Goal: Task Accomplishment & Management: Manage account settings

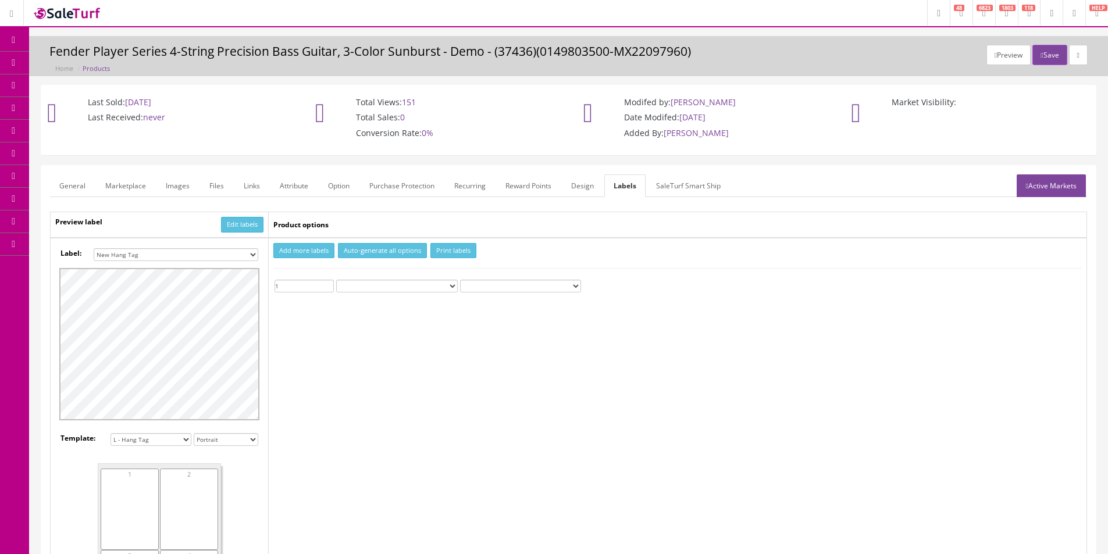
select select "16"
click at [600, 533] on td "Add more labels Auto-generate all options Print labels 1 Custom Text" at bounding box center [678, 442] width 818 height 409
click at [24, 42] on link "Dashboard" at bounding box center [14, 40] width 29 height 23
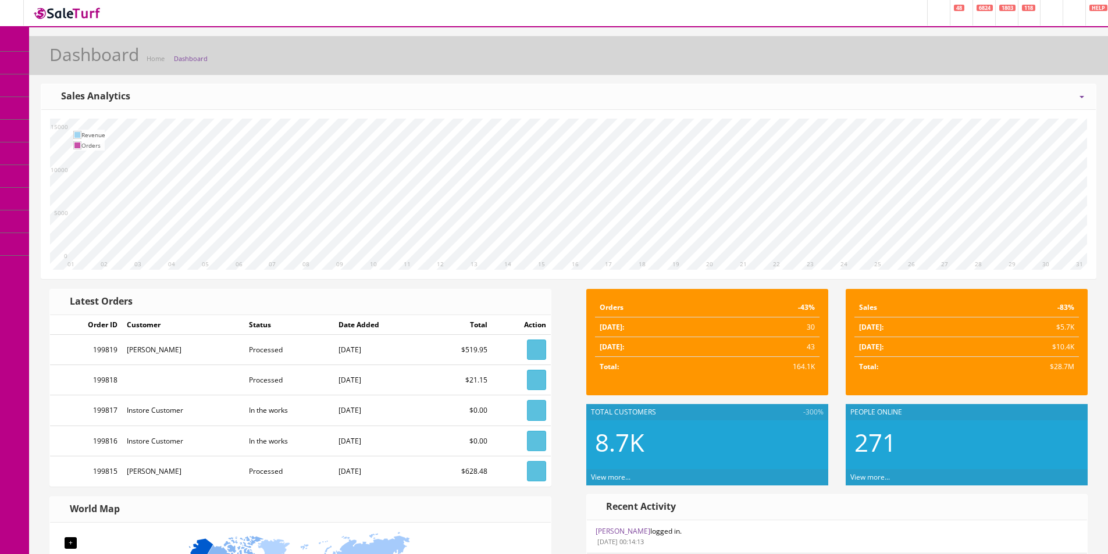
click at [22, 43] on link "Dashboard" at bounding box center [14, 40] width 29 height 23
click at [63, 59] on icon at bounding box center [61, 62] width 12 height 9
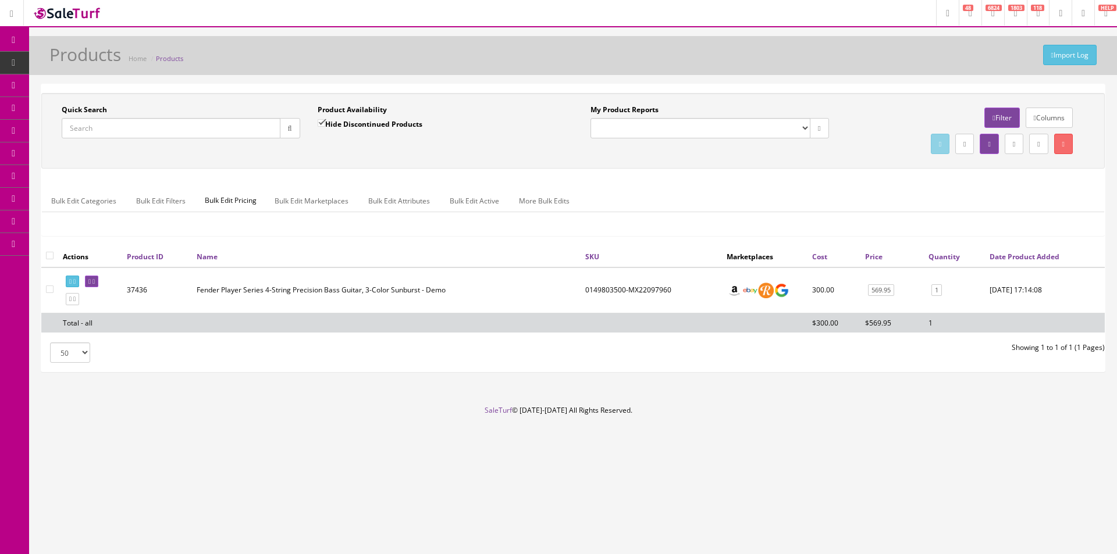
click at [234, 123] on input "Quick Search" at bounding box center [171, 128] width 219 height 20
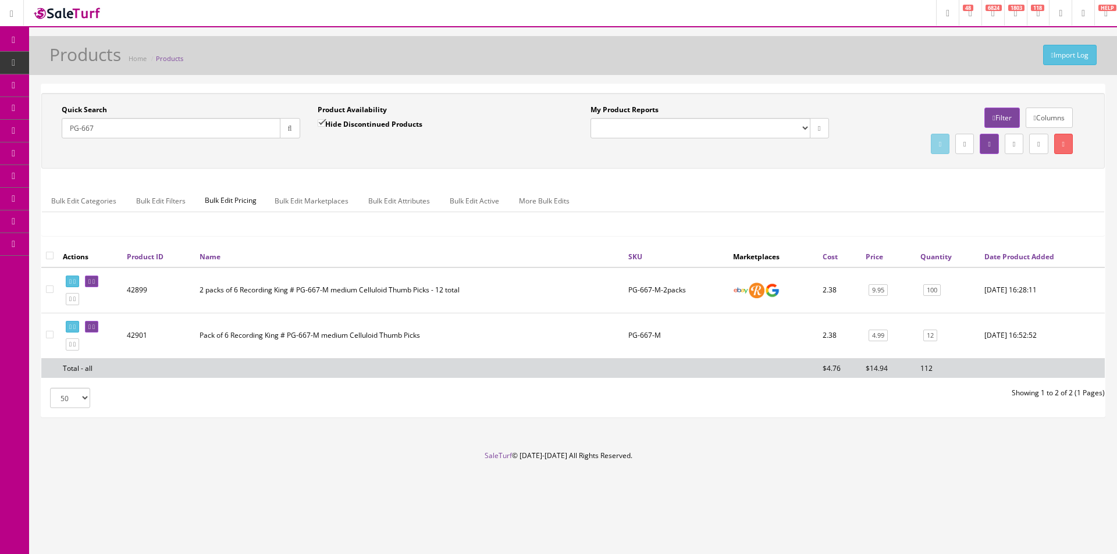
click at [282, 115] on div "Quick Search PG-667" at bounding box center [181, 122] width 238 height 34
click at [266, 127] on input "PG-667" at bounding box center [171, 128] width 219 height 20
paste input "0110272829"
paste input "text"
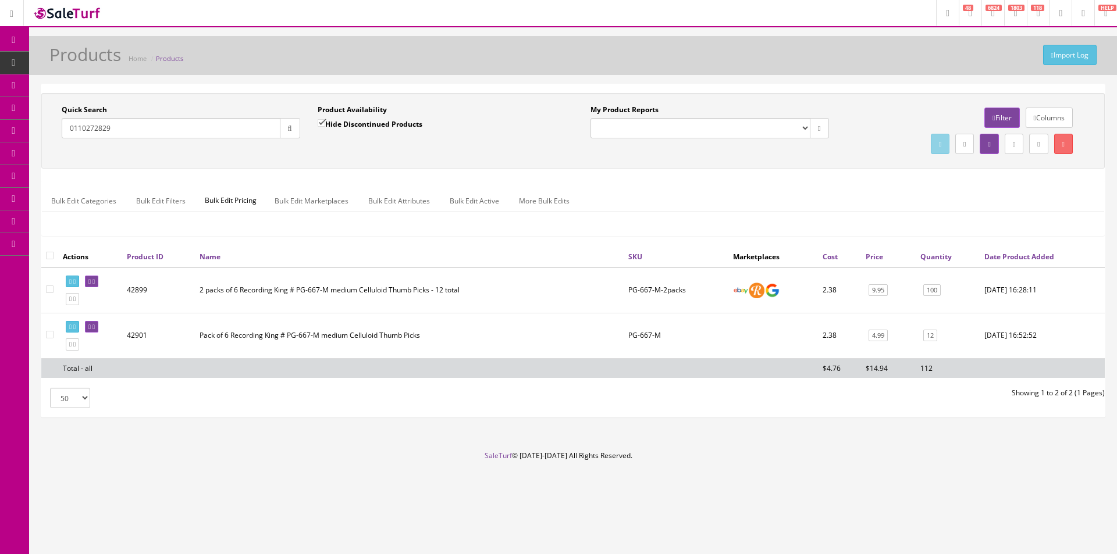
type input "0110272829"
click at [282, 129] on button "button" at bounding box center [290, 128] width 20 height 20
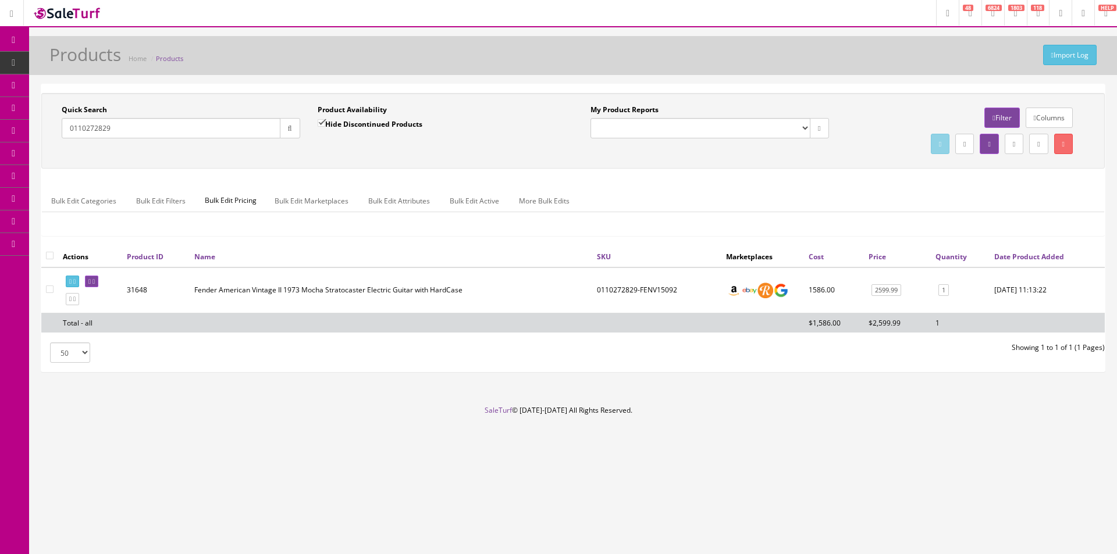
click at [893, 204] on ul "Bulk Edit Categories Bulk Edit Filters Bulk Edit Pricing Bulk Edit Marketplaces…" at bounding box center [573, 201] width 1062 height 23
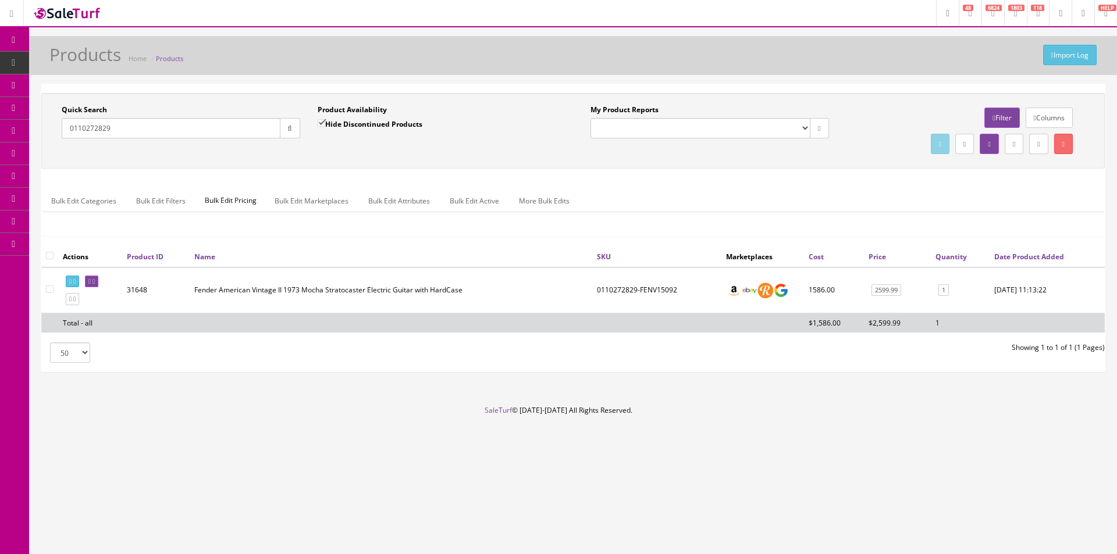
click at [893, 204] on ul "Bulk Edit Categories Bulk Edit Filters Bulk Edit Pricing Bulk Edit Marketplaces…" at bounding box center [573, 201] width 1062 height 23
click at [886, 287] on link "2599.99" at bounding box center [886, 290] width 30 height 12
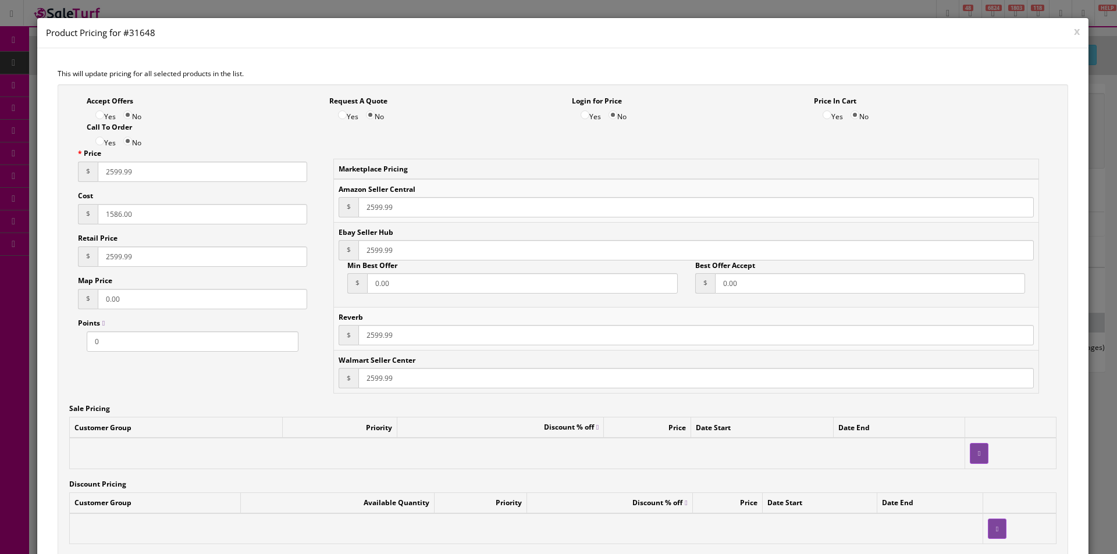
click at [162, 209] on input "1586.00" at bounding box center [202, 214] width 209 height 20
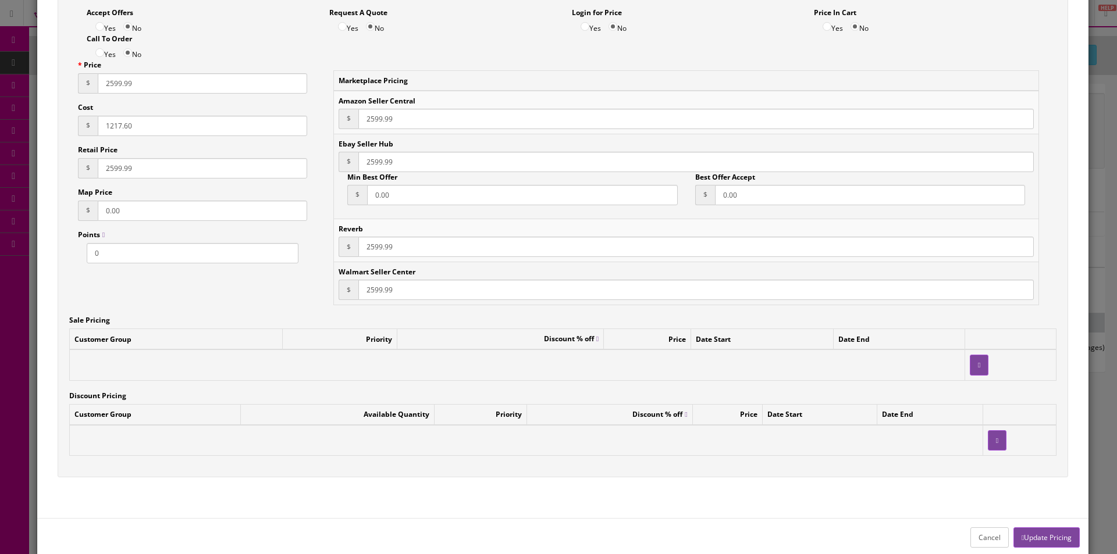
scroll to position [109, 0]
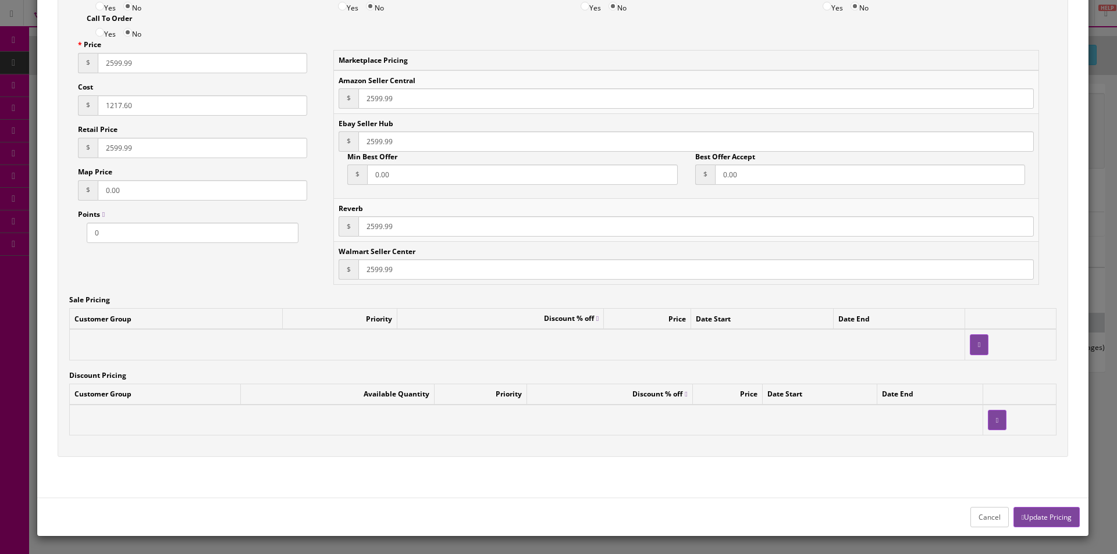
type input "1217.60"
click at [1040, 515] on button "Update Pricing" at bounding box center [1046, 517] width 66 height 20
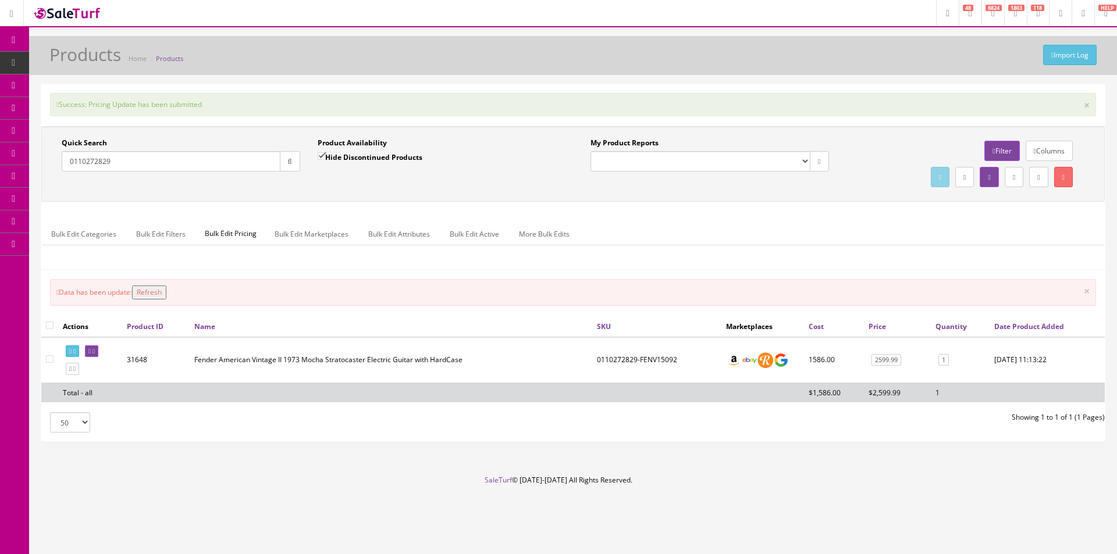
drag, startPoint x: 376, startPoint y: 158, endPoint x: 372, endPoint y: 170, distance: 12.9
click at [376, 158] on label "Hide Discontinued Products" at bounding box center [370, 157] width 105 height 12
click at [325, 158] on input "Hide Discontinued Products" at bounding box center [322, 156] width 8 height 8
checkbox input "false"
click at [370, 188] on div "Quick Search 0110272829 Date From Product Availability Hide Discontinued Produc…" at bounding box center [572, 164] width 1057 height 52
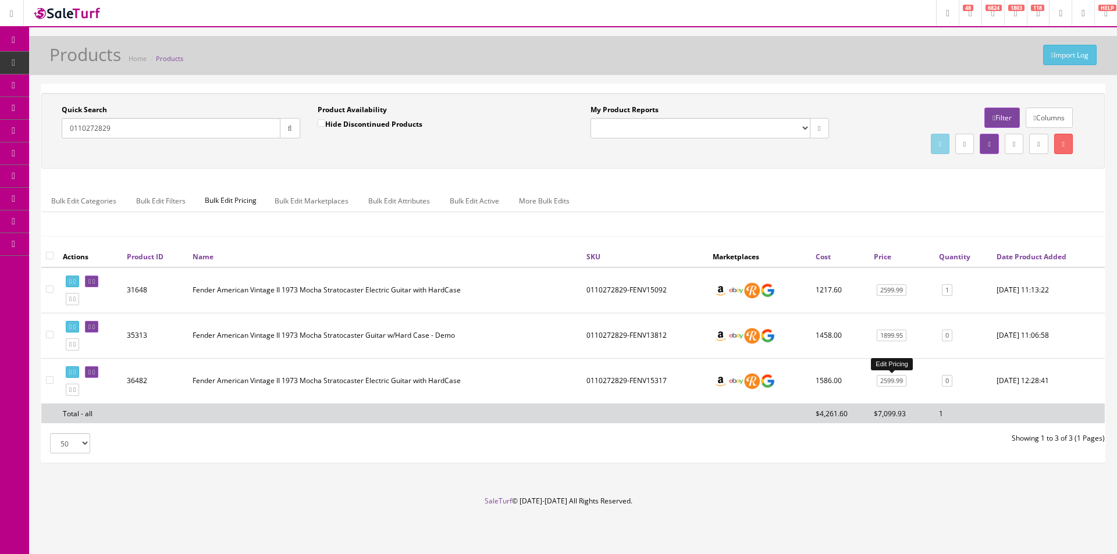
click at [892, 379] on link "2599.99" at bounding box center [892, 381] width 30 height 12
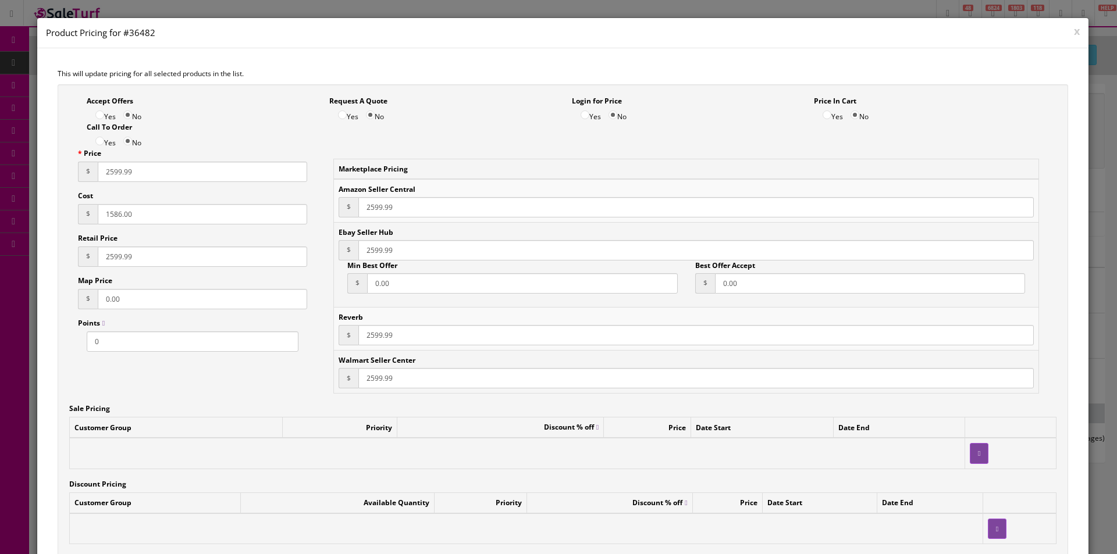
click at [139, 215] on input "1586.00" at bounding box center [202, 214] width 209 height 20
click at [1074, 31] on button "x" at bounding box center [1077, 31] width 6 height 10
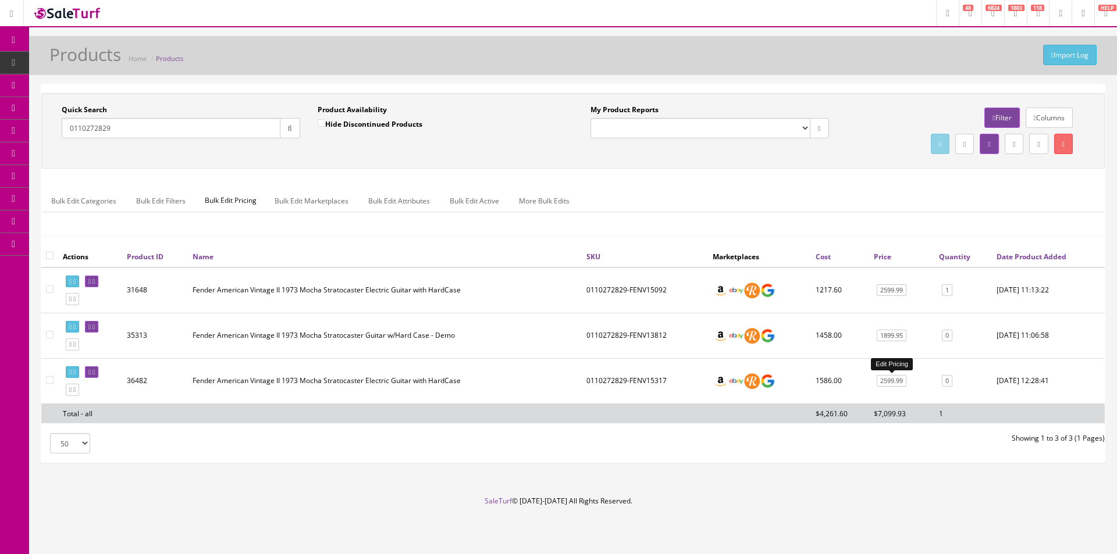
click at [904, 381] on link "2599.99" at bounding box center [892, 381] width 30 height 12
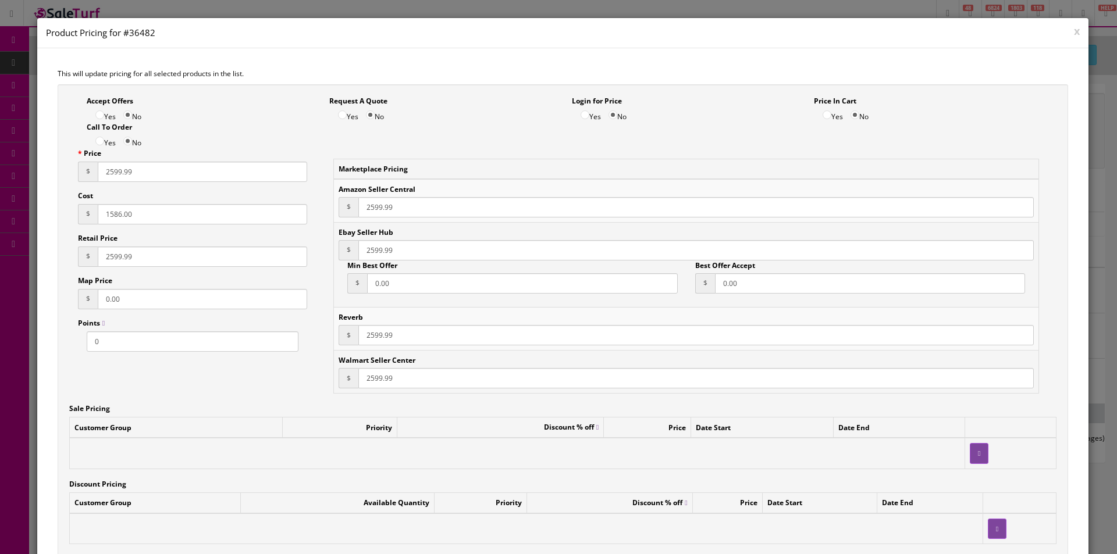
click at [135, 212] on input "1586.00" at bounding box center [202, 214] width 209 height 20
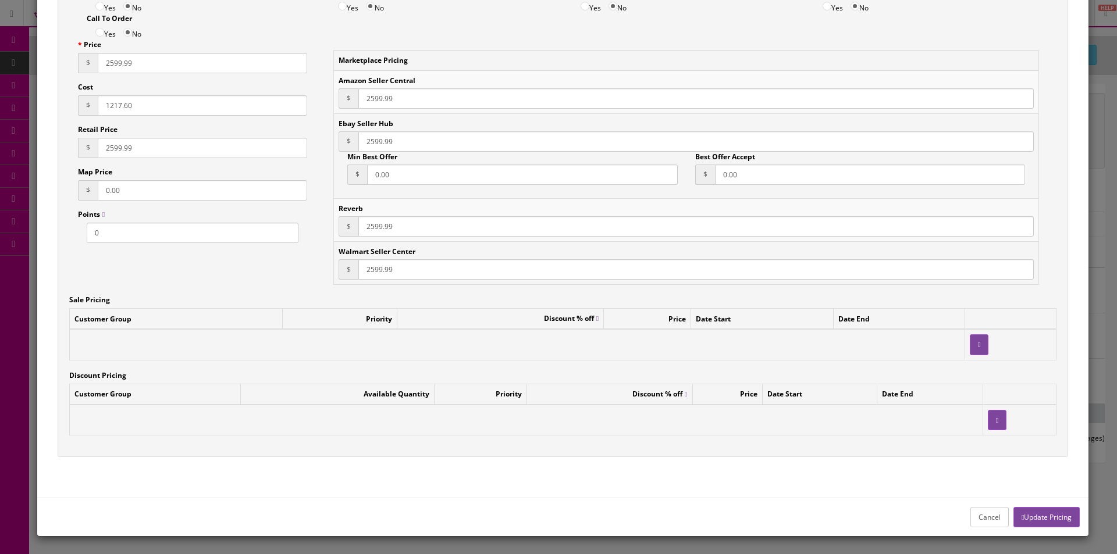
type input "1217.60"
click at [1028, 521] on button "Update Pricing" at bounding box center [1046, 517] width 66 height 20
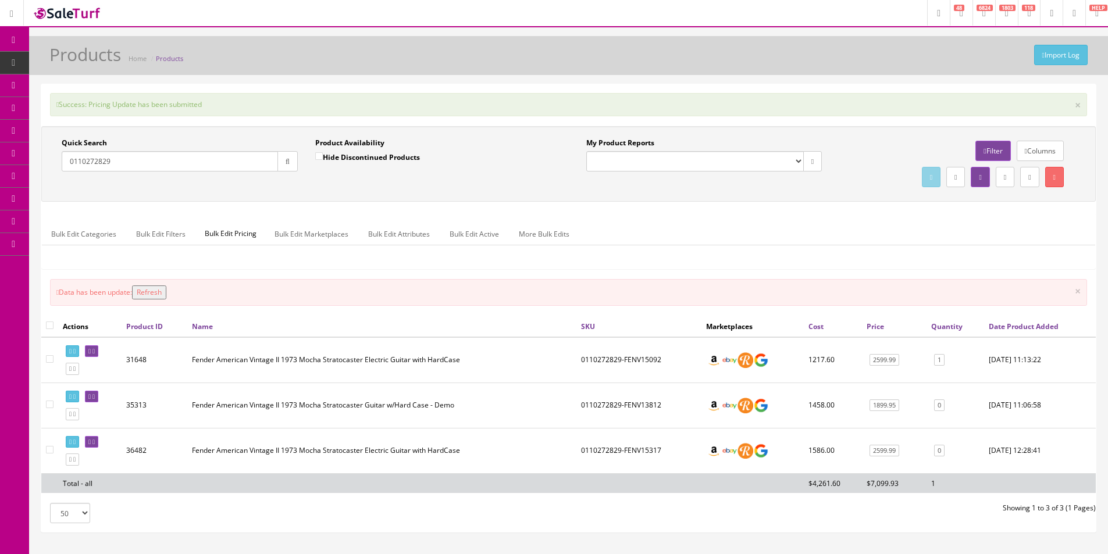
click at [130, 155] on input "0110272829" at bounding box center [170, 161] width 216 height 20
type input "Electric violin"
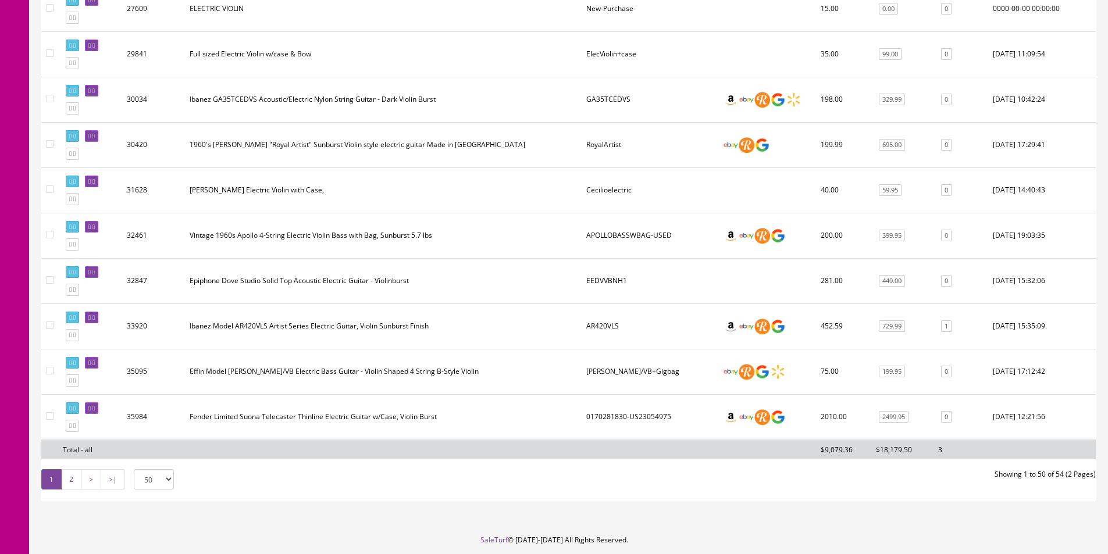
scroll to position [2135, 0]
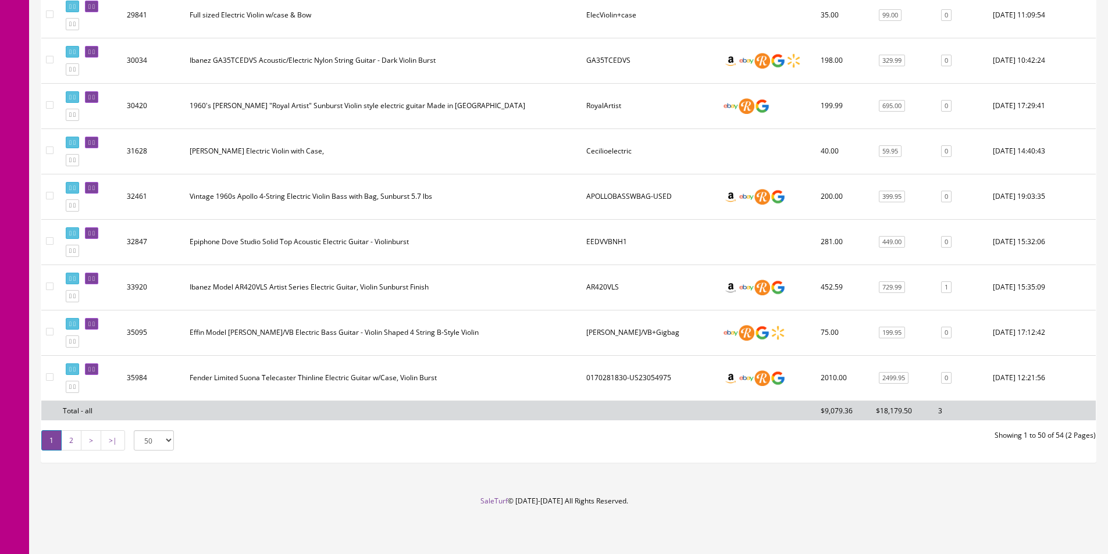
click at [153, 441] on select "50 50 100 250 500" at bounding box center [154, 440] width 40 height 20
select select "100"
click at [134, 430] on select "50 50 100 250 500" at bounding box center [154, 440] width 40 height 20
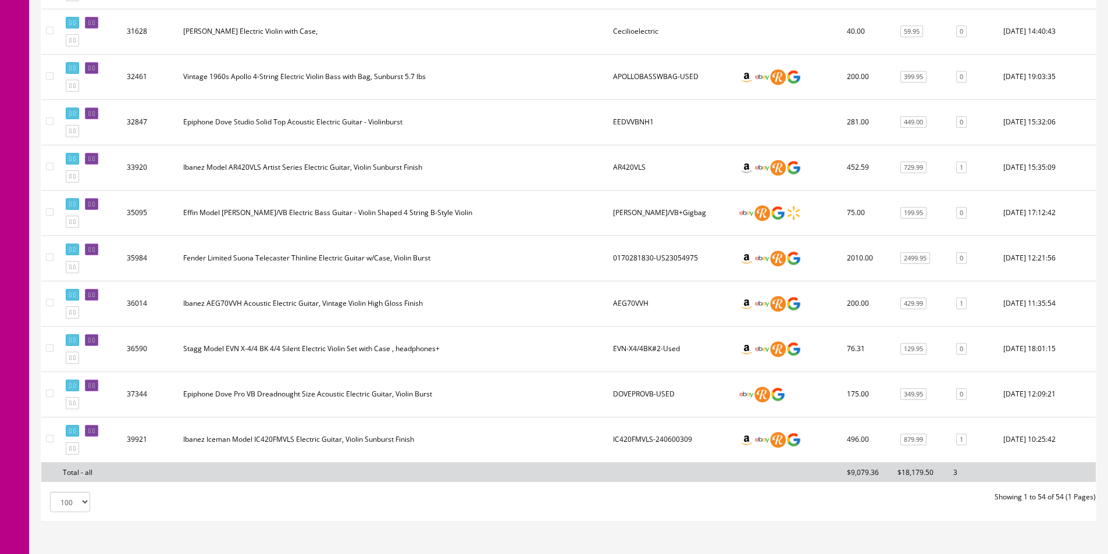
scroll to position [2314, 0]
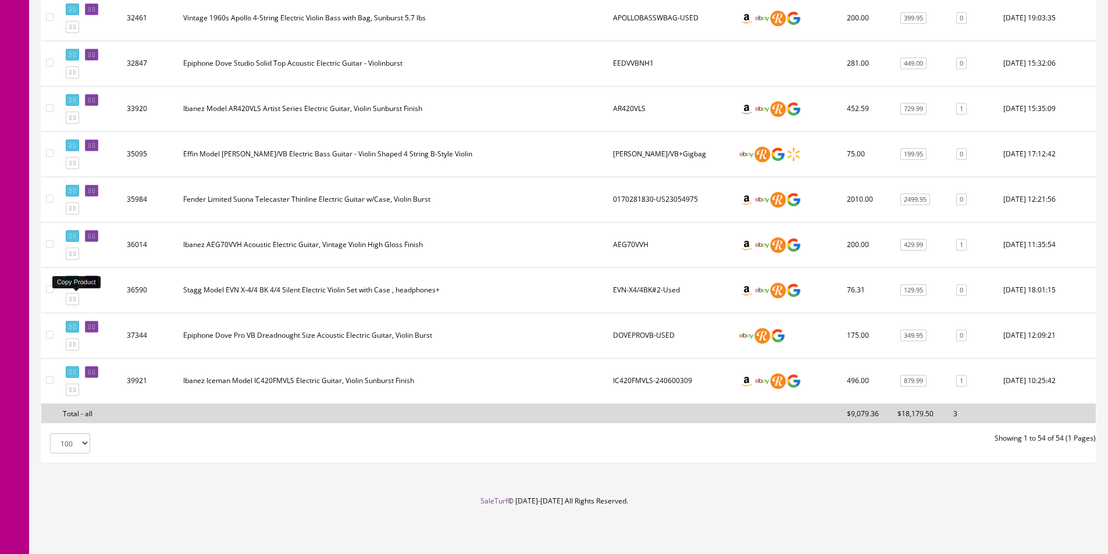
click at [76, 301] on link at bounding box center [72, 299] width 13 height 12
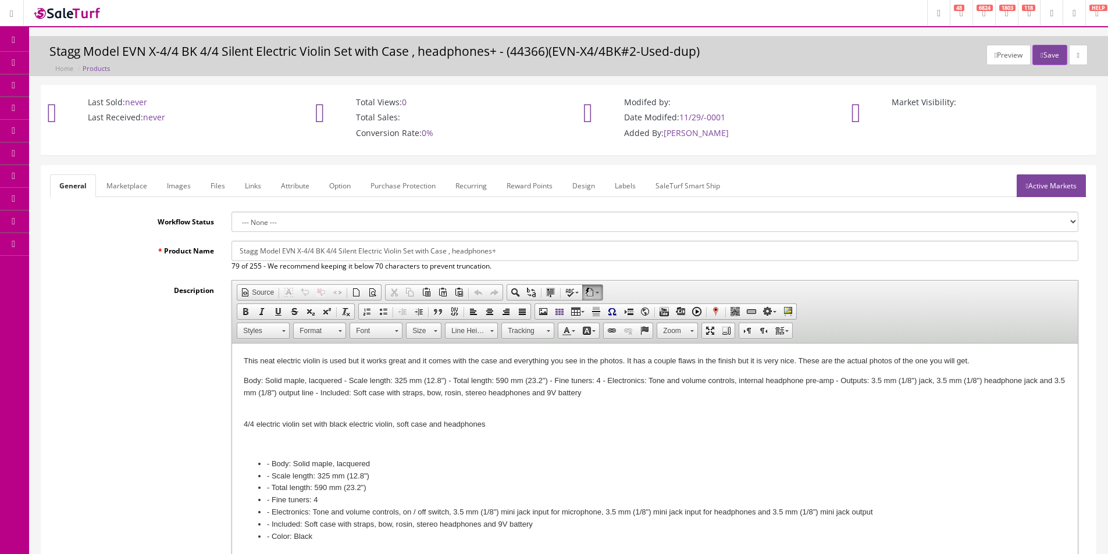
click at [441, 254] on input "Stagg Model EVN X-4/4 BK 4/4 Silent Electric Violin Set with Case , headphones+" at bounding box center [654, 251] width 847 height 20
type input "[MEDICAL_DATA] Electric Violin with Hard Case and Bow - Very Nice"
click at [180, 184] on link "Images" at bounding box center [179, 185] width 42 height 23
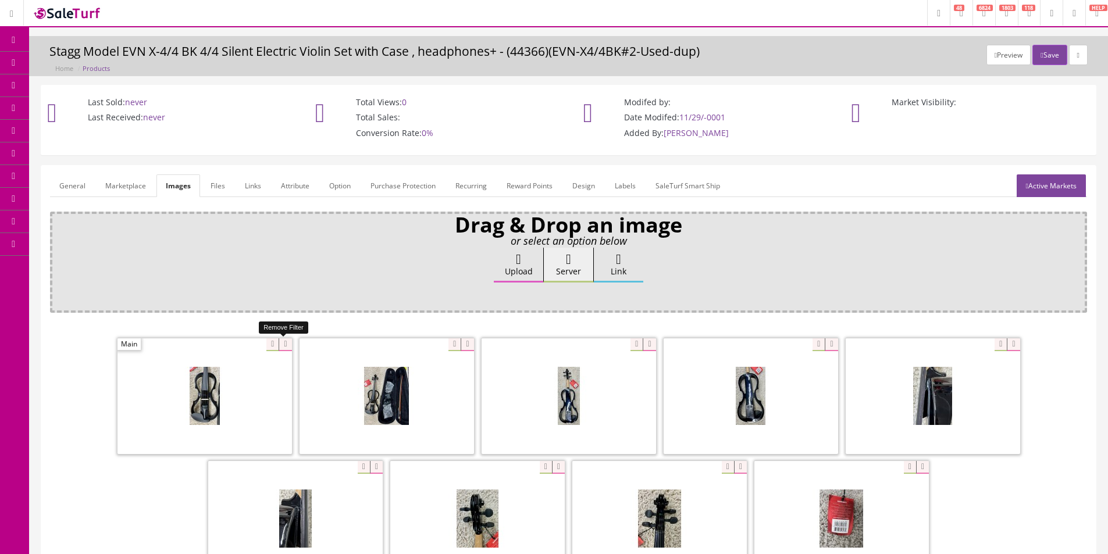
click at [284, 345] on icon at bounding box center [285, 345] width 13 height 13
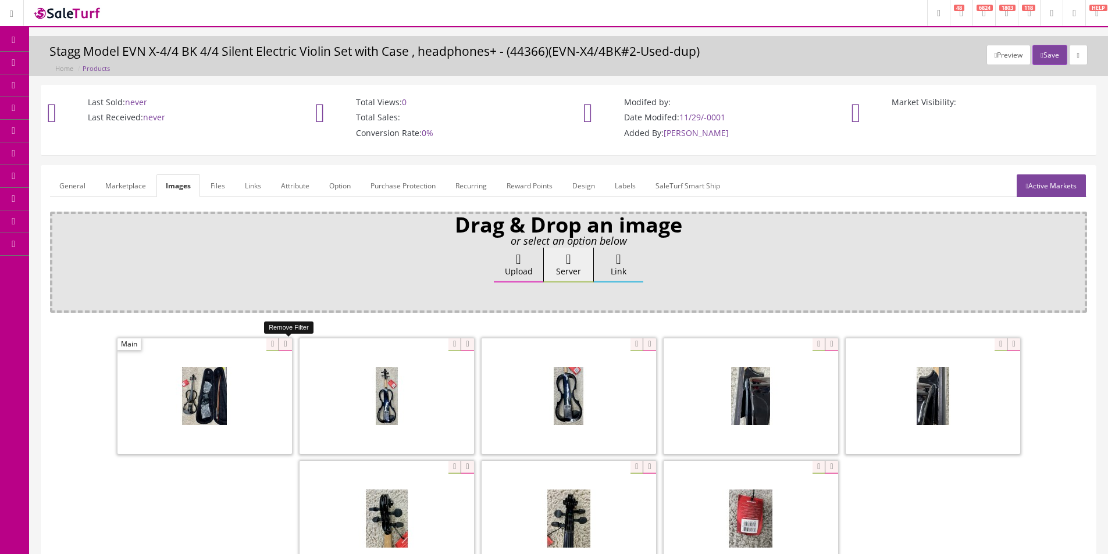
click at [284, 345] on icon at bounding box center [285, 345] width 13 height 13
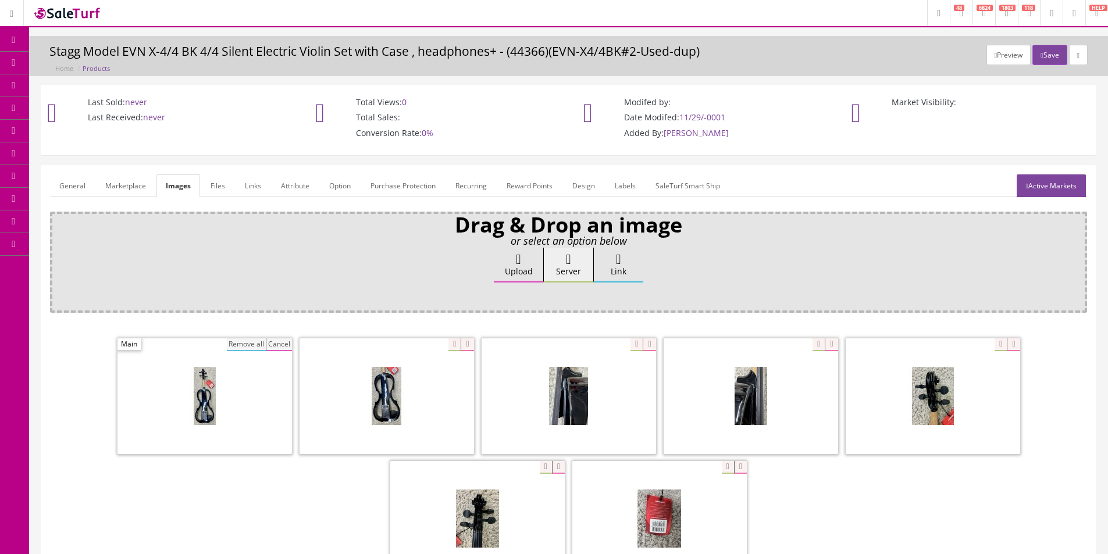
click at [238, 344] on button "Remove all" at bounding box center [246, 345] width 39 height 13
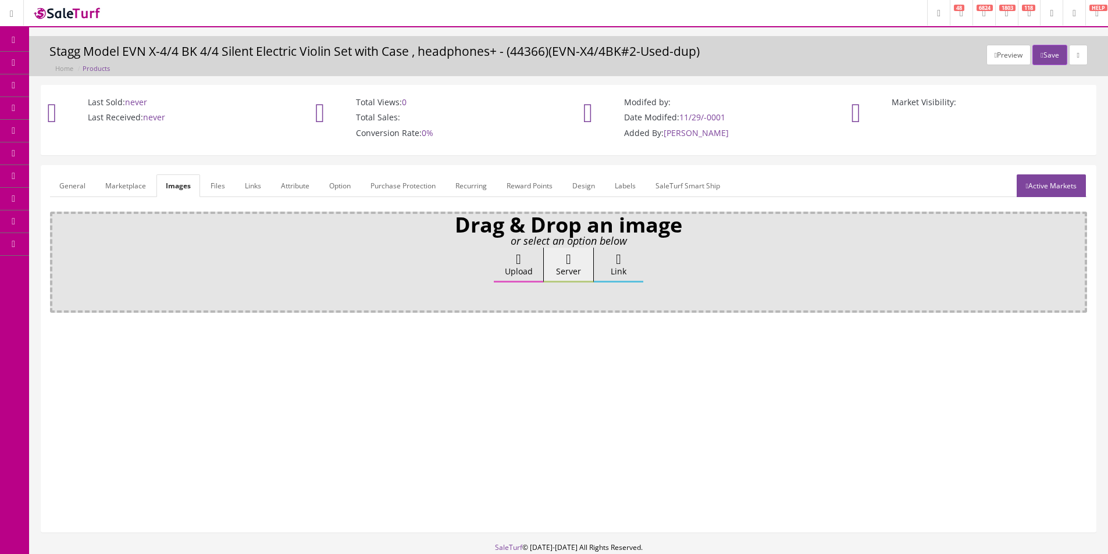
click at [544, 268] on label "Server" at bounding box center [568, 265] width 49 height 35
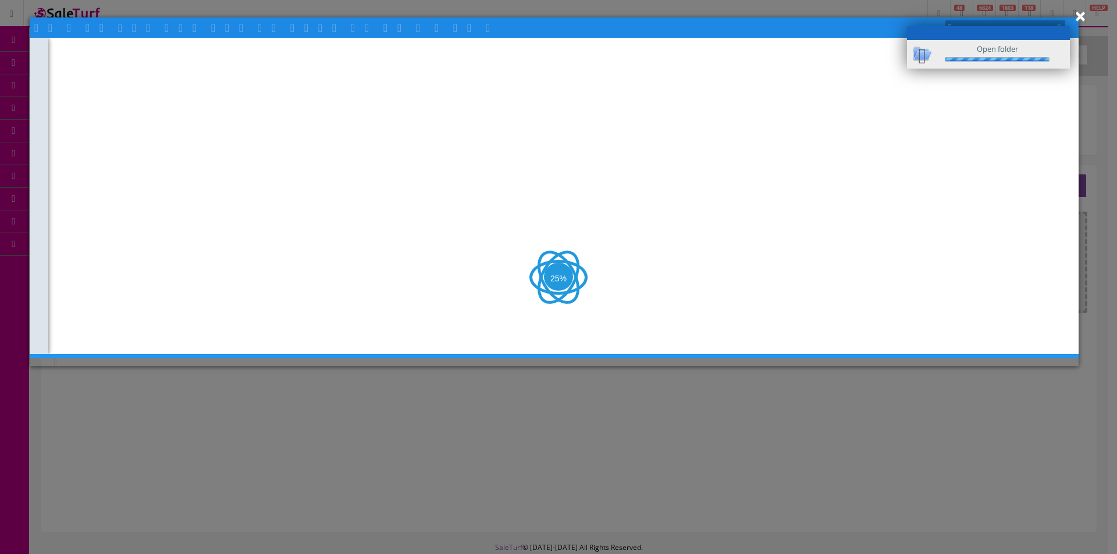
click at [1083, 17] on button "×" at bounding box center [1080, 16] width 12 height 20
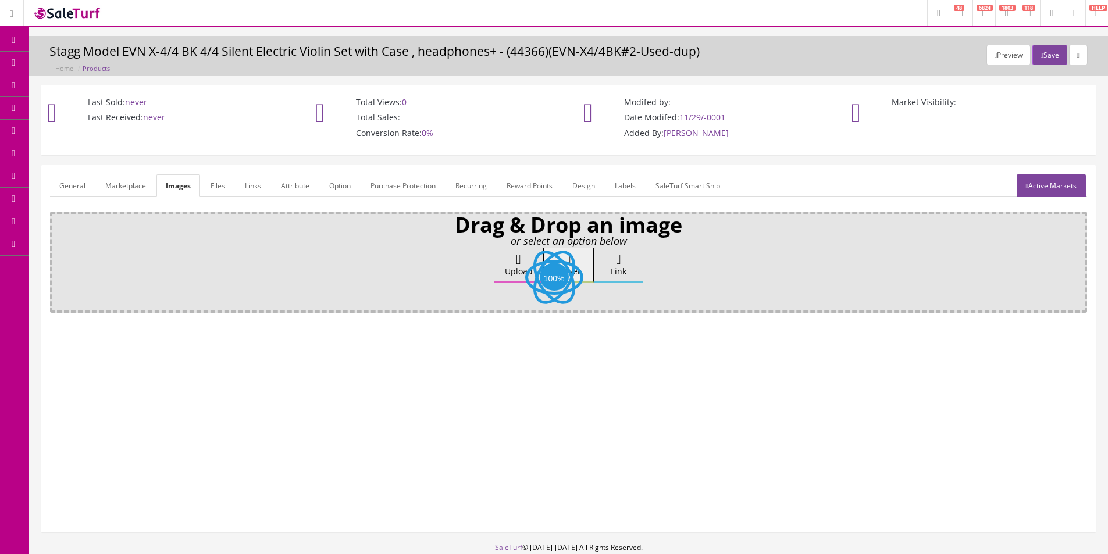
click at [511, 265] on label "Upload" at bounding box center [518, 265] width 49 height 35
click at [58, 259] on input "Upload" at bounding box center [58, 254] width 0 height 12
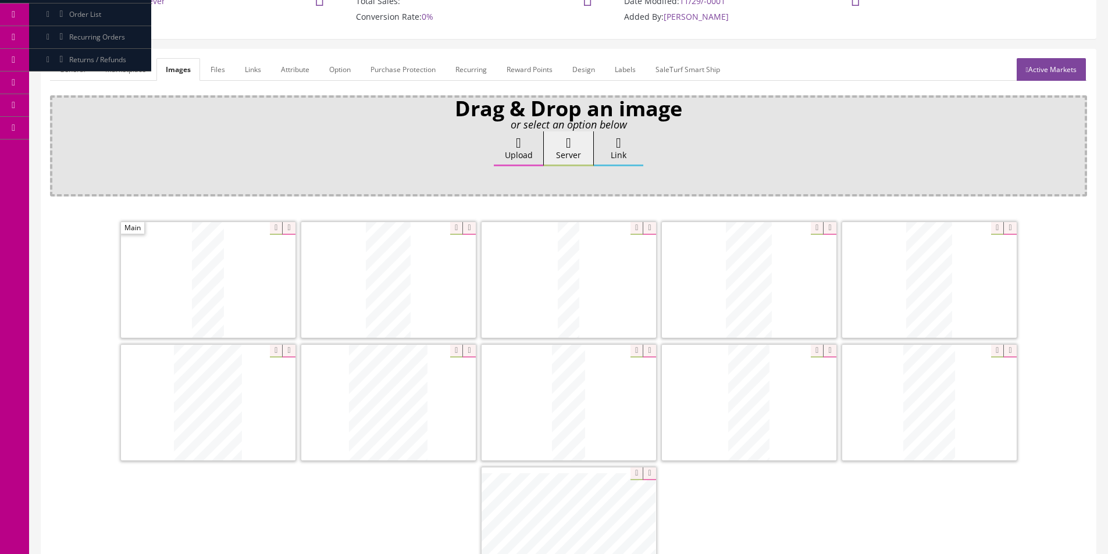
scroll to position [174, 0]
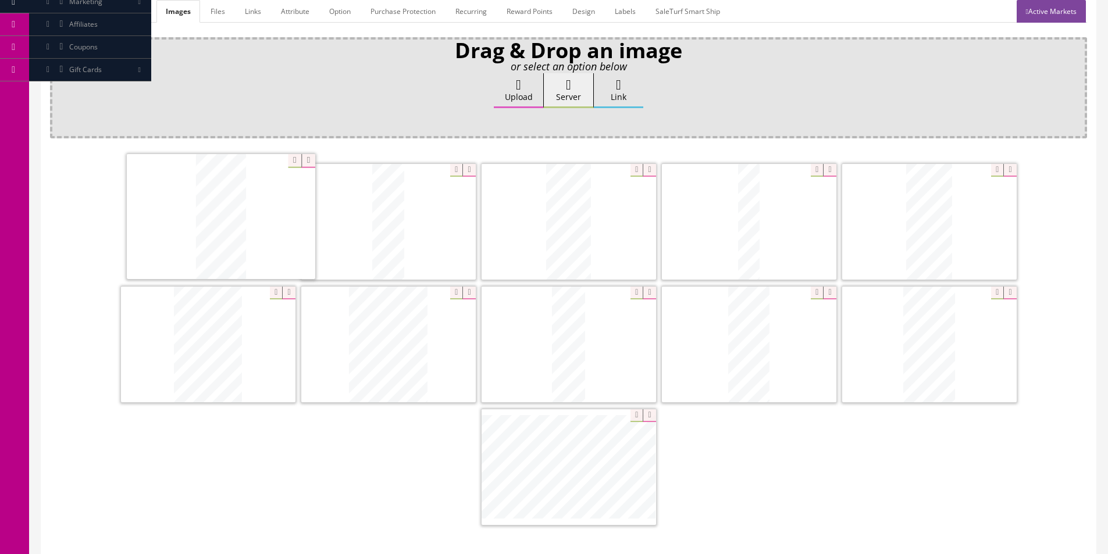
drag, startPoint x: 898, startPoint y: 244, endPoint x: 159, endPoint y: 231, distance: 739.4
drag, startPoint x: 384, startPoint y: 365, endPoint x: 131, endPoint y: 193, distance: 305.6
drag, startPoint x: 436, startPoint y: 305, endPoint x: 503, endPoint y: 186, distance: 136.7
drag, startPoint x: 919, startPoint y: 213, endPoint x: 498, endPoint y: 212, distance: 421.1
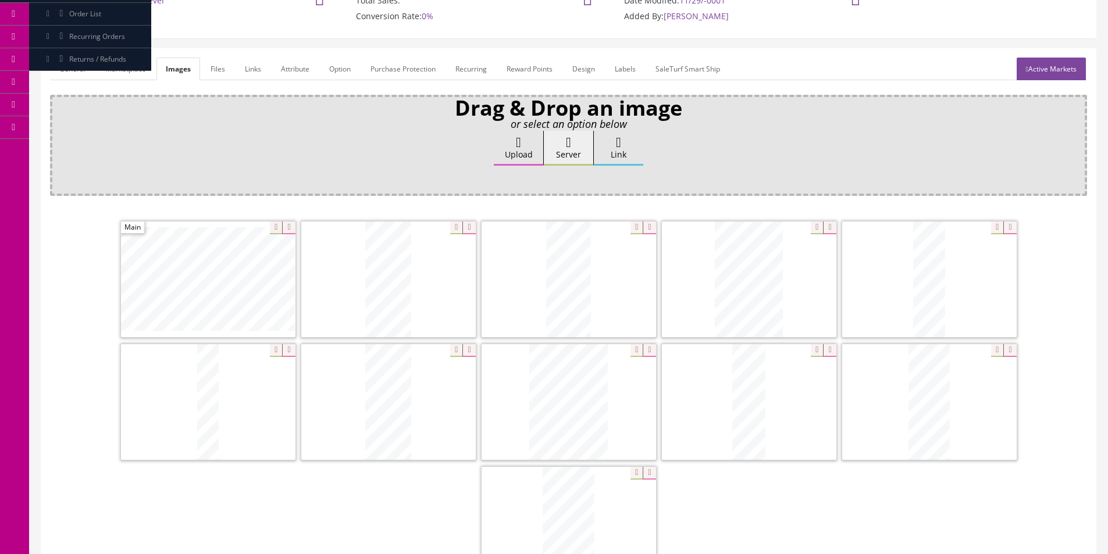
scroll to position [116, 0]
click at [84, 71] on link "General" at bounding box center [72, 69] width 45 height 23
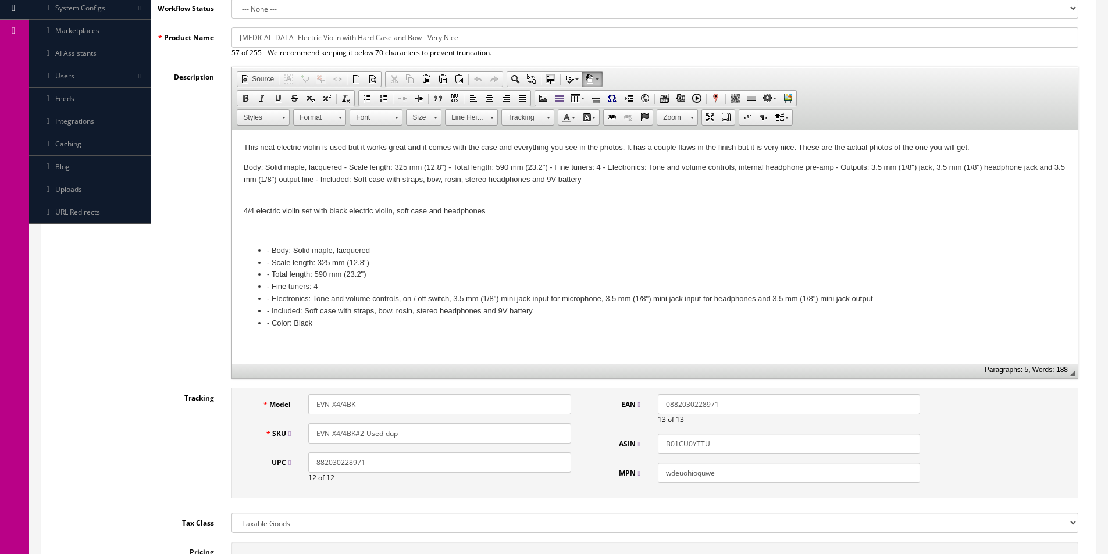
scroll to position [291, 0]
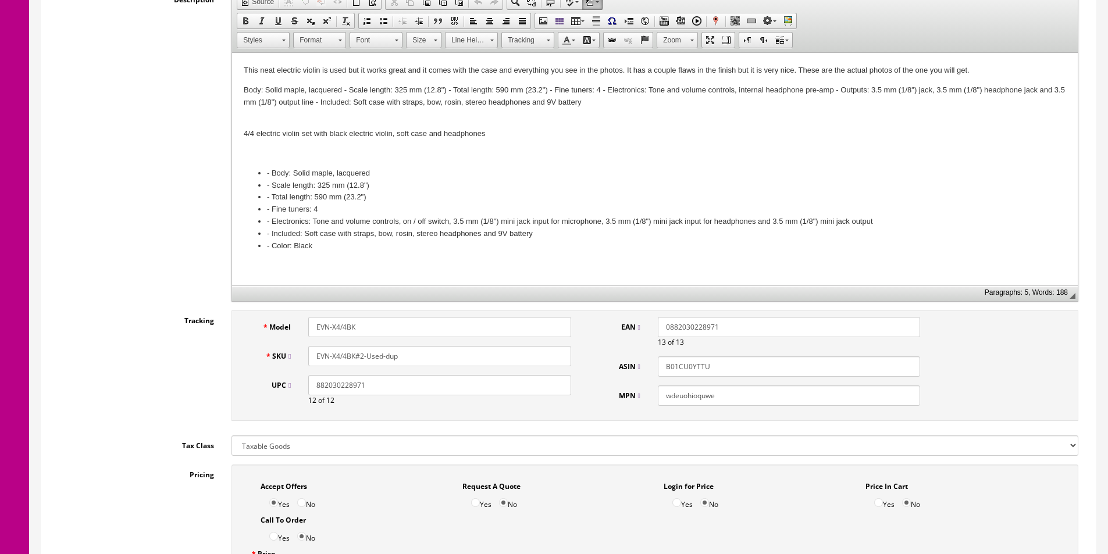
click at [333, 325] on input "EVN-X4/4BK" at bounding box center [439, 327] width 262 height 20
type input "SONATA"
paste input "SONATA"
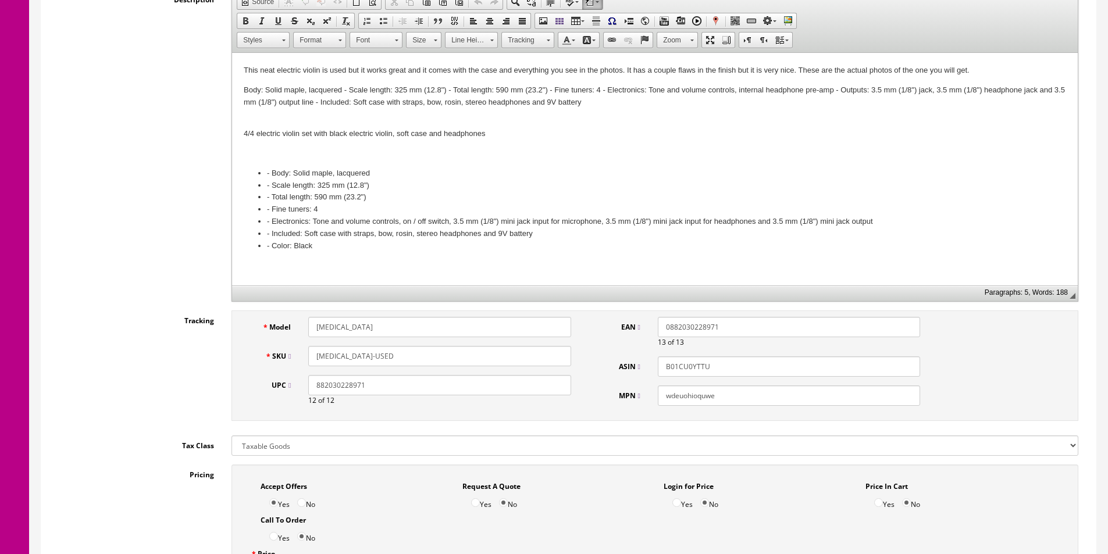
type input "SONATA-USED"
click at [750, 392] on input "wdeuohioquwe" at bounding box center [789, 396] width 262 height 20
paste input "SONATA"
type input "SONATA"
click at [536, 389] on input "882030228971" at bounding box center [439, 385] width 262 height 20
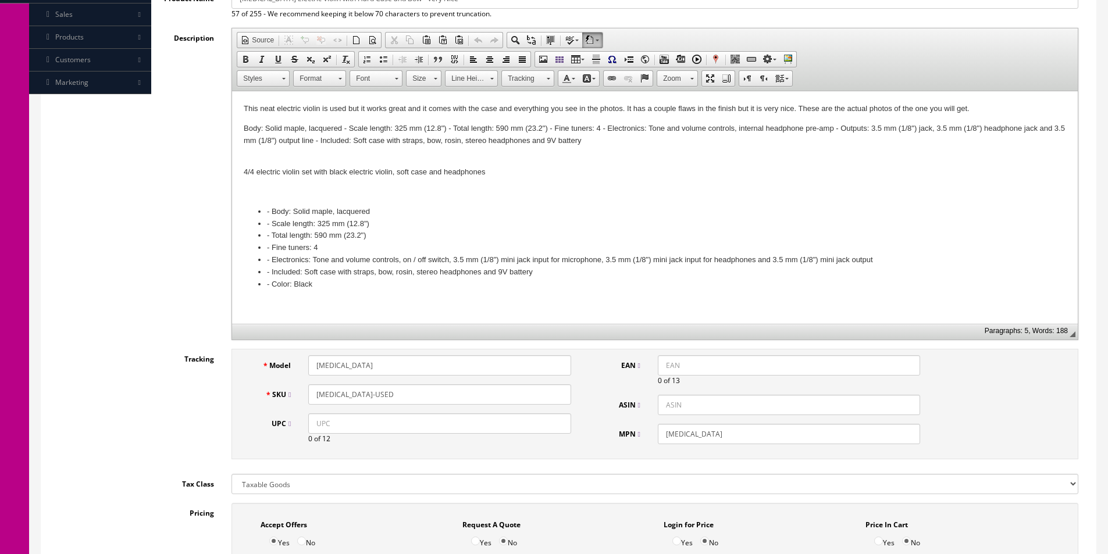
scroll to position [233, 0]
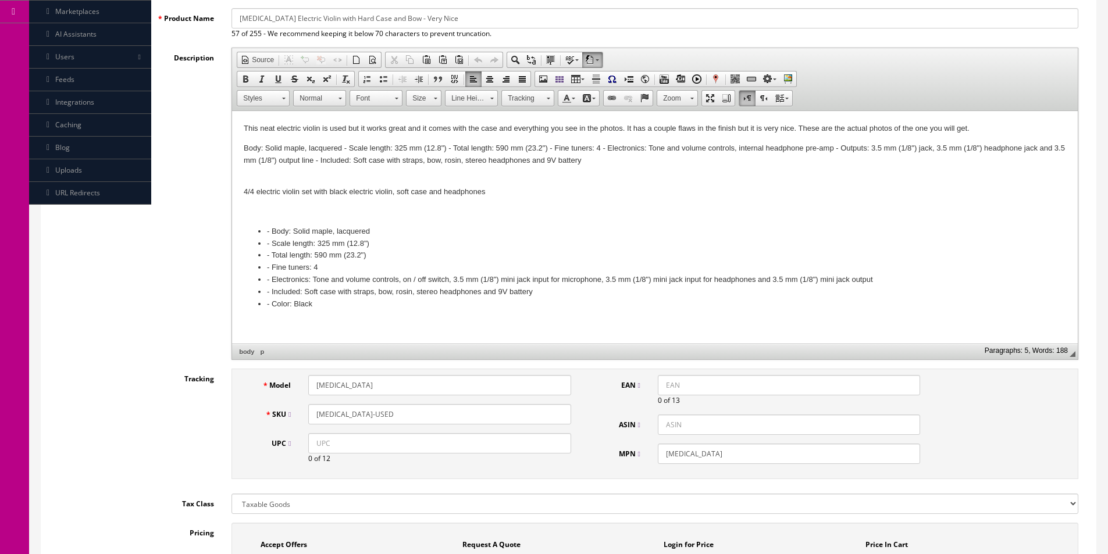
click at [427, 202] on body "This neat electric violin is used but it works great and it comes with the case…" at bounding box center [655, 226] width 822 height 207
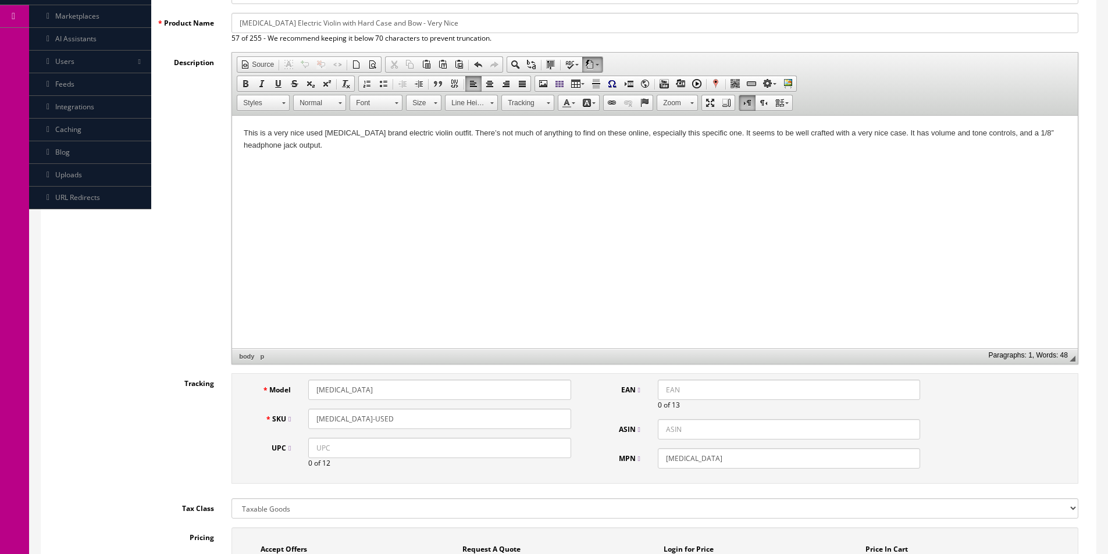
scroll to position [0, 0]
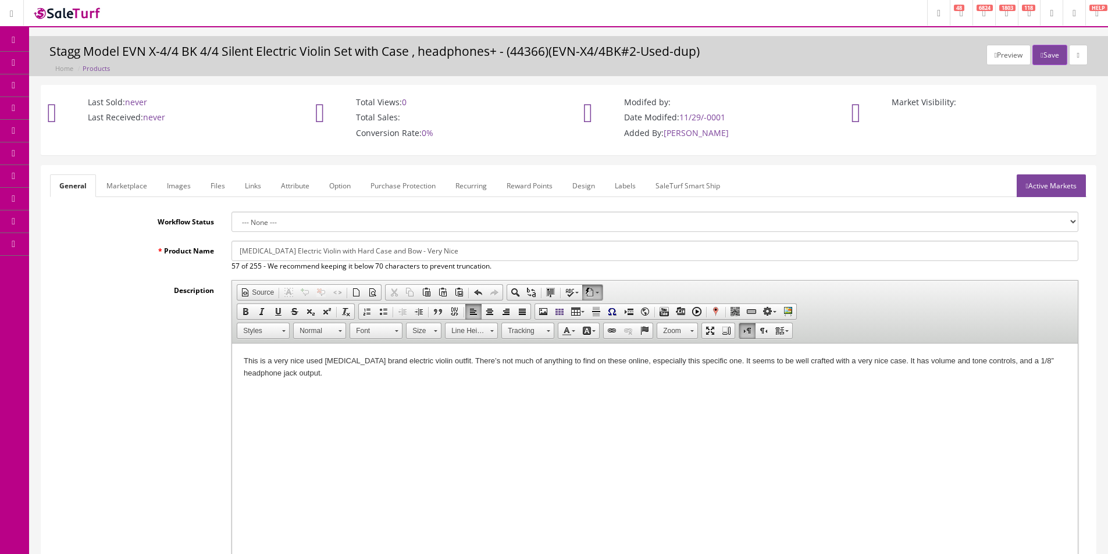
click at [1029, 187] on link "Active Markets" at bounding box center [1051, 185] width 69 height 23
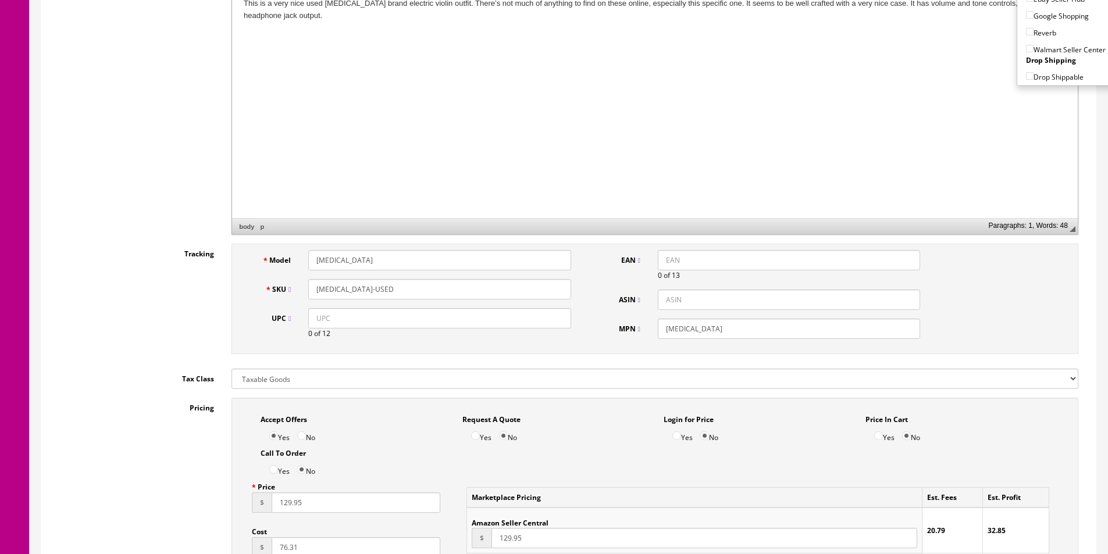
scroll to position [523, 0]
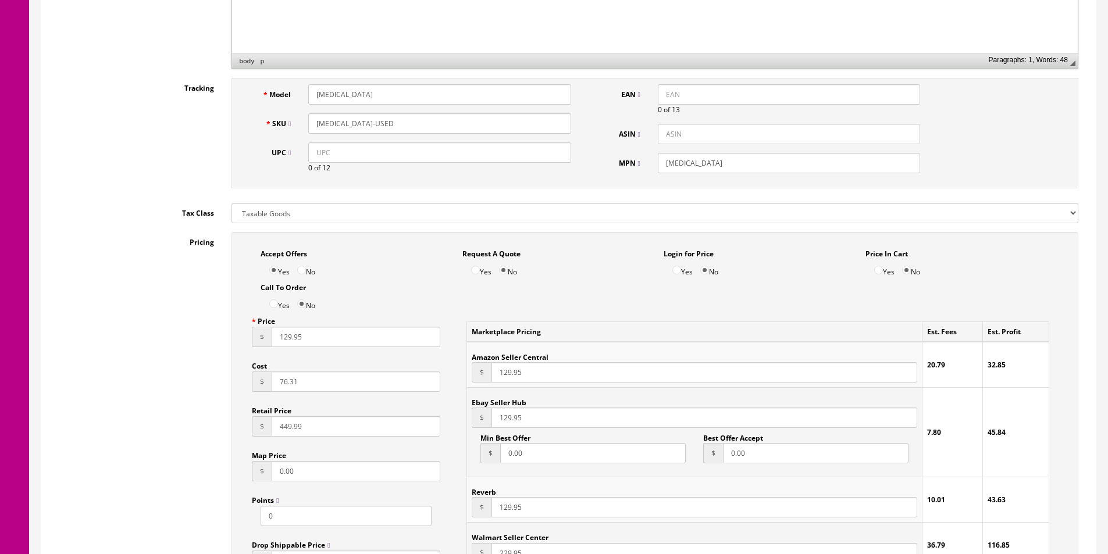
click at [306, 386] on input "76.31" at bounding box center [356, 382] width 169 height 20
type input "50"
click at [318, 344] on input "129.95" at bounding box center [356, 337] width 169 height 20
type input "149.95"
click at [507, 374] on input "129.95" at bounding box center [704, 372] width 426 height 20
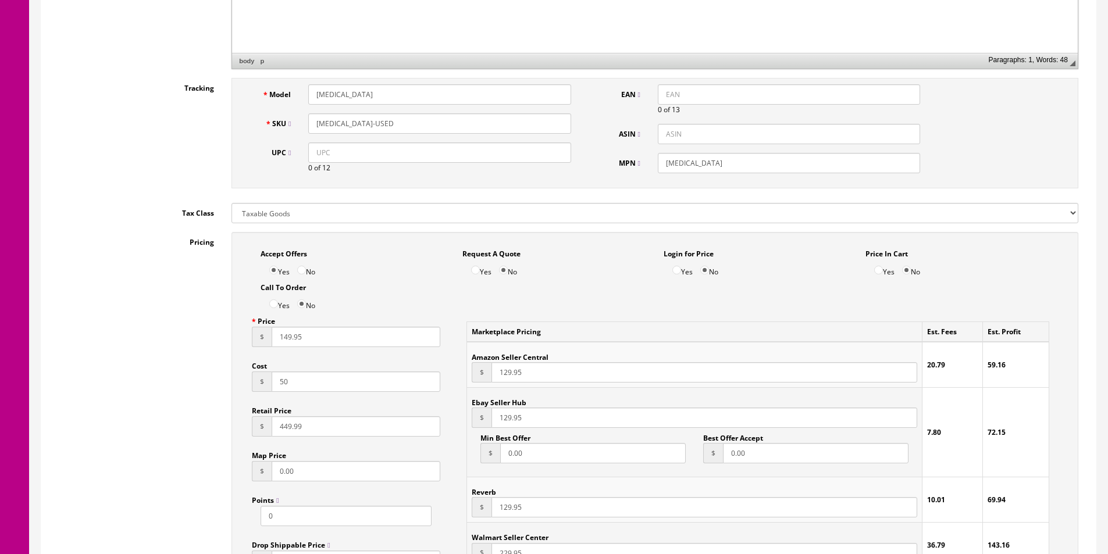
paste input "4"
type input "149.95"
paste input "4"
type input "149.95"
paste input "4"
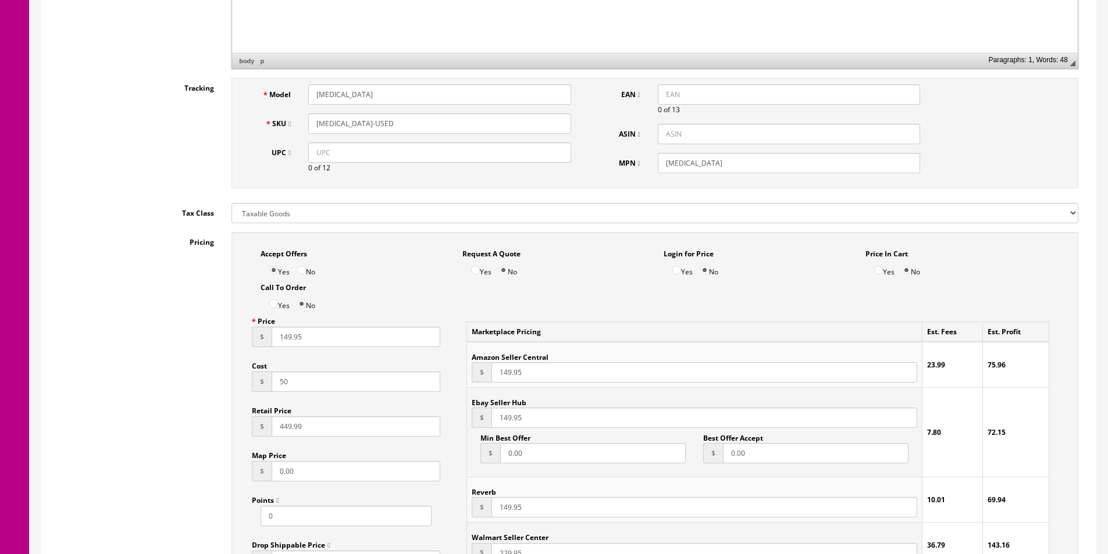
type input "149.95"
paste input "14"
type input "149.95"
click at [261, 346] on div "Price $ 149.95 Cost $ 50 Retail Price $ 449.99 Map Price $ 0.00 Points 0 Drop S…" at bounding box center [346, 445] width 206 height 269
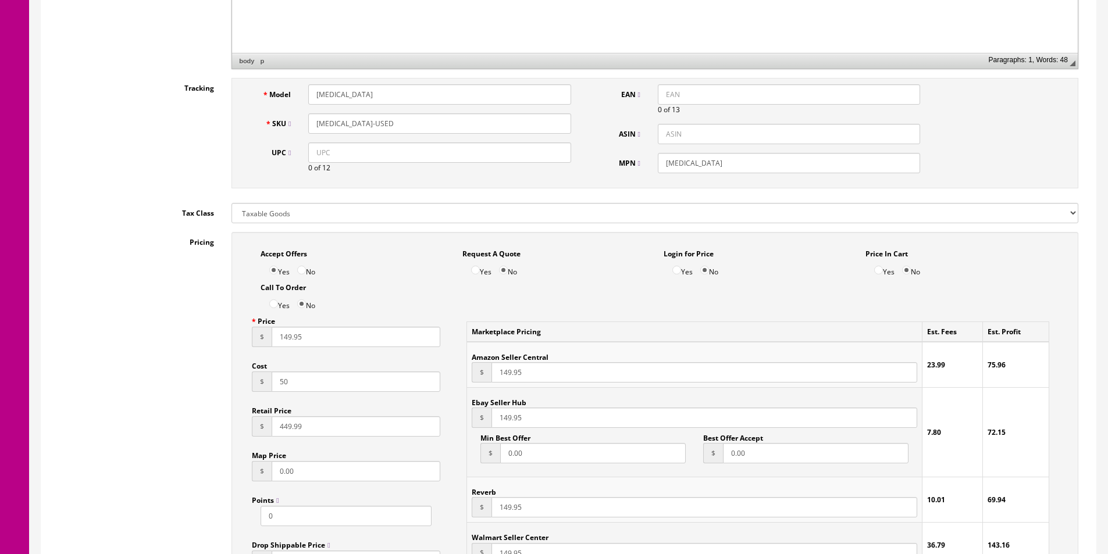
click at [261, 346] on div "Price $ 149.95 Cost $ 50 Retail Price $ 449.99 Map Price $ 0.00 Points 0 Drop S…" at bounding box center [346, 445] width 206 height 269
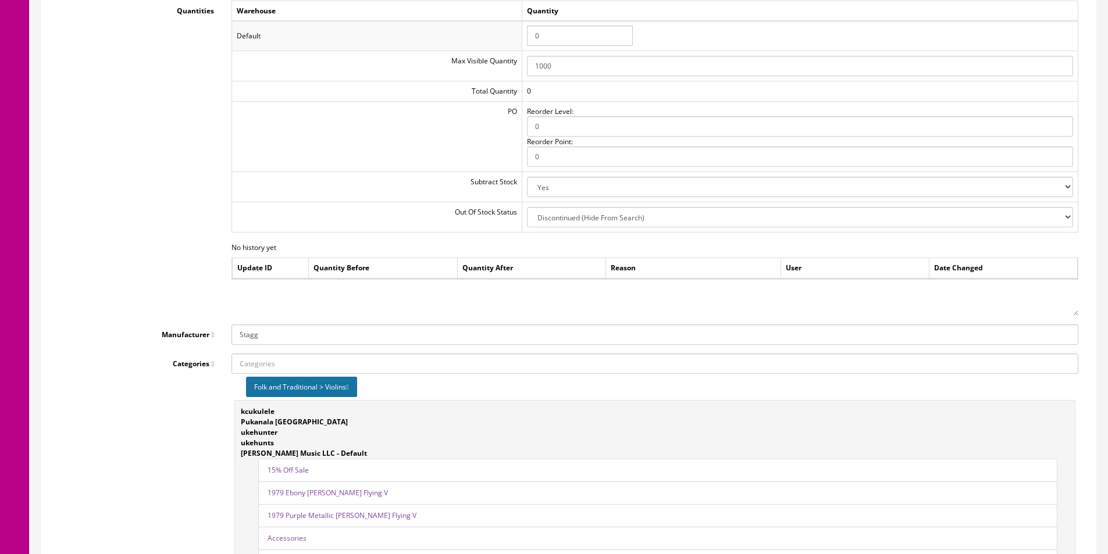
click at [268, 337] on input "Stagg" at bounding box center [654, 335] width 847 height 20
type input "Sonata"
click at [264, 353] on link "--ADD NEW--" at bounding box center [278, 356] width 92 height 13
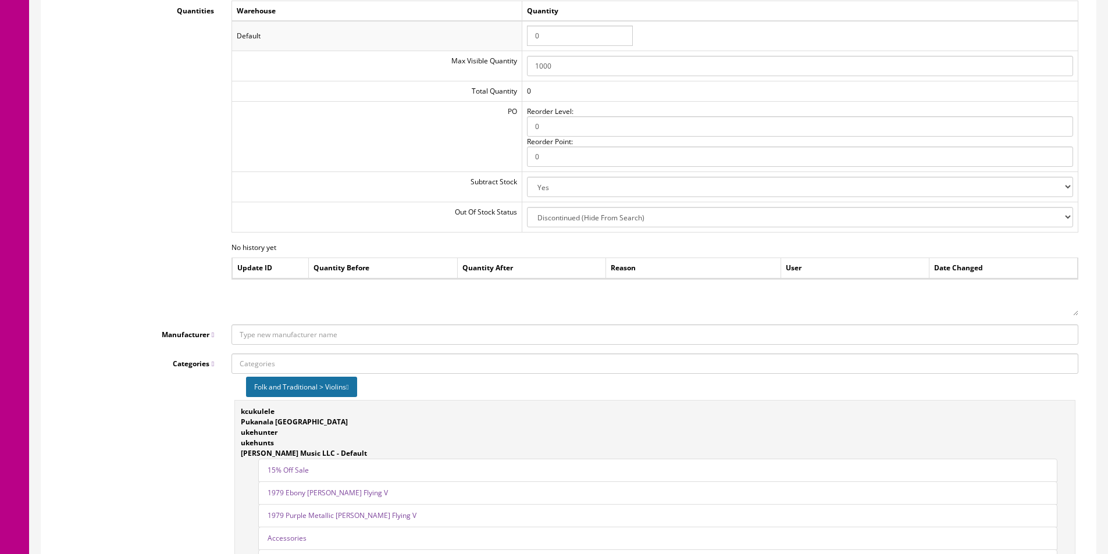
click at [289, 342] on input "Manufacturer" at bounding box center [654, 335] width 847 height 20
type input "Sonata"
click at [104, 402] on div "Categories Folk and Traditional > Violins kcukulele Pukanala USA ukehunter ukeh…" at bounding box center [568, 466] width 1037 height 224
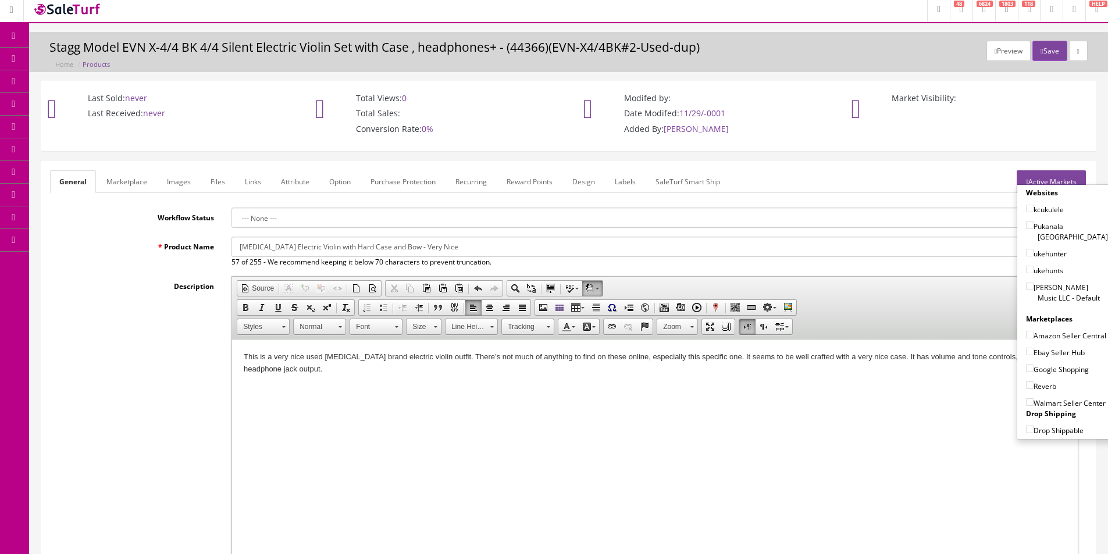
scroll to position [0, 0]
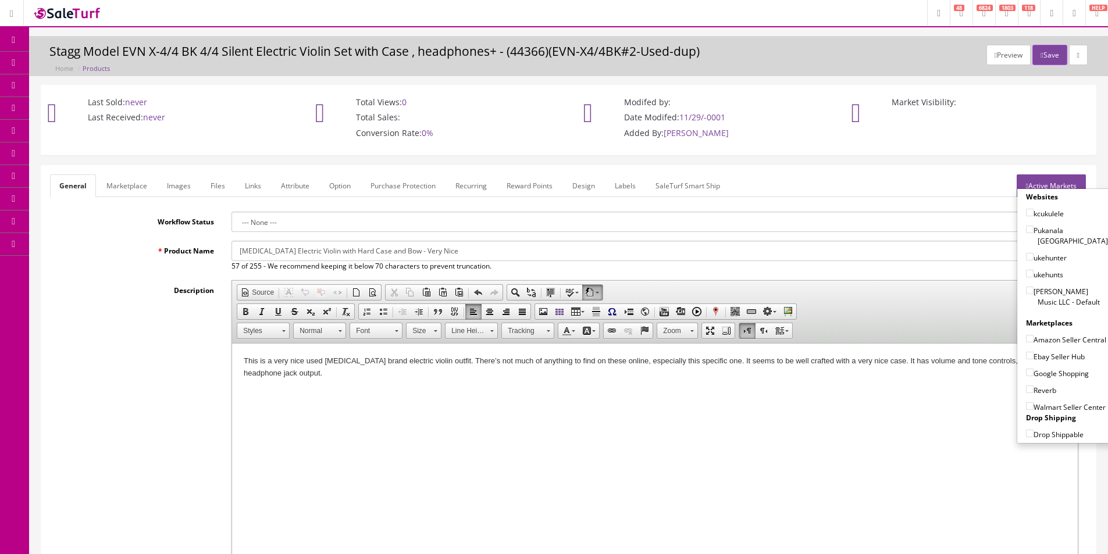
click at [263, 254] on input "Sonata Electric Violin with Hard Case and Bow - Very Nice" at bounding box center [654, 251] width 847 height 20
click at [120, 187] on link "Marketplace" at bounding box center [126, 185] width 59 height 23
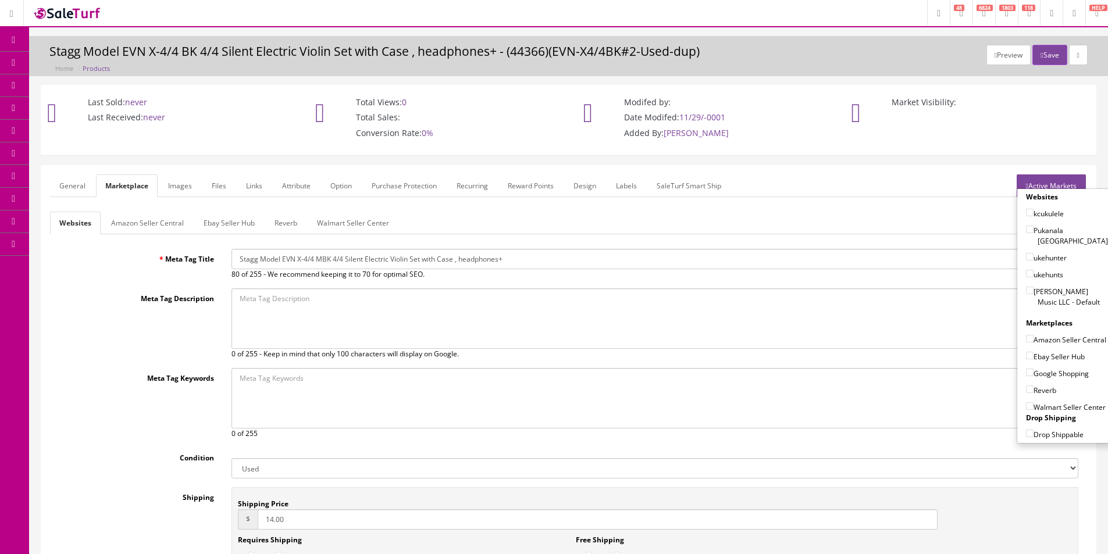
click at [258, 255] on input "Stagg Model EVN X-4/4 MBK 4/4 Silent Electric Violin Set with Case , headphones+" at bounding box center [654, 259] width 847 height 20
paste input "onata Electric Violin with Hard Case and Bow - Very Nice"
type input "Sonata Electric Violin with Hard Case and Bow - Very Nice"
click at [306, 332] on textarea "Meta Tag Description" at bounding box center [654, 318] width 847 height 60
paste textarea "Sonata Electric Violin with Hard Case and Bow - Very Nice"
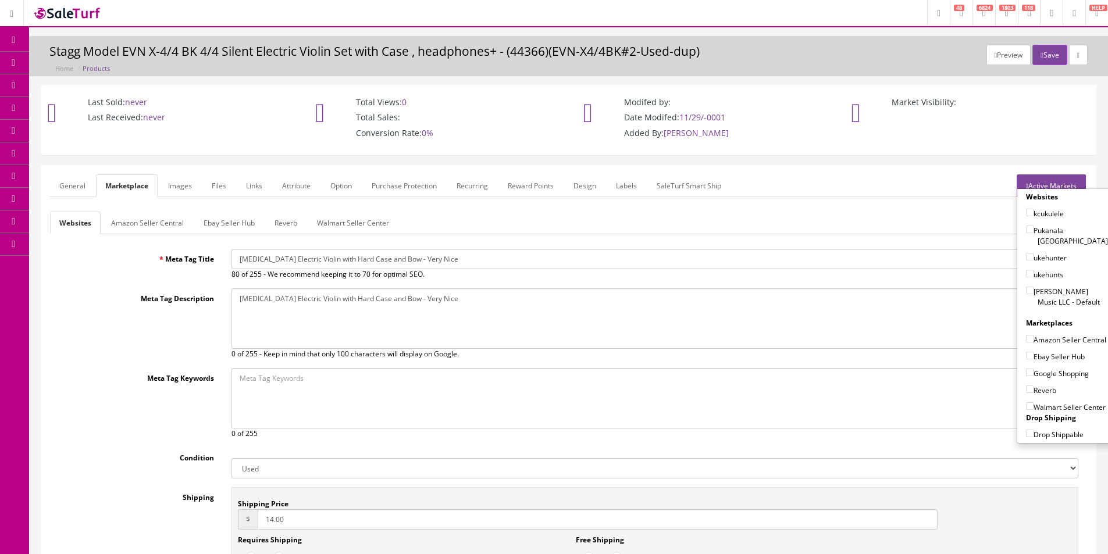
type textarea "Sonata Electric Violin with Hard Case and Bow - Very Nice"
click at [327, 391] on textarea "Meta Tag Keywords" at bounding box center [654, 398] width 847 height 60
paste textarea "Sonata Electric Violin with Hard Case and Bow - Very Nice"
type textarea "Sonata Electric Violin with Hard Case and Bow - Very Nice"
click at [307, 517] on input "14.00" at bounding box center [598, 520] width 680 height 20
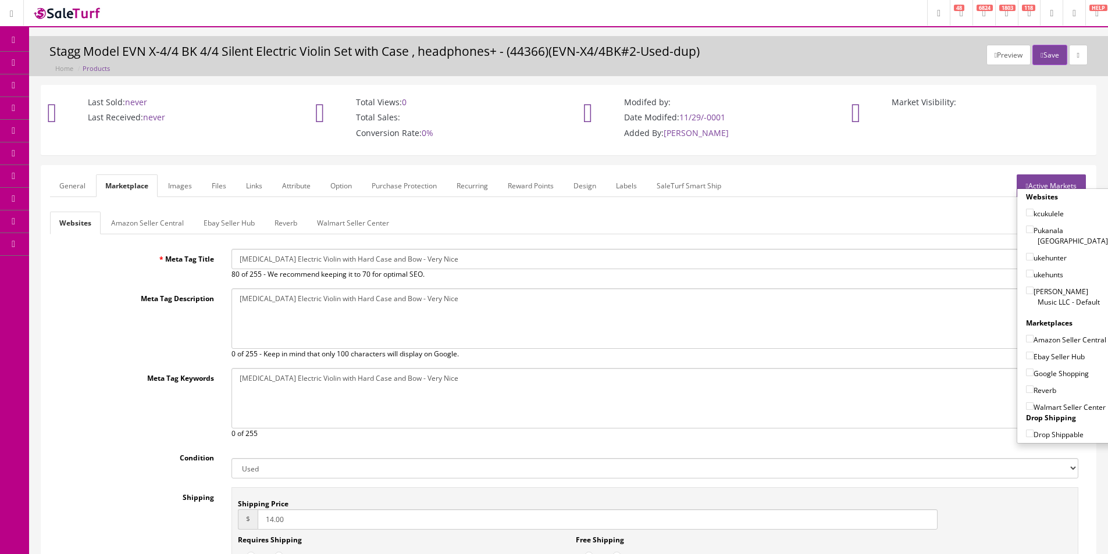
click at [307, 517] on input "14.00" at bounding box center [598, 520] width 680 height 20
type input "14.95"
drag, startPoint x: 154, startPoint y: 220, endPoint x: 162, endPoint y: 222, distance: 7.7
click at [154, 220] on link "Amazon Seller Central" at bounding box center [147, 223] width 91 height 23
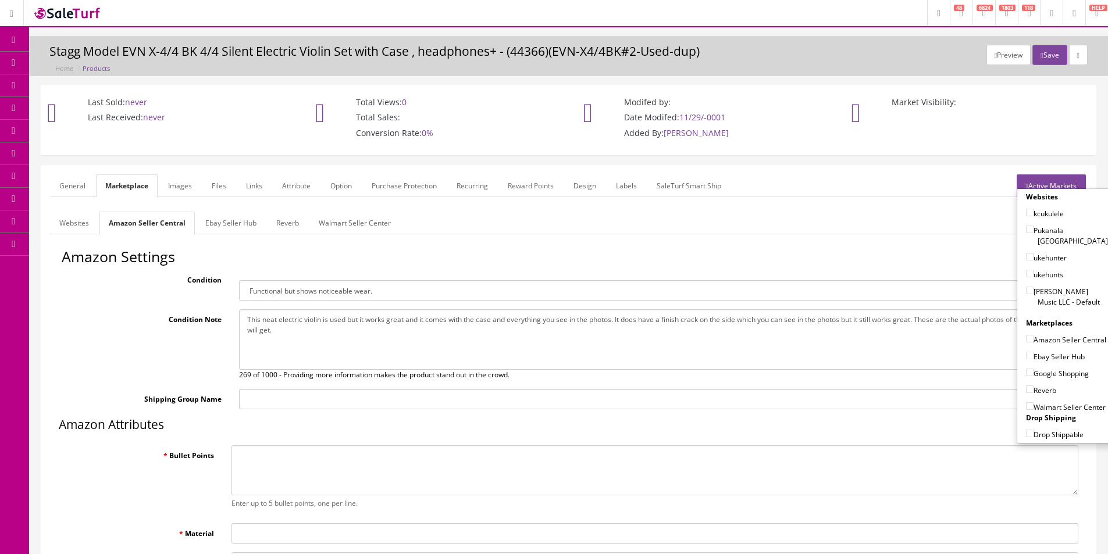
click at [221, 225] on link "Ebay Seller Hub" at bounding box center [231, 223] width 70 height 23
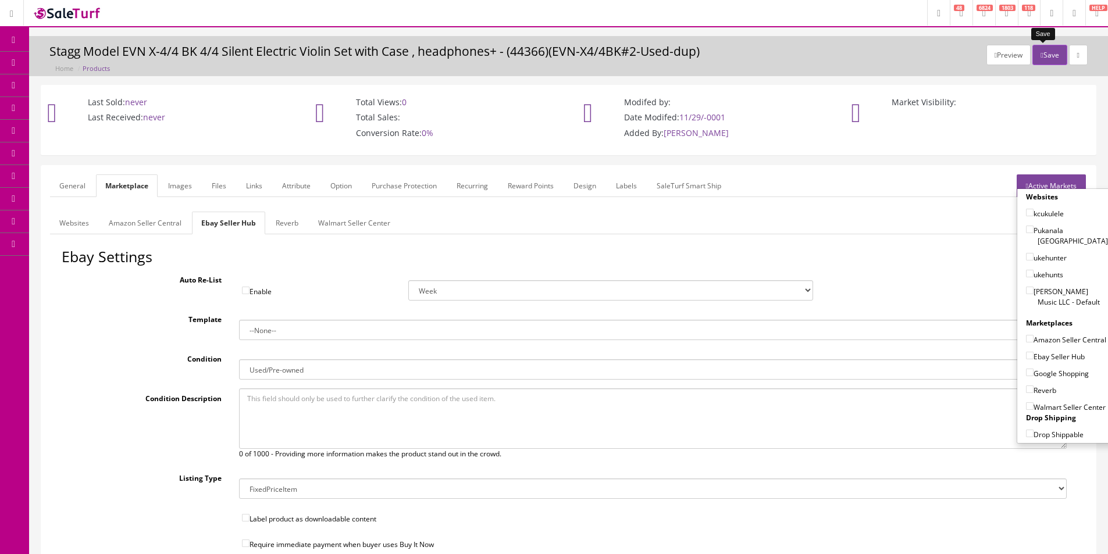
click at [1052, 56] on button "Save" at bounding box center [1049, 55] width 34 height 20
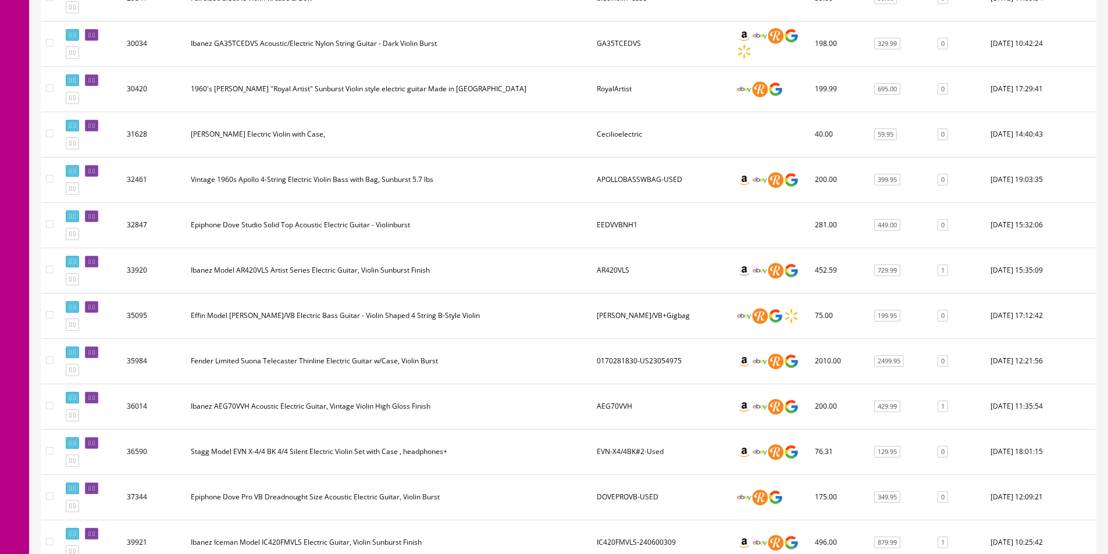
scroll to position [2359, 0]
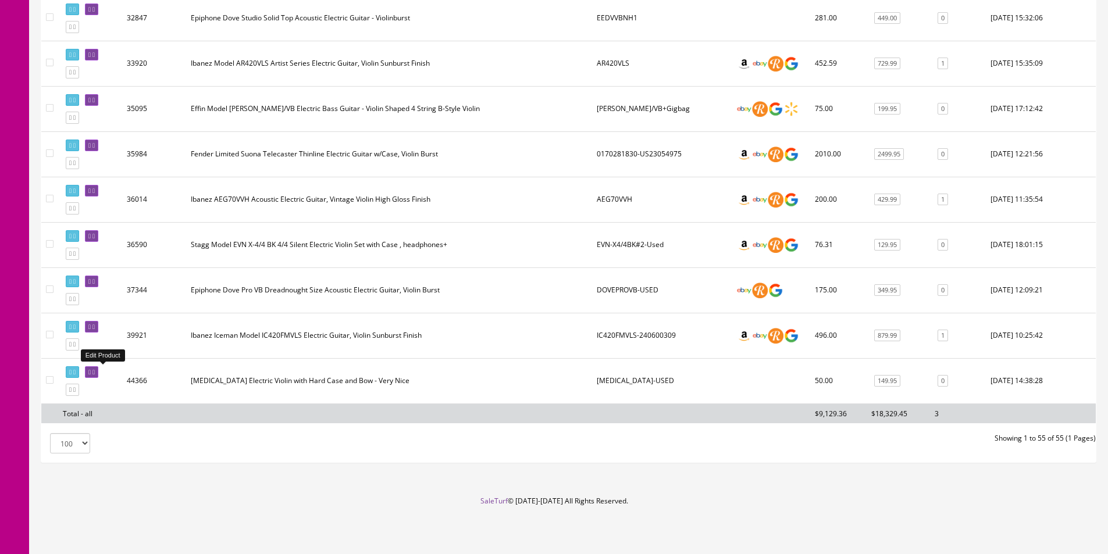
click at [95, 372] on icon at bounding box center [93, 372] width 2 height 6
click at [78, 368] on link at bounding box center [72, 372] width 13 height 12
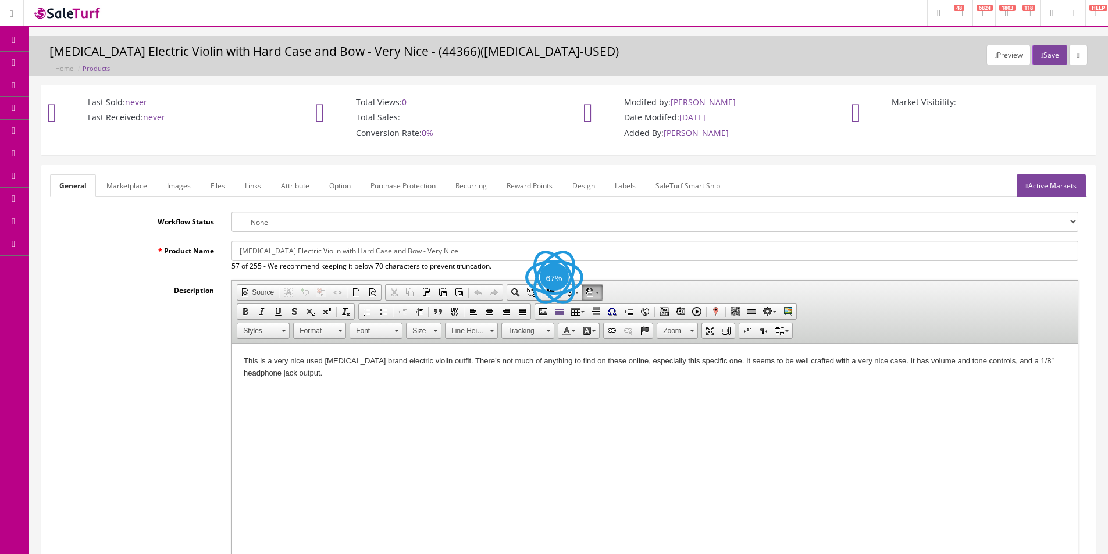
click at [623, 183] on link "Labels" at bounding box center [625, 185] width 40 height 23
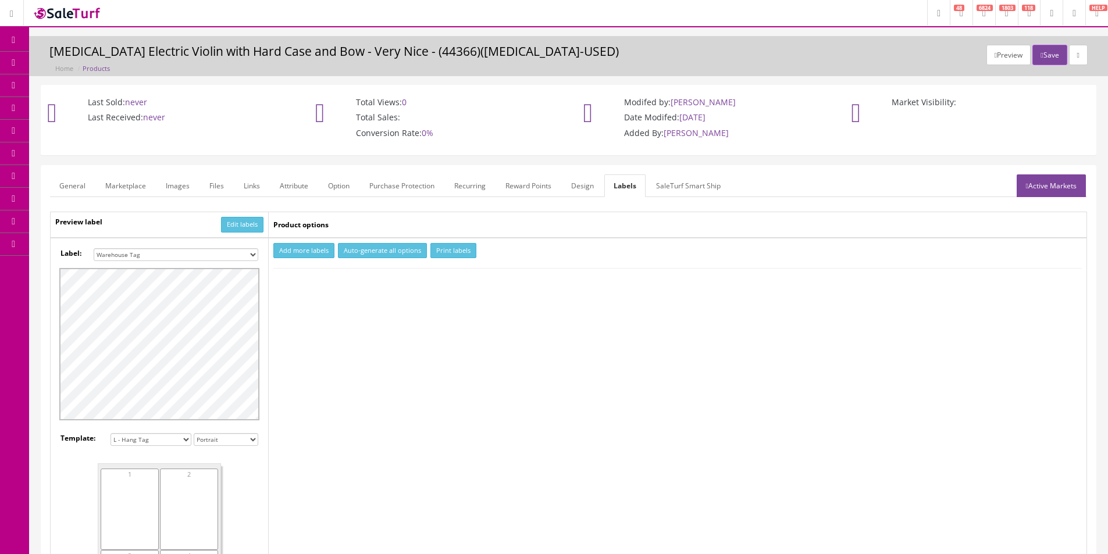
click at [182, 249] on select "Small Label 2 x 1 Label Shoe label 100 barcodes Dymo Label 2 X 1 Sticker Labels…" at bounding box center [176, 254] width 165 height 13
click at [182, 254] on select "Small Label 2 x 1 Label Shoe label 100 barcodes Dymo Label 2 X 1 Sticker Labels…" at bounding box center [176, 254] width 165 height 13
click at [182, 256] on select "Small Label 2 x 1 Label Shoe label 100 barcodes Dymo Label 2 X 1 Sticker Labels…" at bounding box center [176, 254] width 165 height 13
select select "16"
click at [94, 248] on select "Small Label 2 x 1 Label Shoe label 100 barcodes Dymo Label 2 X 1 Sticker Labels…" at bounding box center [176, 254] width 165 height 13
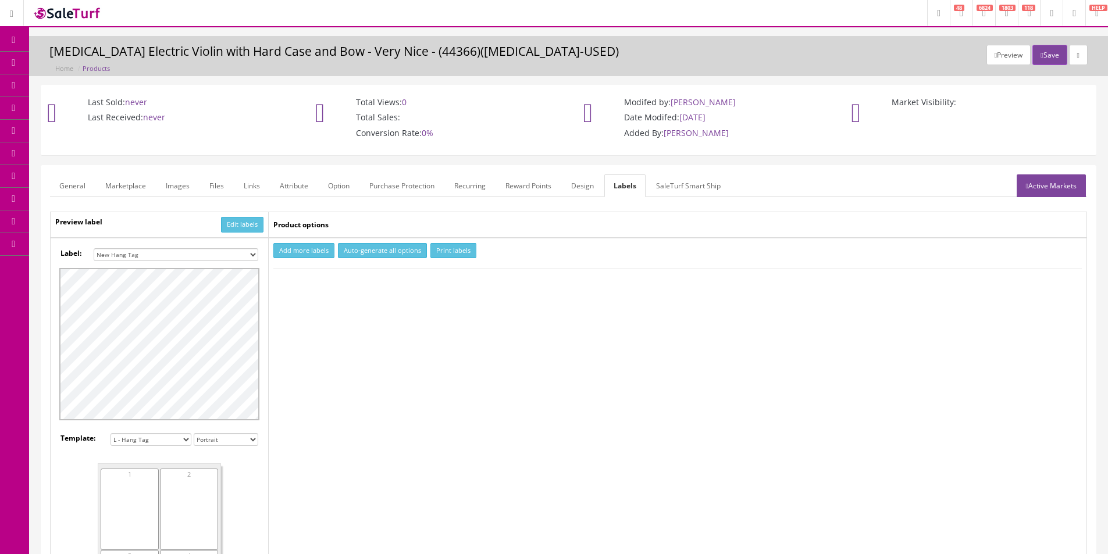
click at [297, 254] on button "Add more labels" at bounding box center [303, 251] width 61 height 16
click at [295, 291] on input "number" at bounding box center [304, 286] width 59 height 13
type input "1"
click at [444, 247] on button "Print labels" at bounding box center [453, 251] width 46 height 16
click at [73, 63] on link "Products" at bounding box center [90, 63] width 122 height 23
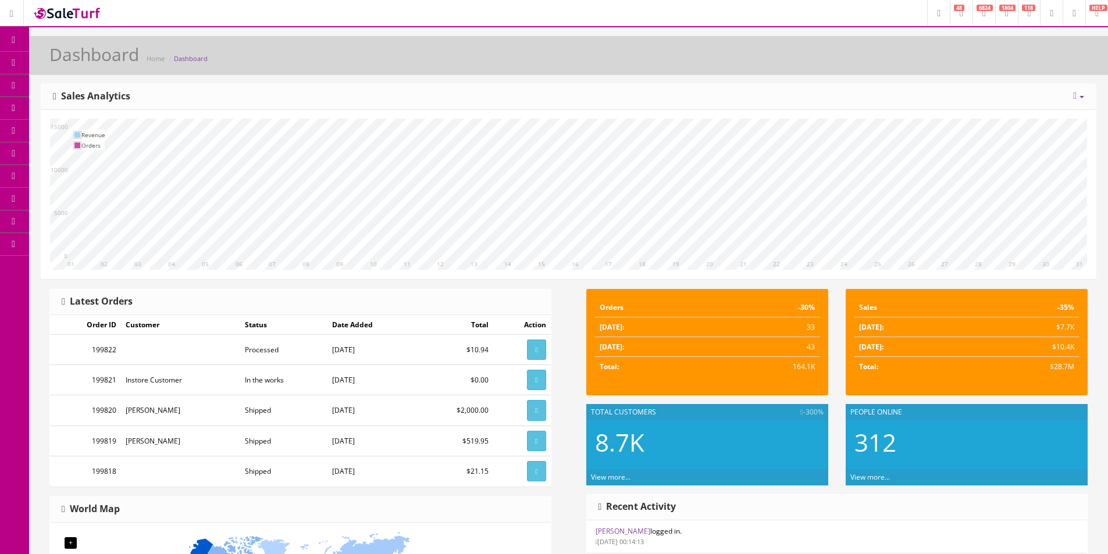
drag, startPoint x: 42, startPoint y: 58, endPoint x: 410, endPoint y: 99, distance: 370.5
click at [42, 58] on link "Products" at bounding box center [90, 63] width 122 height 23
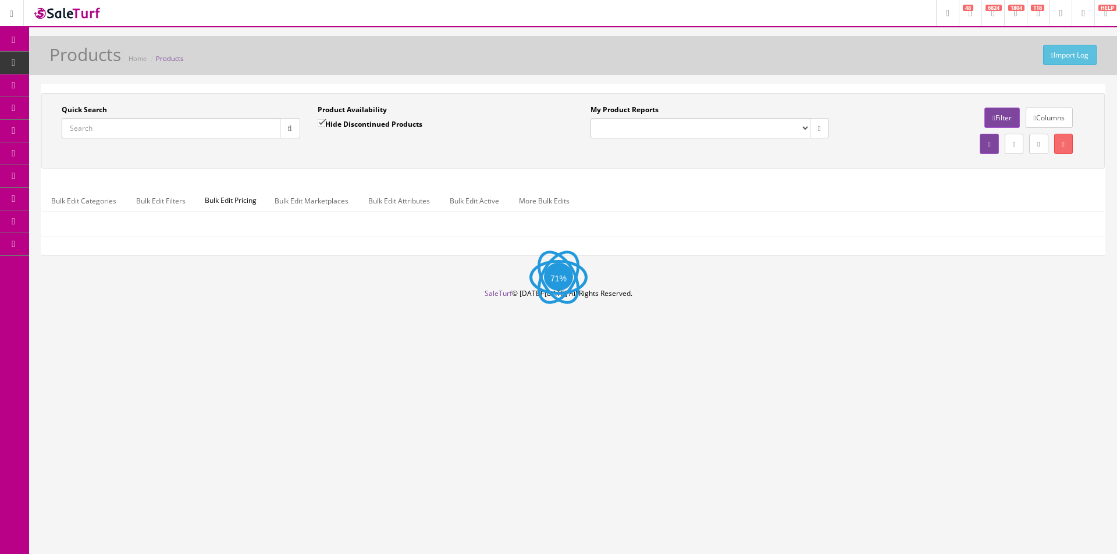
click at [223, 137] on input "Quick Search" at bounding box center [171, 128] width 219 height 20
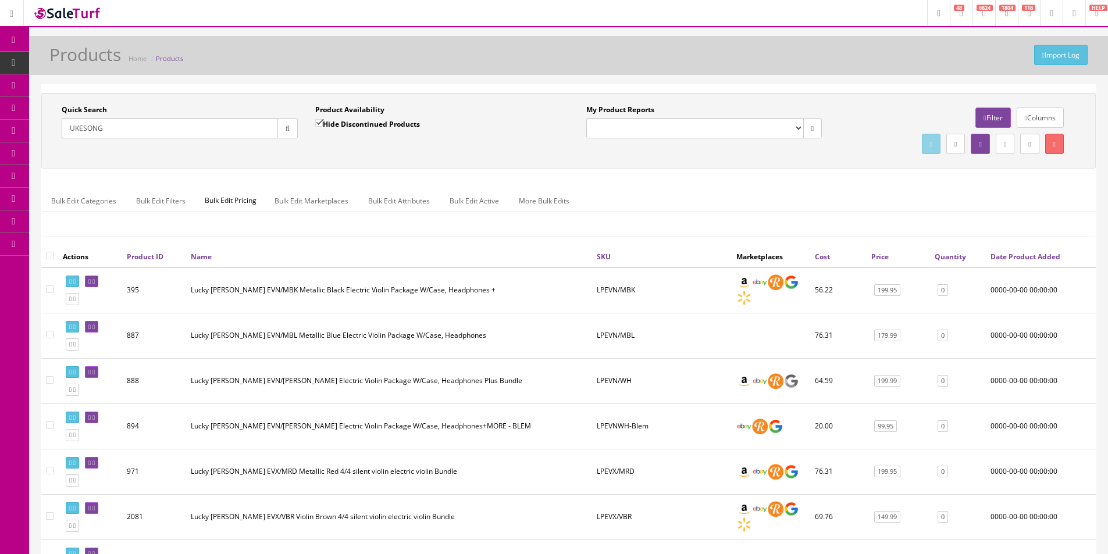
type input "UKESONG"
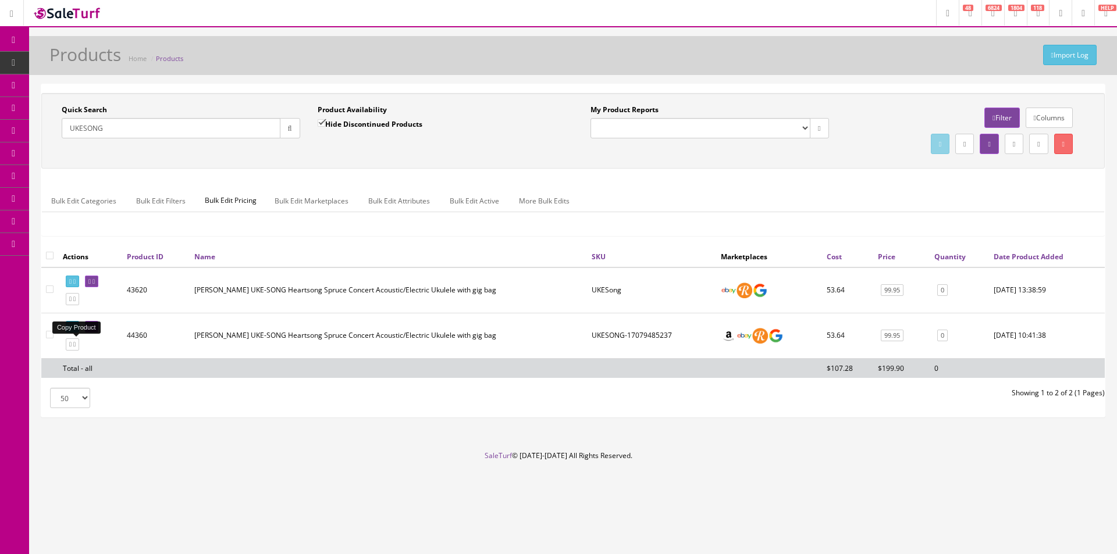
click at [76, 348] on icon at bounding box center [74, 344] width 2 height 6
click at [555, 123] on div "Product Availability Hide Discontinued Products" at bounding box center [437, 122] width 238 height 34
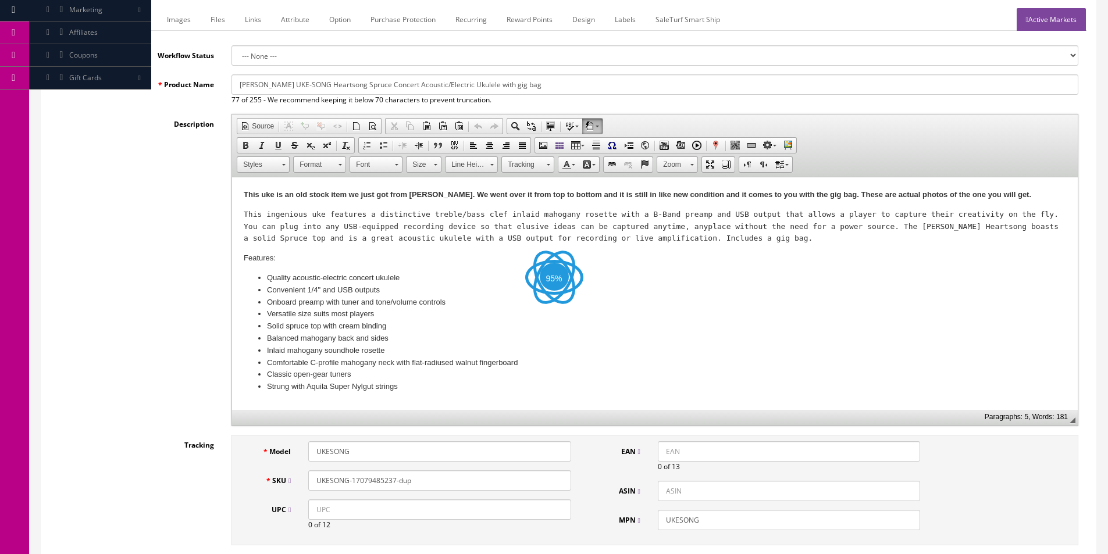
scroll to position [349, 0]
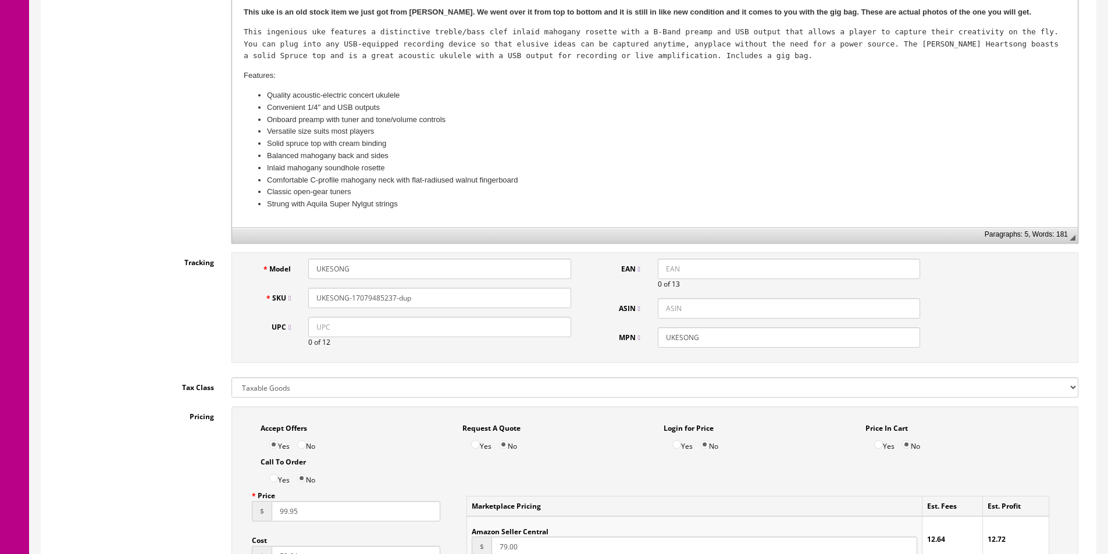
drag, startPoint x: 354, startPoint y: 297, endPoint x: 455, endPoint y: 354, distance: 116.7
click at [500, 298] on input "UKESONG-17079485237-dup" at bounding box center [439, 298] width 262 height 20
paste input "45"
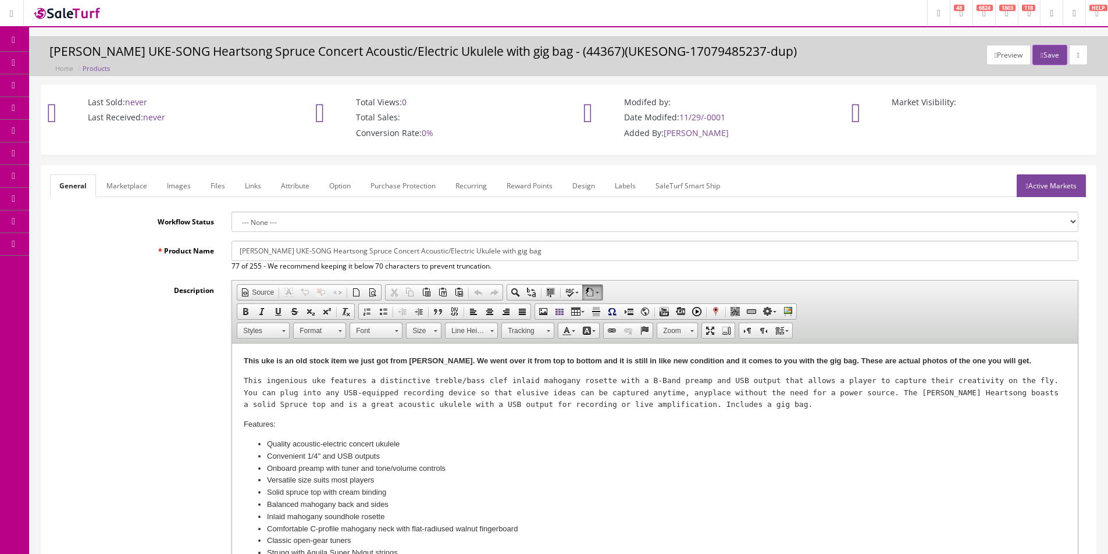
type input "UKESONG-17079485245"
click at [185, 188] on link "Images" at bounding box center [179, 185] width 42 height 23
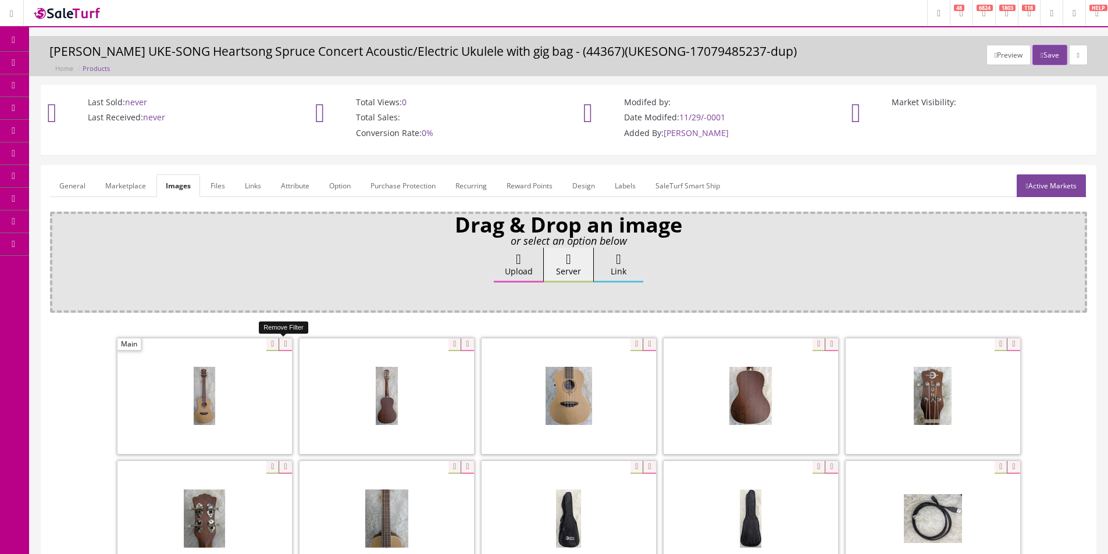
click at [280, 346] on icon at bounding box center [285, 345] width 13 height 13
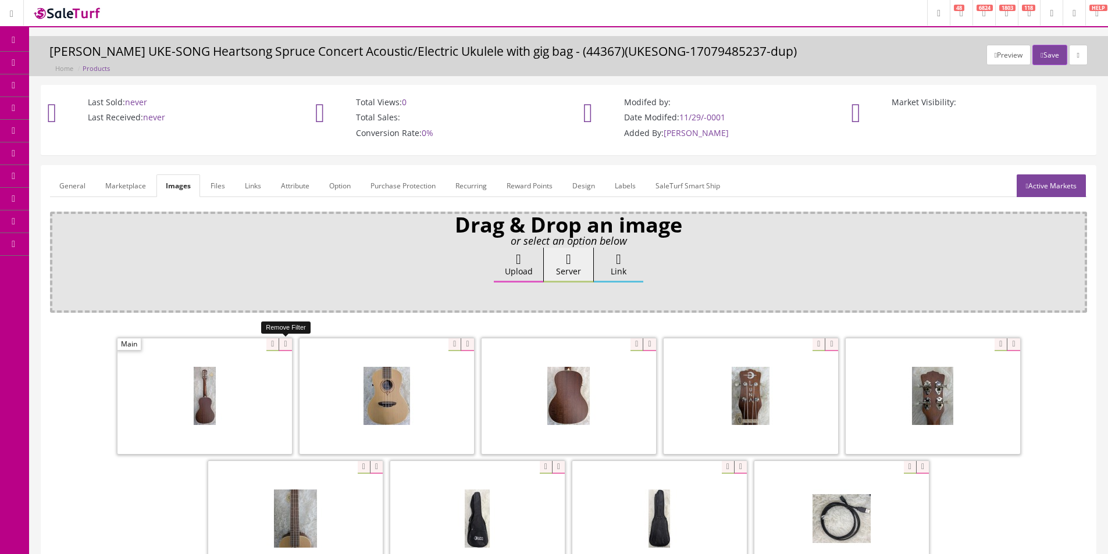
click at [280, 346] on icon at bounding box center [285, 345] width 13 height 13
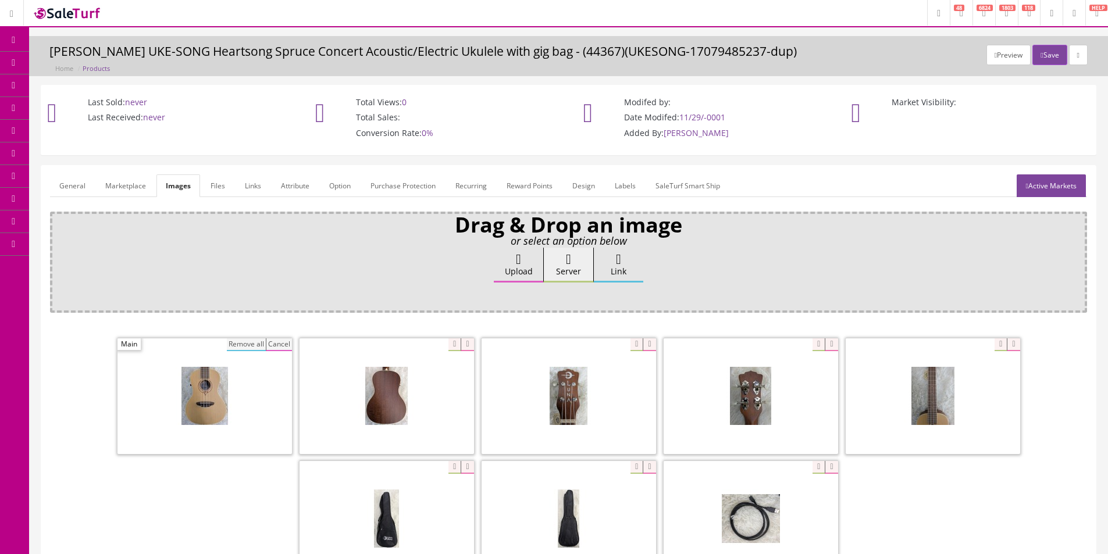
click at [244, 347] on button "Remove all" at bounding box center [246, 345] width 39 height 13
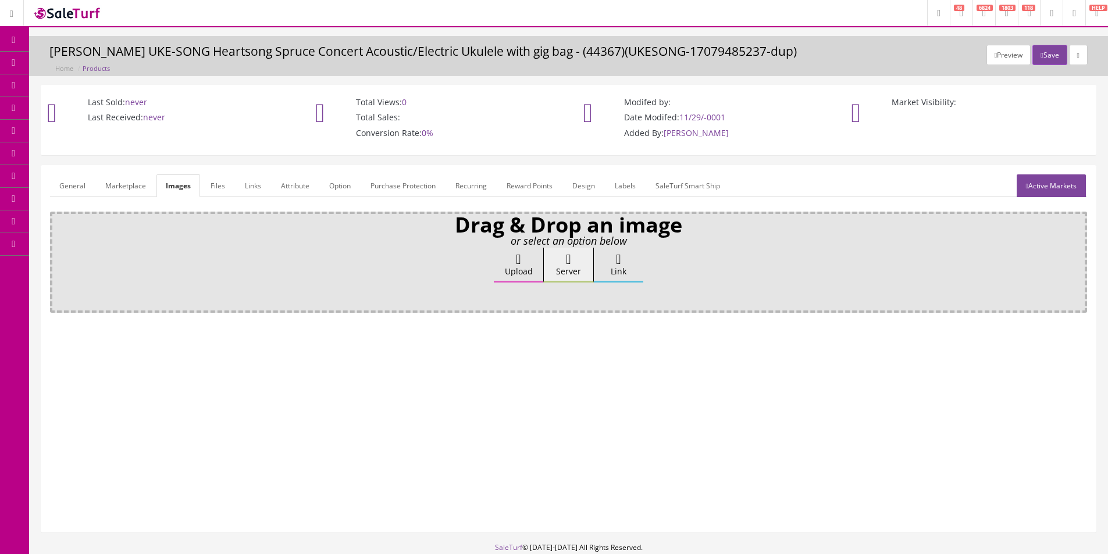
click at [501, 268] on label "Upload" at bounding box center [518, 265] width 49 height 35
click at [58, 259] on input "Upload" at bounding box center [58, 254] width 0 height 12
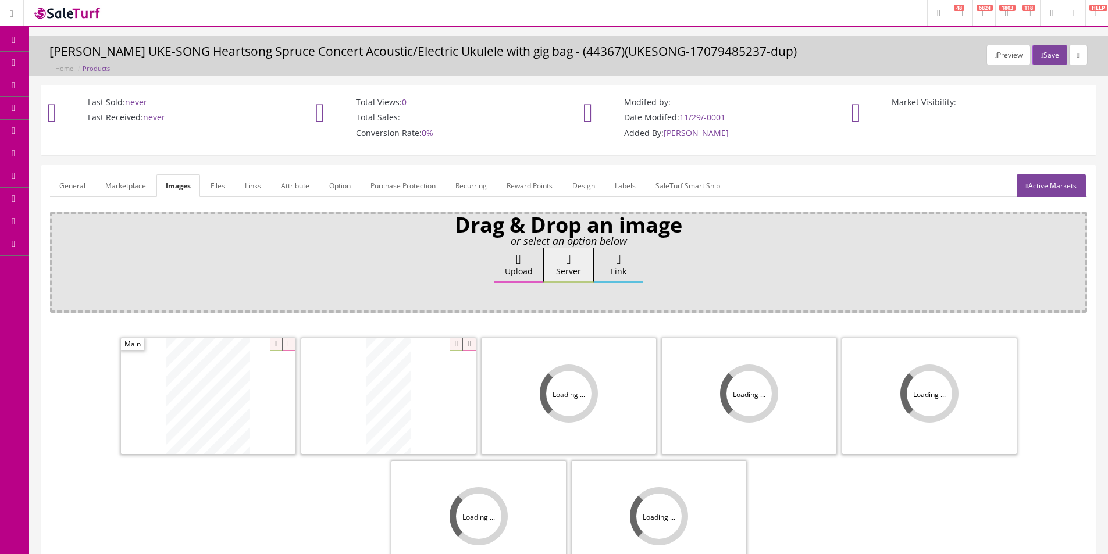
scroll to position [70, 0]
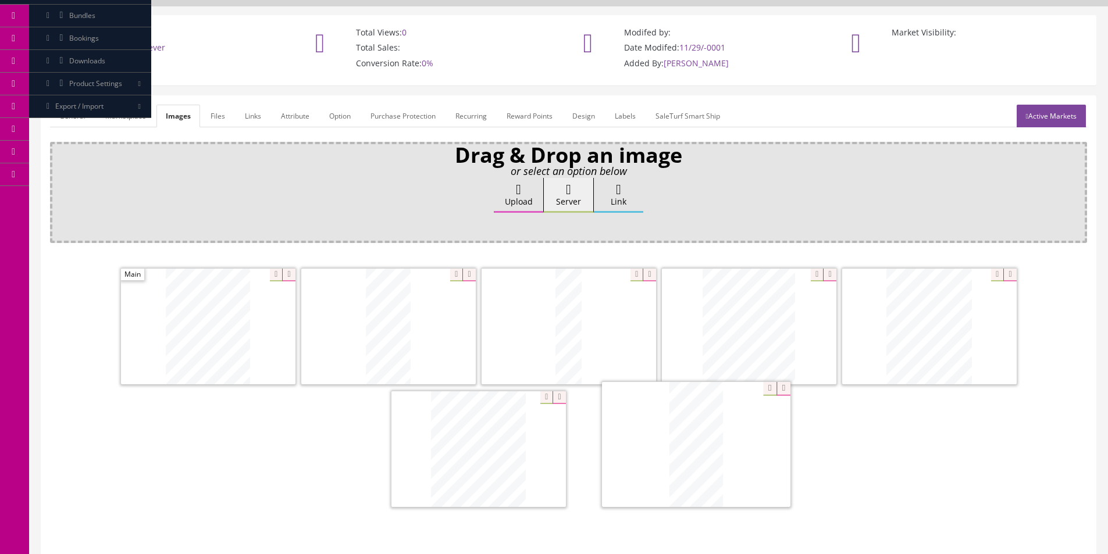
drag, startPoint x: 740, startPoint y: 368, endPoint x: 689, endPoint y: 480, distance: 122.6
drag, startPoint x: 731, startPoint y: 332, endPoint x: 738, endPoint y: 472, distance: 139.7
drag, startPoint x: 683, startPoint y: 338, endPoint x: 421, endPoint y: 334, distance: 262.9
click at [522, 200] on label "Upload" at bounding box center [518, 195] width 49 height 35
click at [58, 190] on input "Upload" at bounding box center [58, 184] width 0 height 12
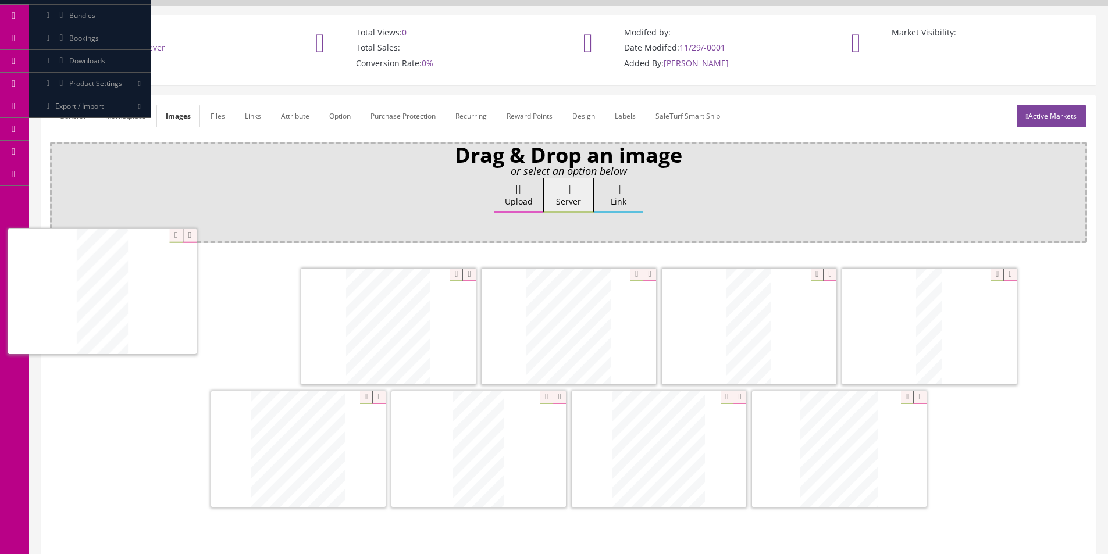
drag, startPoint x: 666, startPoint y: 453, endPoint x: 167, endPoint y: 291, distance: 524.6
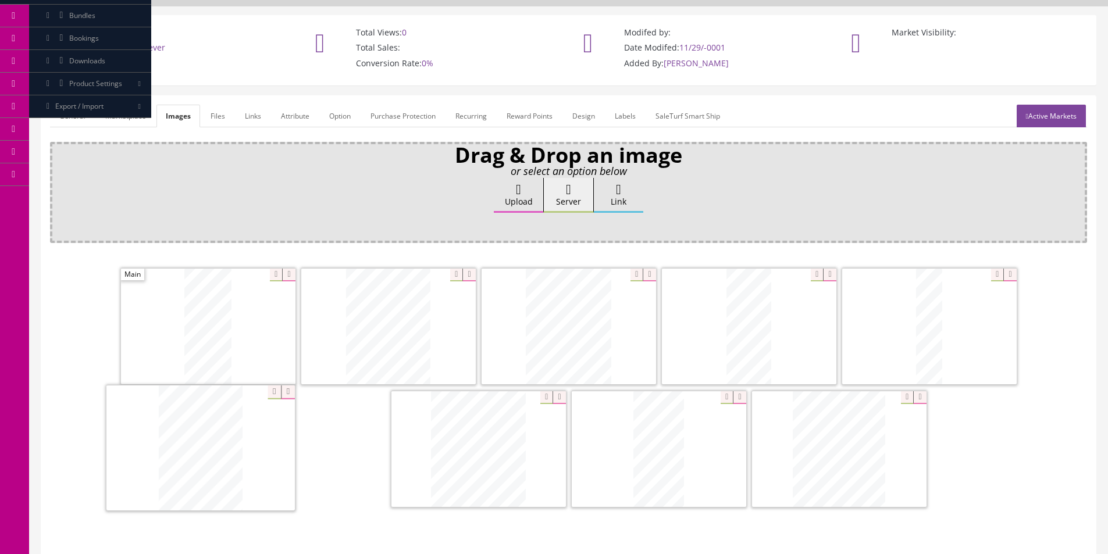
drag, startPoint x: 845, startPoint y: 457, endPoint x: 206, endPoint y: 456, distance: 638.6
drag, startPoint x: 726, startPoint y: 340, endPoint x: 293, endPoint y: 337, distance: 433.3
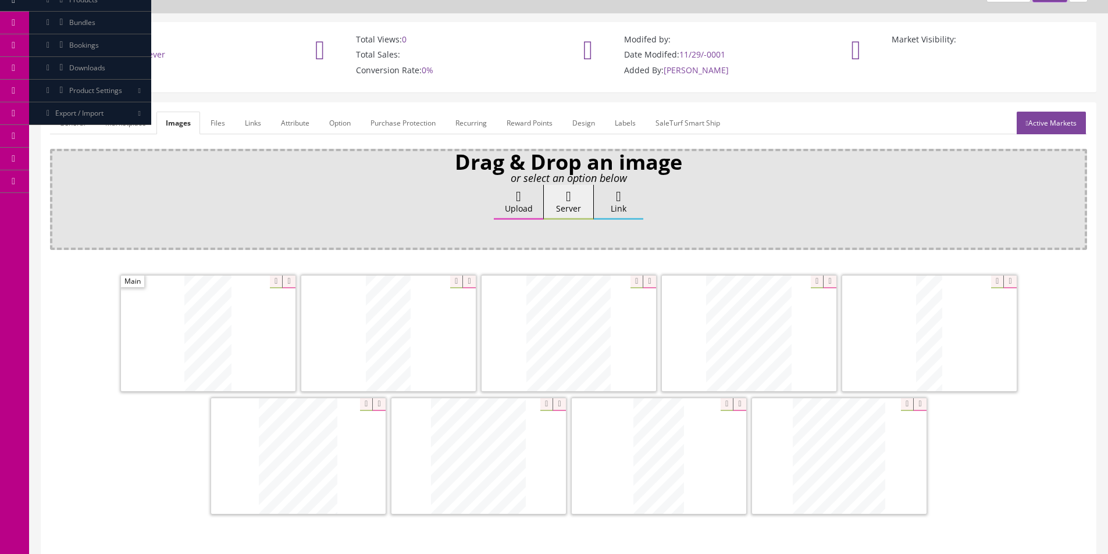
scroll to position [0, 0]
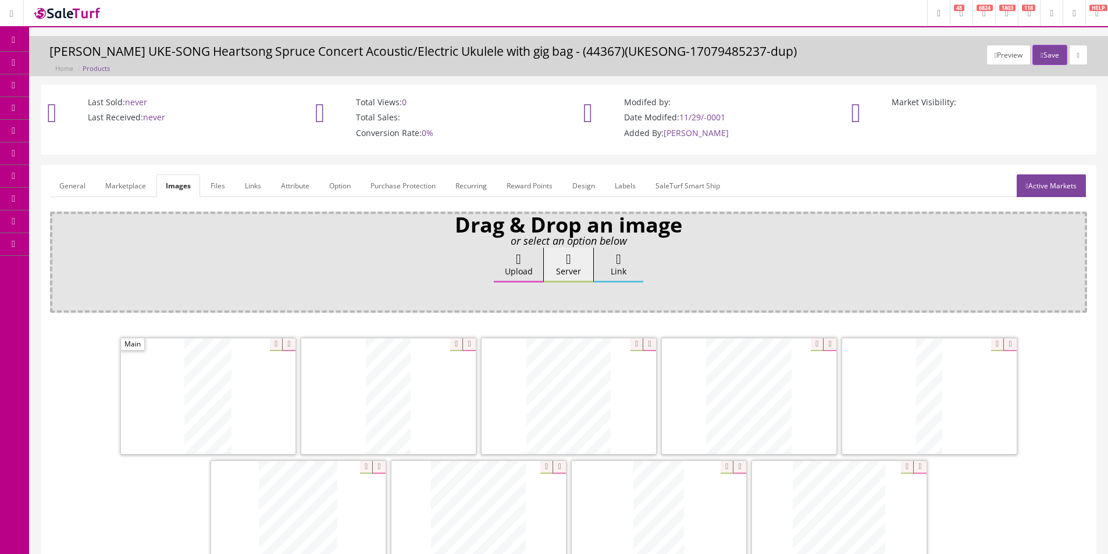
click at [83, 184] on link "General" at bounding box center [72, 185] width 45 height 23
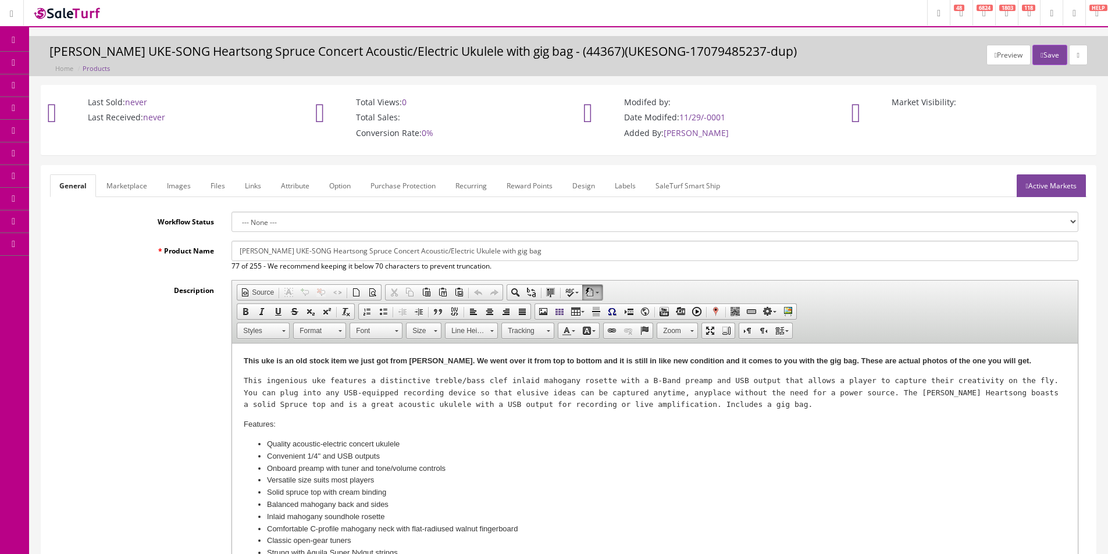
scroll to position [233, 0]
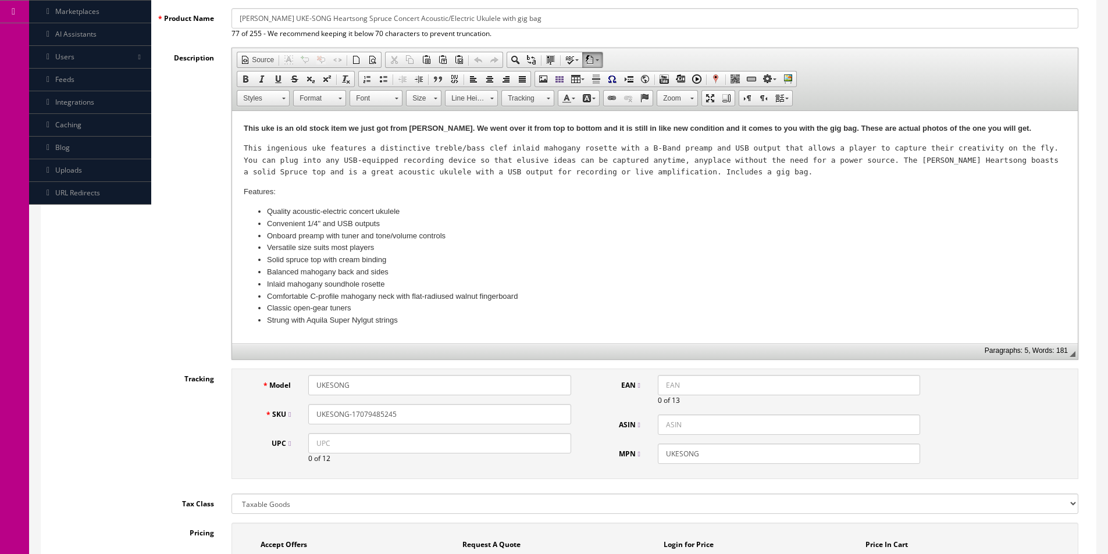
click at [403, 416] on input "UKESONG-17079485245" at bounding box center [439, 414] width 262 height 20
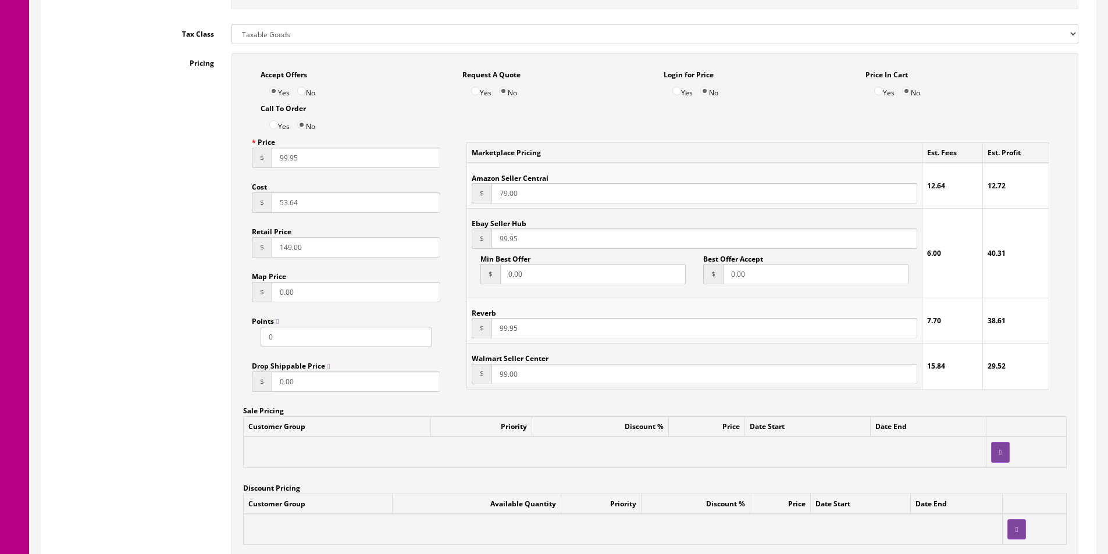
scroll to position [1047, 0]
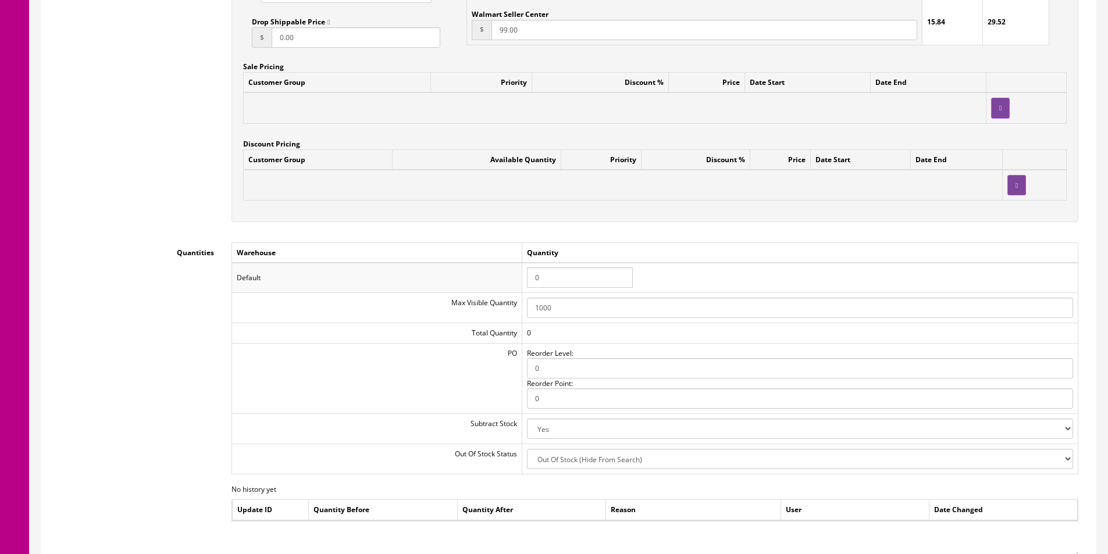
click at [568, 283] on input "0" at bounding box center [580, 278] width 106 height 20
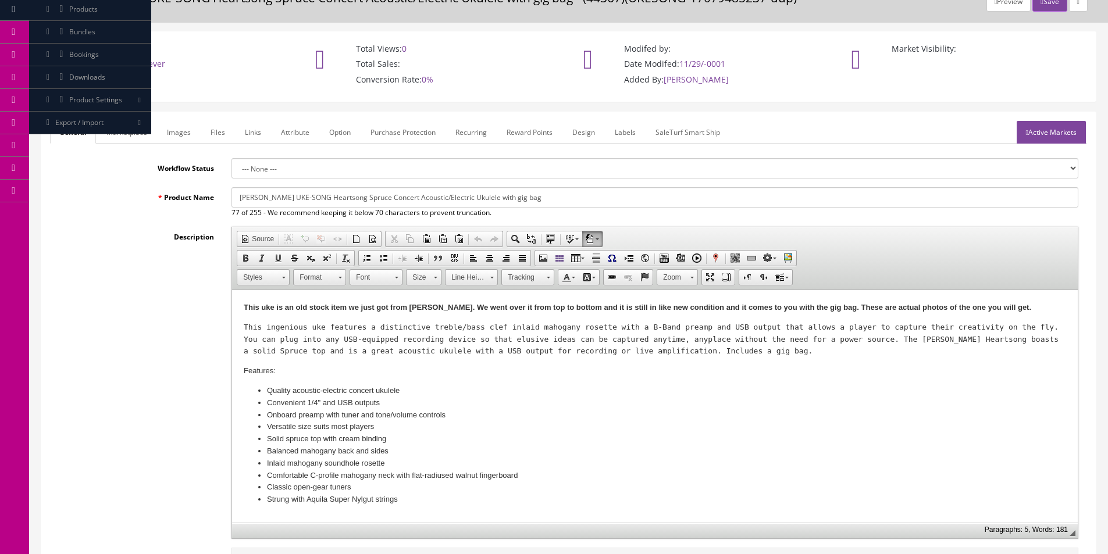
scroll to position [0, 0]
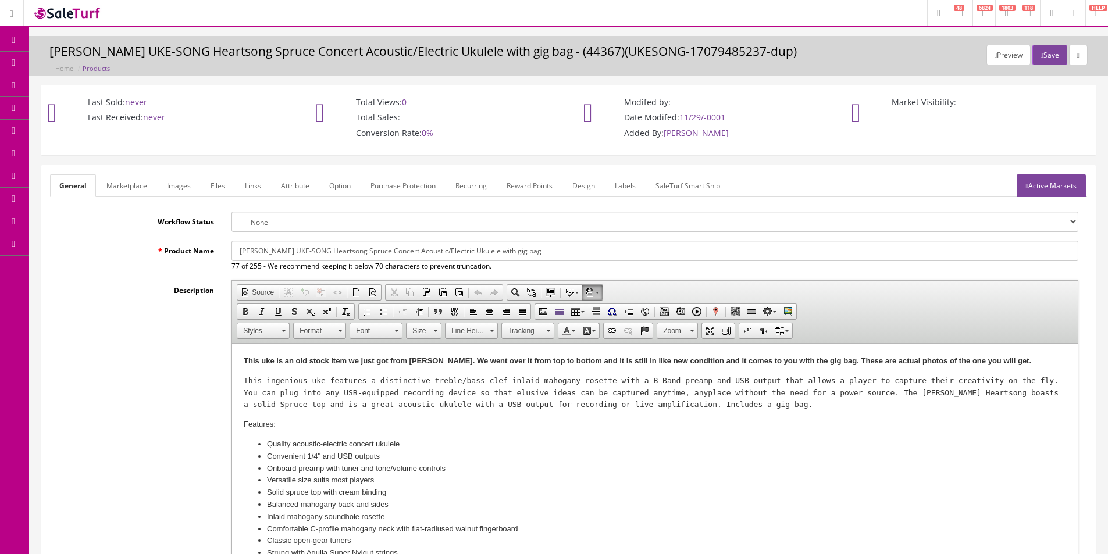
type input "1"
click at [1050, 184] on link "Active Markets" at bounding box center [1051, 185] width 69 height 23
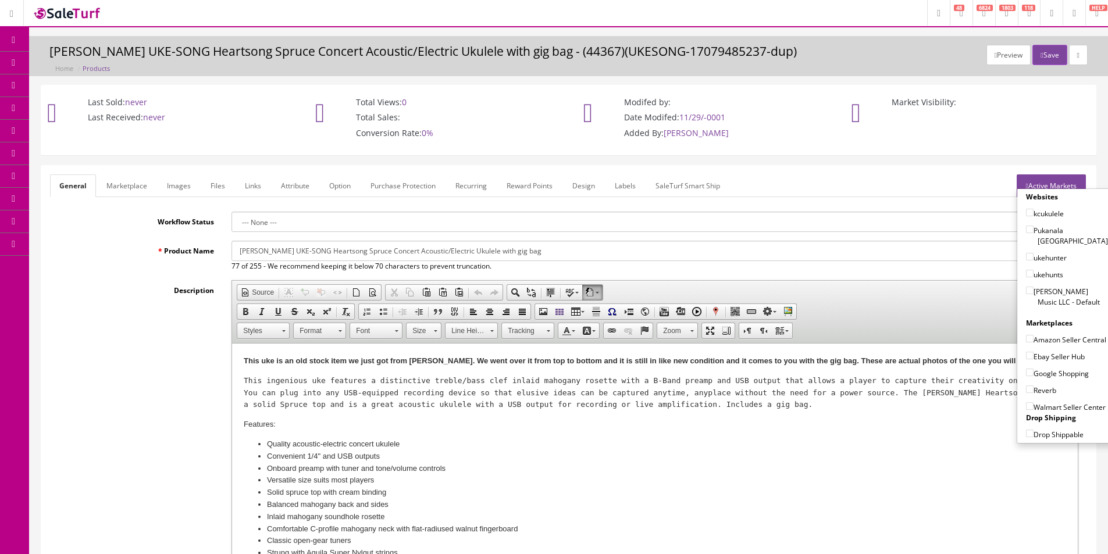
click at [1048, 355] on label "Ebay Seller Hub" at bounding box center [1055, 357] width 59 height 12
click at [1034, 355] on input"] "Ebay Seller Hub" at bounding box center [1030, 356] width 8 height 8
checkbox input"] "true"
drag, startPoint x: 1045, startPoint y: 371, endPoint x: 1041, endPoint y: 384, distance: 14.5
click at [1045, 371] on label "Google Shopping" at bounding box center [1057, 374] width 63 height 12
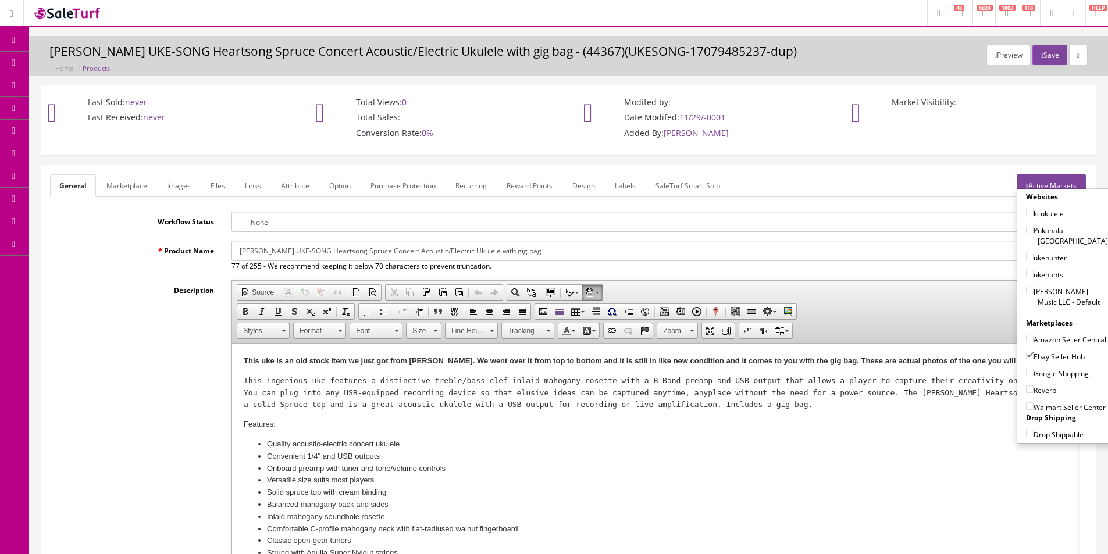
click at [1034, 371] on input"] "Google Shopping" at bounding box center [1030, 373] width 8 height 8
checkbox input"] "true"
click at [1041, 388] on label "Reverb" at bounding box center [1041, 390] width 30 height 12
click at [1034, 388] on input"] "Reverb" at bounding box center [1030, 390] width 8 height 8
checkbox input"] "true"
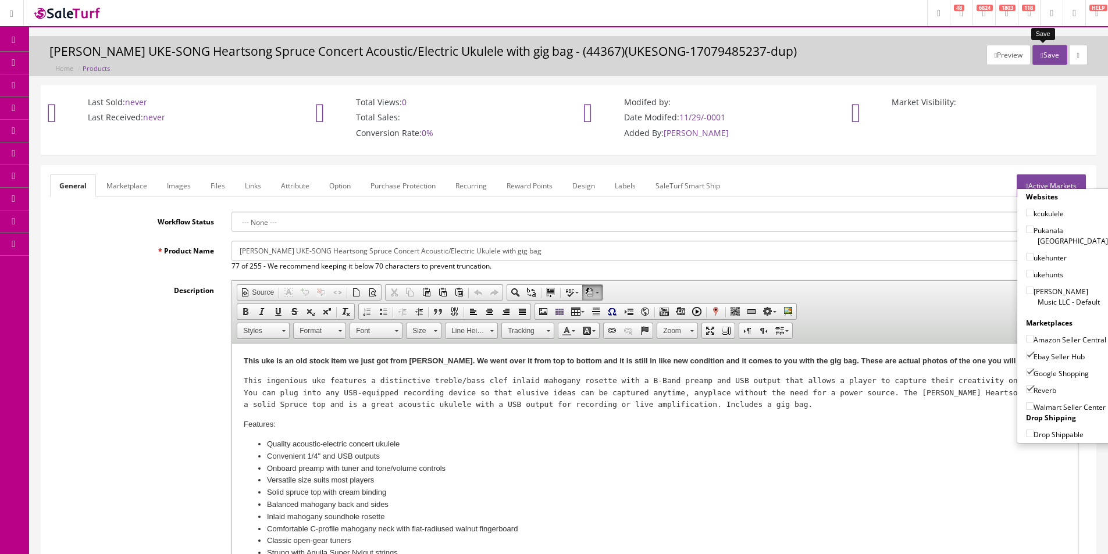
click at [1039, 52] on button "Save" at bounding box center [1049, 55] width 34 height 20
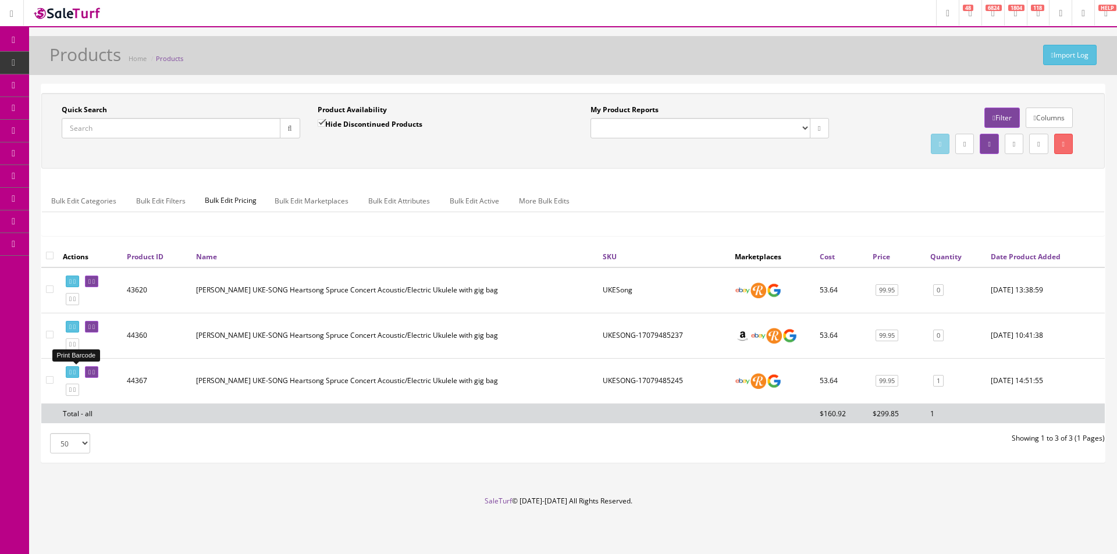
click at [76, 371] on link at bounding box center [72, 372] width 13 height 12
click at [938, 337] on link "0" at bounding box center [938, 336] width 10 height 12
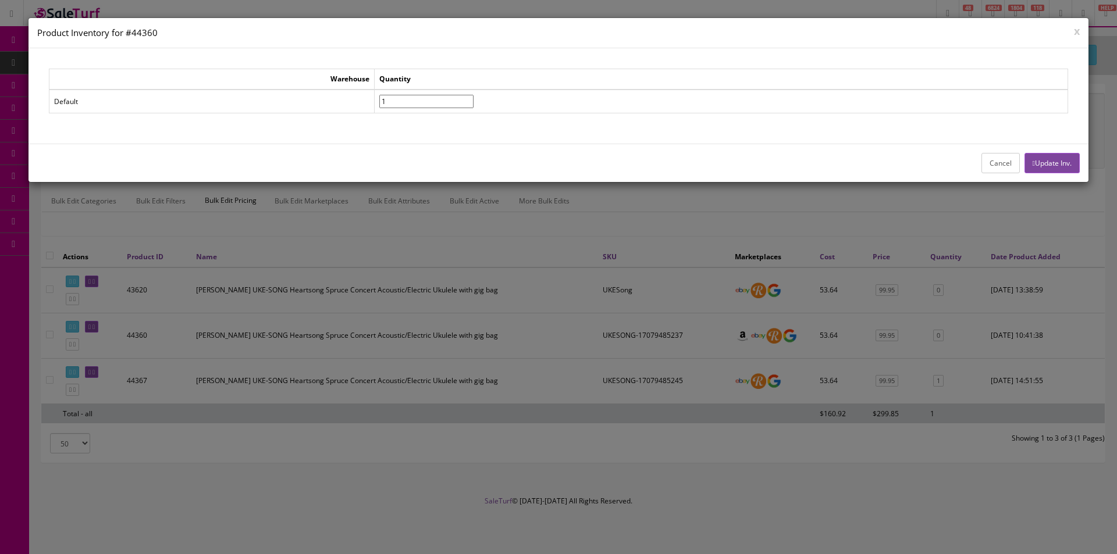
type input"] "1"
click at [473, 98] on input"] "1" at bounding box center [426, 101] width 94 height 13
click at [1080, 168] on div "Cancel Update Inv." at bounding box center [559, 163] width 1060 height 38
click at [1063, 161] on button "Update Inv." at bounding box center [1051, 163] width 55 height 20
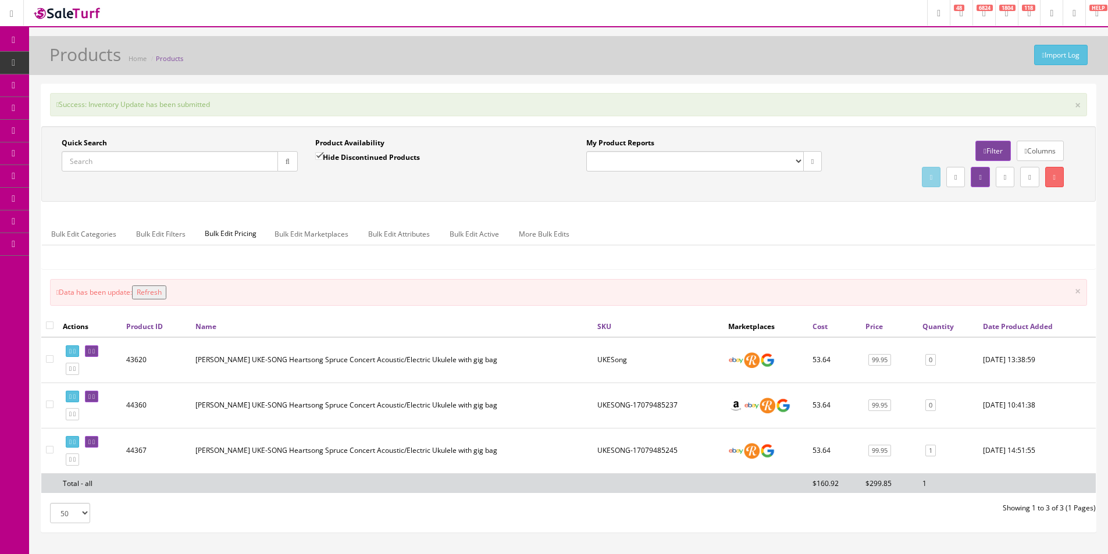
click at [50, 405] on input"] "checkbox" at bounding box center [50, 405] width 8 height 8
checkbox input"] "true"
click at [50, 448] on input"] "checkbox" at bounding box center [50, 450] width 8 height 8
checkbox input"] "true"
click at [455, 235] on link "Bulk Edit Active" at bounding box center [474, 234] width 68 height 23
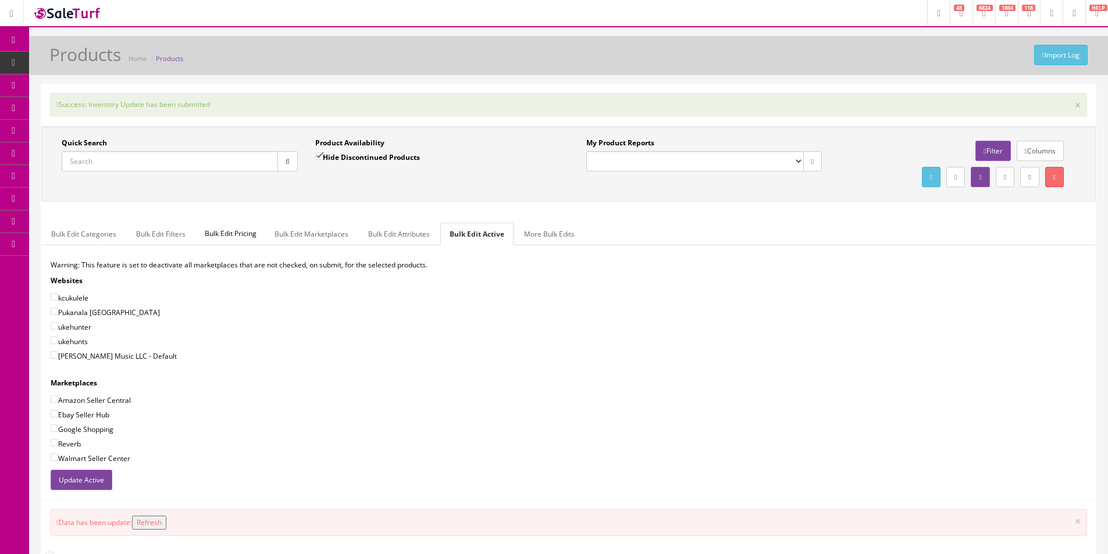
click at [98, 360] on label "[PERSON_NAME] Music LLC - Default" at bounding box center [114, 356] width 126 height 12
click at [58, 359] on input"] "[PERSON_NAME] Music LLC - Default" at bounding box center [55, 355] width 8 height 8
checkbox input"] "true"
click at [86, 399] on label "Amazon Seller Central" at bounding box center [91, 400] width 80 height 12
click at [58, 399] on input"] "Amazon Seller Central" at bounding box center [55, 400] width 8 height 8
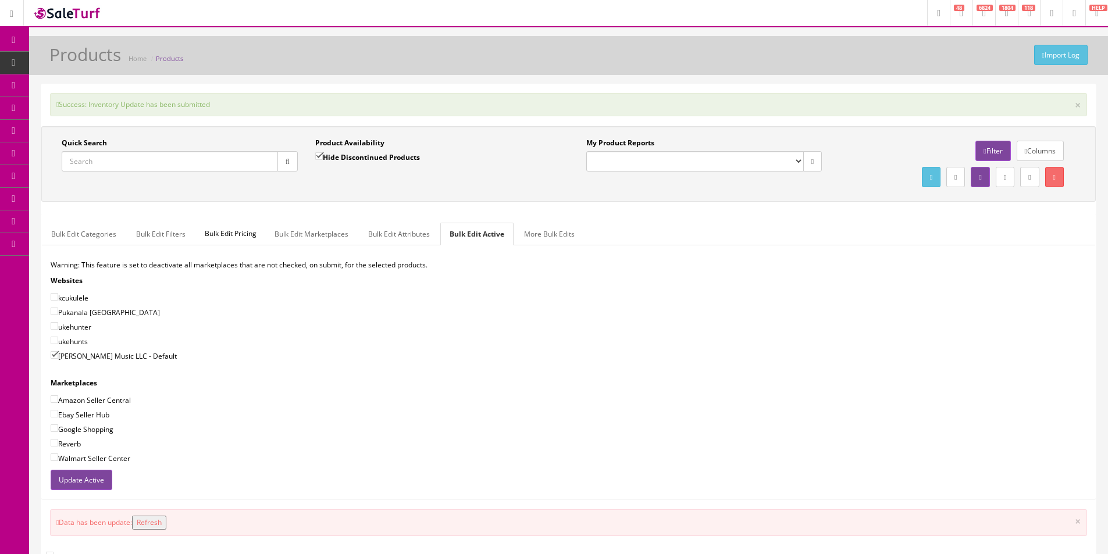
checkbox input"] "true"
drag, startPoint x: 86, startPoint y: 415, endPoint x: 80, endPoint y: 428, distance: 13.8
click at [86, 415] on label "Ebay Seller Hub" at bounding box center [80, 415] width 59 height 12
click at [58, 415] on input"] "Ebay Seller Hub" at bounding box center [55, 414] width 8 height 8
checkbox input"] "true"
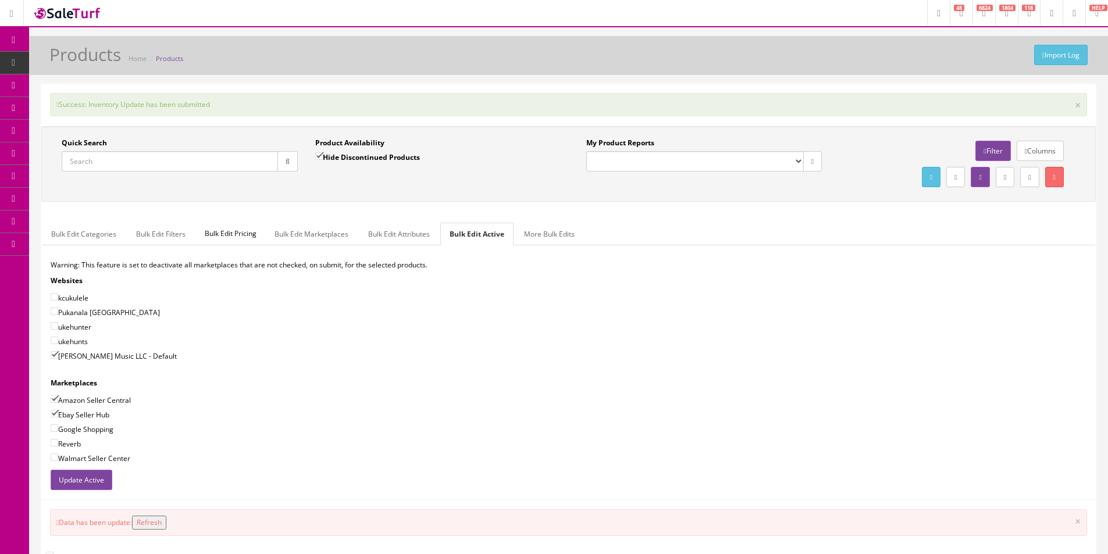
click at [79, 431] on label "Google Shopping" at bounding box center [82, 429] width 63 height 12
click at [58, 431] on input"] "Google Shopping" at bounding box center [55, 429] width 8 height 8
checkbox input"] "true"
click at [70, 446] on label "Reverb" at bounding box center [66, 444] width 30 height 12
click at [58, 446] on input"] "Reverb" at bounding box center [55, 443] width 8 height 8
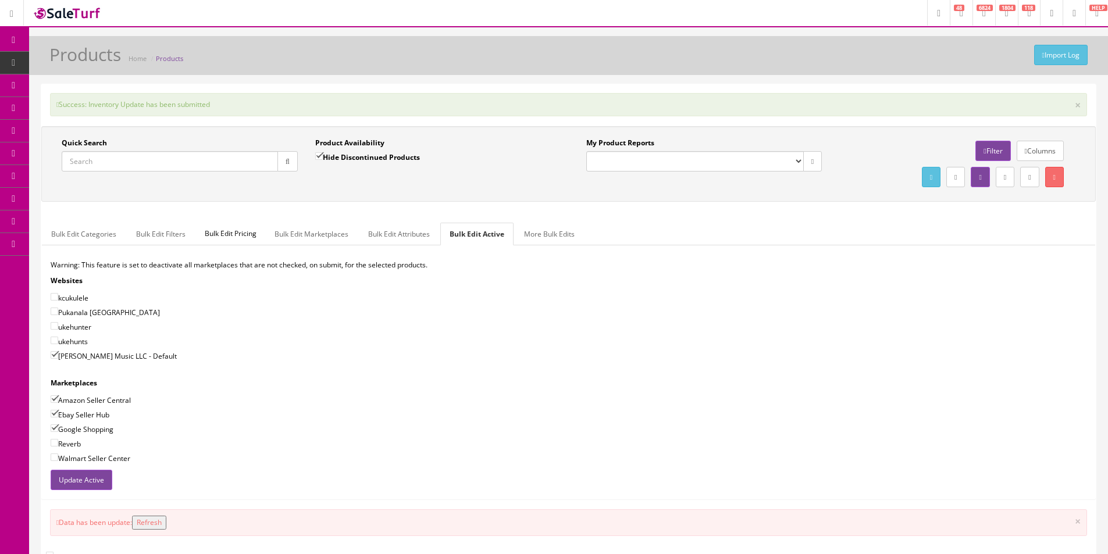
checkbox input"] "true"
click at [79, 476] on button "Update Active" at bounding box center [82, 480] width 62 height 20
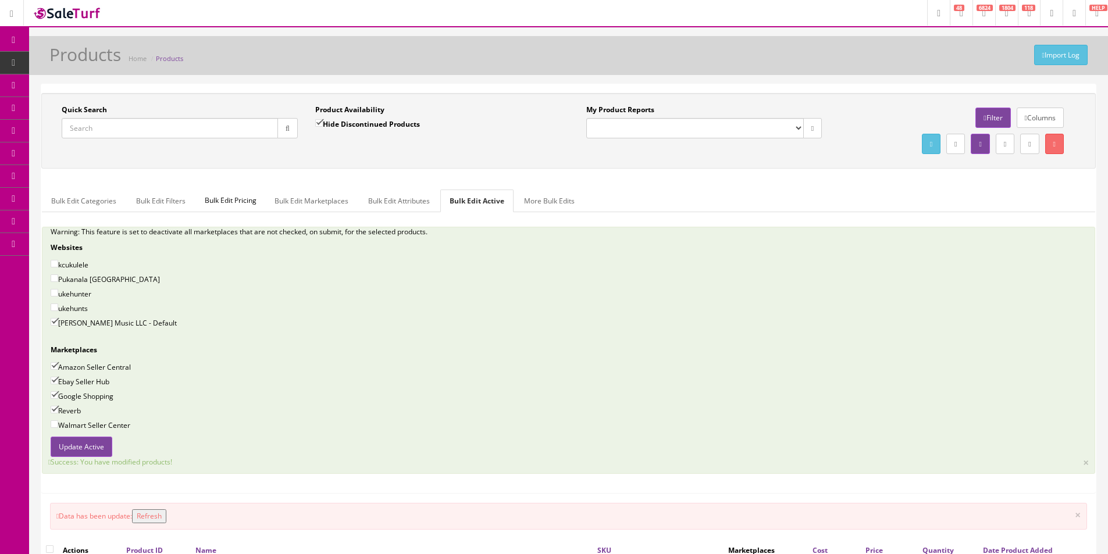
click at [222, 132] on input "Quick Search" at bounding box center [170, 128] width 216 height 20
click at [222, 131] on input "Quick Search" at bounding box center [170, 128] width 216 height 20
type input "uketcspr"
click at [327, 126] on label "Hide Discontinued Products" at bounding box center [367, 124] width 105 height 12
click at [323, 126] on input "Hide Discontinued Products" at bounding box center [319, 123] width 8 height 8
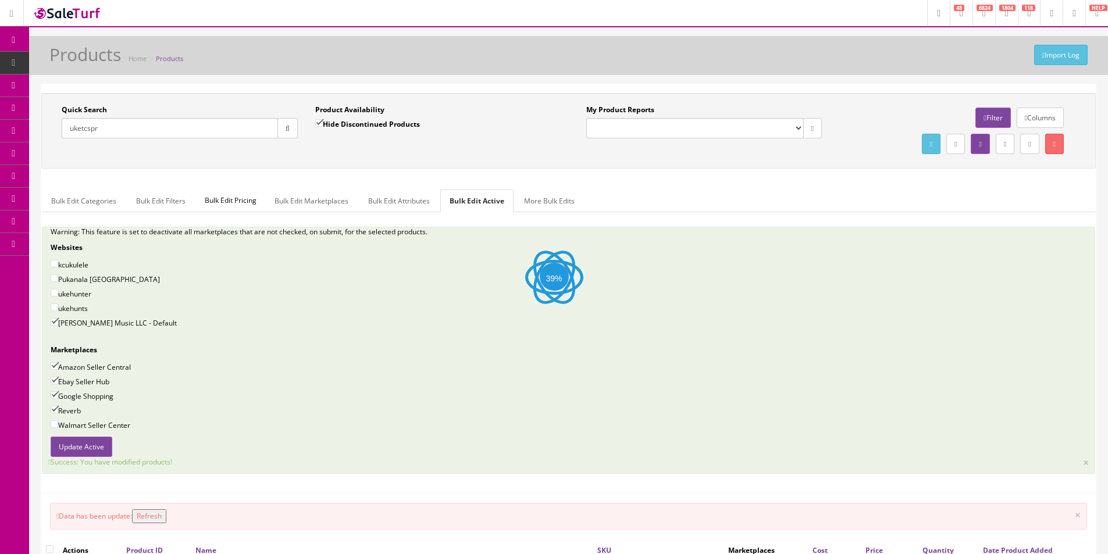
checkbox input "false"
drag, startPoint x: 291, startPoint y: 136, endPoint x: 316, endPoint y: 143, distance: 25.4
click at [292, 136] on button "button" at bounding box center [287, 128] width 20 height 20
click at [360, 153] on div "Quick Search uketcspr Date From Product Availability Hide Discontinued Products…" at bounding box center [568, 131] width 1049 height 52
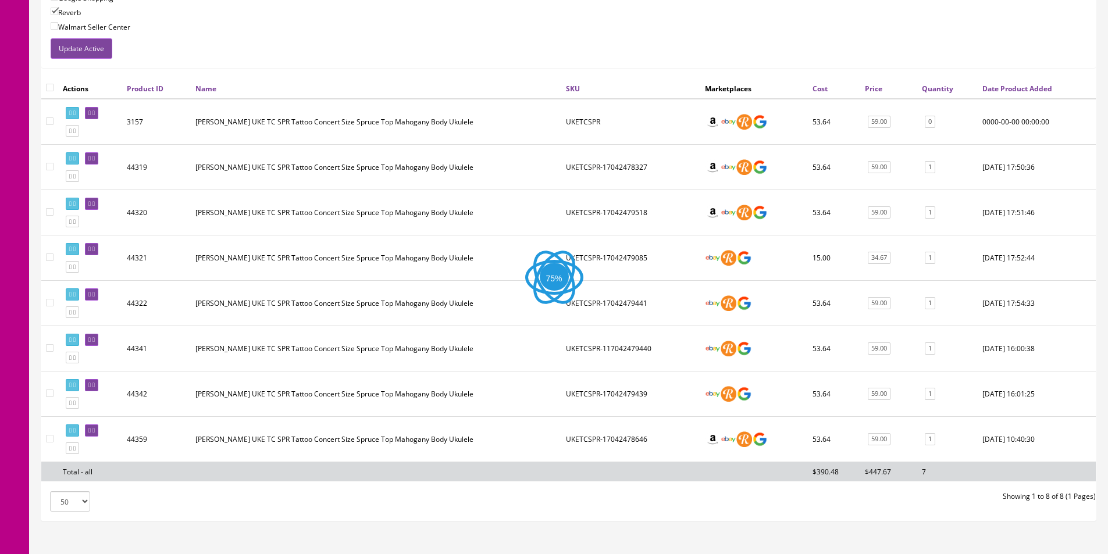
scroll to position [457, 0]
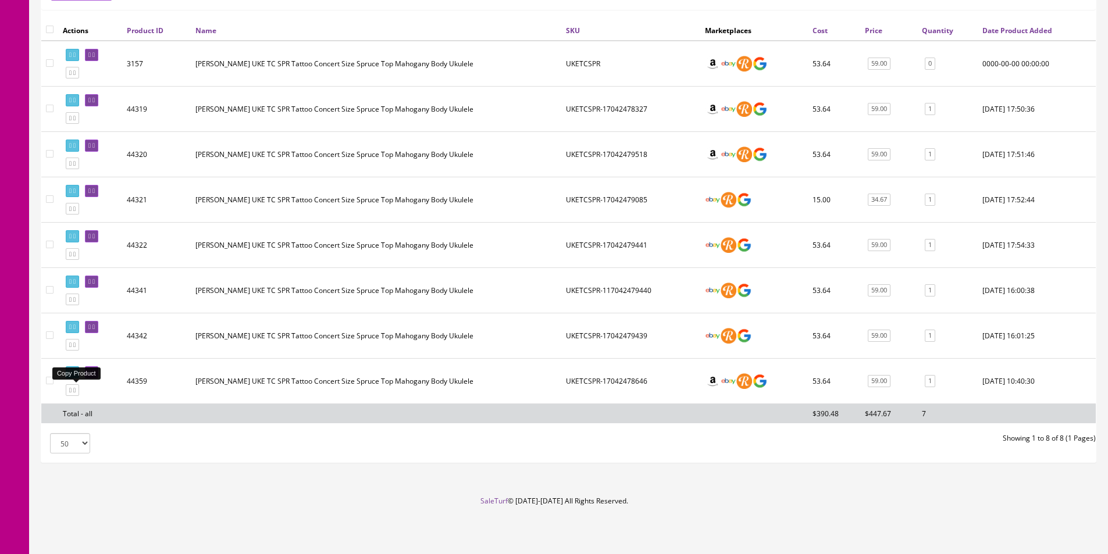
click at [72, 389] on icon at bounding box center [70, 390] width 2 height 6
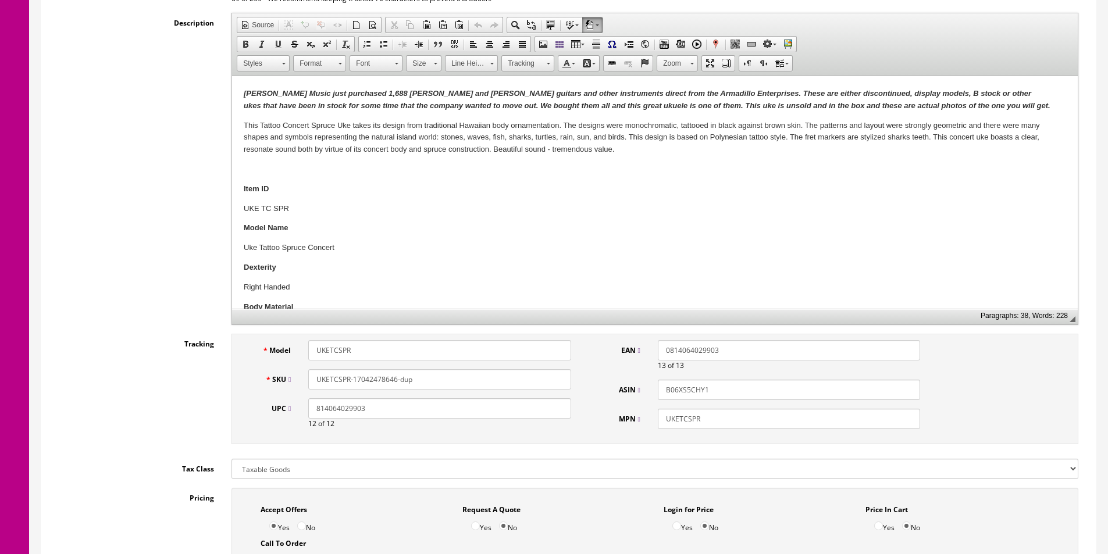
scroll to position [407, 0]
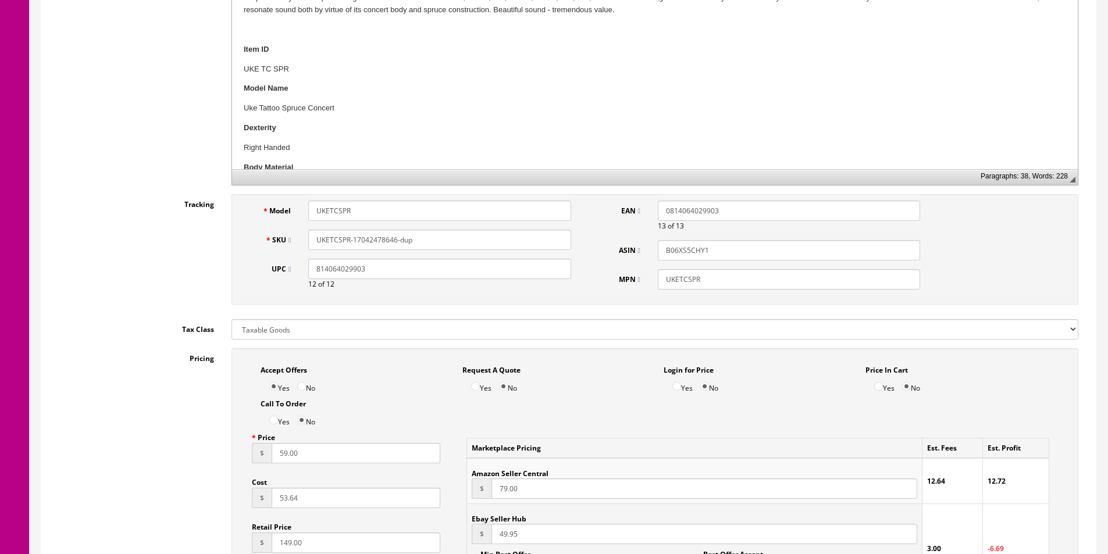
drag, startPoint x: 354, startPoint y: 241, endPoint x: 457, endPoint y: 319, distance: 129.9
click at [463, 241] on input "UKETCSPR-17042478646-dup" at bounding box center [439, 240] width 262 height 20
paste input "9445"
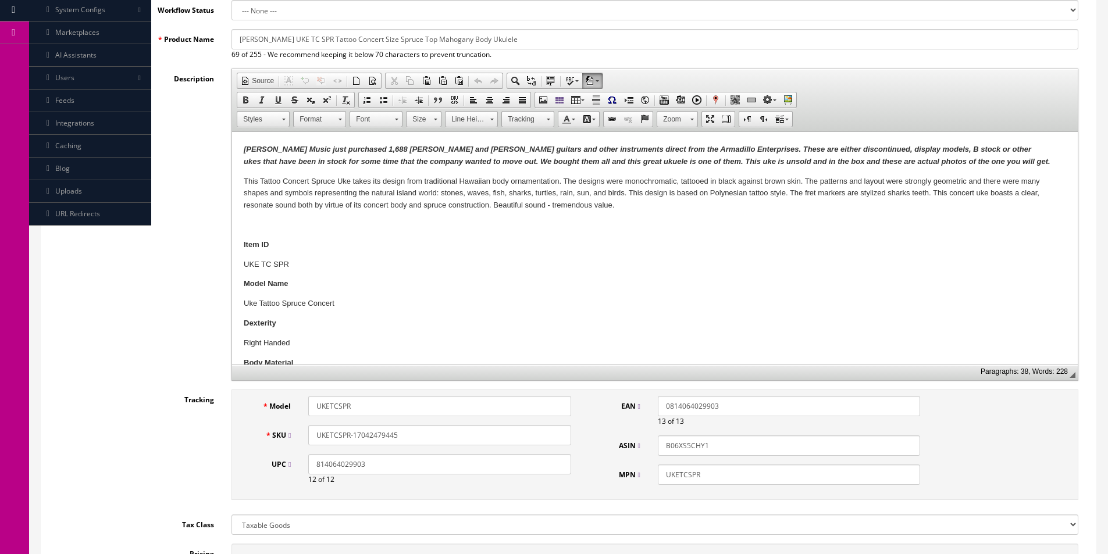
scroll to position [58, 0]
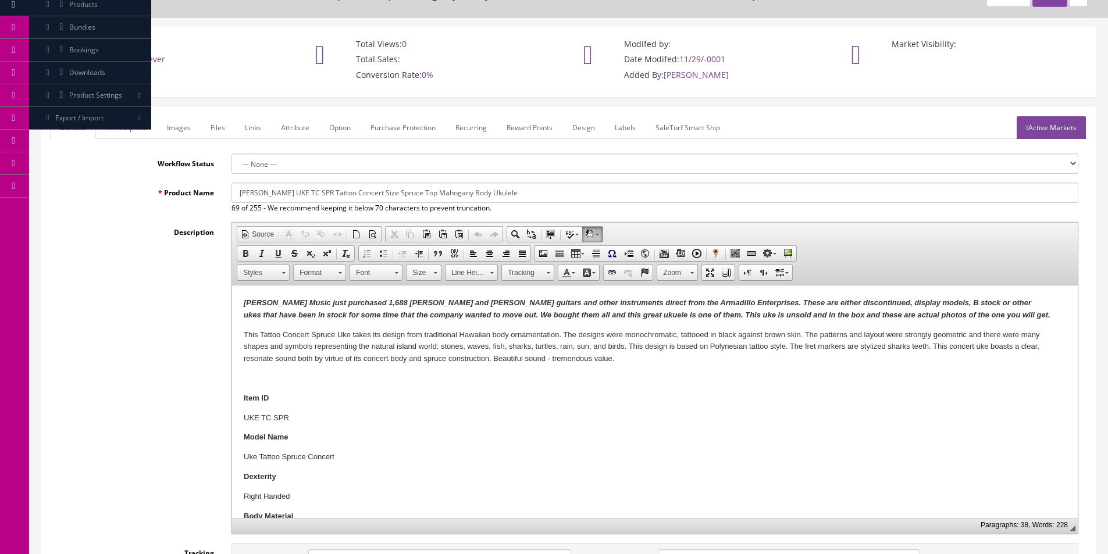
type input "UKETCSPR-17042479445"
click at [167, 129] on link "Images" at bounding box center [179, 127] width 42 height 23
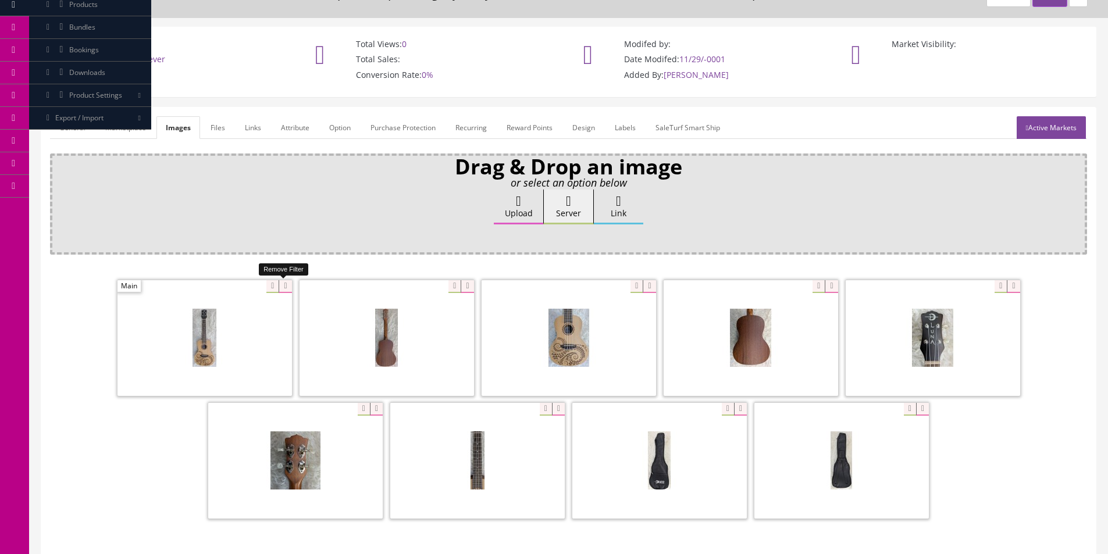
click at [290, 281] on icon at bounding box center [285, 286] width 13 height 13
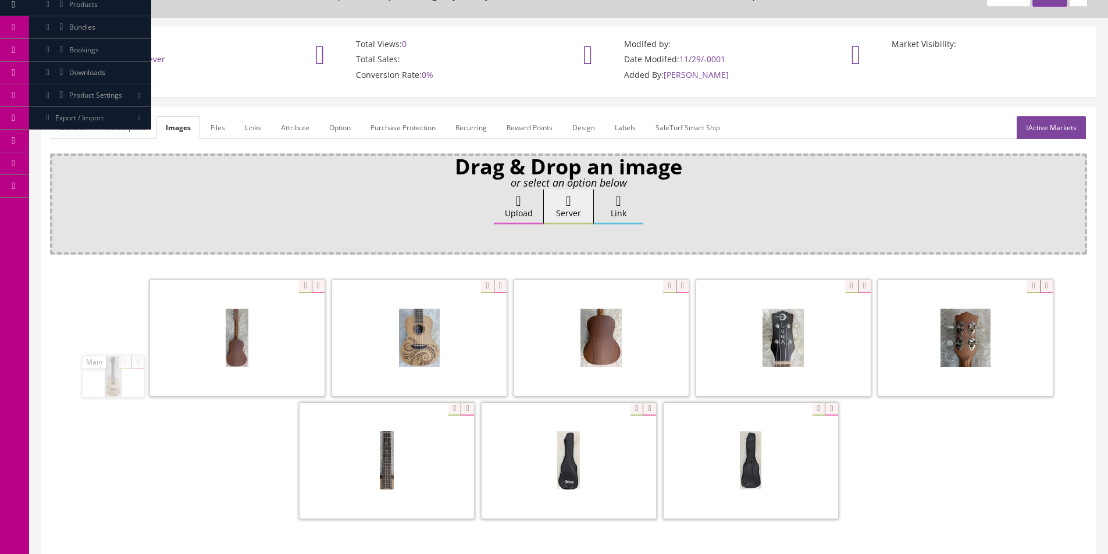
click at [312, 282] on icon at bounding box center [318, 286] width 13 height 13
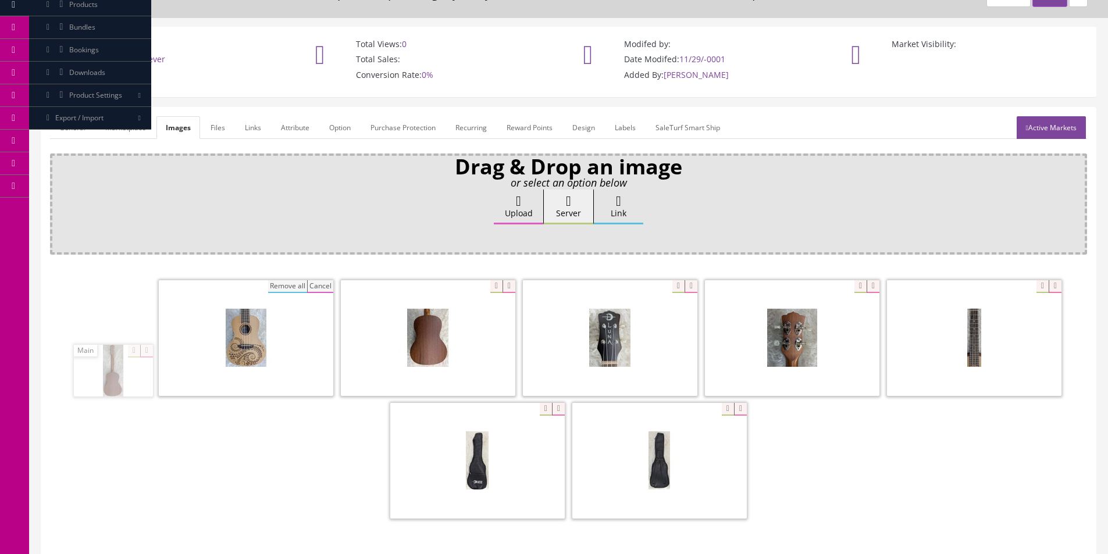
click at [268, 290] on button "Remove all" at bounding box center [287, 286] width 39 height 13
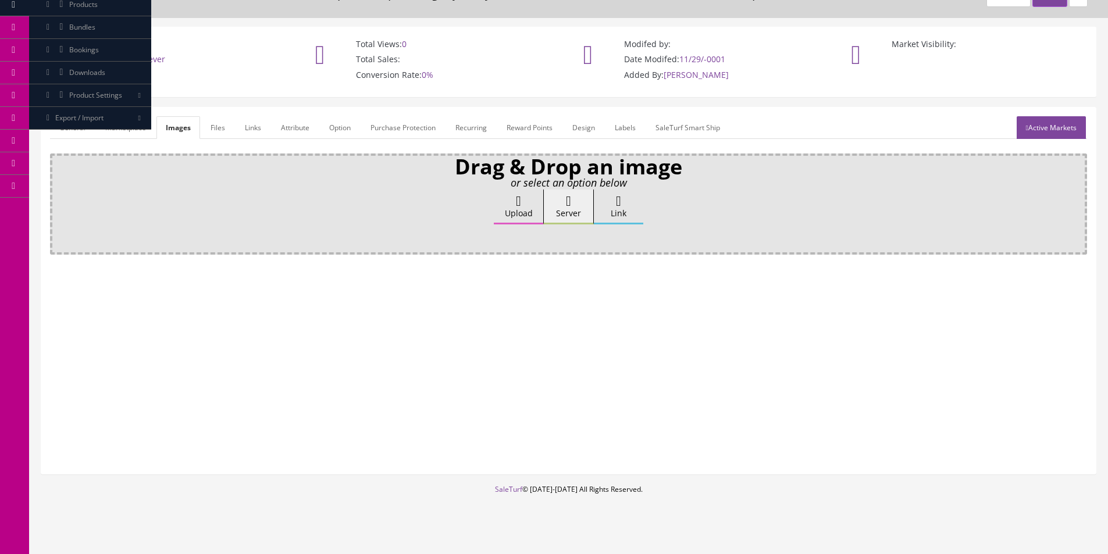
click at [523, 212] on label "Upload" at bounding box center [518, 207] width 49 height 35
click at [58, 201] on input "Upload" at bounding box center [58, 196] width 0 height 12
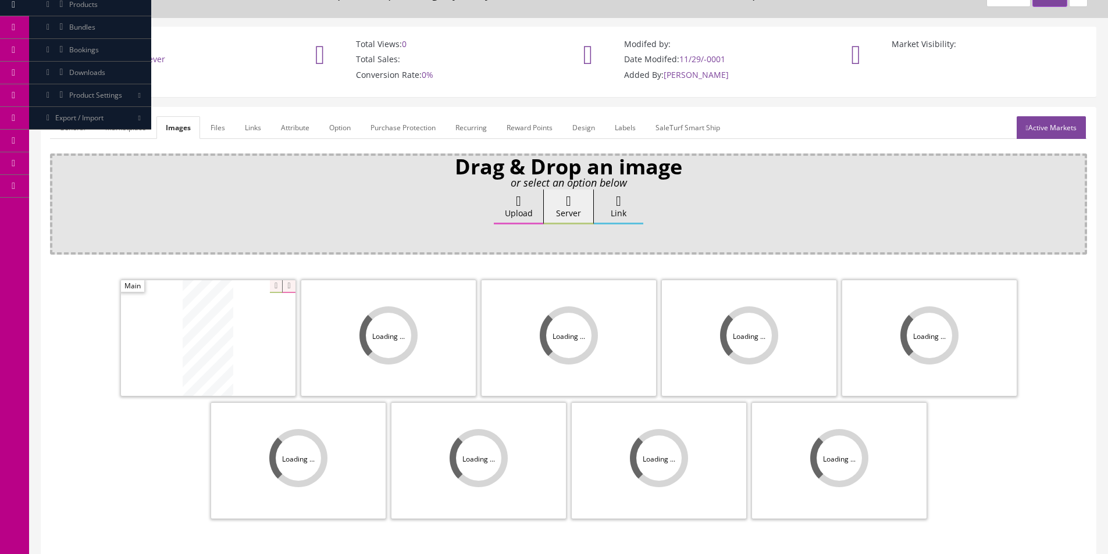
scroll to position [170, 0]
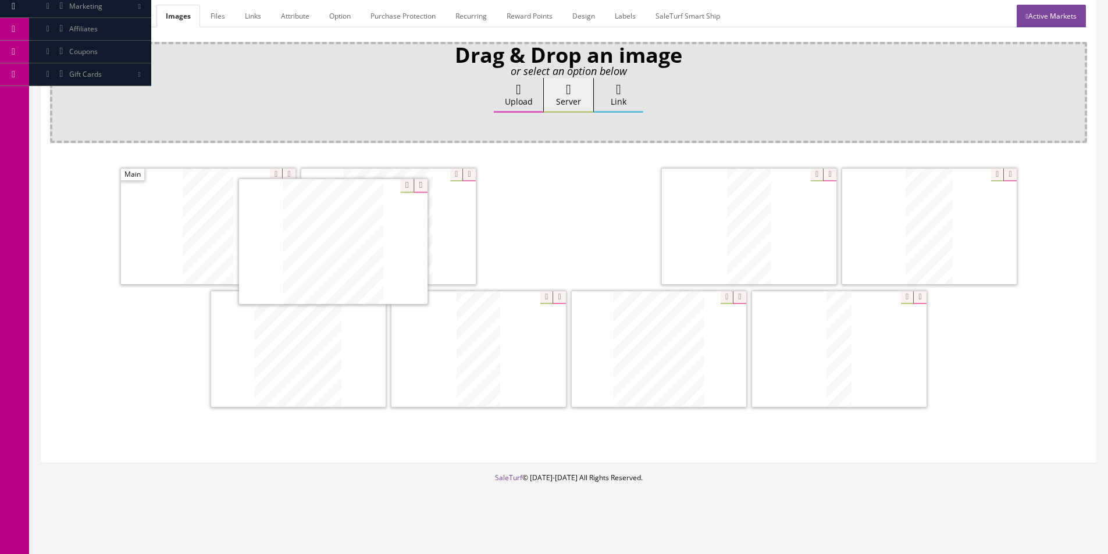
drag, startPoint x: 559, startPoint y: 237, endPoint x: 186, endPoint y: 217, distance: 373.4
drag, startPoint x: 439, startPoint y: 352, endPoint x: 259, endPoint y: 293, distance: 189.3
drag, startPoint x: 269, startPoint y: 356, endPoint x: 303, endPoint y: 225, distance: 135.7
drag, startPoint x: 631, startPoint y: 308, endPoint x: 640, endPoint y: 224, distance: 84.3
drag, startPoint x: 642, startPoint y: 229, endPoint x: 818, endPoint y: 228, distance: 176.8
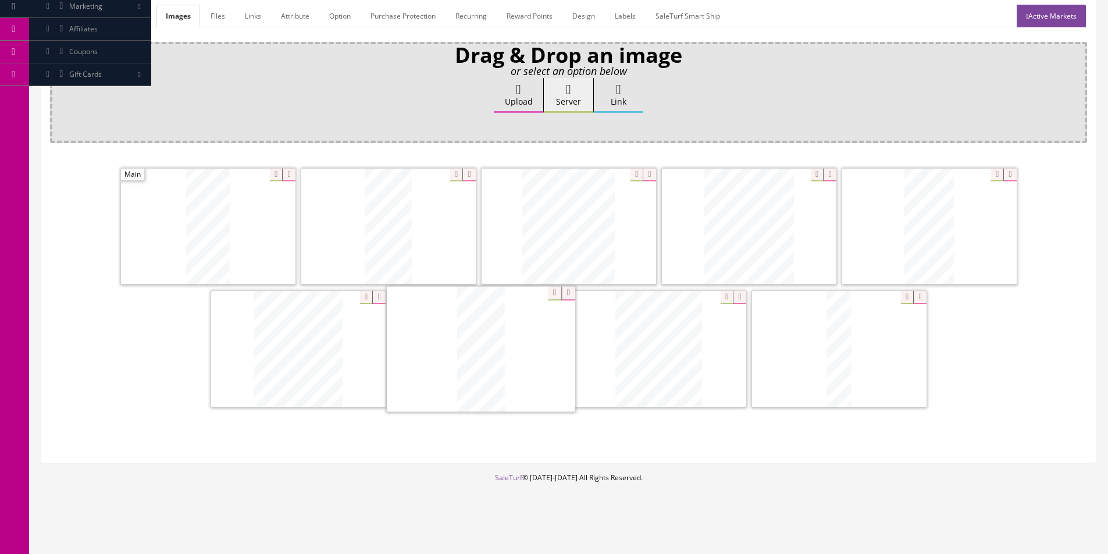
drag, startPoint x: 510, startPoint y: 353, endPoint x: 910, endPoint y: 349, distance: 399.6
drag, startPoint x: 910, startPoint y: 232, endPoint x: 688, endPoint y: 416, distance: 287.9
drag, startPoint x: 688, startPoint y: 416, endPoint x: 675, endPoint y: 368, distance: 49.9
click at [635, 371] on div "Drag & Drop an image or select an option below Upload Server Link Ok WM Left To…" at bounding box center [568, 248] width 1037 height 412
drag, startPoint x: 783, startPoint y: 354, endPoint x: 541, endPoint y: 347, distance: 242.7
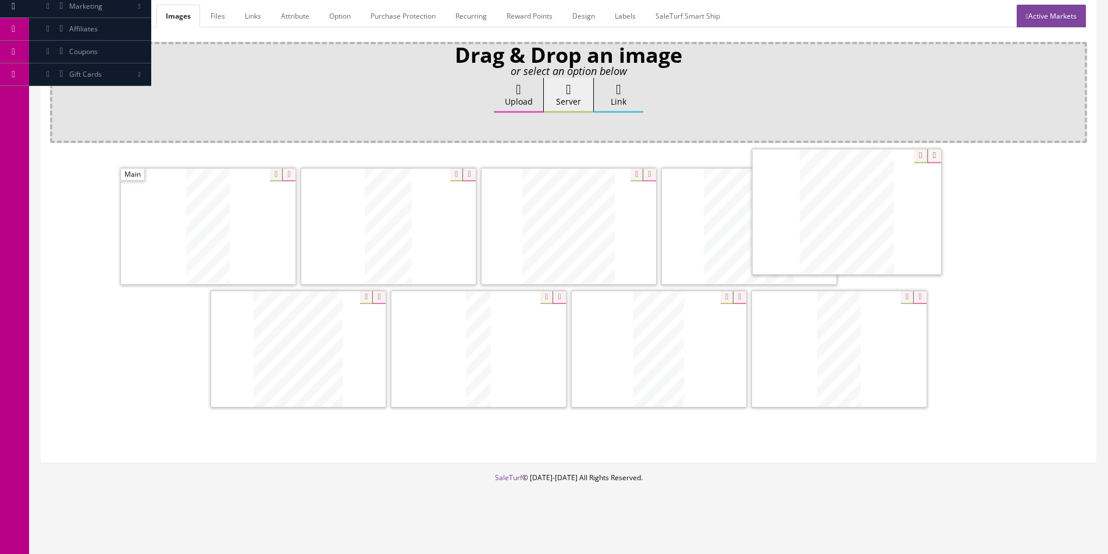
drag, startPoint x: 352, startPoint y: 350, endPoint x: 815, endPoint y: 216, distance: 481.9
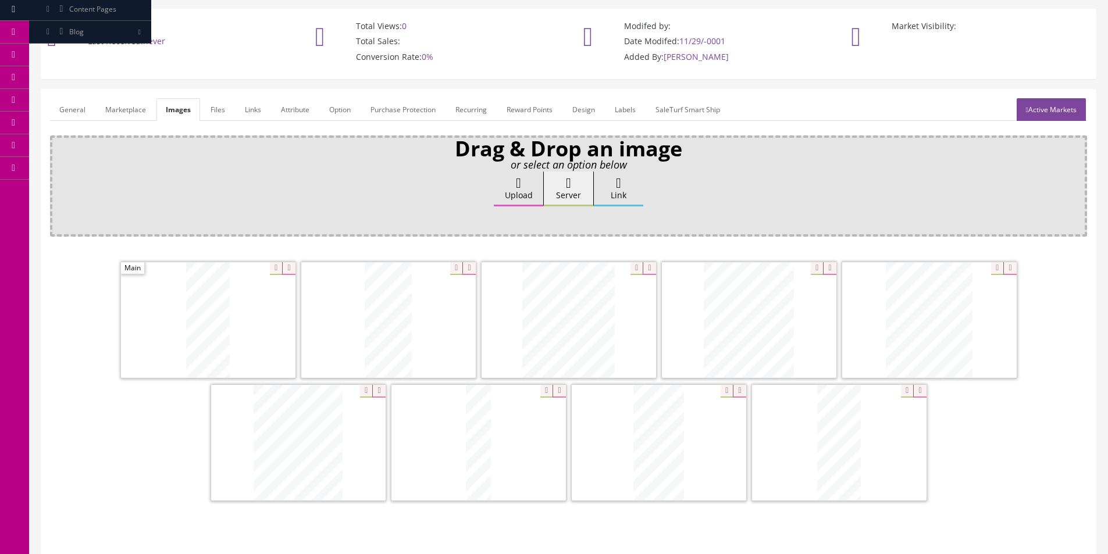
scroll to position [0, 0]
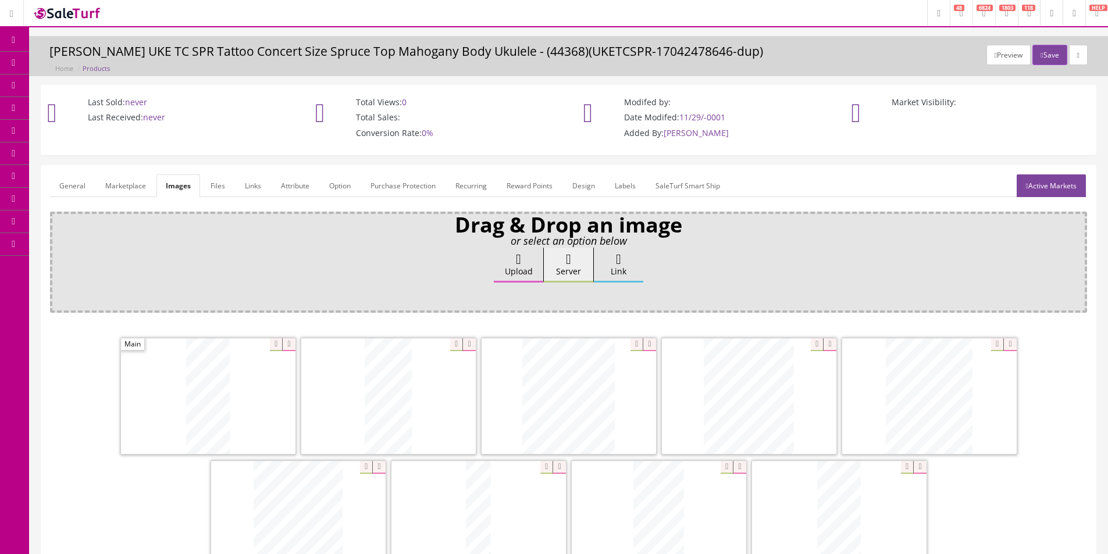
click at [1062, 191] on link "Active Markets" at bounding box center [1051, 185] width 69 height 23
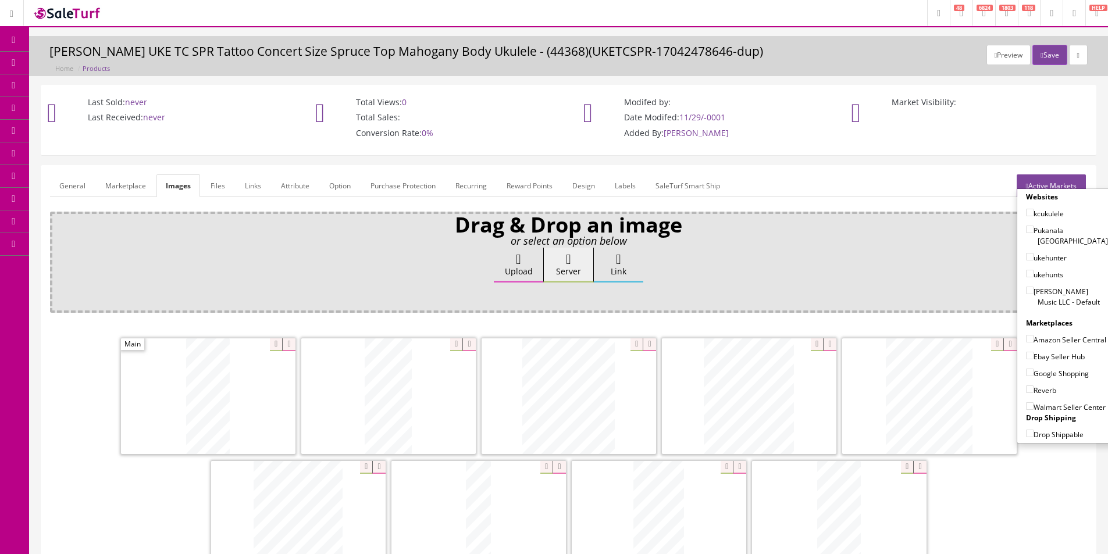
click at [1052, 286] on label "[PERSON_NAME] Music LLC - Default" at bounding box center [1067, 297] width 82 height 22
click at [1034, 287] on input"] "[PERSON_NAME] Music LLC - Default" at bounding box center [1030, 291] width 8 height 8
checkbox input"] "true"
click at [1045, 365] on div "Google Shopping" at bounding box center [1067, 370] width 82 height 17
click at [1048, 357] on label "Ebay Seller Hub" at bounding box center [1055, 357] width 59 height 12
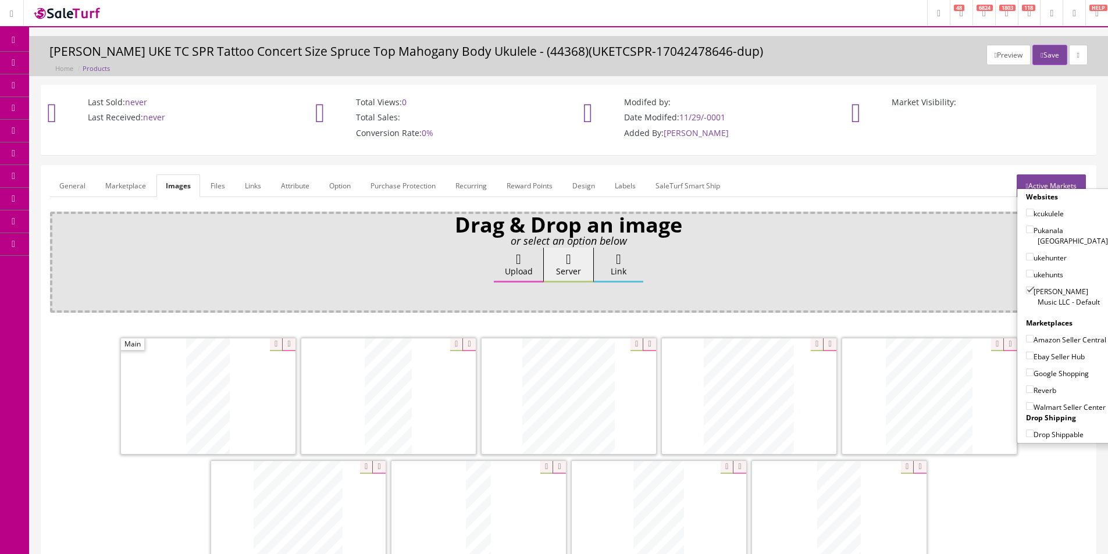
click at [1034, 357] on input"] "Ebay Seller Hub" at bounding box center [1030, 356] width 8 height 8
checkbox input"] "true"
click at [1044, 379] on div "Reverb" at bounding box center [1067, 387] width 82 height 17
click at [1042, 391] on label "Reverb" at bounding box center [1041, 390] width 30 height 12
click at [1034, 391] on input"] "Reverb" at bounding box center [1030, 390] width 8 height 8
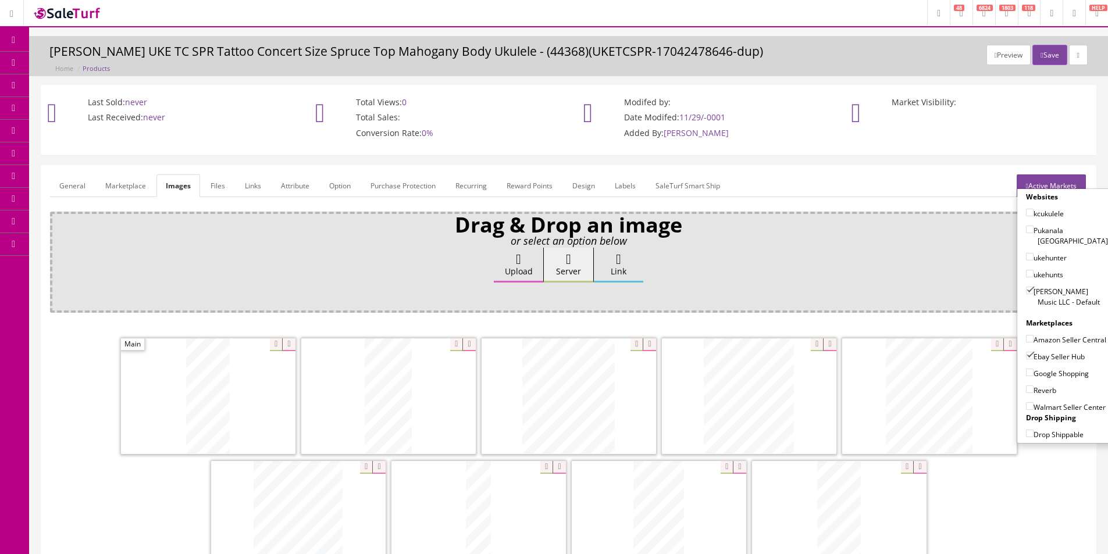
checkbox input"] "true"
click at [1043, 374] on label "Google Shopping" at bounding box center [1057, 374] width 63 height 12
click at [1034, 374] on input"] "Google Shopping" at bounding box center [1030, 373] width 8 height 8
checkbox input"] "true"
click at [1041, 61] on button "Save" at bounding box center [1049, 55] width 34 height 20
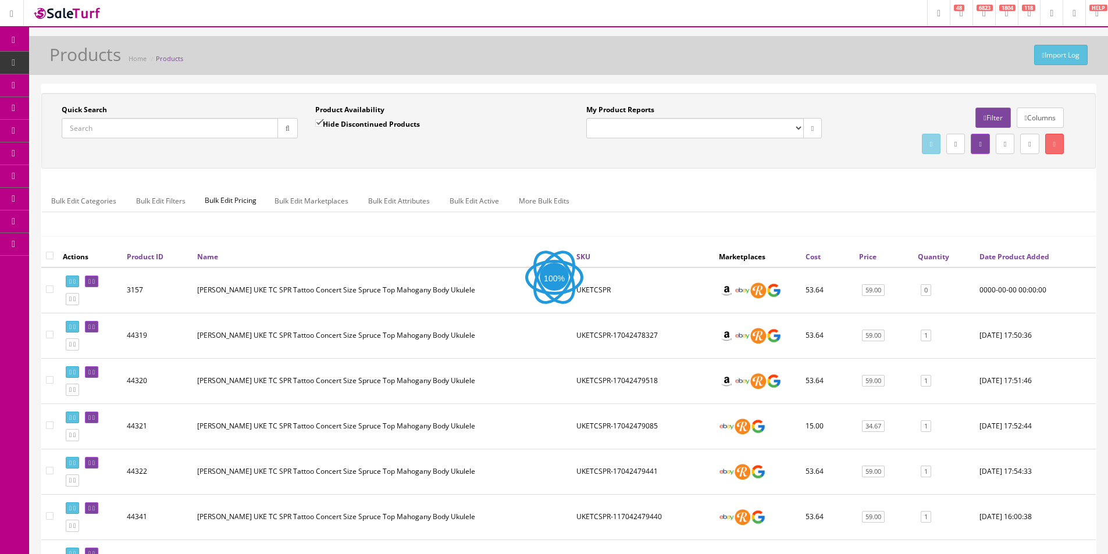
click at [807, 81] on div "Import Log Products Home Products Quick Search Date From Product Availability H…" at bounding box center [568, 402] width 1079 height 732
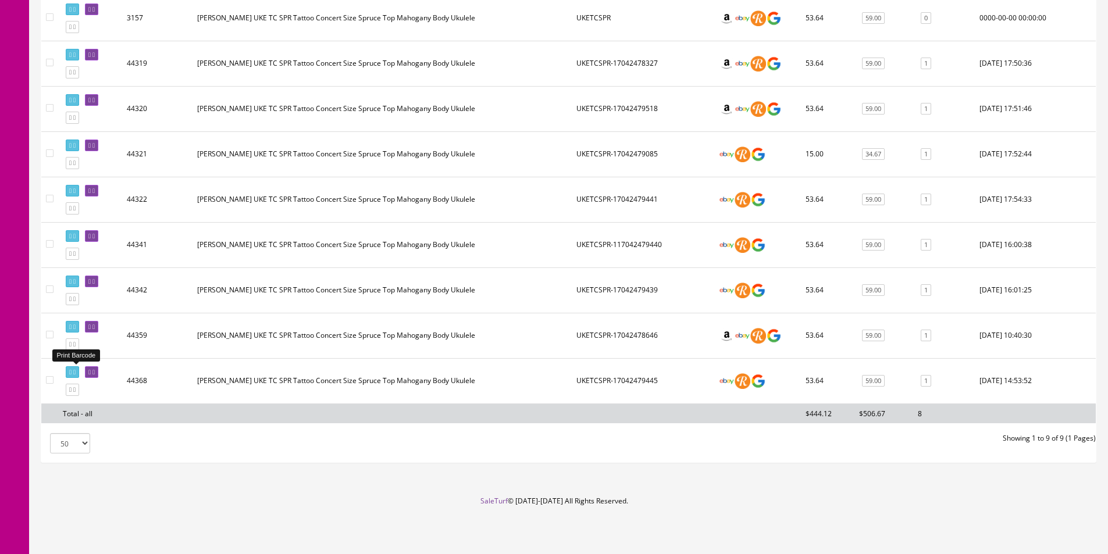
click at [76, 371] on icon at bounding box center [74, 372] width 2 height 6
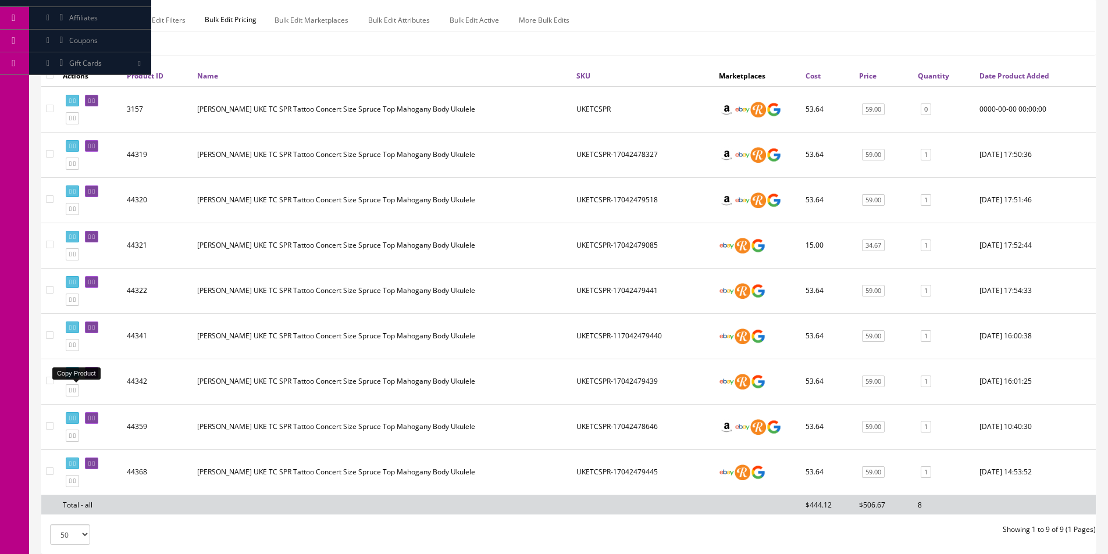
scroll to position [0, 0]
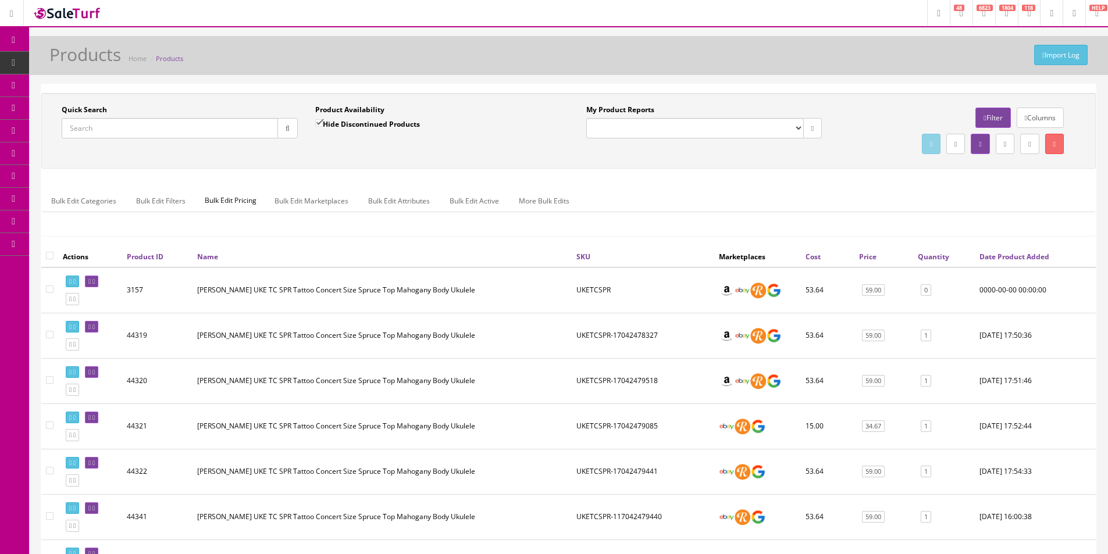
click at [50, 255] on input "checkbox" at bounding box center [50, 256] width 8 height 8
checkbox input "true"
checkbox input"] "true"
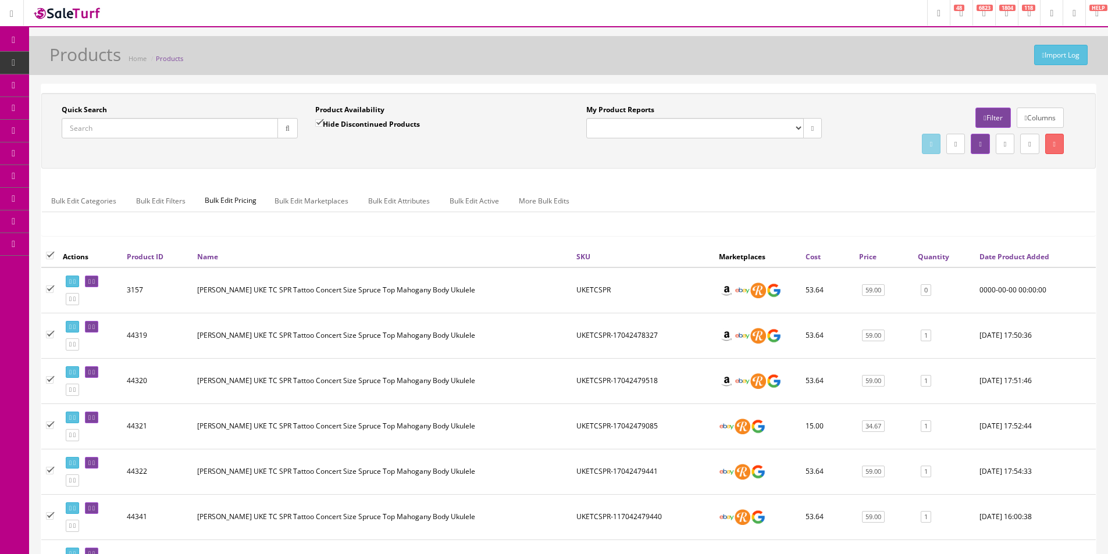
checkbox input"] "true"
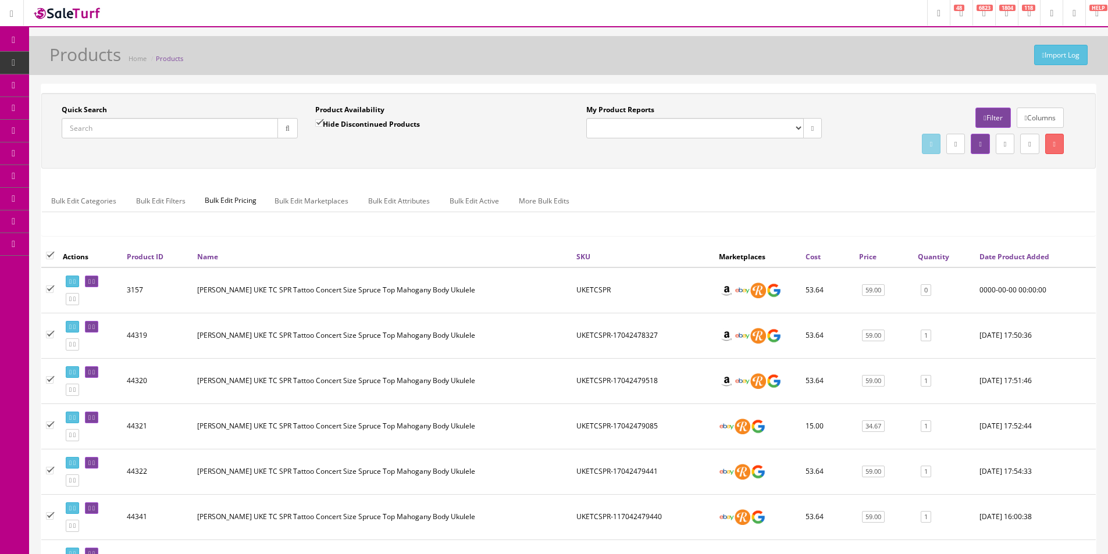
checkbox input"] "true"
click at [483, 201] on link "Bulk Edit Active" at bounding box center [474, 201] width 68 height 23
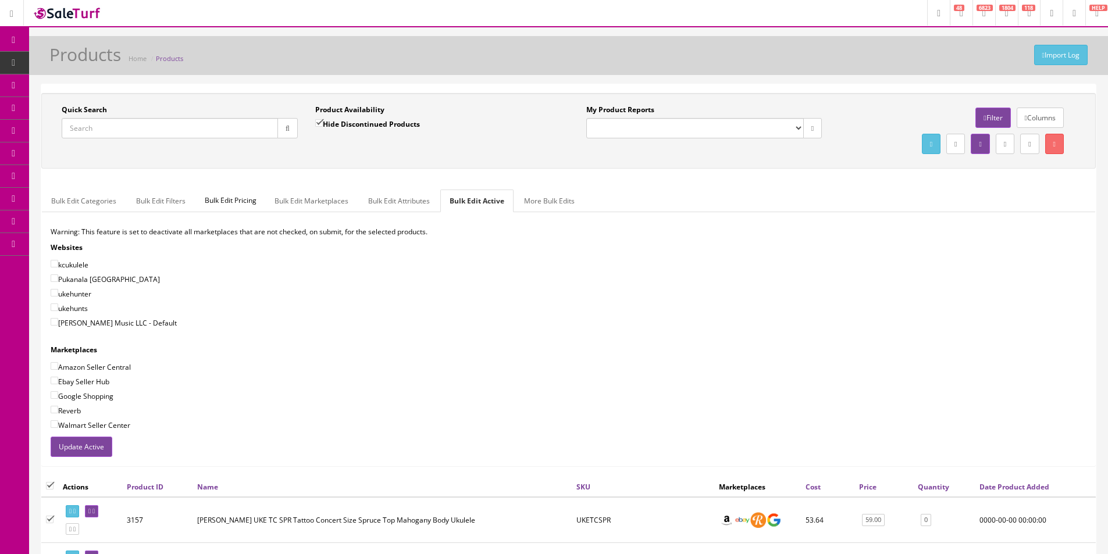
click at [122, 332] on div "Warning: This feature is set to deactivate all marketplaces that are not checke…" at bounding box center [568, 332] width 1053 height 210
click at [124, 325] on label "[PERSON_NAME] Music LLC - Default" at bounding box center [114, 323] width 126 height 12
click at [58, 325] on input"] "[PERSON_NAME] Music LLC - Default" at bounding box center [55, 322] width 8 height 8
checkbox input"] "true"
click at [105, 364] on label "Amazon Seller Central" at bounding box center [91, 367] width 80 height 12
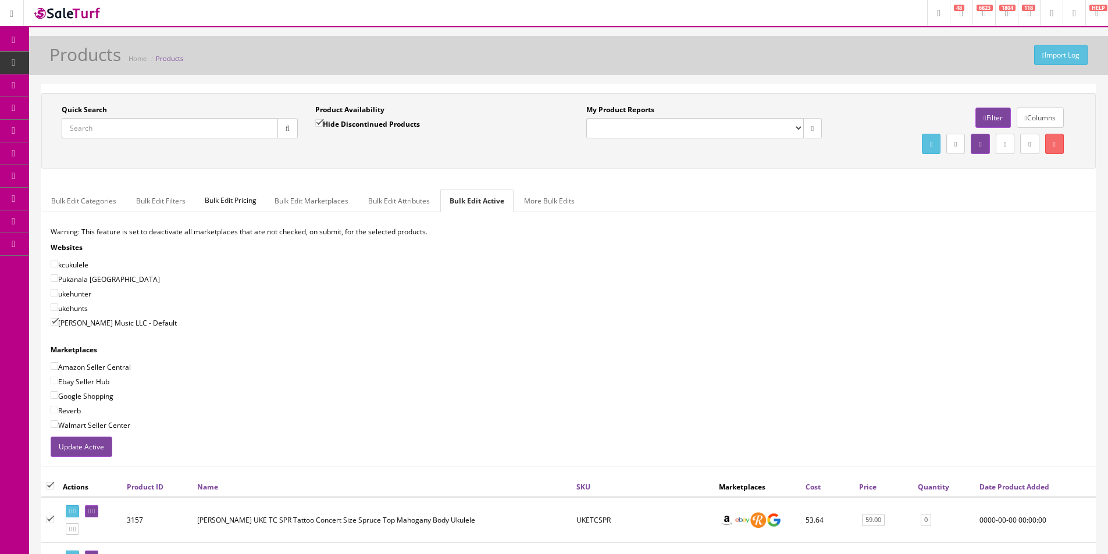
click at [58, 364] on input"] "Amazon Seller Central" at bounding box center [55, 366] width 8 height 8
checkbox input"] "true"
click at [99, 381] on label "Ebay Seller Hub" at bounding box center [80, 382] width 59 height 12
click at [58, 381] on input"] "Ebay Seller Hub" at bounding box center [55, 381] width 8 height 8
checkbox input"] "true"
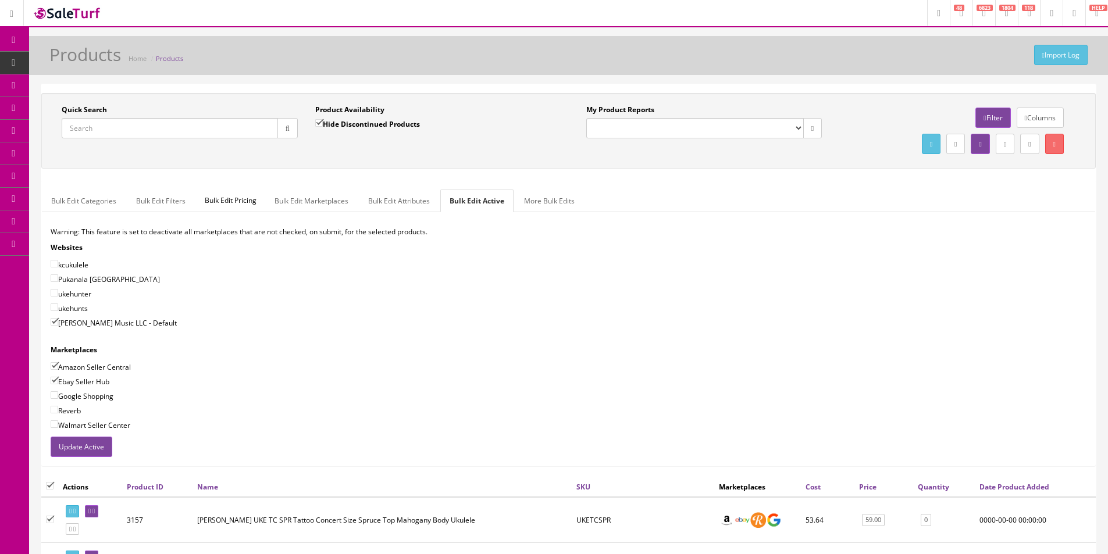
drag, startPoint x: 94, startPoint y: 397, endPoint x: 82, endPoint y: 409, distance: 16.9
click at [94, 397] on label "Google Shopping" at bounding box center [82, 396] width 63 height 12
click at [58, 397] on input"] "Google Shopping" at bounding box center [55, 395] width 8 height 8
checkbox input"] "true"
drag, startPoint x: 82, startPoint y: 409, endPoint x: 80, endPoint y: 426, distance: 17.0
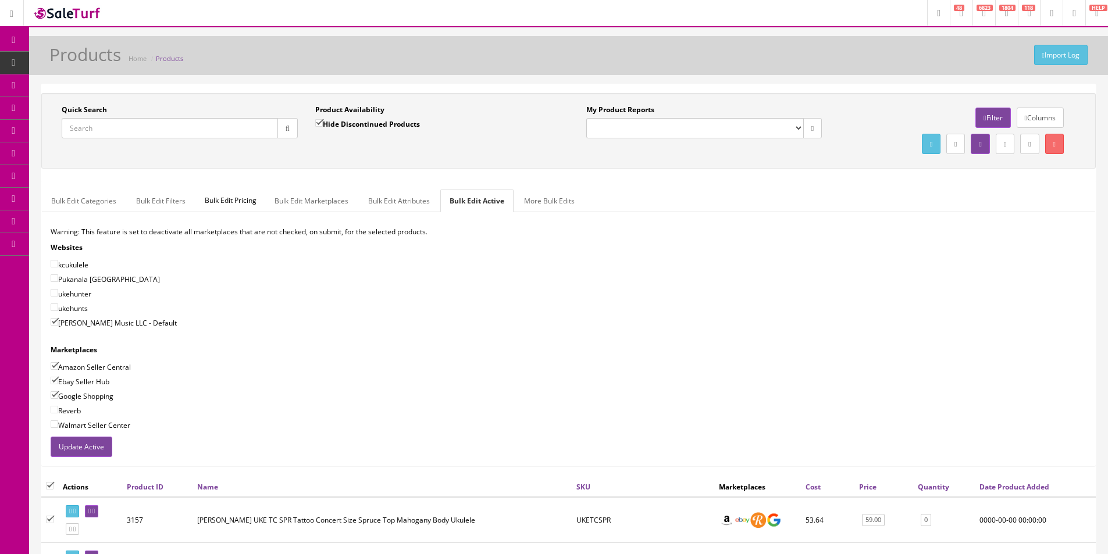
click at [81, 409] on label "Reverb" at bounding box center [66, 411] width 30 height 12
click at [58, 409] on input"] "Reverb" at bounding box center [55, 410] width 8 height 8
checkbox input"] "true"
click at [92, 448] on button "Update Active" at bounding box center [82, 447] width 62 height 20
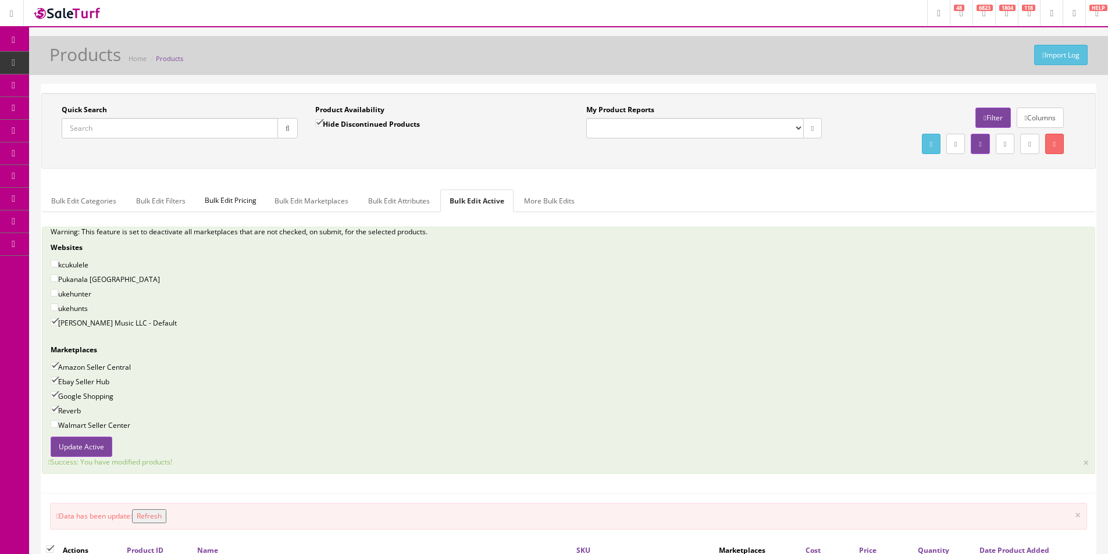
click at [158, 135] on input "Quick Search" at bounding box center [170, 128] width 216 height 20
click at [158, 134] on input "Quick Search" at bounding box center [170, 128] width 216 height 20
type input "UKESTR"
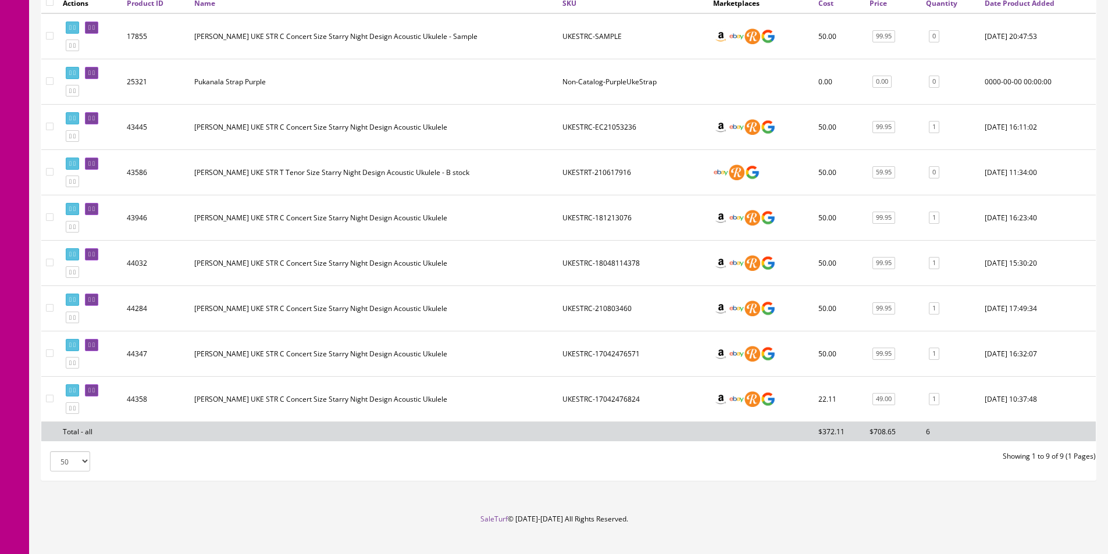
scroll to position [502, 0]
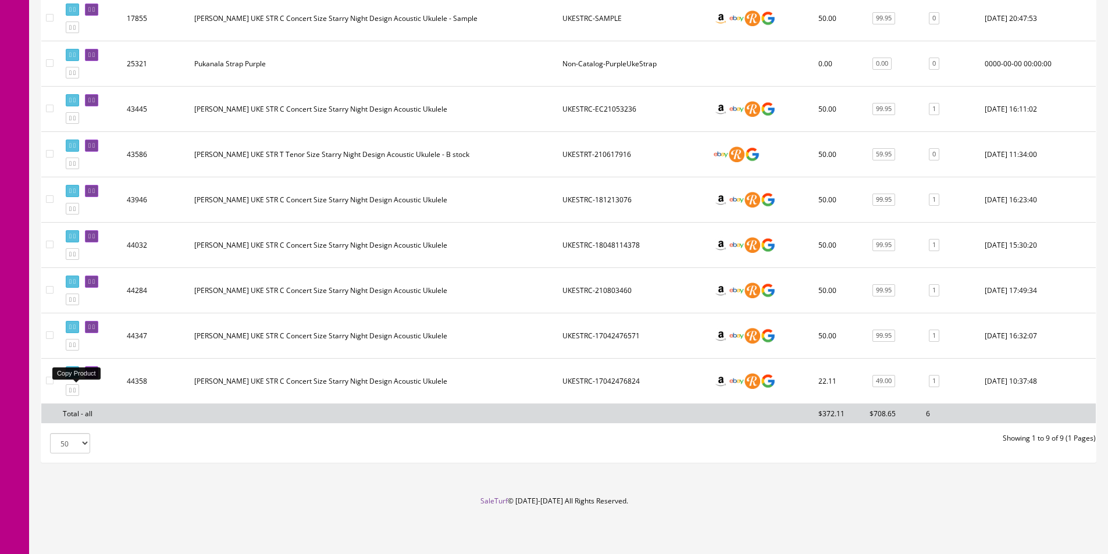
click at [76, 391] on icon at bounding box center [74, 390] width 2 height 6
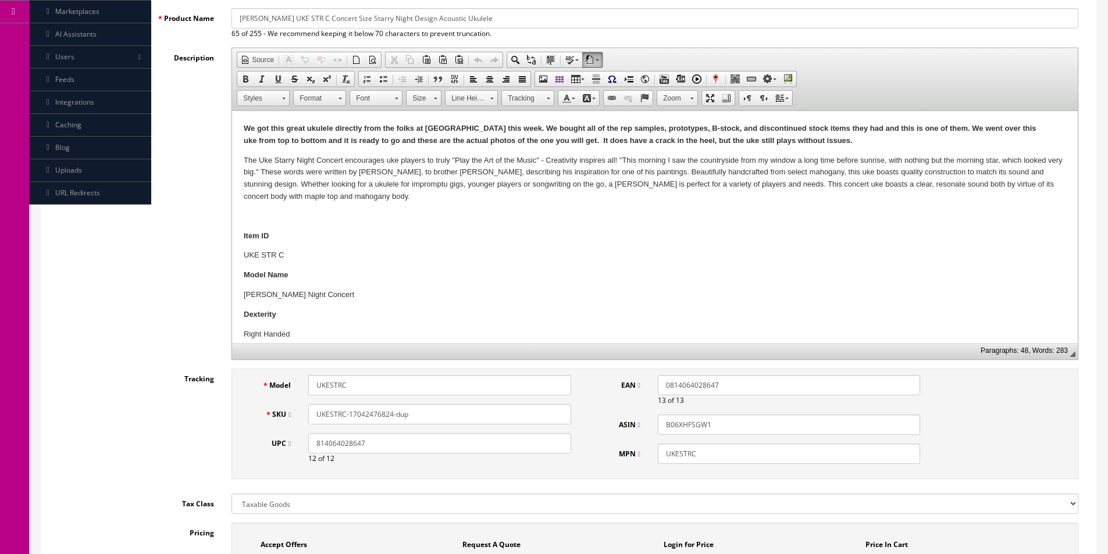
click at [416, 415] on input "UKESTRC-17042476824-dup" at bounding box center [439, 414] width 262 height 20
paste input "315"
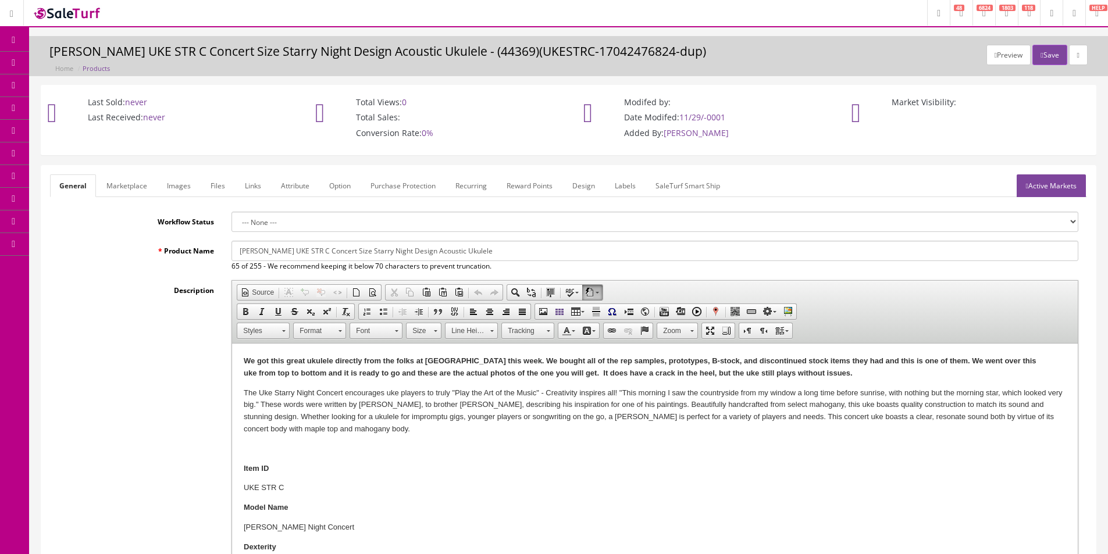
type input "UKESTRC-17042476315"
click at [75, 66] on span "Products" at bounding box center [83, 63] width 29 height 10
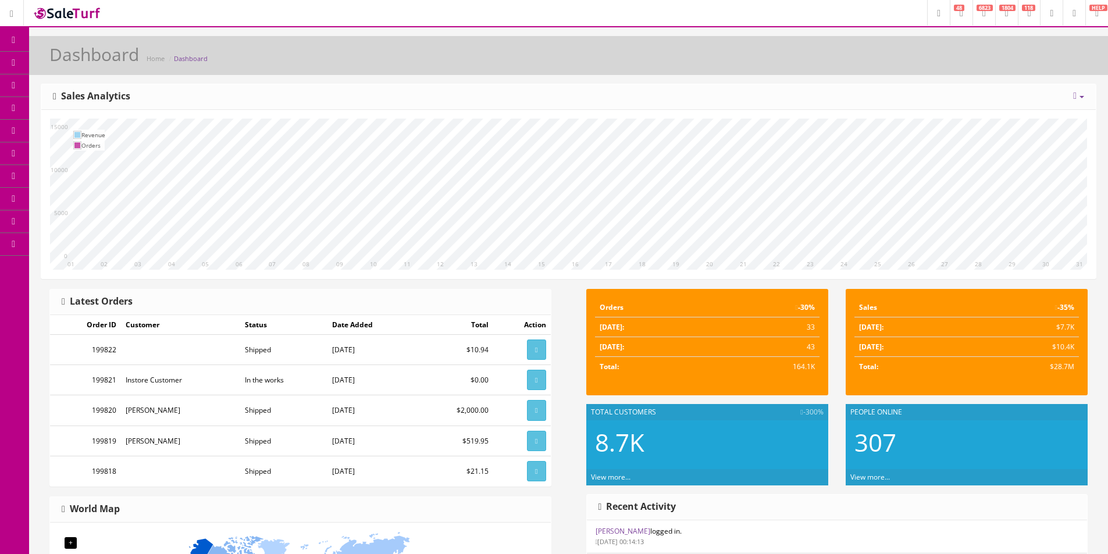
drag, startPoint x: 46, startPoint y: 65, endPoint x: 50, endPoint y: 53, distance: 12.9
click at [46, 65] on link "Products" at bounding box center [90, 63] width 122 height 23
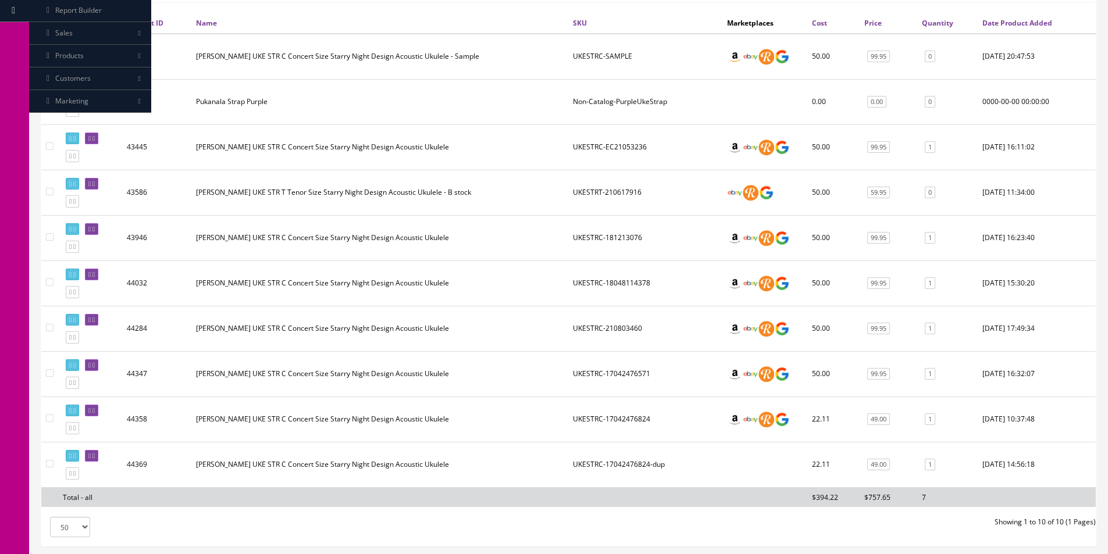
scroll to position [318, 0]
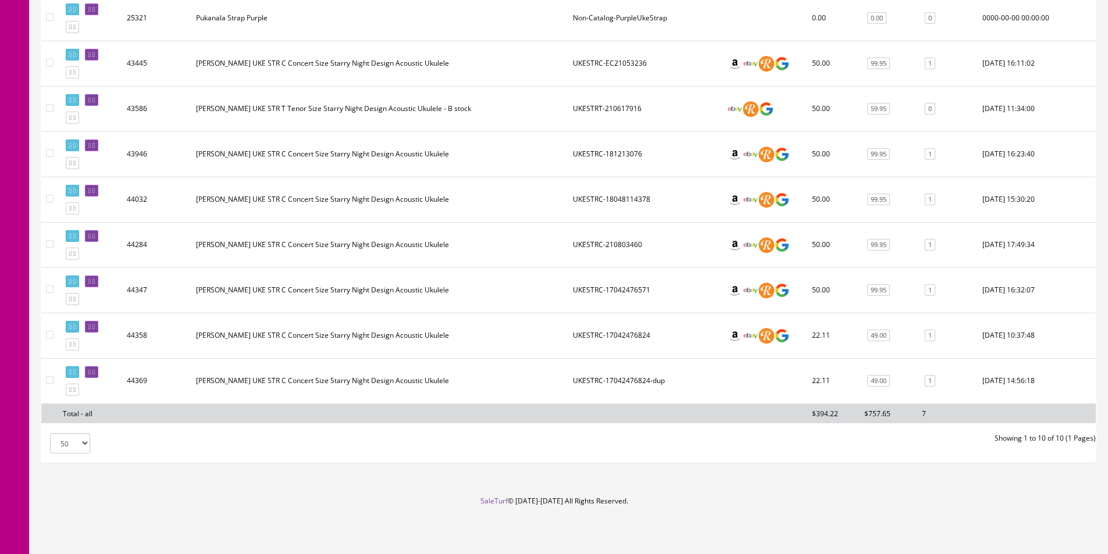
click at [51, 376] on td at bounding box center [49, 380] width 17 height 45
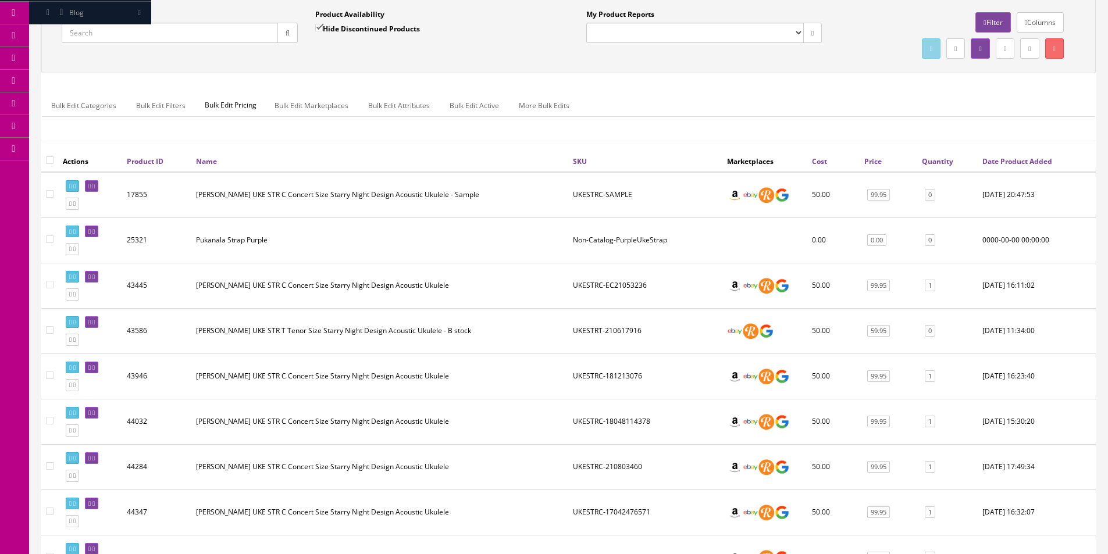
scroll to position [0, 0]
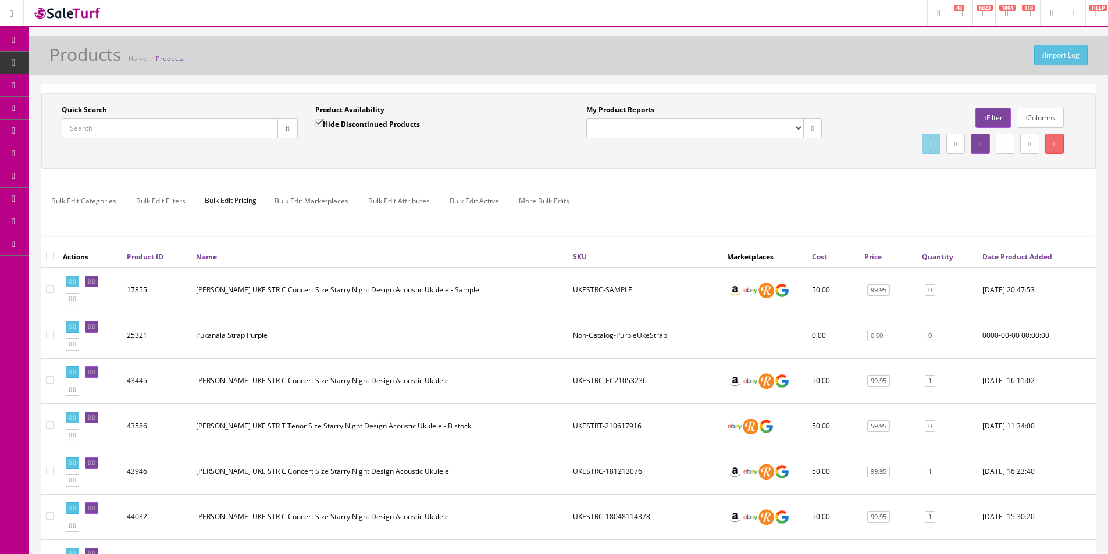
click at [1053, 147] on icon at bounding box center [1054, 144] width 2 height 7
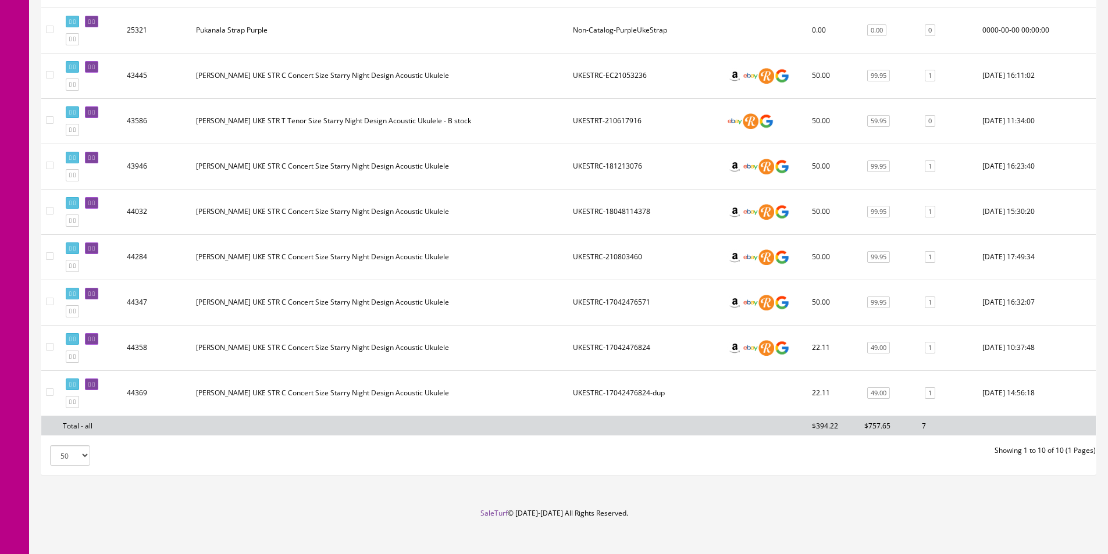
scroll to position [318, 0]
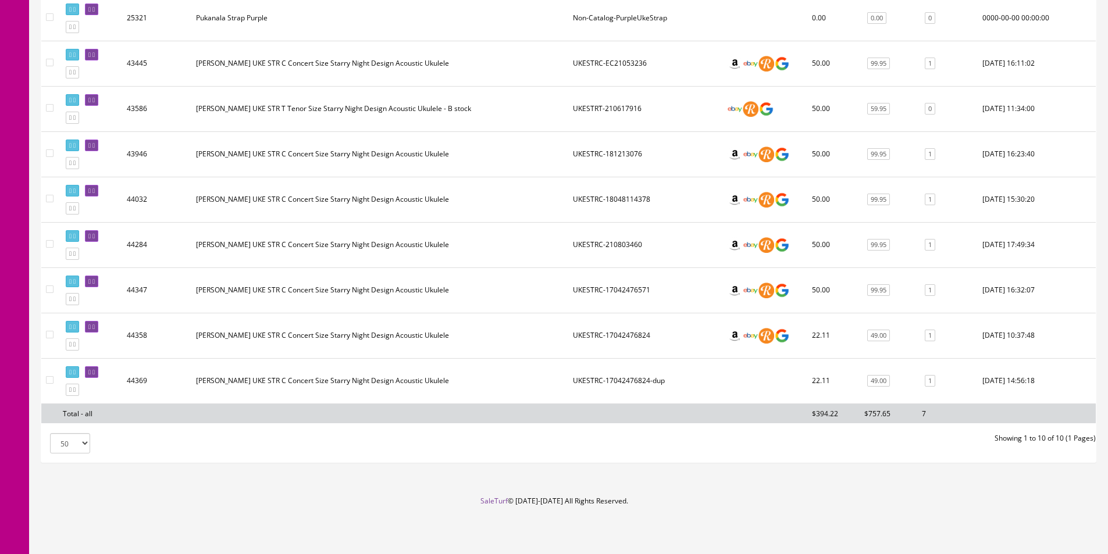
click at [51, 383] on input"] "checkbox" at bounding box center [50, 380] width 8 height 8
checkbox input"] "true"
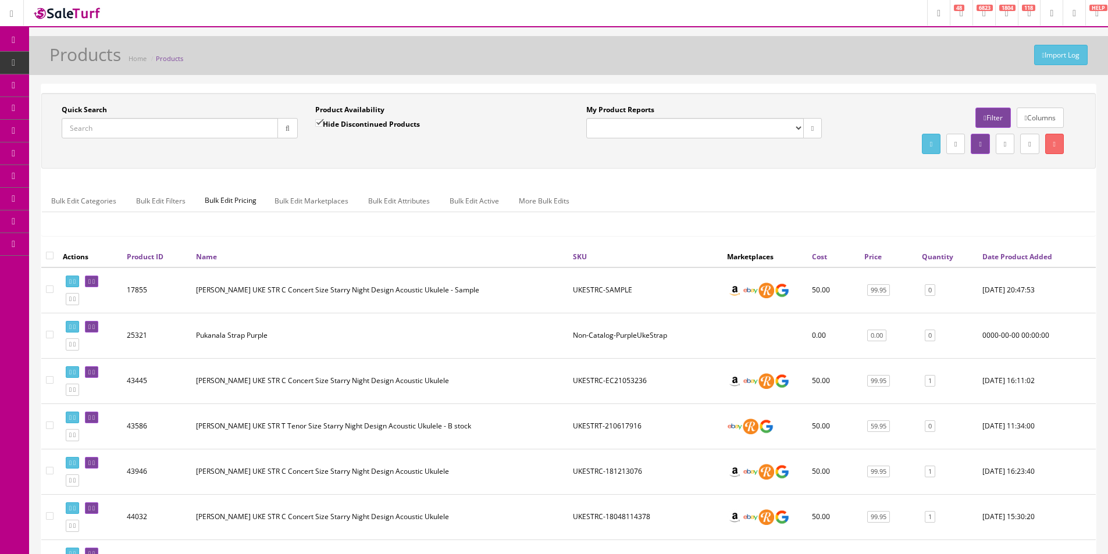
click at [1063, 147] on link at bounding box center [1054, 144] width 19 height 20
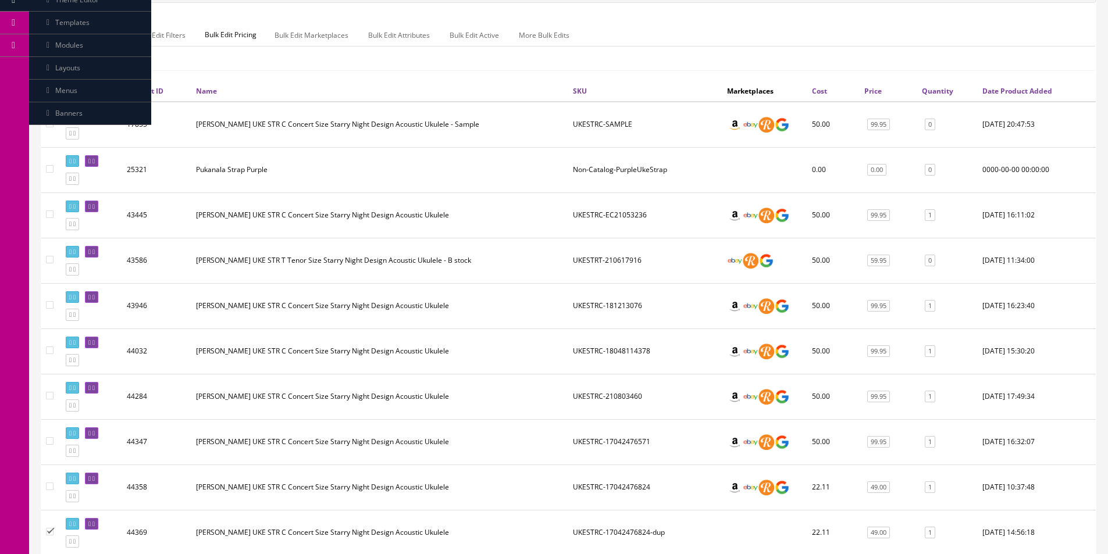
scroll to position [291, 0]
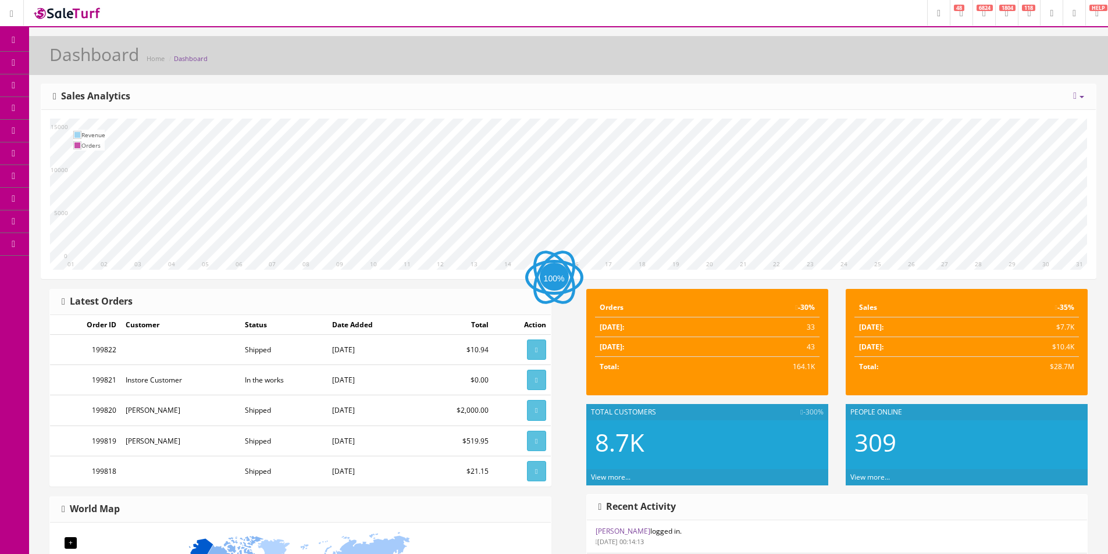
click at [33, 62] on link "Products" at bounding box center [90, 63] width 122 height 23
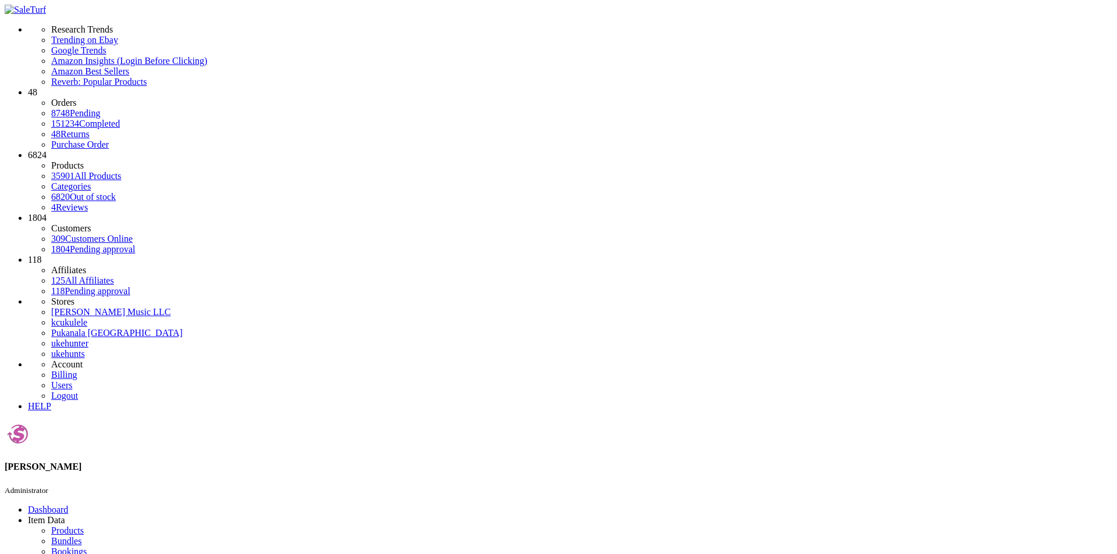
type input "ukedcspr"
checkbox input"] "true"
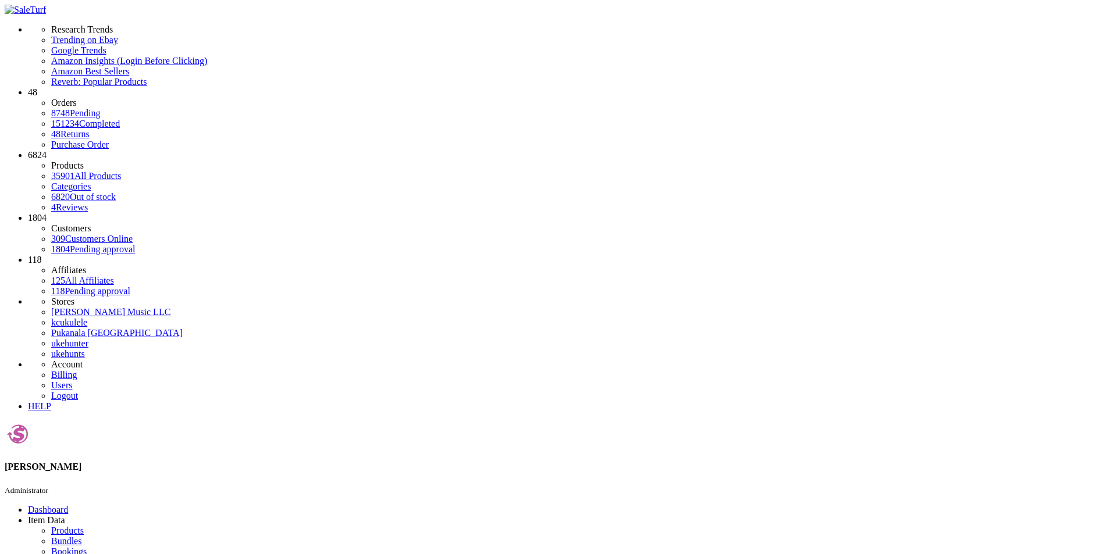
paste input "17042476315"
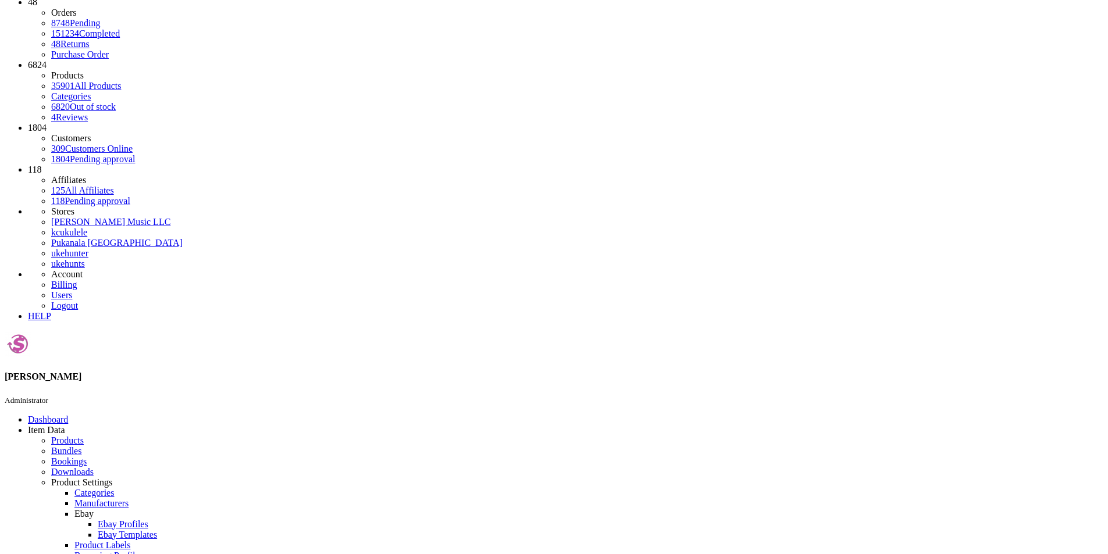
scroll to position [181, 0]
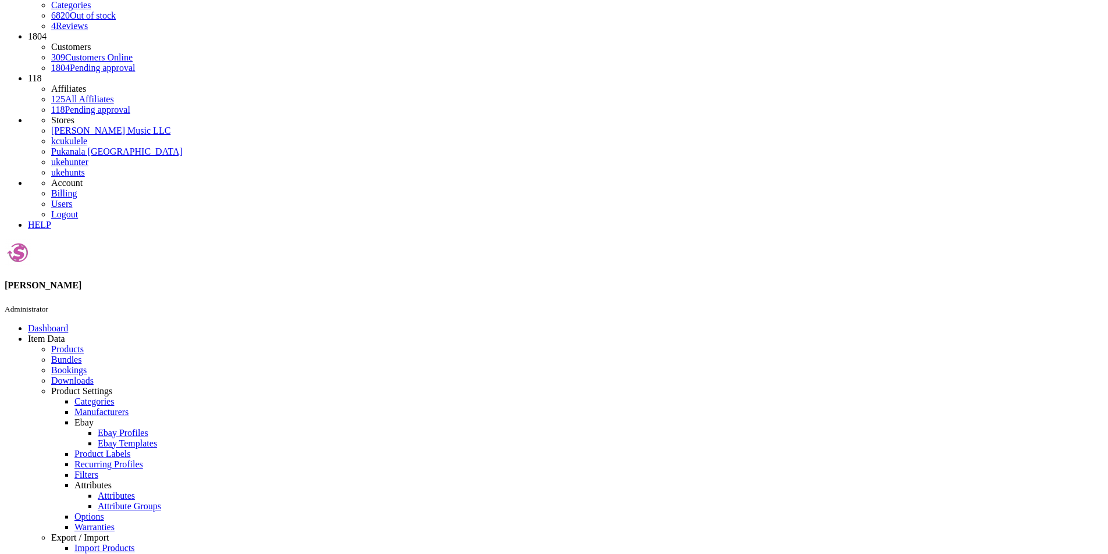
type input "ukestrc"
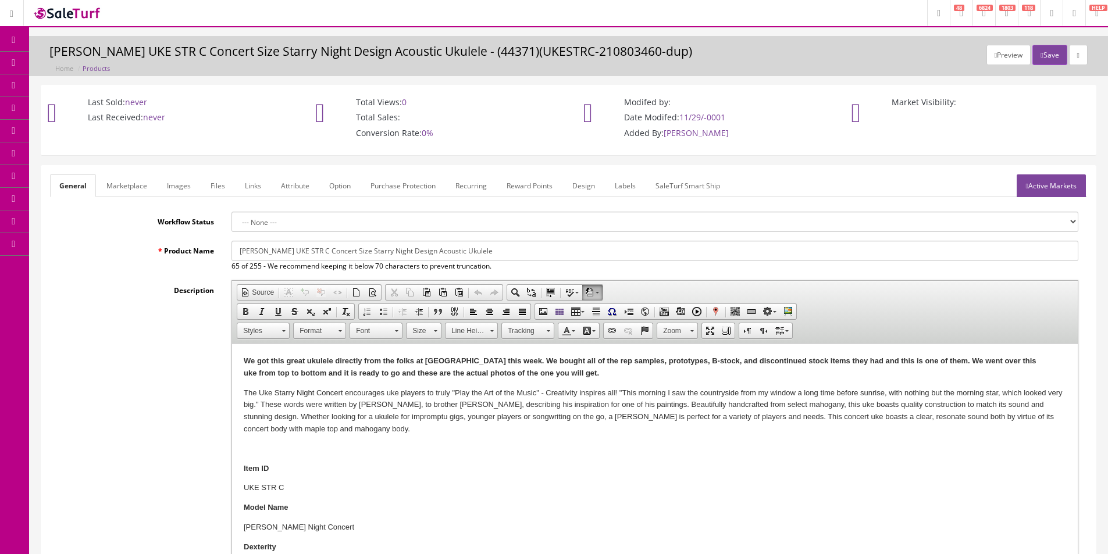
drag, startPoint x: 76, startPoint y: 65, endPoint x: 257, endPoint y: 65, distance: 180.9
click at [257, 65] on div "Preview Save [PERSON_NAME] UKE STR C Concert Size Starry Night Design Acoustic …" at bounding box center [569, 59] width 1062 height 29
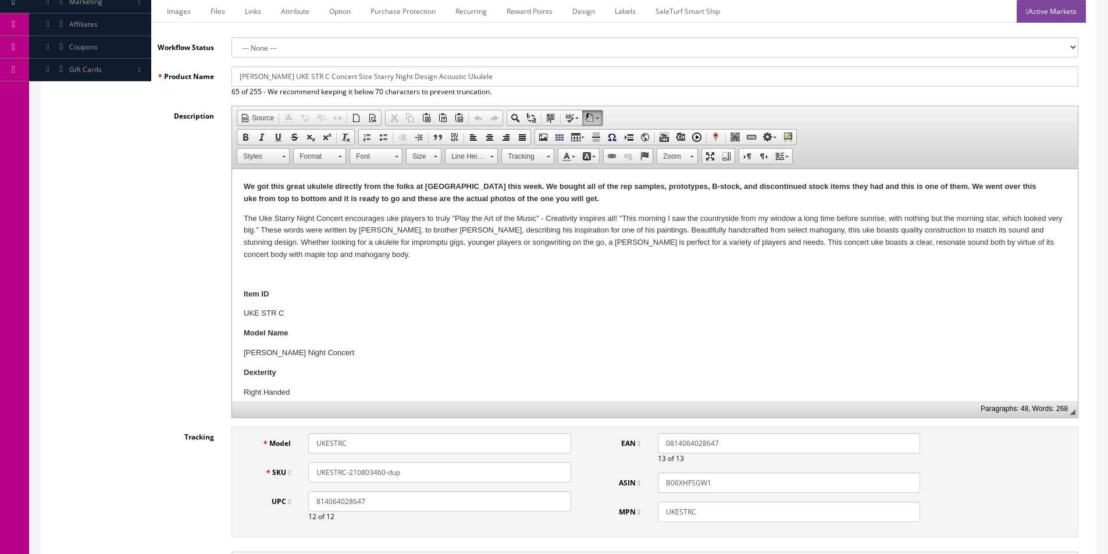
scroll to position [349, 0]
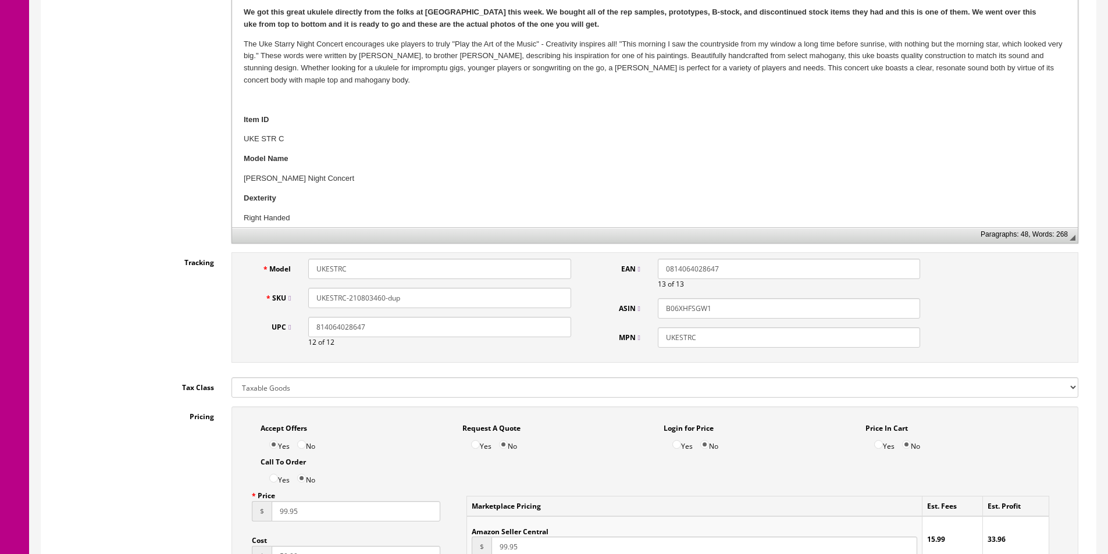
click at [407, 300] on input "UKESTRC-210803460-dup" at bounding box center [439, 298] width 262 height 20
paste input "17042476315"
type input "UKESTRC-17042476315"
drag, startPoint x: 408, startPoint y: 301, endPoint x: 349, endPoint y: 301, distance: 58.7
click at [349, 301] on input "UKESTRC-17042476315" at bounding box center [439, 298] width 262 height 20
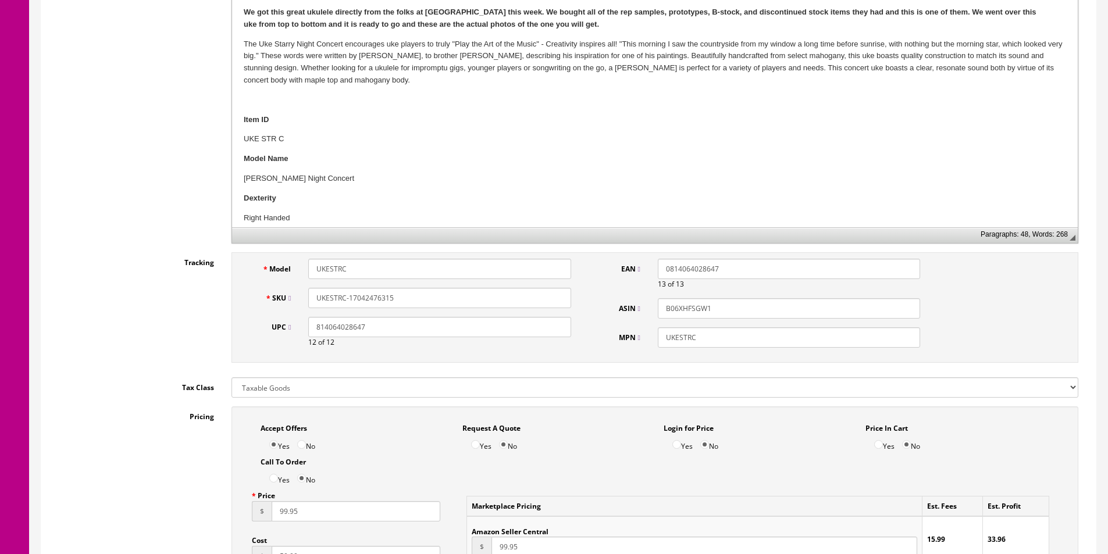
scroll to position [58, 0]
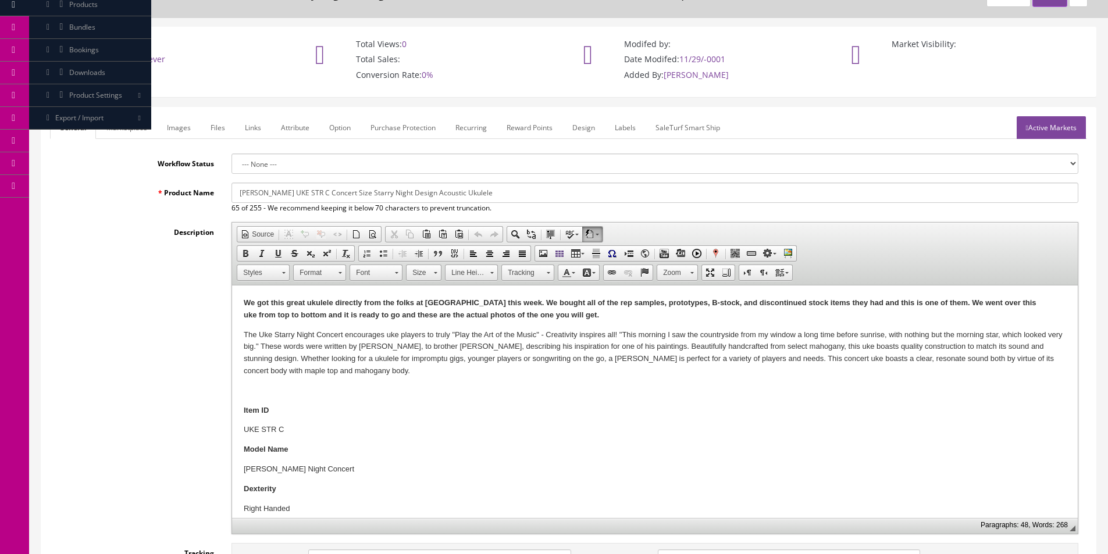
click at [192, 135] on link "Images" at bounding box center [179, 127] width 42 height 23
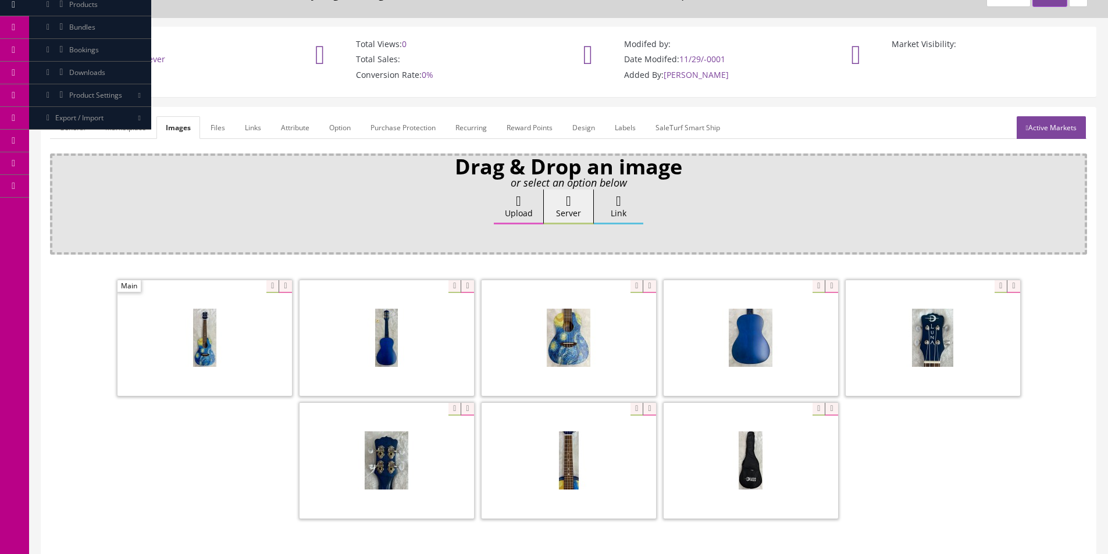
click at [287, 294] on span at bounding box center [204, 338] width 174 height 116
click at [287, 289] on icon at bounding box center [285, 286] width 13 height 13
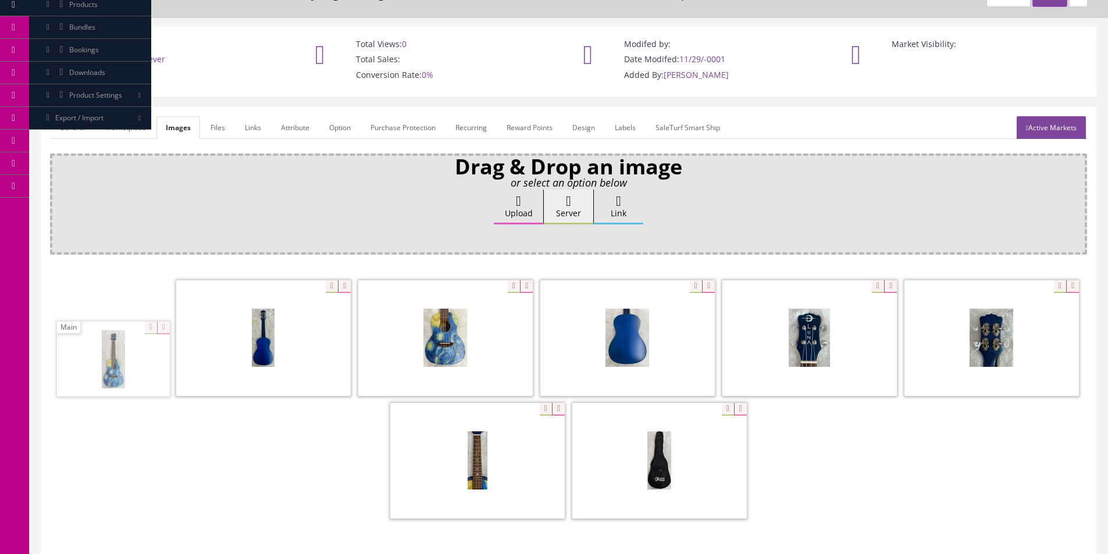
click at [338, 289] on icon at bounding box center [344, 286] width 13 height 13
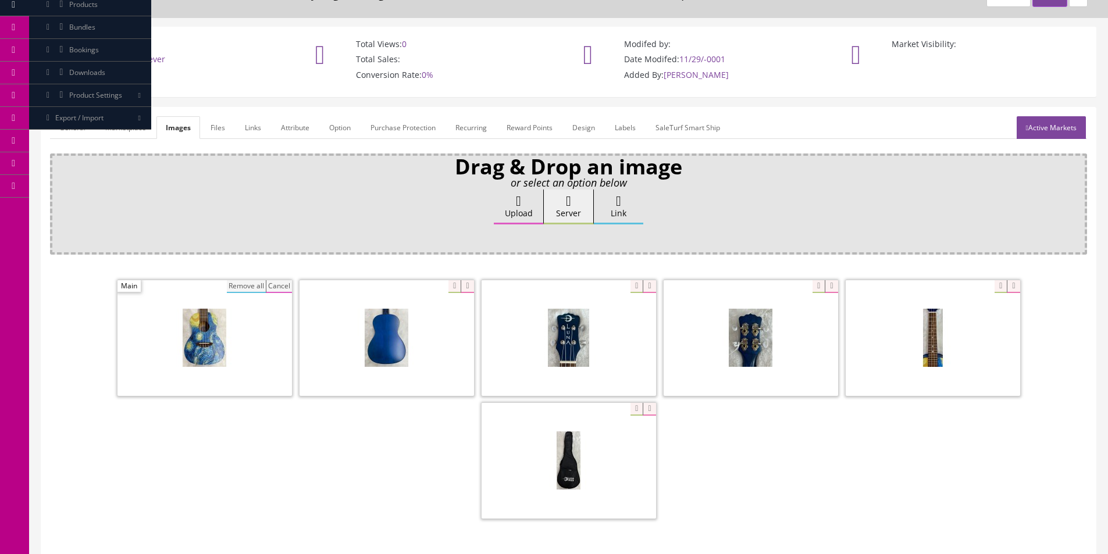
click at [271, 288] on button "Cancel" at bounding box center [279, 286] width 26 height 13
click at [259, 286] on button "Remove all" at bounding box center [246, 286] width 39 height 13
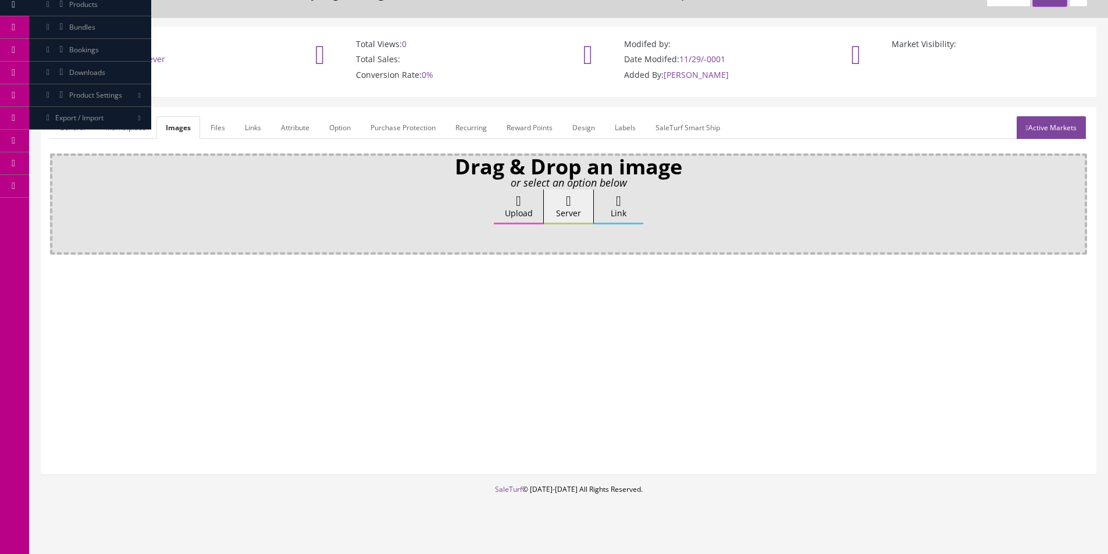
click at [530, 203] on label "Upload" at bounding box center [518, 207] width 49 height 35
click at [58, 201] on input "Upload" at bounding box center [58, 196] width 0 height 12
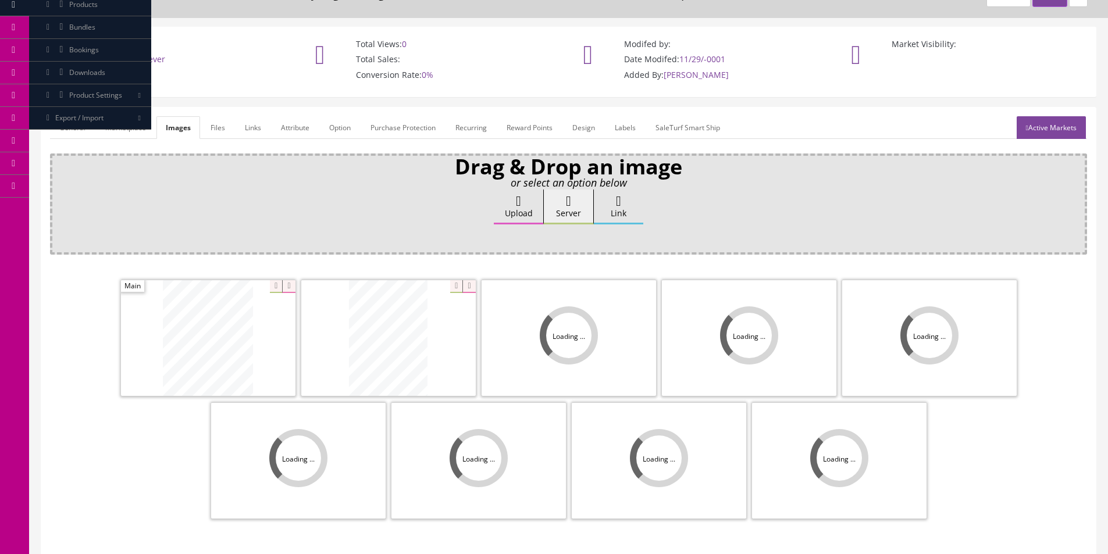
scroll to position [170, 0]
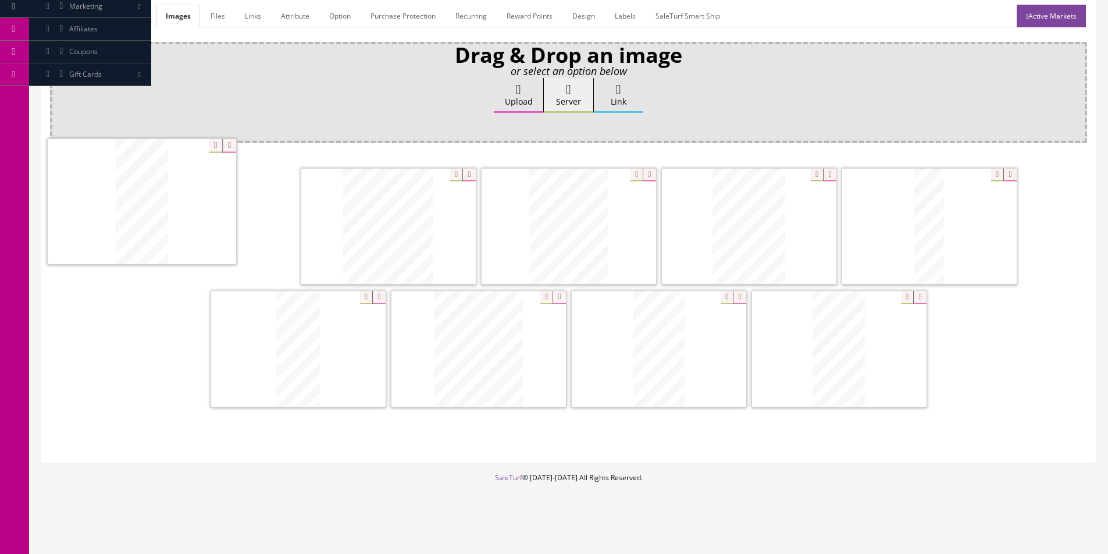
drag, startPoint x: 526, startPoint y: 251, endPoint x: 128, endPoint y: 226, distance: 398.6
drag, startPoint x: 571, startPoint y: 241, endPoint x: 360, endPoint y: 247, distance: 210.6
drag, startPoint x: 319, startPoint y: 372, endPoint x: 185, endPoint y: 246, distance: 183.9
drag, startPoint x: 520, startPoint y: 347, endPoint x: 684, endPoint y: 236, distance: 197.8
drag, startPoint x: 315, startPoint y: 353, endPoint x: 819, endPoint y: 232, distance: 518.6
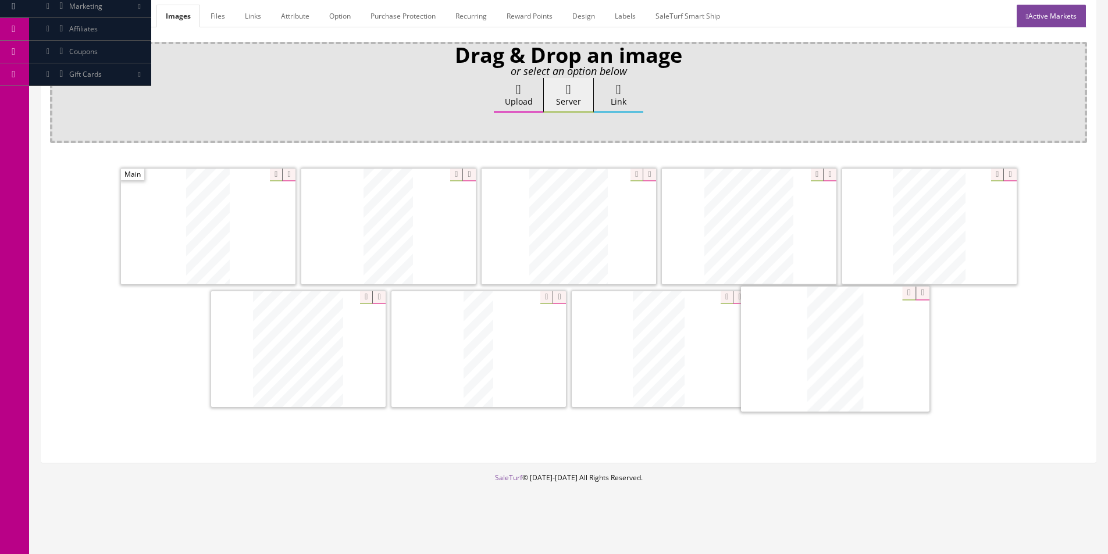
drag, startPoint x: 818, startPoint y: 366, endPoint x: 580, endPoint y: 354, distance: 238.2
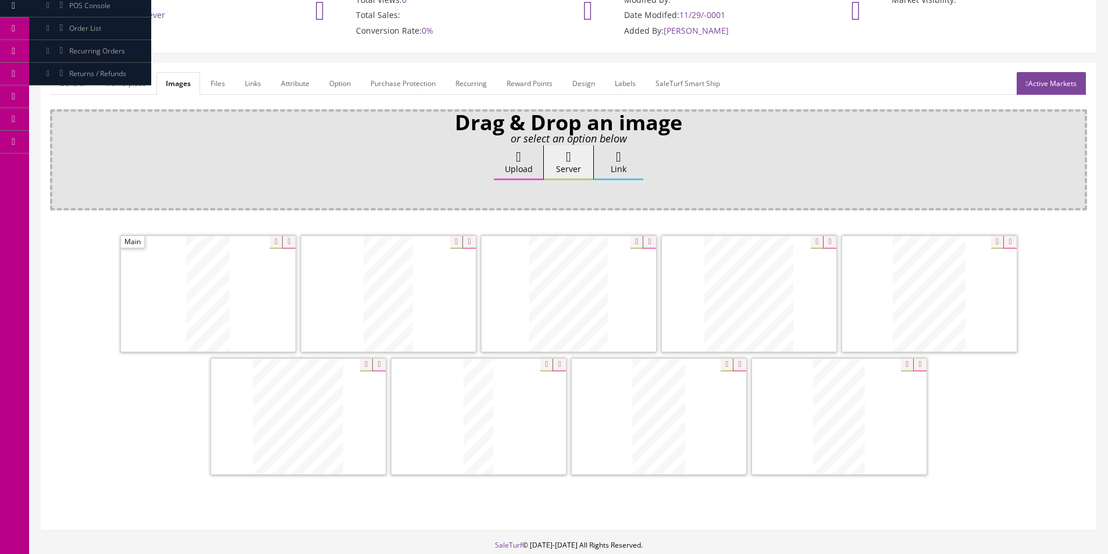
scroll to position [0, 0]
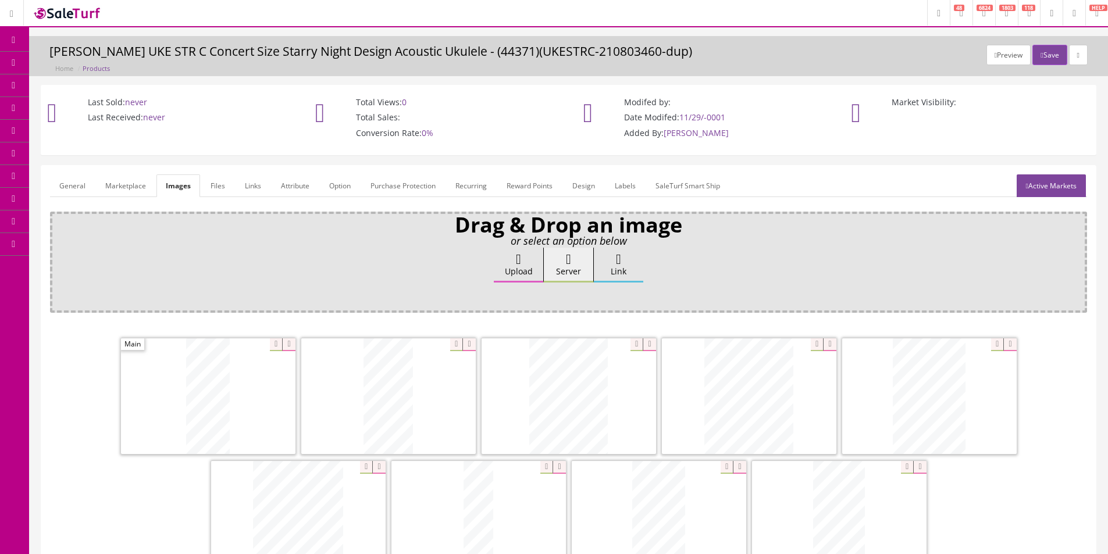
click at [70, 186] on link "General" at bounding box center [72, 185] width 45 height 23
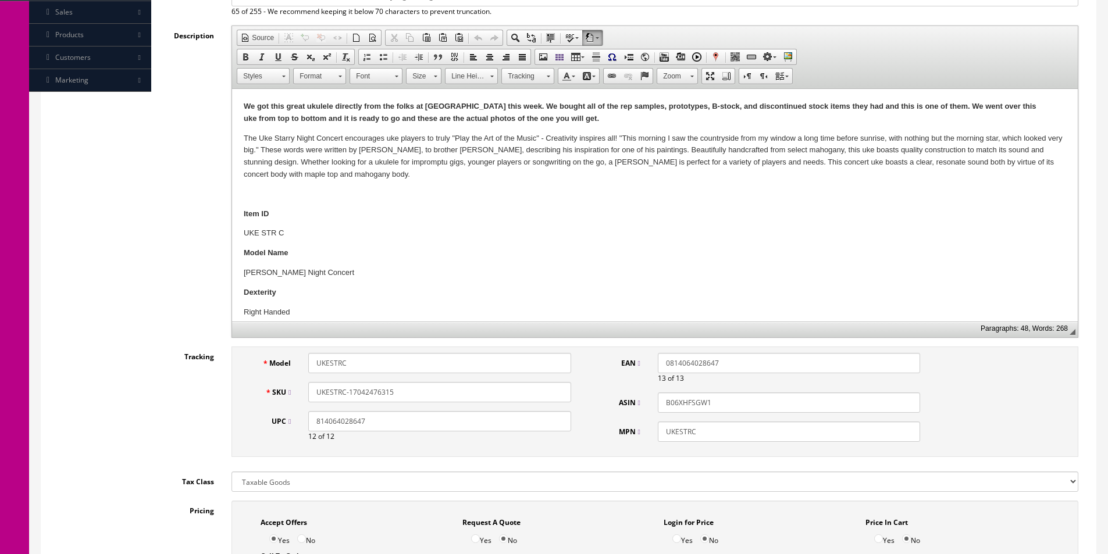
scroll to position [58, 0]
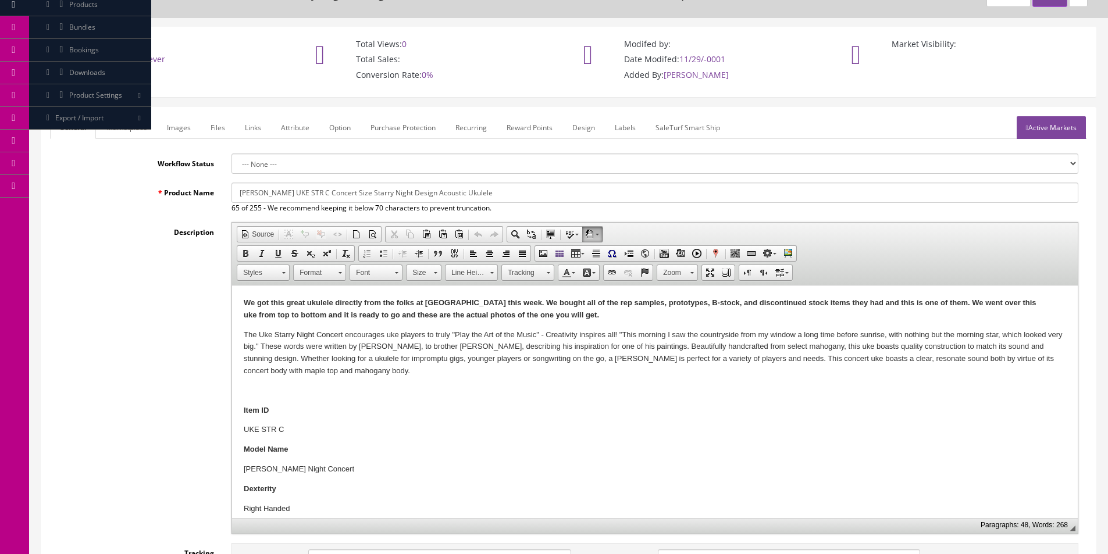
click at [1046, 135] on link "Active Markets" at bounding box center [1051, 127] width 69 height 23
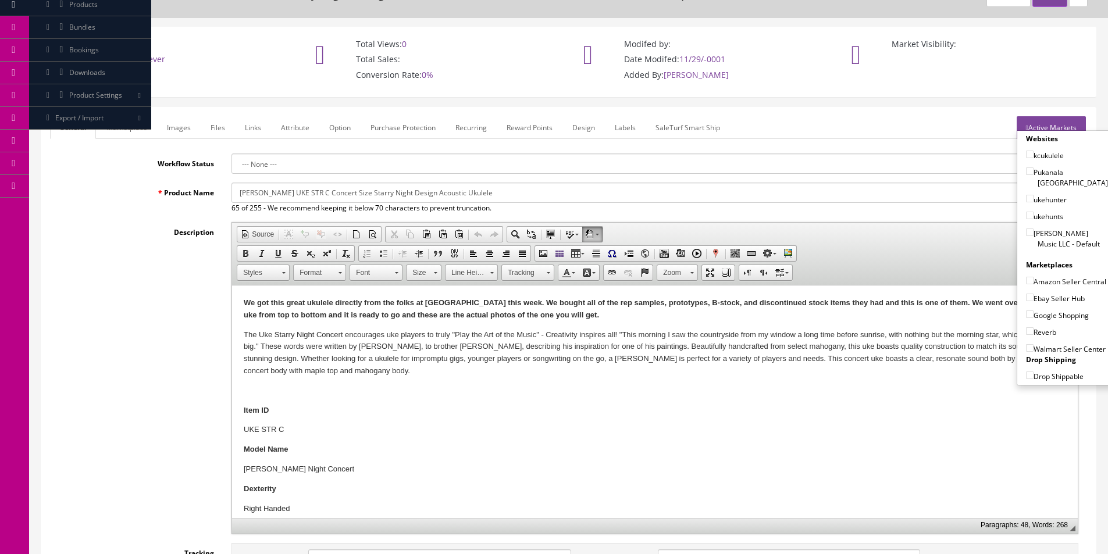
drag, startPoint x: 1049, startPoint y: 233, endPoint x: 1048, endPoint y: 243, distance: 10.0
click at [1049, 233] on label "[PERSON_NAME] Music LLC - Default" at bounding box center [1067, 238] width 82 height 22
click at [1034, 233] on input"] "[PERSON_NAME] Music LLC - Default" at bounding box center [1030, 233] width 8 height 8
checkbox input"] "true"
click at [1049, 313] on label "Google Shopping" at bounding box center [1057, 315] width 63 height 12
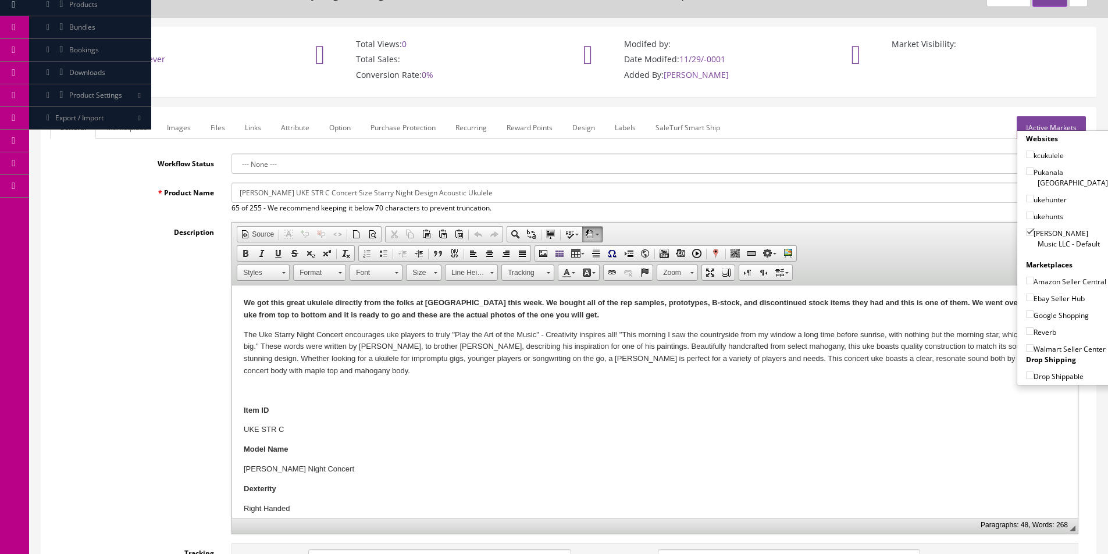
click at [1034, 313] on input"] "Google Shopping" at bounding box center [1030, 315] width 8 height 8
checkbox input"] "true"
click at [1049, 298] on label "Ebay Seller Hub" at bounding box center [1055, 299] width 59 height 12
click at [1034, 298] on input"] "Ebay Seller Hub" at bounding box center [1030, 298] width 8 height 8
checkbox input"] "true"
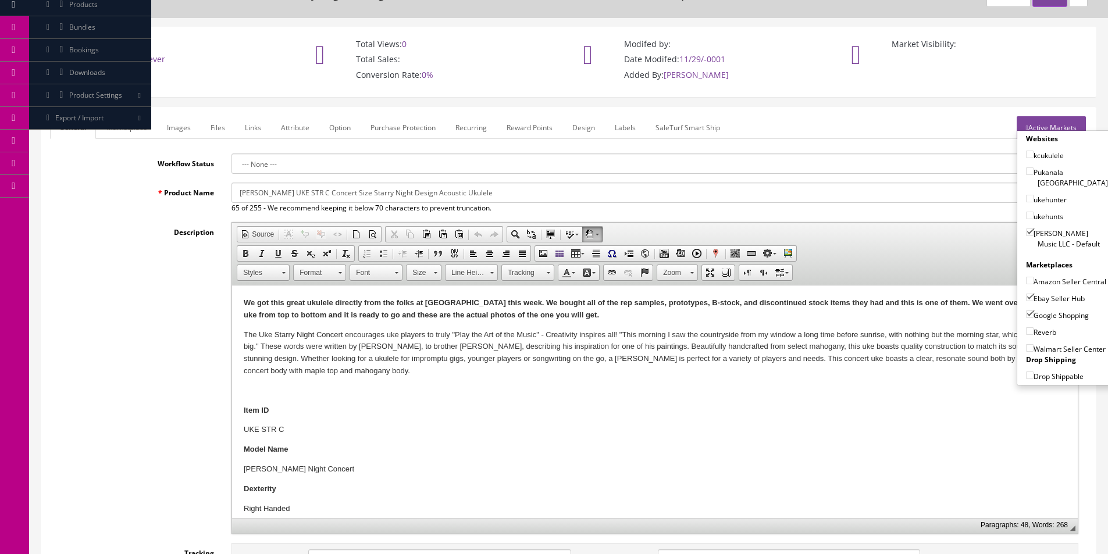
click at [1043, 327] on label "Reverb" at bounding box center [1041, 332] width 30 height 12
click at [1034, 327] on input"] "Reverb" at bounding box center [1030, 331] width 8 height 8
checkbox input"] "true"
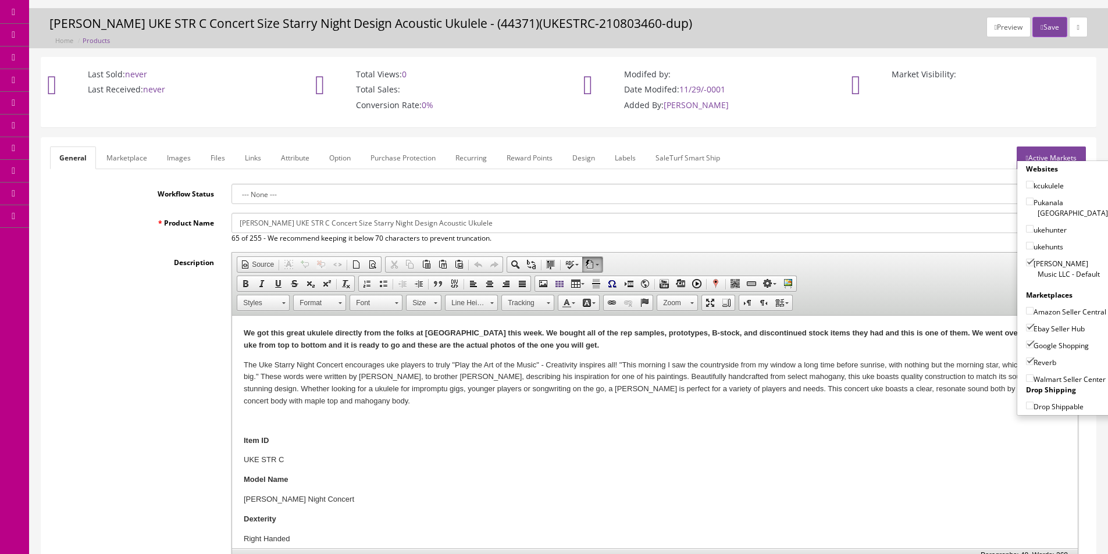
scroll to position [0, 0]
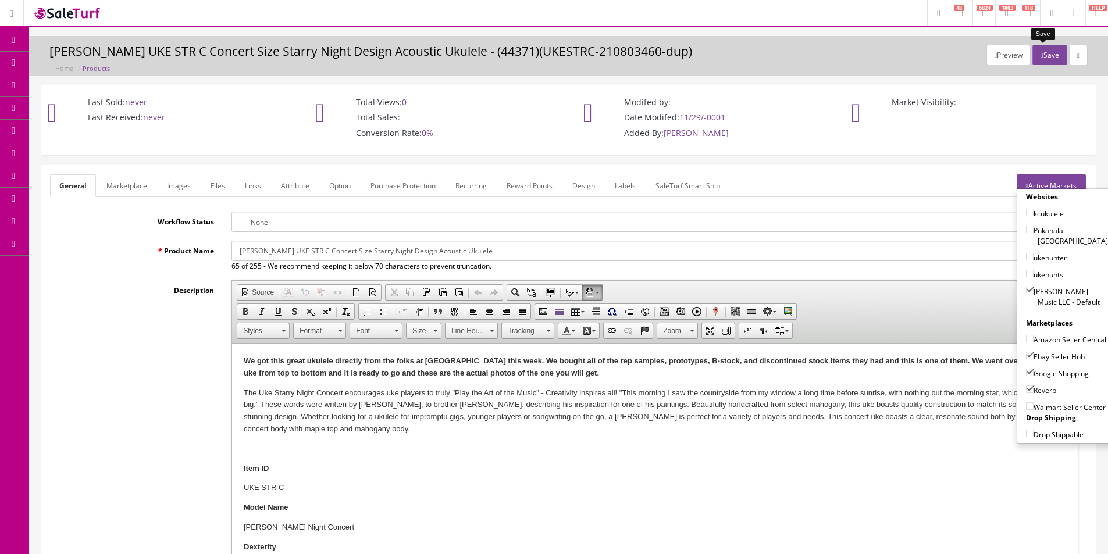
click at [1041, 52] on icon "button" at bounding box center [1042, 55] width 2 height 7
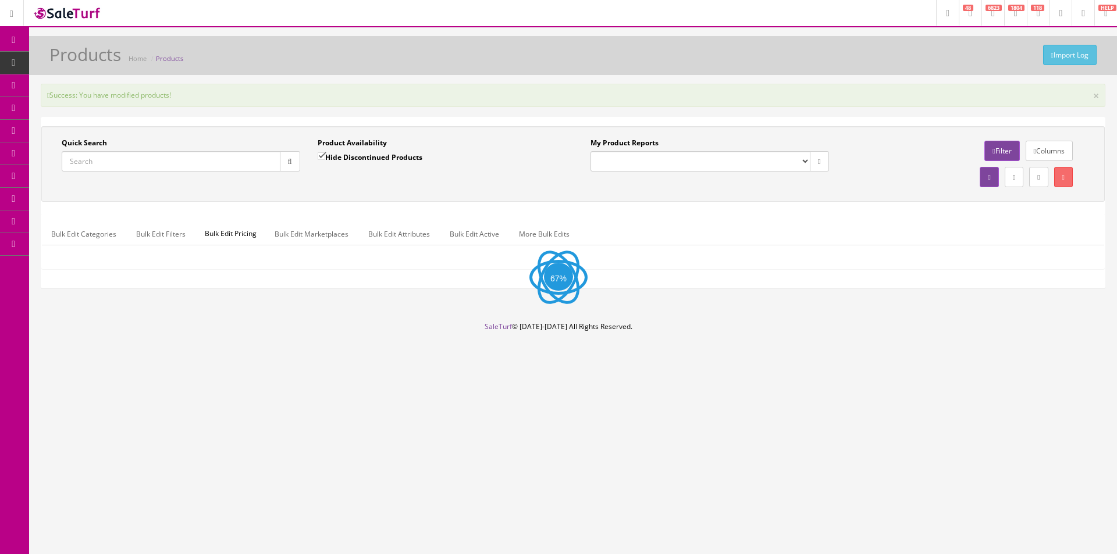
click at [202, 159] on input "Quick Search" at bounding box center [171, 161] width 219 height 20
paste input "17042476315"
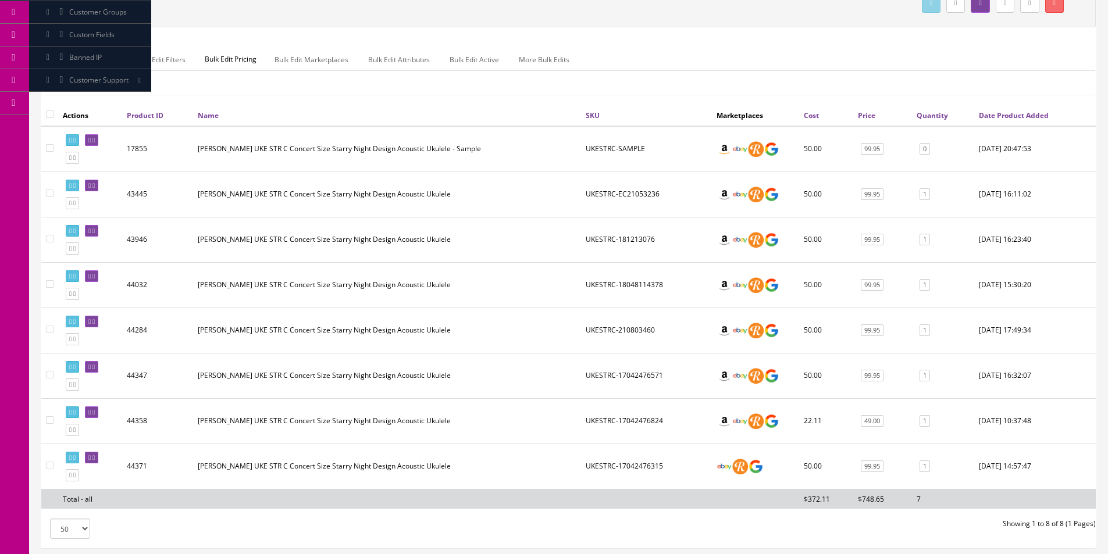
scroll to position [227, 0]
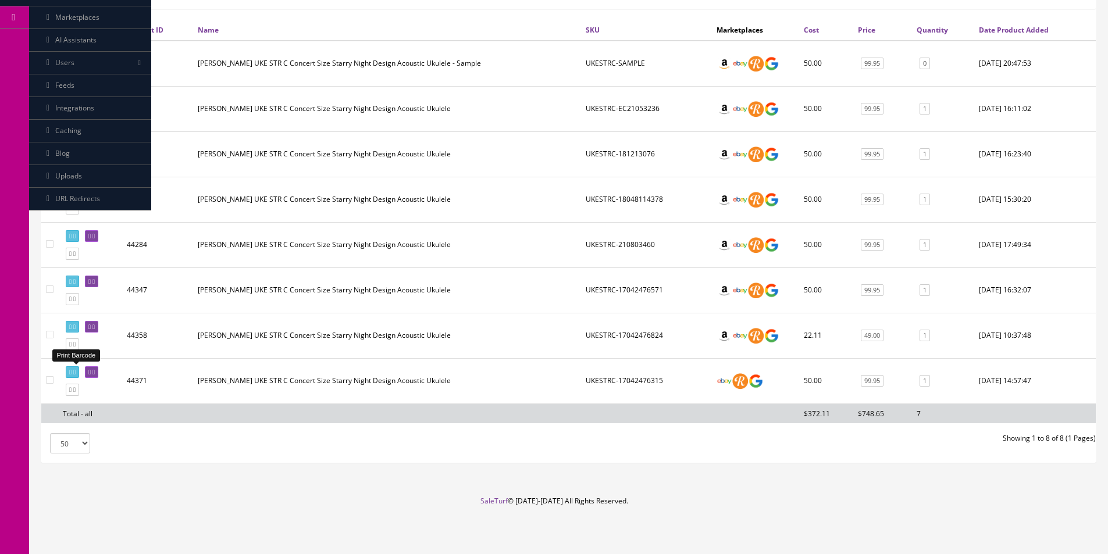
type input "17042476315"
click at [79, 367] on link at bounding box center [72, 372] width 13 height 12
click at [49, 381] on input"] "checkbox" at bounding box center [50, 380] width 8 height 8
checkbox input"] "true"
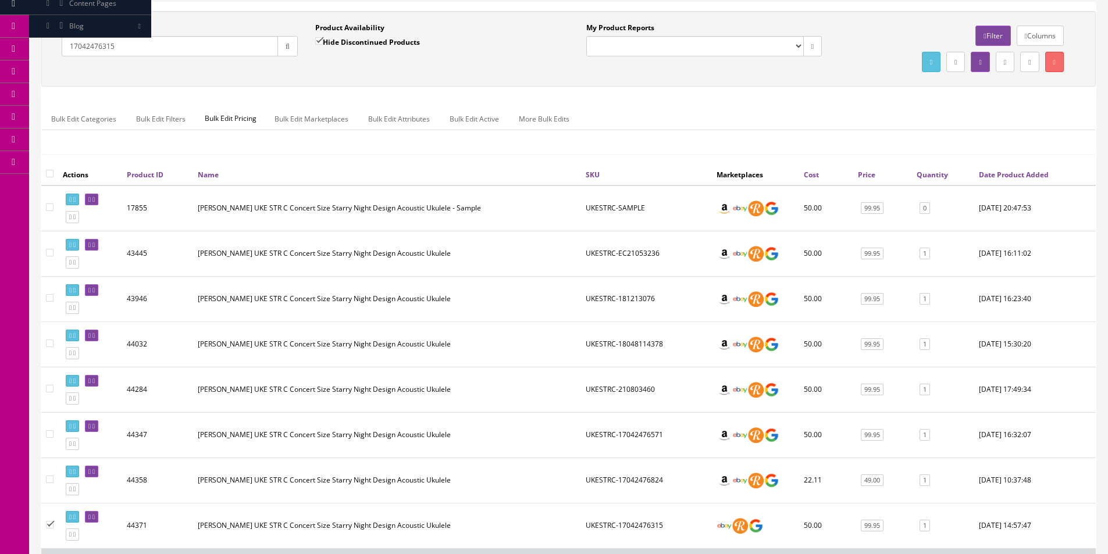
scroll to position [0, 0]
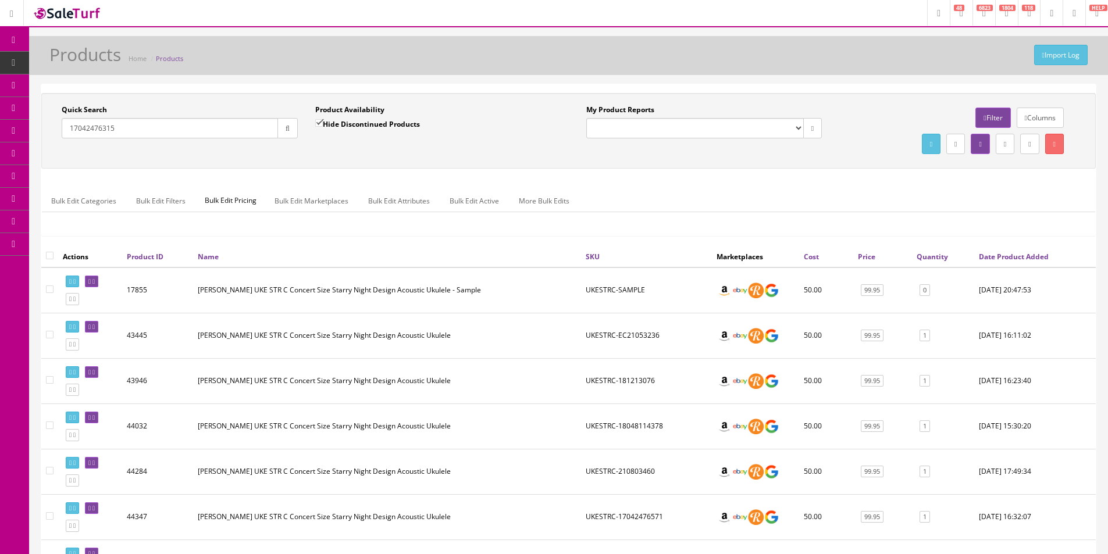
click at [478, 194] on link "Bulk Edit Active" at bounding box center [474, 201] width 68 height 23
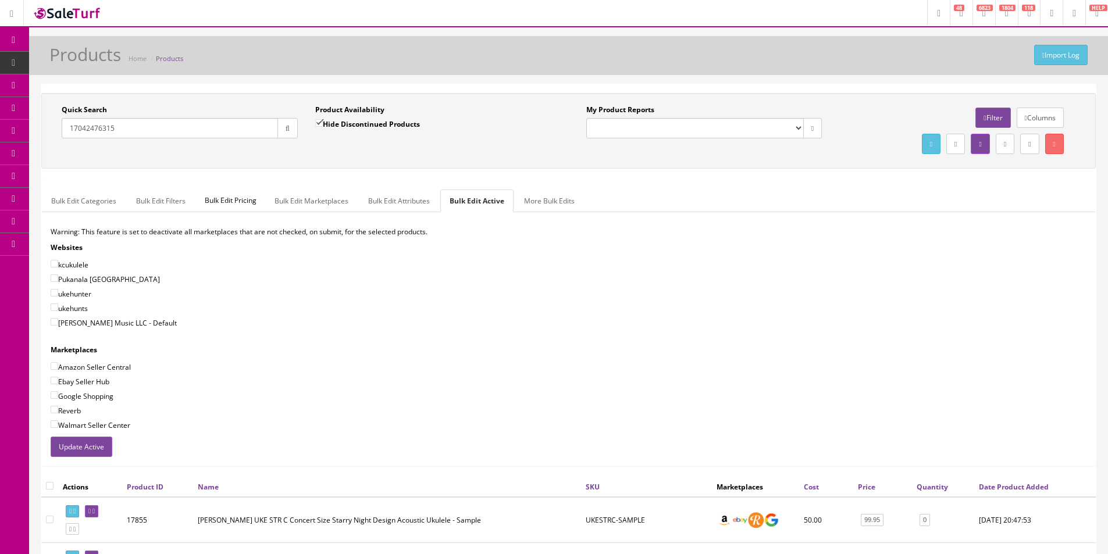
click at [126, 321] on label "[PERSON_NAME] Music LLC - Default" at bounding box center [114, 323] width 126 height 12
click at [58, 321] on input"] "[PERSON_NAME] Music LLC - Default" at bounding box center [55, 322] width 8 height 8
checkbox input"] "true"
drag, startPoint x: 113, startPoint y: 368, endPoint x: 111, endPoint y: 379, distance: 11.3
click at [113, 368] on label "Amazon Seller Central" at bounding box center [91, 367] width 80 height 12
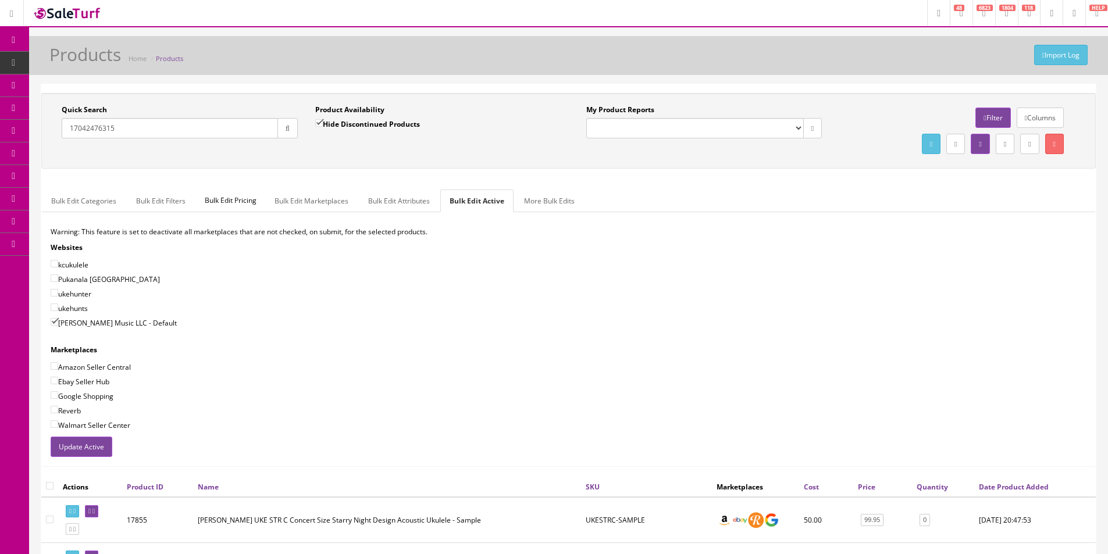
click at [58, 368] on input"] "Amazon Seller Central" at bounding box center [55, 366] width 8 height 8
checkbox input"] "true"
drag, startPoint x: 111, startPoint y: 379, endPoint x: 98, endPoint y: 393, distance: 19.8
click at [111, 380] on div "Ebay Seller Hub" at bounding box center [569, 382] width 1036 height 12
click at [97, 397] on label "Google Shopping" at bounding box center [82, 396] width 63 height 12
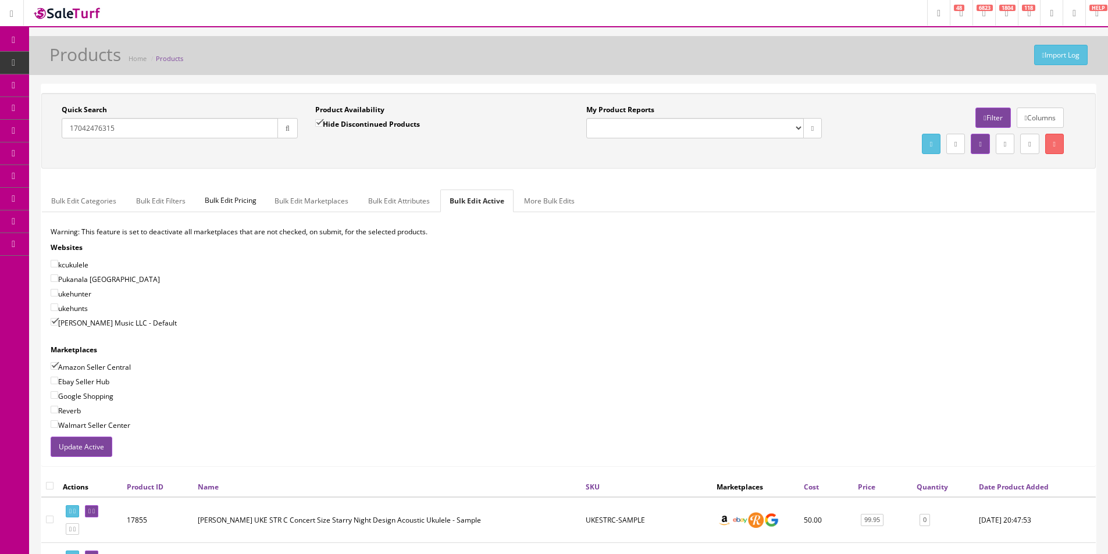
click at [58, 397] on input"] "Google Shopping" at bounding box center [55, 395] width 8 height 8
checkbox input"] "true"
click at [98, 379] on label "Ebay Seller Hub" at bounding box center [80, 382] width 59 height 12
click at [58, 379] on input"] "Ebay Seller Hub" at bounding box center [55, 381] width 8 height 8
checkbox input"] "true"
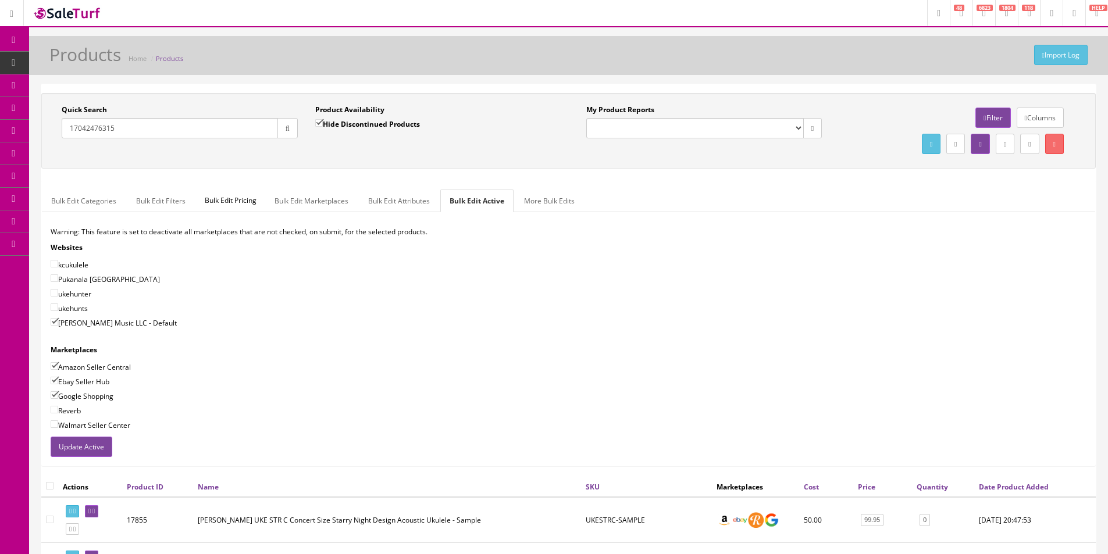
click at [66, 411] on label "Reverb" at bounding box center [66, 411] width 30 height 12
click at [58, 411] on input"] "Reverb" at bounding box center [55, 410] width 8 height 8
checkbox input"] "true"
click at [84, 434] on div "Warning: This feature is set to deactivate all marketplaces that are not checke…" at bounding box center [568, 332] width 1053 height 210
click at [84, 439] on button "Update Active" at bounding box center [82, 447] width 62 height 20
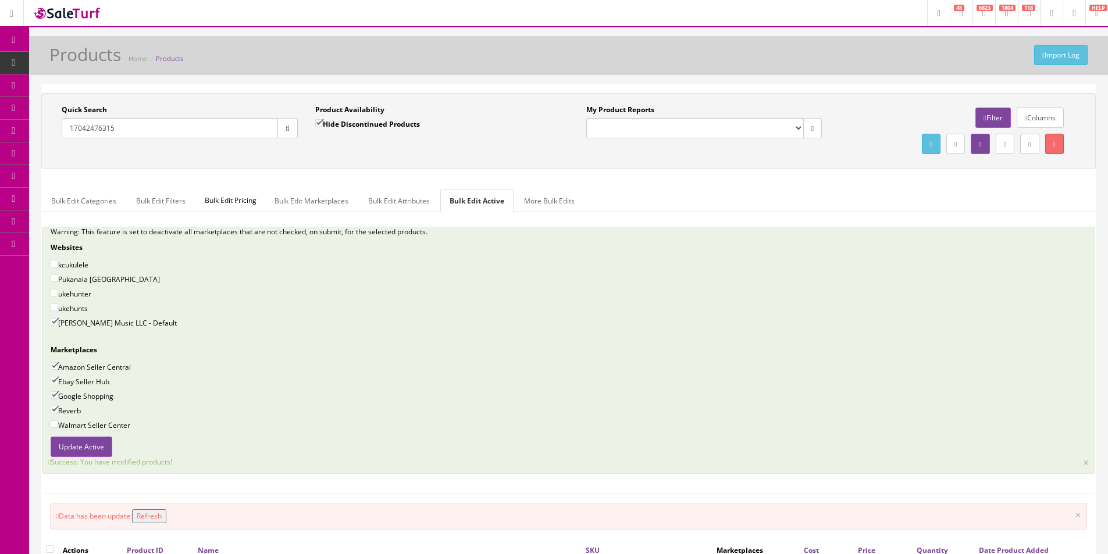
click at [154, 130] on input "17042476315" at bounding box center [170, 128] width 216 height 20
type input "ukemo"
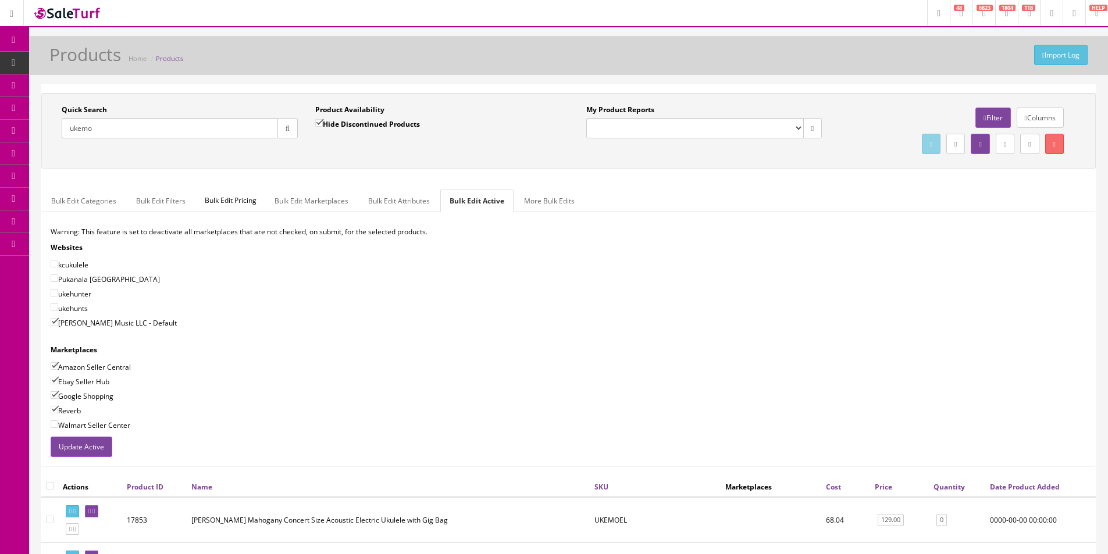
drag, startPoint x: 366, startPoint y: 127, endPoint x: 372, endPoint y: 132, distance: 7.0
click at [366, 127] on label "Hide Discontinued Products" at bounding box center [367, 124] width 105 height 12
click at [323, 127] on input "Hide Discontinued Products" at bounding box center [319, 123] width 8 height 8
checkbox input "false"
click at [380, 139] on div "Product Availability Hide Discontinued Products Date To" at bounding box center [434, 126] width 254 height 42
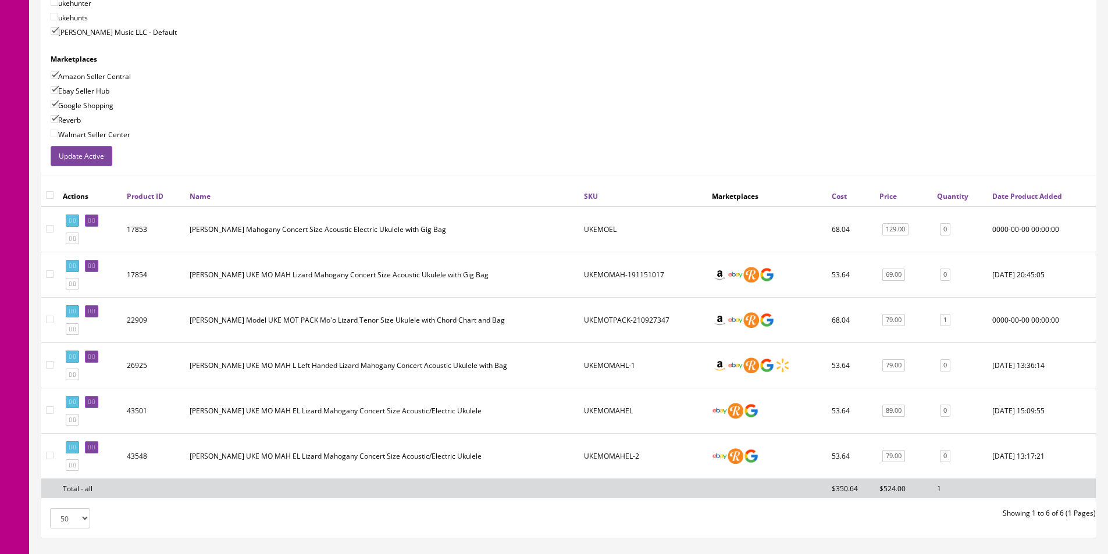
scroll to position [58, 0]
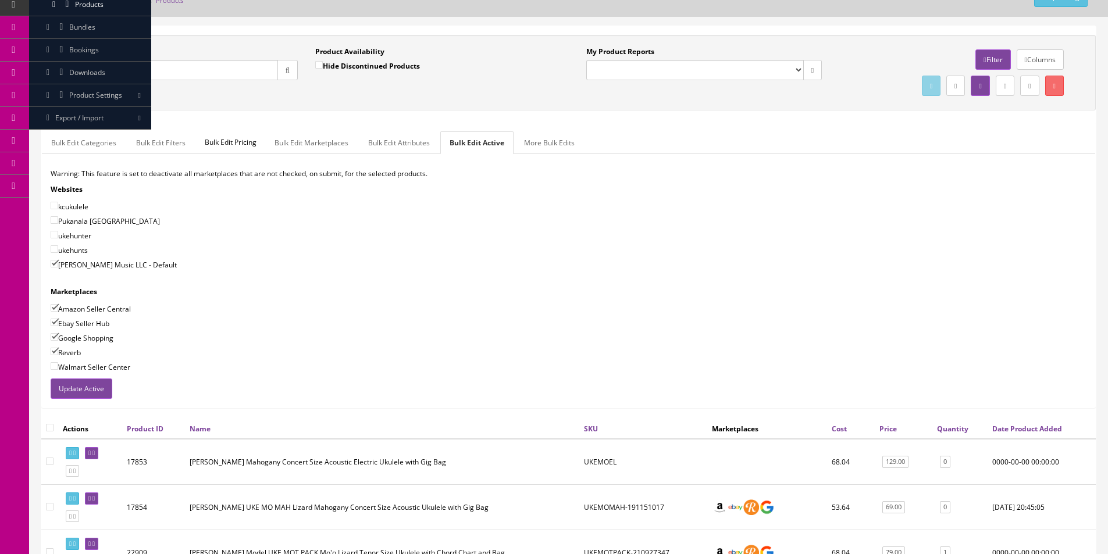
click at [176, 67] on input "ukemo" at bounding box center [170, 70] width 216 height 20
click at [176, 66] on input "ukemo" at bounding box center [170, 70] width 216 height 20
click at [178, 67] on input "tcmah" at bounding box center [170, 70] width 216 height 20
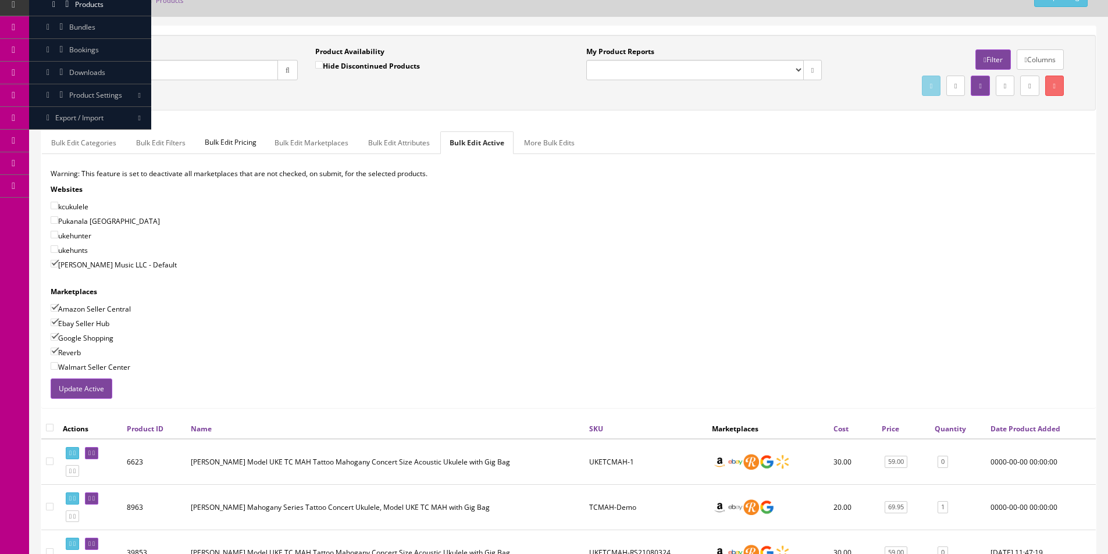
click at [178, 67] on input "tcmah" at bounding box center [170, 70] width 216 height 20
paste input "10.5mm-floortomlegs"
type input "10.5mm-floortomlegs"
click at [293, 67] on button "button" at bounding box center [287, 70] width 20 height 20
click at [293, 91] on div "Quick Search 10.5mm-floortomlegs Date From Product Availability Hide Discontinu…" at bounding box center [568, 73] width 1049 height 52
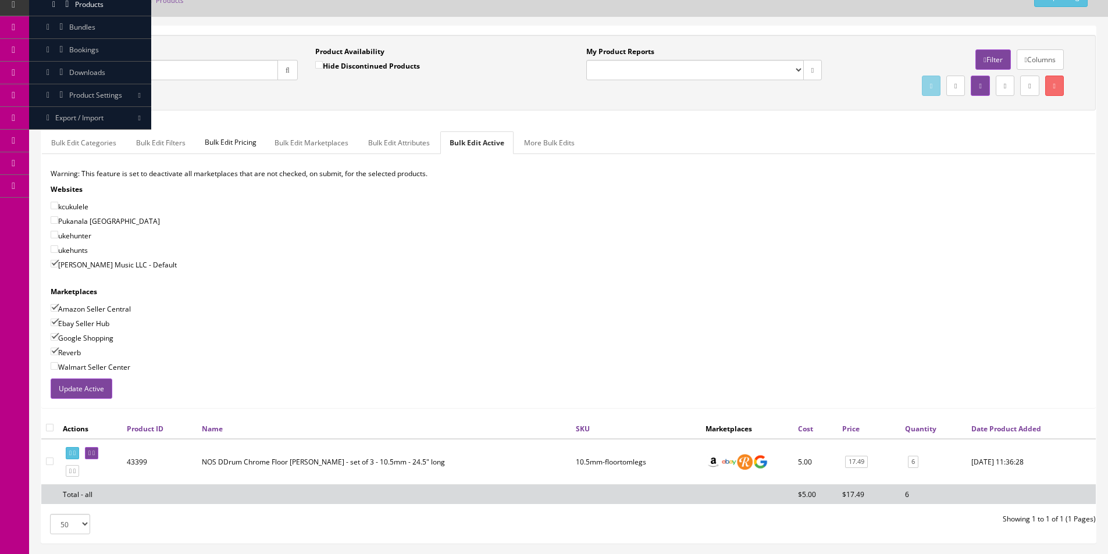
click at [51, 426] on input "checkbox" at bounding box center [50, 428] width 8 height 8
checkbox input "true"
checkbox input"] "true"
click at [1059, 88] on link at bounding box center [1054, 86] width 19 height 20
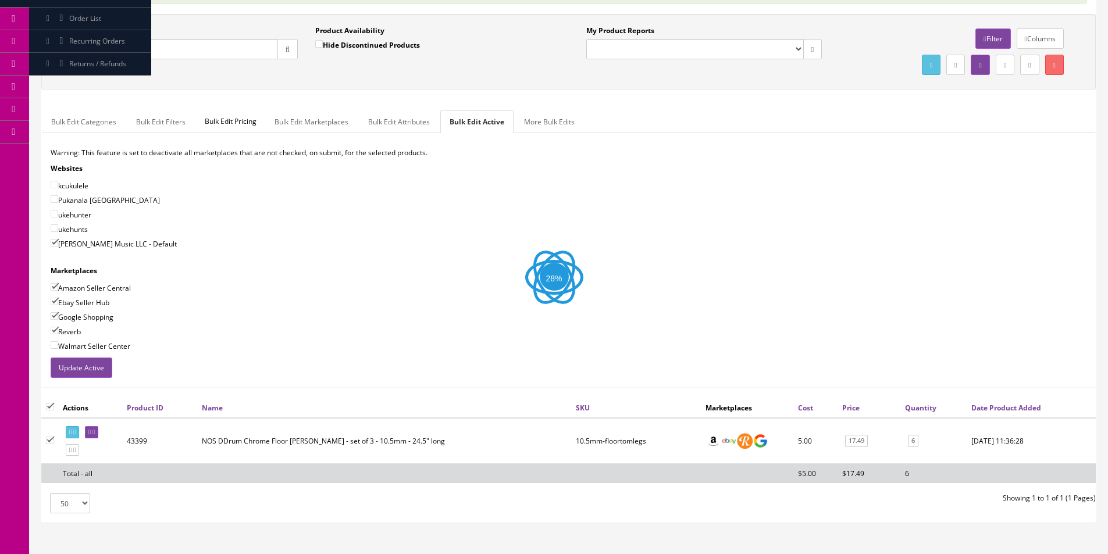
scroll to position [172, 0]
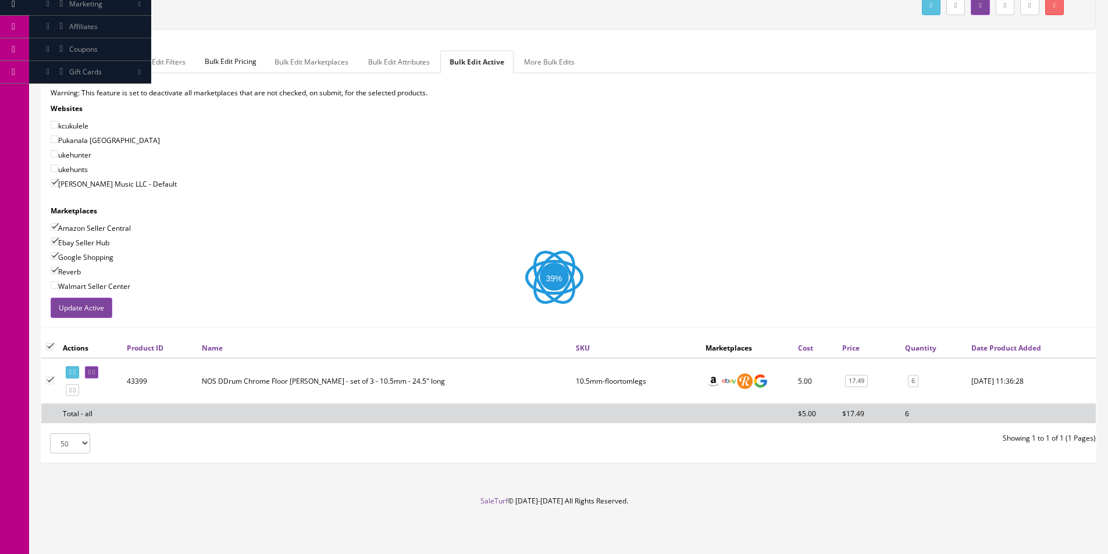
click at [800, 243] on div "Ebay Seller Hub" at bounding box center [569, 243] width 1036 height 12
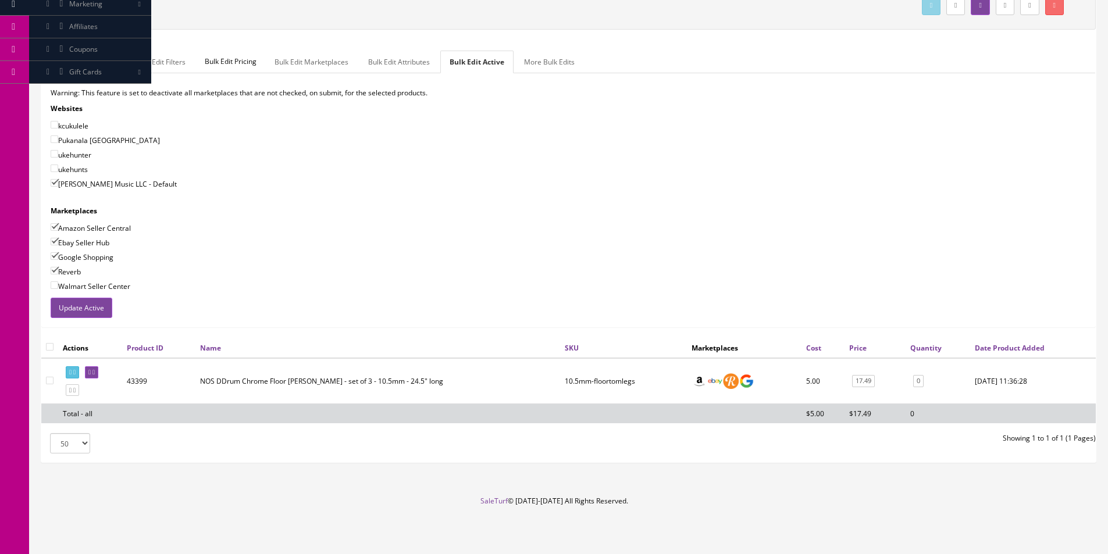
click at [800, 243] on div "Ebay Seller Hub" at bounding box center [569, 243] width 1036 height 12
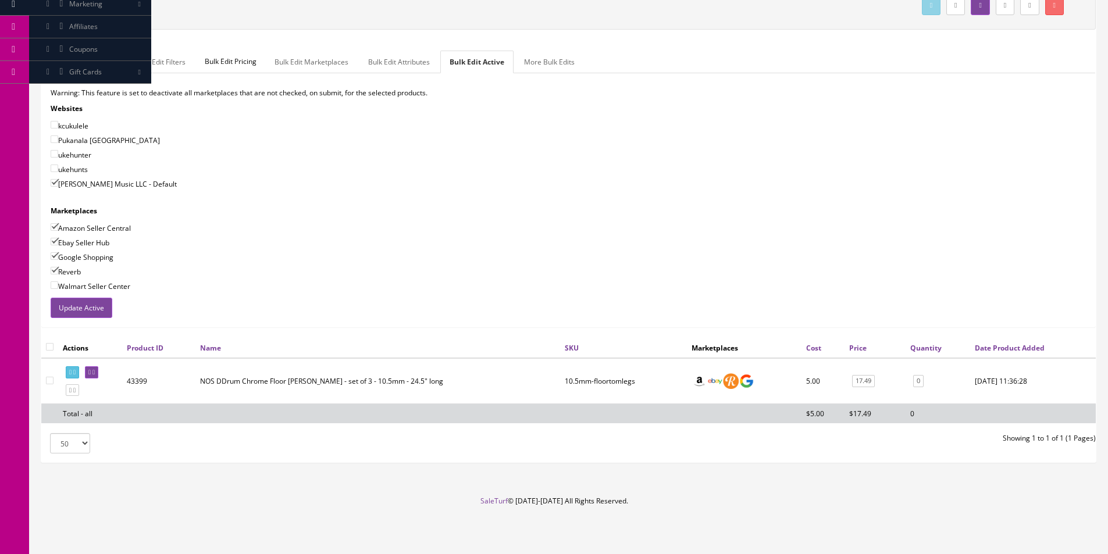
click at [800, 243] on div "Ebay Seller Hub" at bounding box center [569, 243] width 1036 height 12
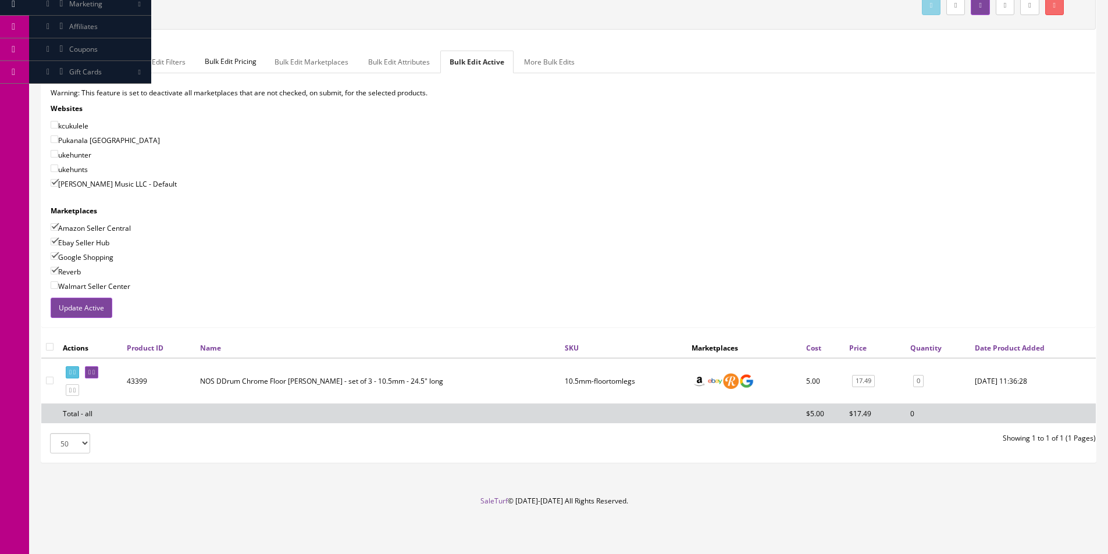
click at [799, 244] on div "Ebay Seller Hub" at bounding box center [569, 243] width 1036 height 12
click at [796, 244] on div "Ebay Seller Hub" at bounding box center [569, 243] width 1036 height 12
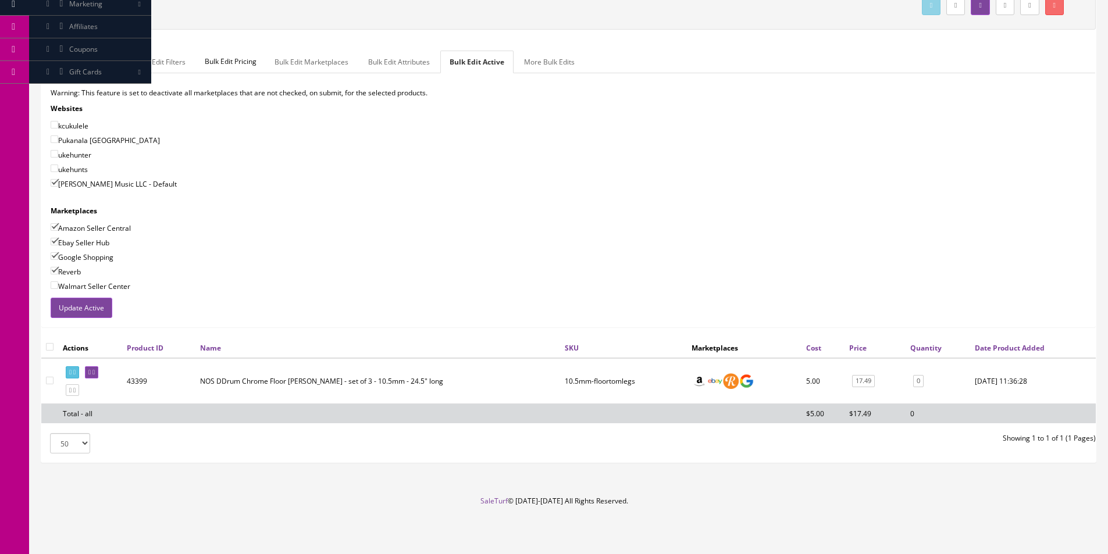
click at [796, 244] on div "Ebay Seller Hub" at bounding box center [569, 243] width 1036 height 12
click at [958, 136] on div "Pukanala [GEOGRAPHIC_DATA]" at bounding box center [569, 140] width 1036 height 12
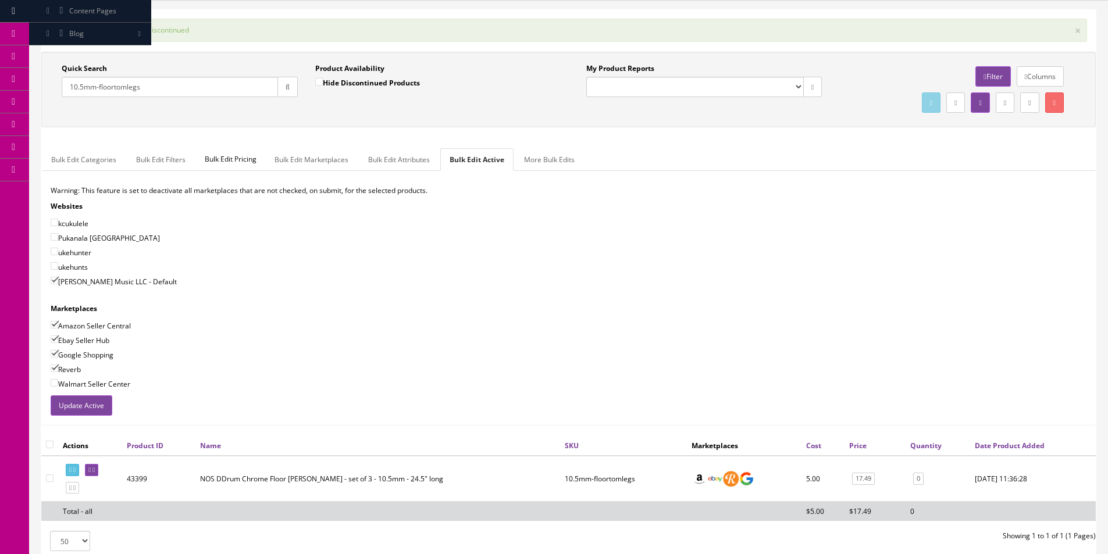
scroll to position [0, 0]
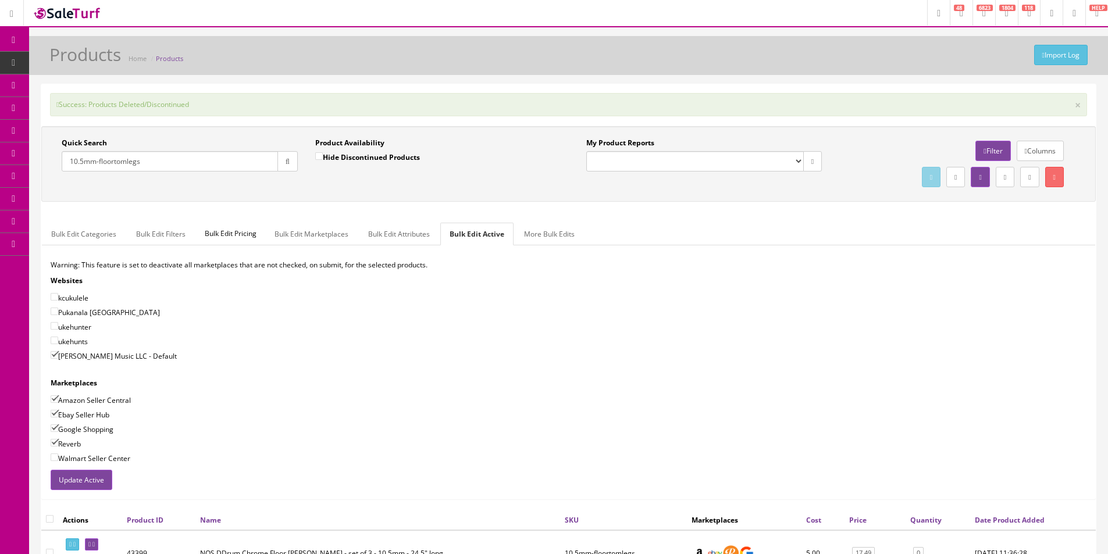
click at [158, 160] on input "10.5mm-floortomlegs" at bounding box center [170, 161] width 216 height 20
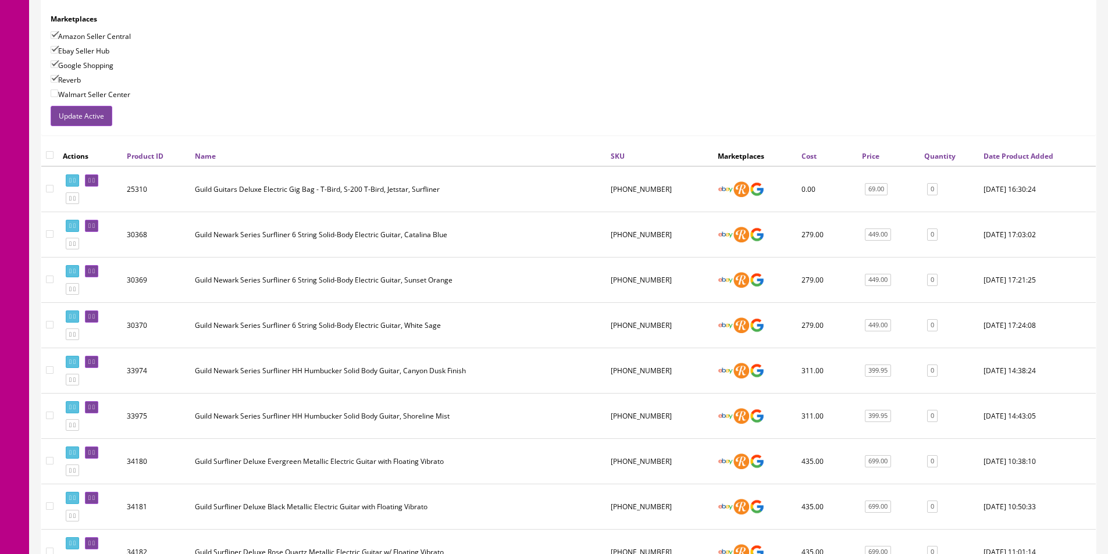
scroll to position [407, 0]
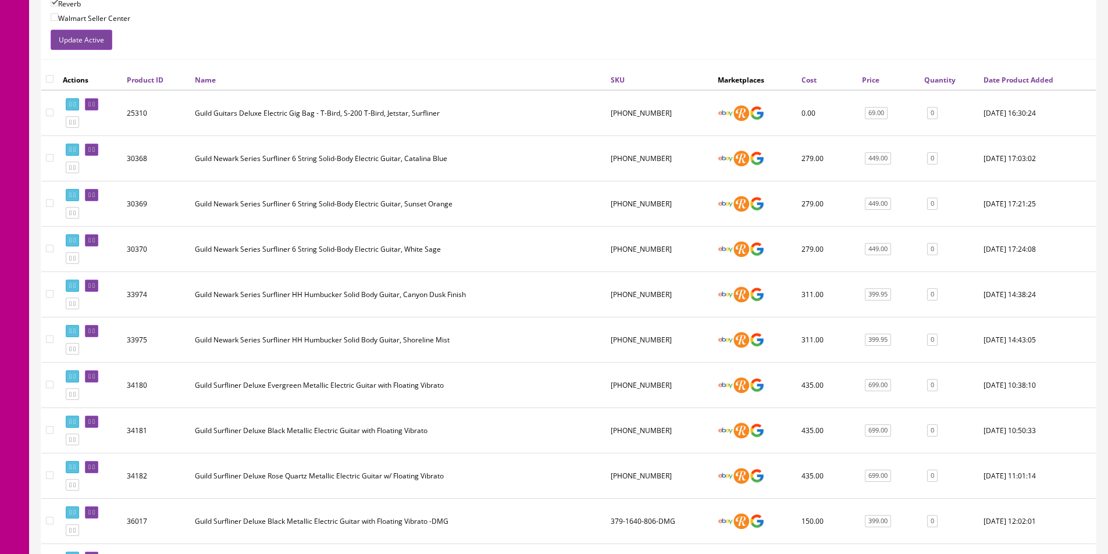
type input "Surfliner"
click at [281, 211] on td "Guild Newark Series Surfliner 6 String Solid-Body Electric Guitar, Sunset Orange" at bounding box center [398, 203] width 416 height 45
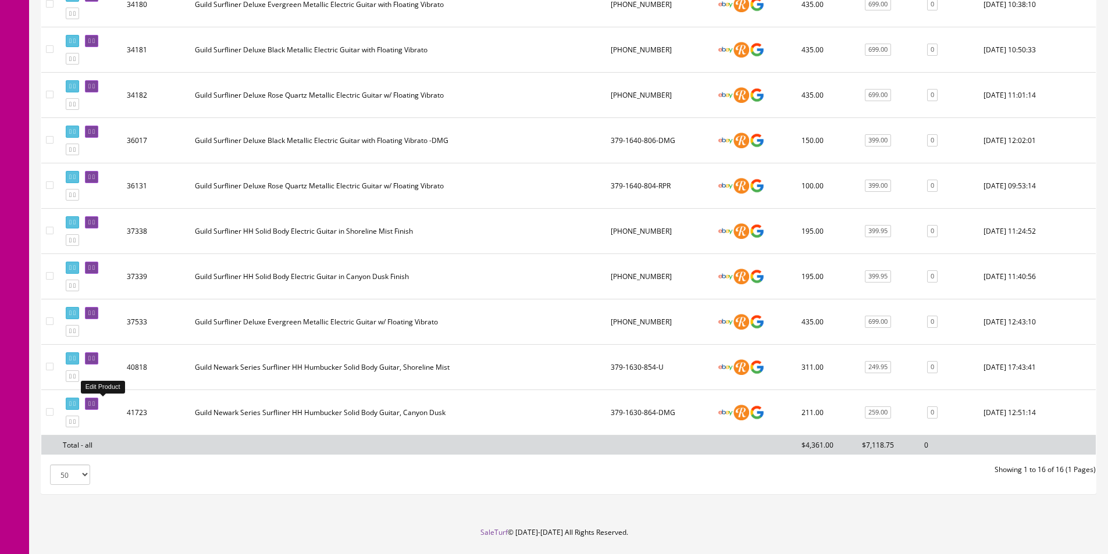
click at [95, 405] on icon at bounding box center [93, 404] width 2 height 6
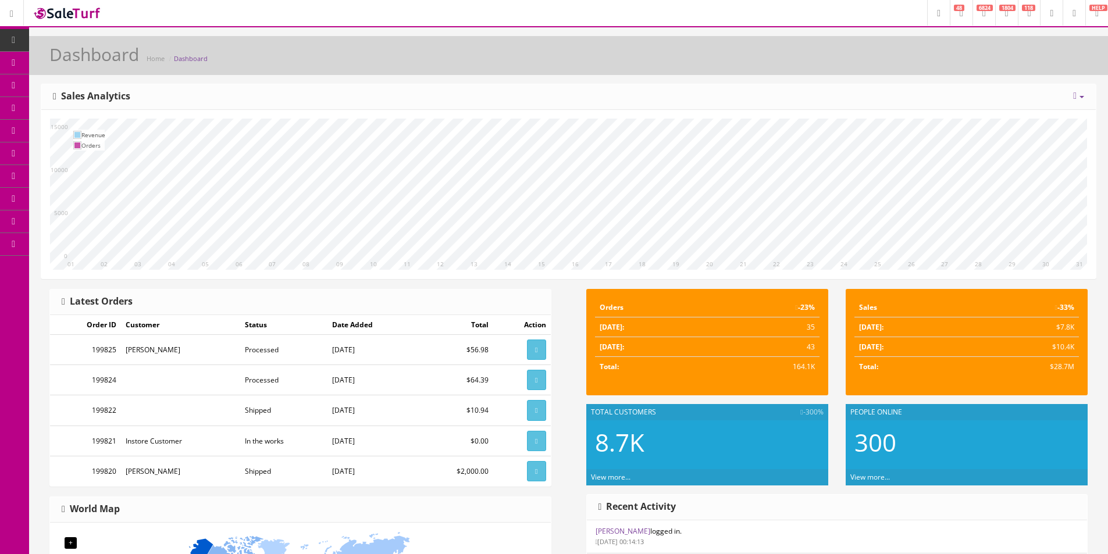
click at [54, 59] on link "Products" at bounding box center [90, 63] width 122 height 23
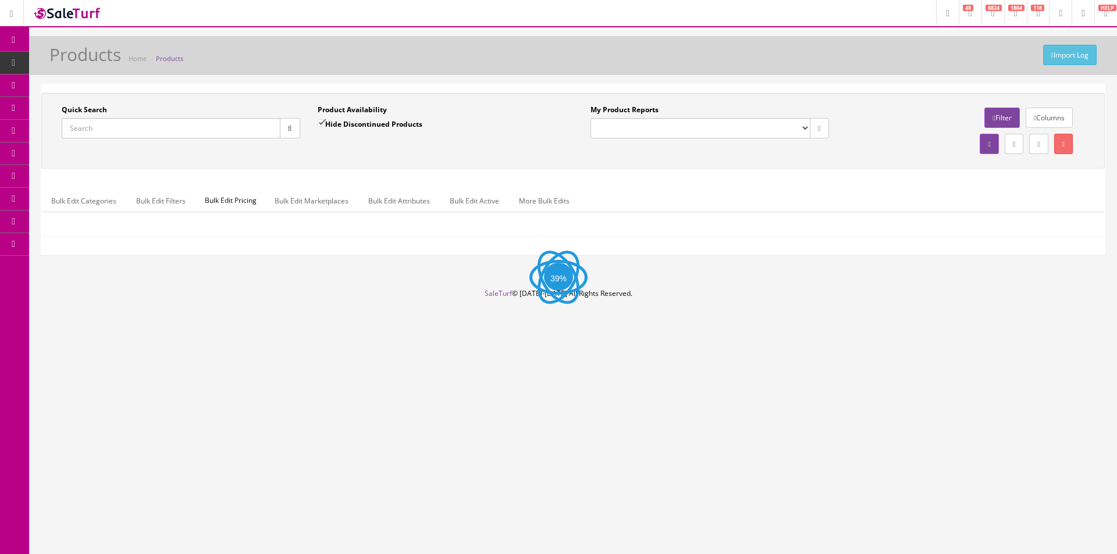
click at [195, 136] on input "Quick Search" at bounding box center [171, 128] width 219 height 20
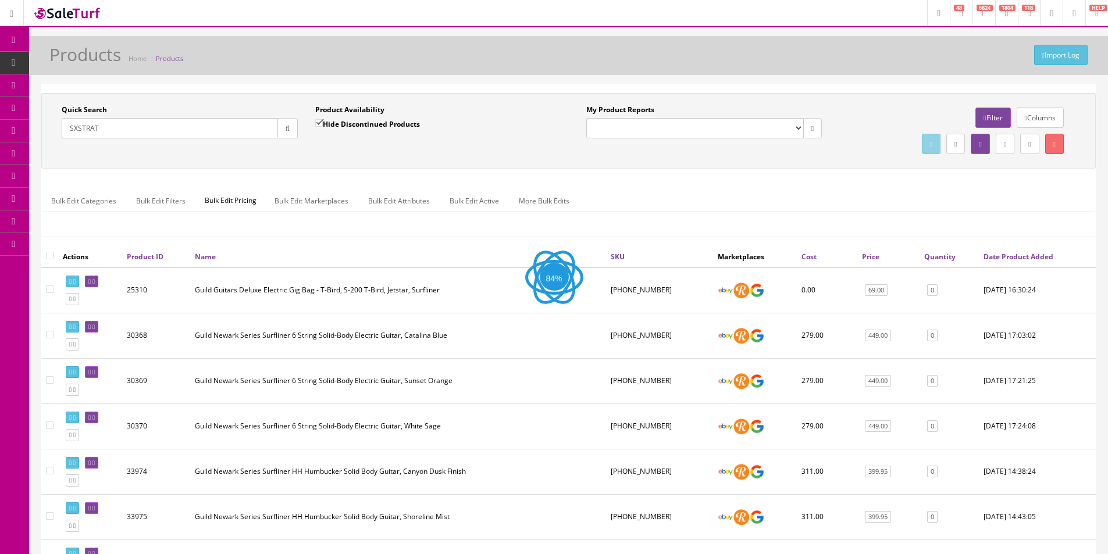
type input "SXSTRAT"
click at [362, 124] on label "Hide Discontinued Products" at bounding box center [367, 124] width 105 height 12
click at [323, 124] on input "Hide Discontinued Products" at bounding box center [319, 123] width 8 height 8
checkbox input "false"
click at [288, 130] on icon "button" at bounding box center [290, 128] width 4 height 7
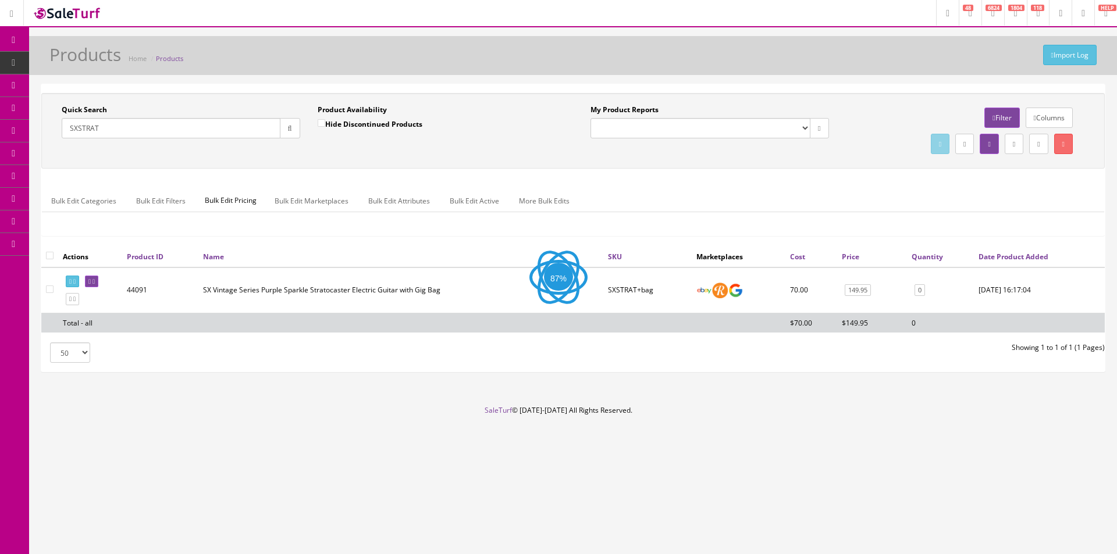
click at [336, 156] on div "Quick Search SXSTRAT Date From Product Availability Hide Discontinued Products …" at bounding box center [572, 131] width 1057 height 52
click at [122, 123] on input "SXSTRAT" at bounding box center [171, 128] width 219 height 20
type input "dusk"
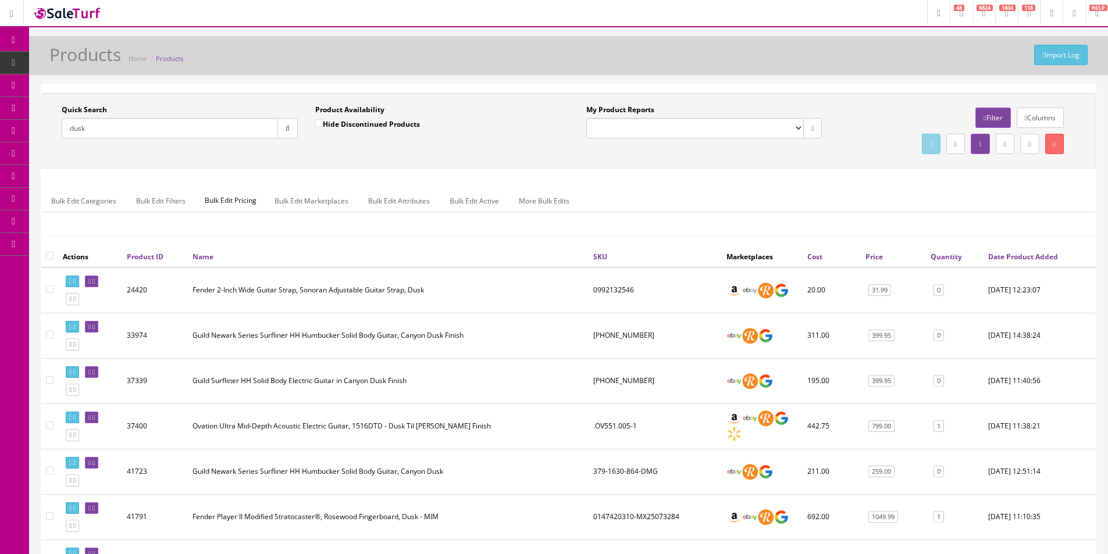
scroll to position [174, 0]
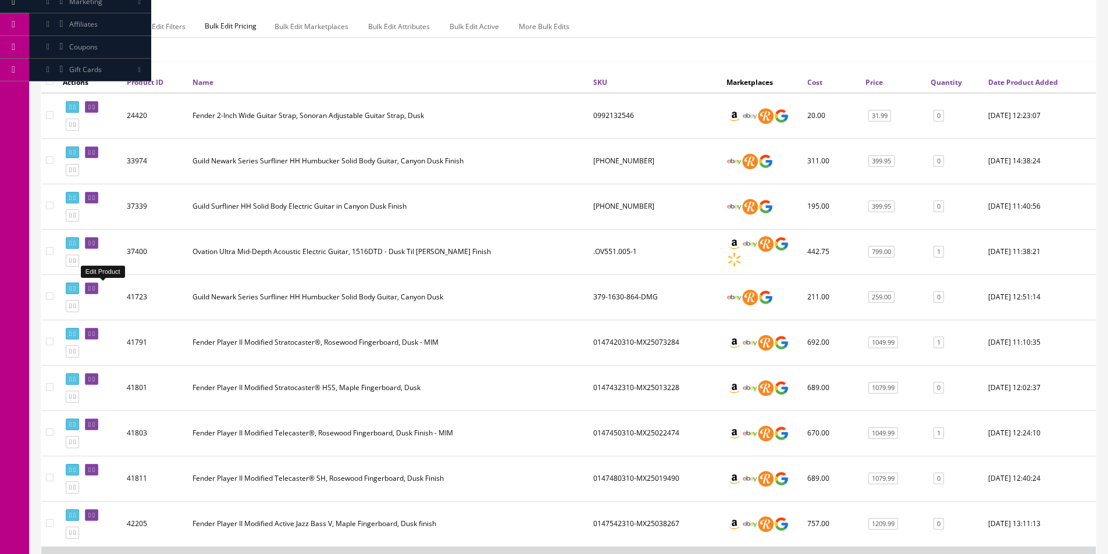
click at [98, 288] on link at bounding box center [91, 289] width 13 height 12
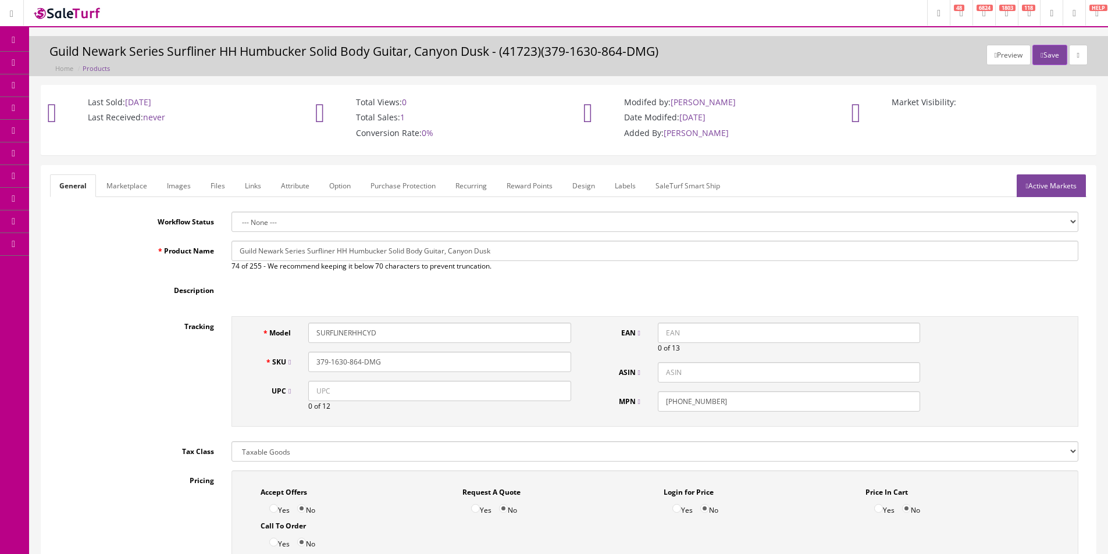
click at [188, 194] on link "Images" at bounding box center [179, 185] width 42 height 23
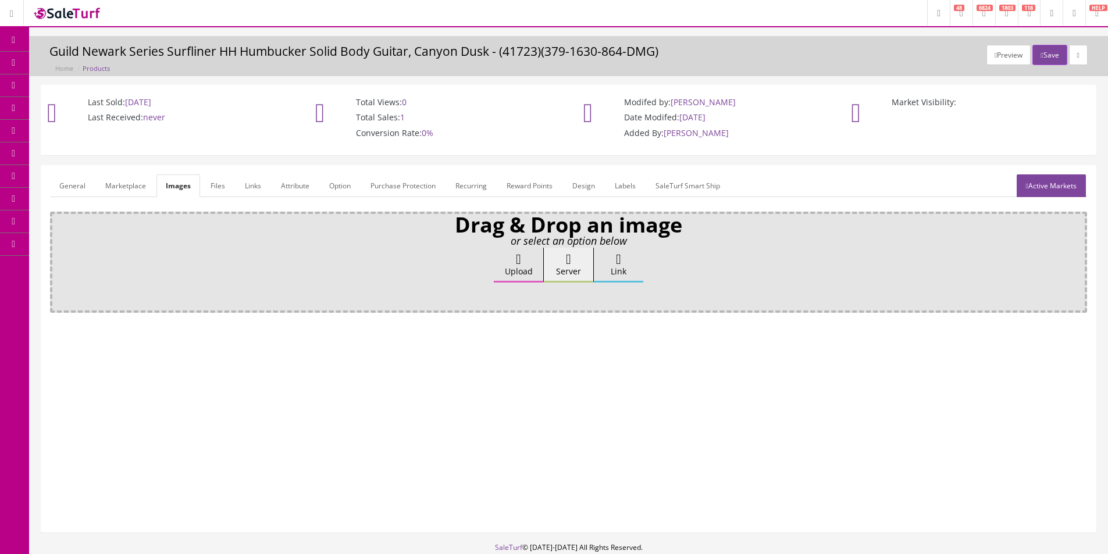
click at [509, 276] on label "Upload" at bounding box center [518, 265] width 49 height 35
click at [58, 259] on input "Upload" at bounding box center [58, 254] width 0 height 12
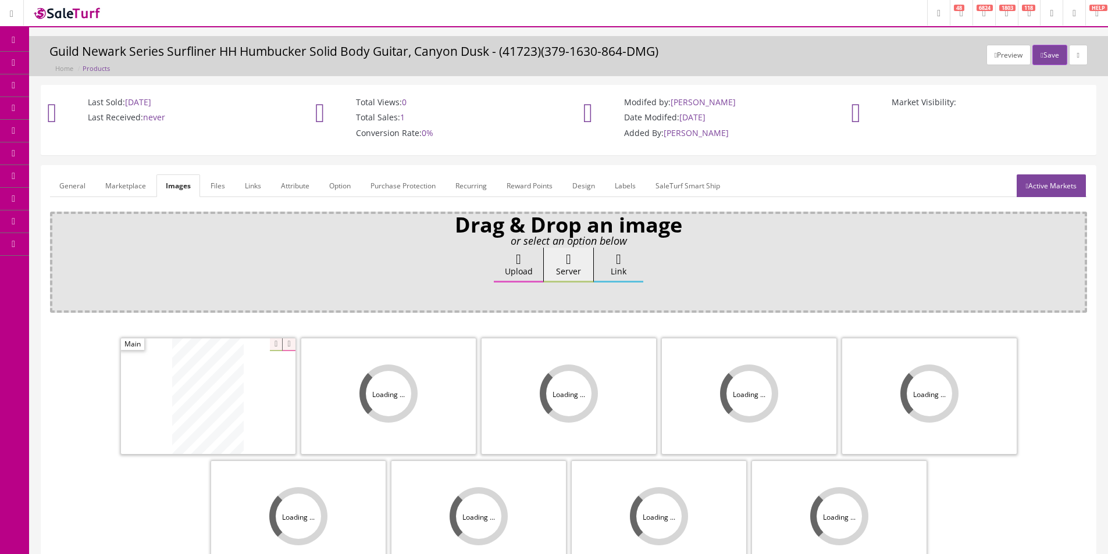
scroll to position [170, 0]
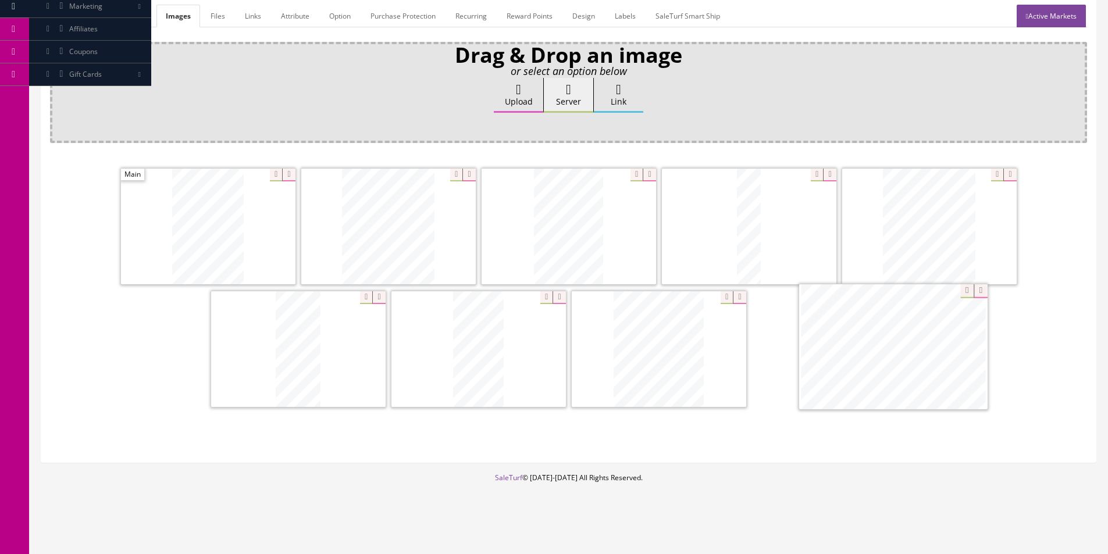
drag, startPoint x: 621, startPoint y: 365, endPoint x: 979, endPoint y: 364, distance: 358.9
drag, startPoint x: 305, startPoint y: 348, endPoint x: 198, endPoint y: 304, distance: 115.3
drag, startPoint x: 295, startPoint y: 365, endPoint x: 377, endPoint y: 245, distance: 145.0
drag, startPoint x: 537, startPoint y: 238, endPoint x: 530, endPoint y: 237, distance: 6.5
drag, startPoint x: 496, startPoint y: 369, endPoint x: 375, endPoint y: 254, distance: 167.0
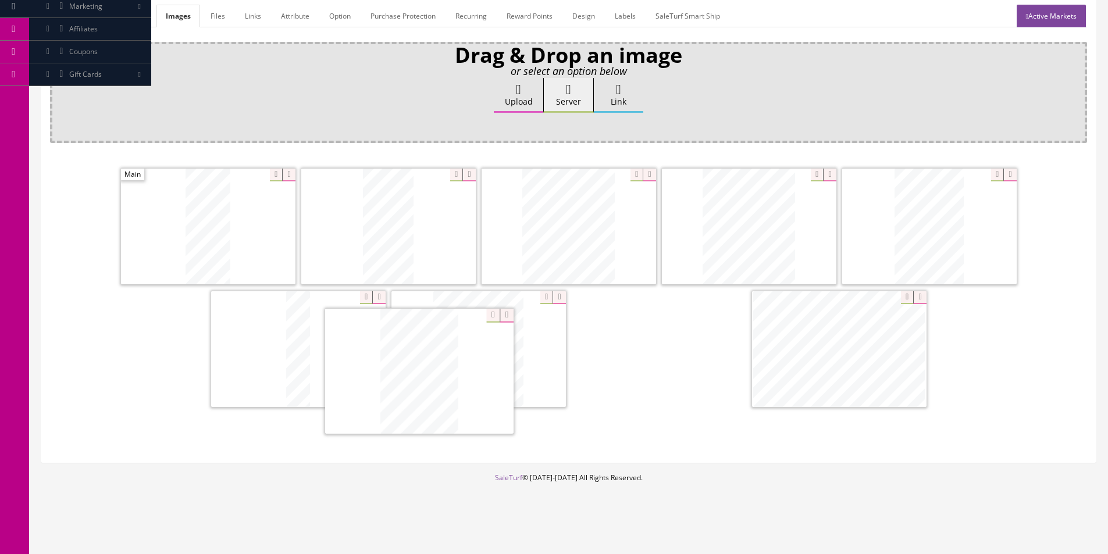
drag, startPoint x: 868, startPoint y: 231, endPoint x: 358, endPoint y: 376, distance: 530.3
drag, startPoint x: 358, startPoint y: 376, endPoint x: 511, endPoint y: 364, distance: 153.5
drag, startPoint x: 613, startPoint y: 361, endPoint x: 162, endPoint y: 358, distance: 450.8
click at [733, 300] on icon at bounding box center [739, 297] width 13 height 13
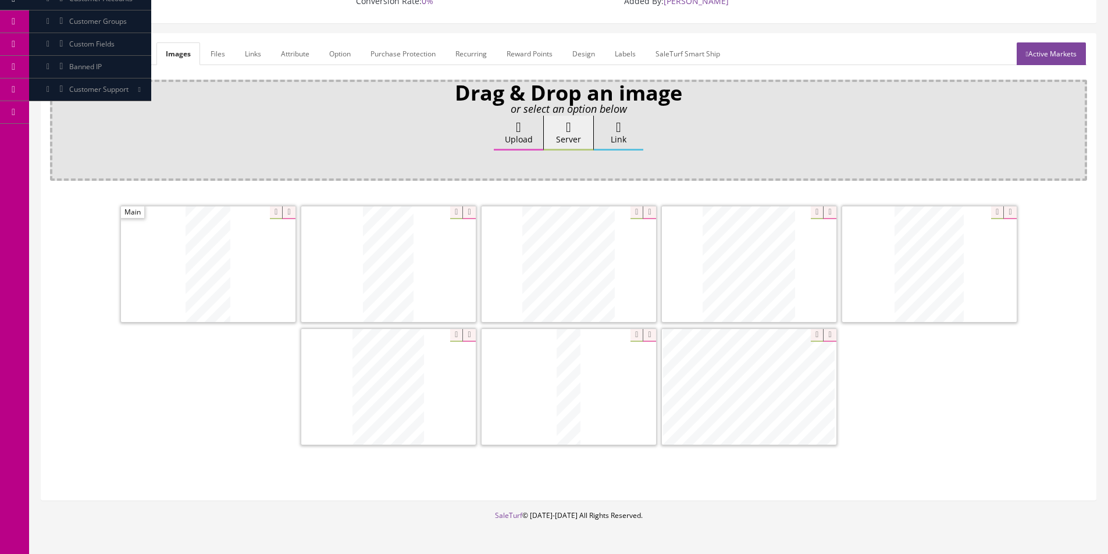
scroll to position [112, 0]
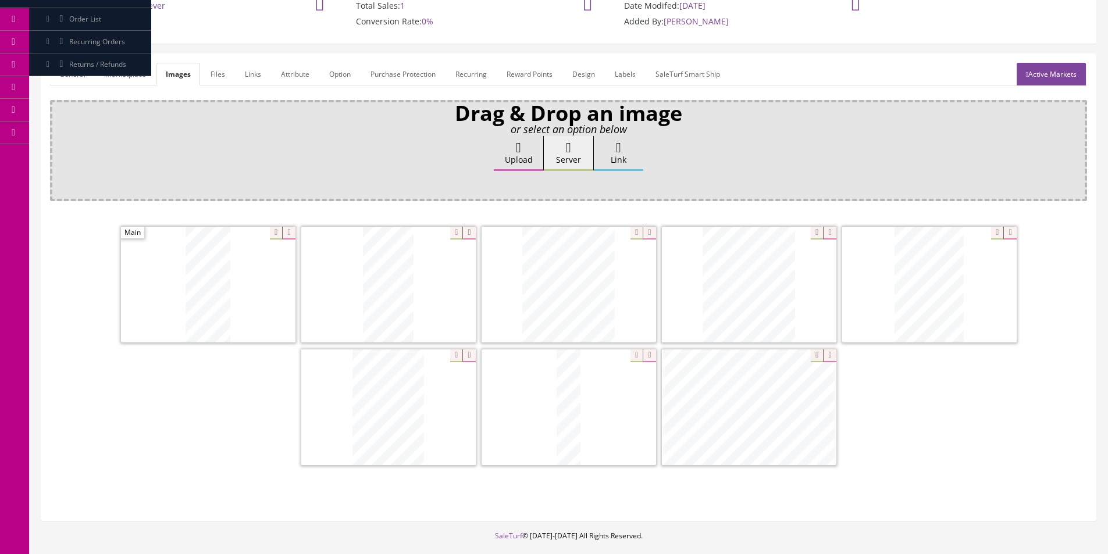
click at [82, 76] on link "General" at bounding box center [72, 74] width 45 height 23
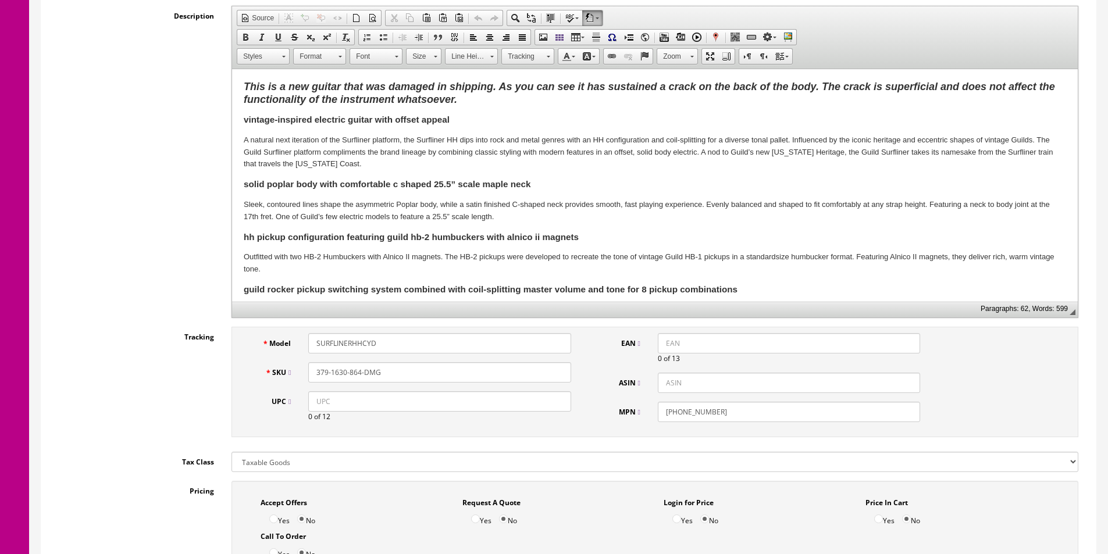
scroll to position [170, 0]
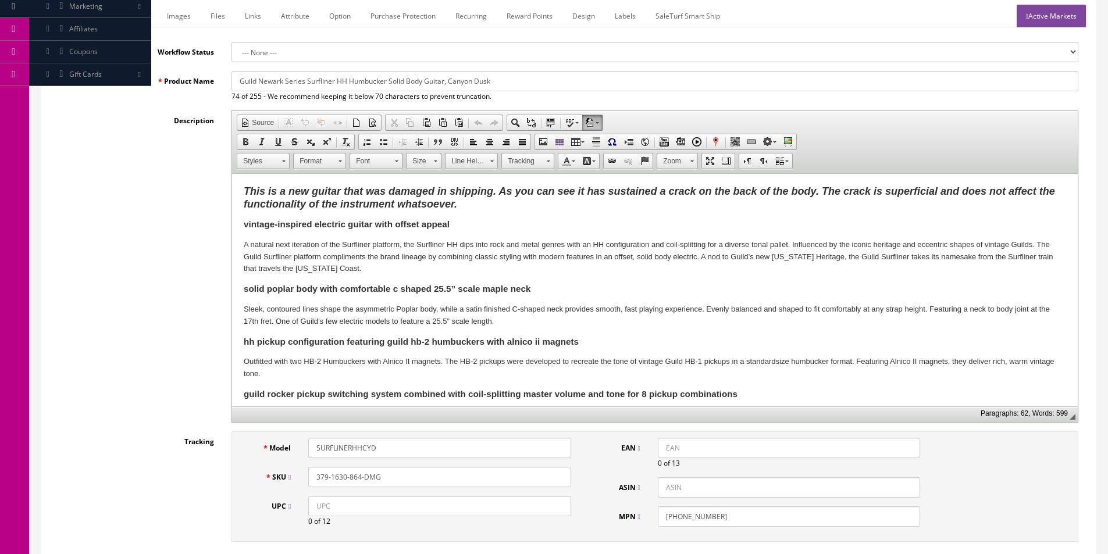
click at [297, 190] on strong "This is a new guitar that was damaged in shipping. As you can see it has sustai…" at bounding box center [649, 198] width 811 height 24
click at [138, 258] on div "Description Rich Text Editor, input-description1 Editor toolbars Document Sourc…" at bounding box center [568, 267] width 1037 height 312
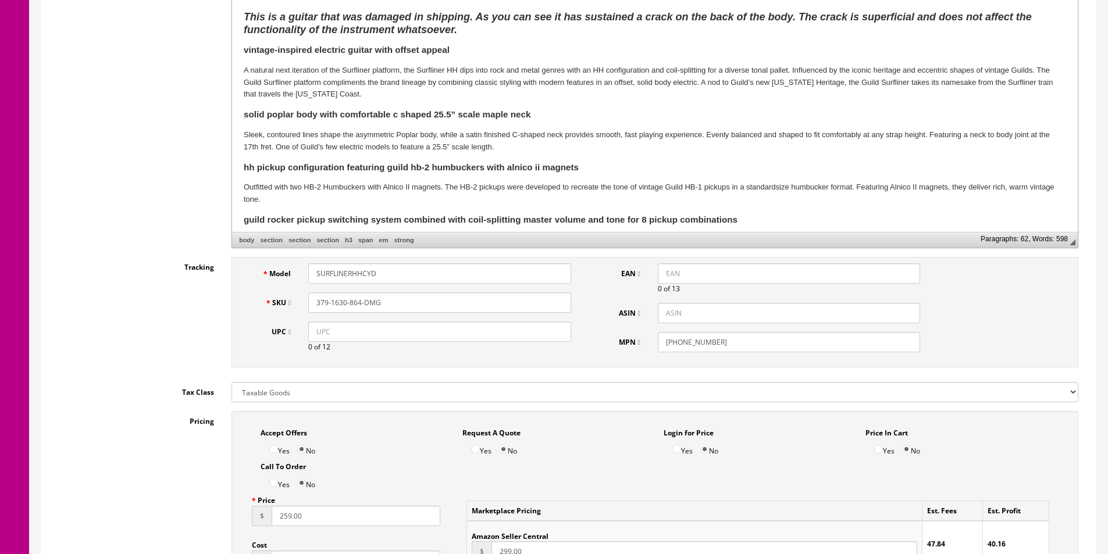
scroll to position [577, 0]
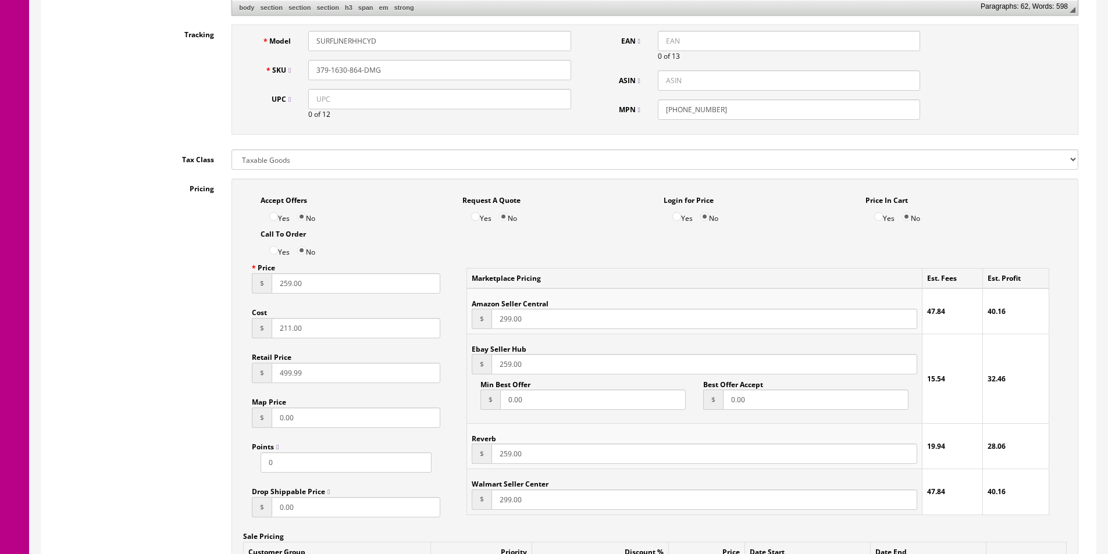
click at [294, 330] on input "211.00" at bounding box center [356, 328] width 169 height 20
type input "80"
click at [295, 290] on input "259.00" at bounding box center [356, 283] width 169 height 20
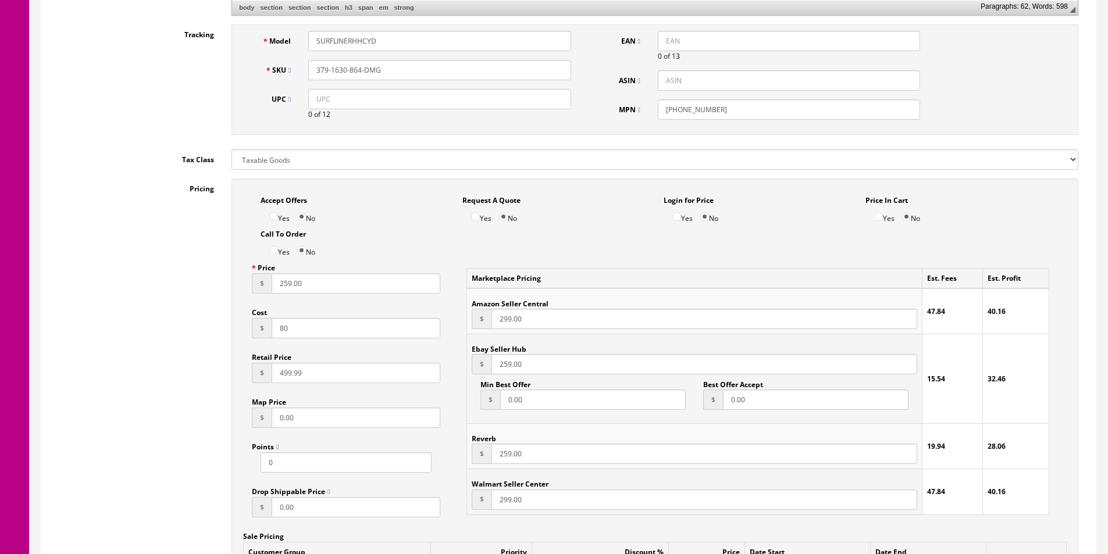
click at [295, 290] on input "259.00" at bounding box center [356, 283] width 169 height 20
type input "199.95"
click at [507, 320] on input "299.00" at bounding box center [704, 319] width 426 height 20
paste input "199.95"
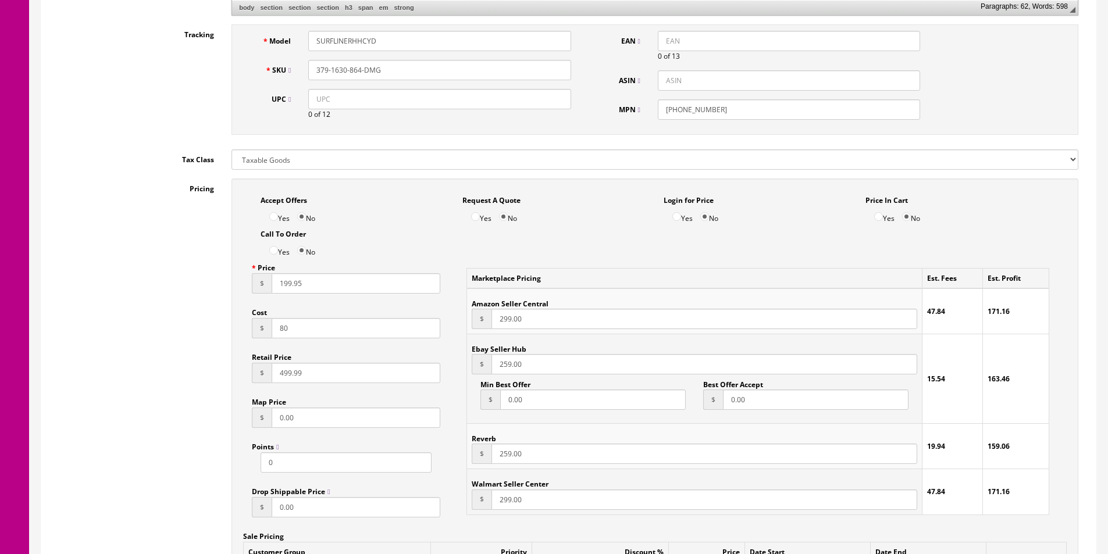
type input "199.95"
paste input "199.95"
type input "199.95"
paste input "199.95"
type input "199.95"
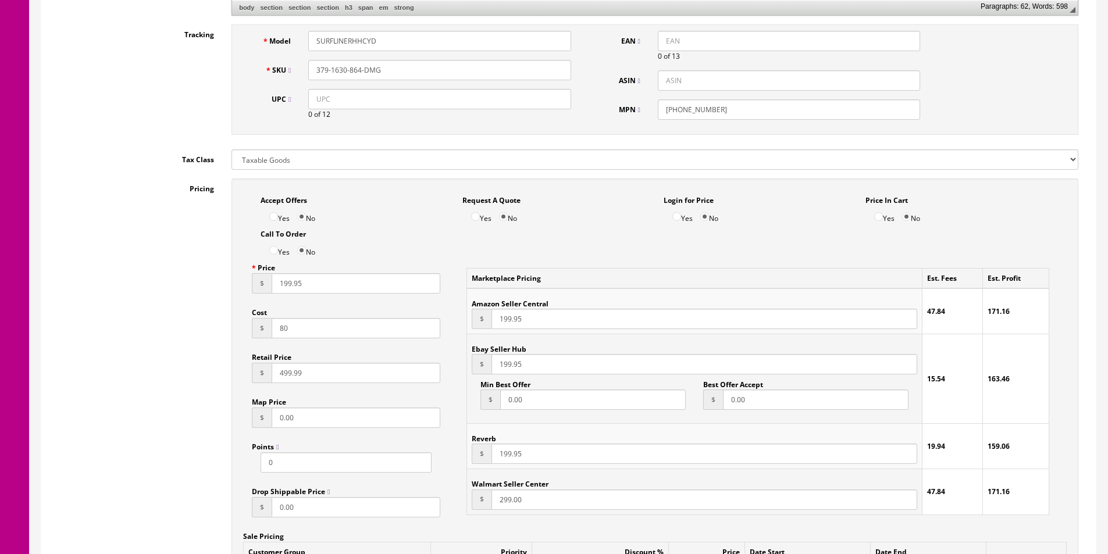
paste input "199.95"
type input "199.95"
click at [94, 310] on div "Pricing Accept Offers Yes No Request A Quote Yes No Login for Price Yes No Pric…" at bounding box center [568, 441] width 1037 height 525
click at [133, 298] on div "Pricing Accept Offers Yes No Request A Quote Yes No Login for Price Yes No Pric…" at bounding box center [568, 441] width 1037 height 525
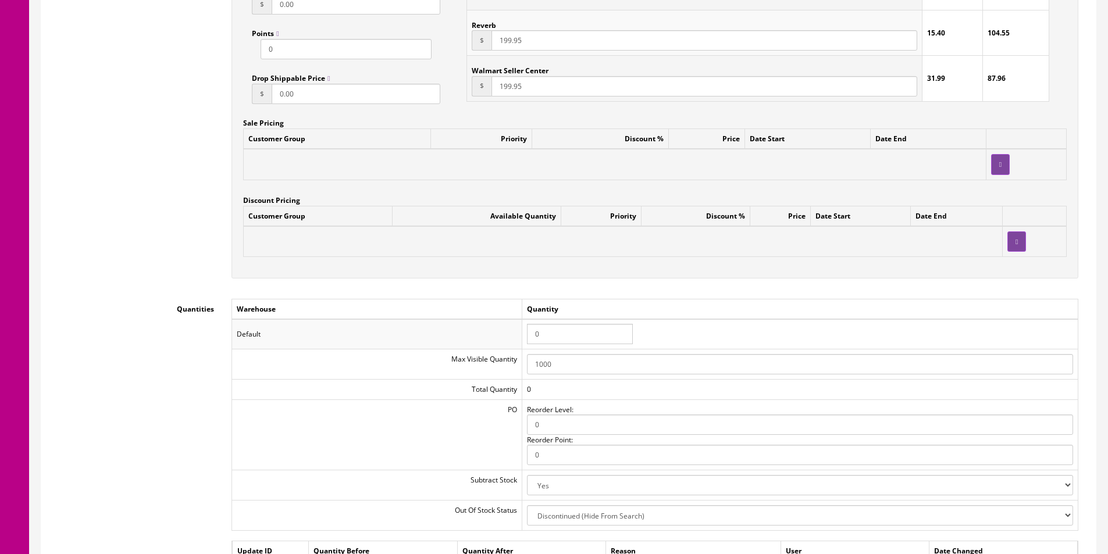
scroll to position [1100, 0]
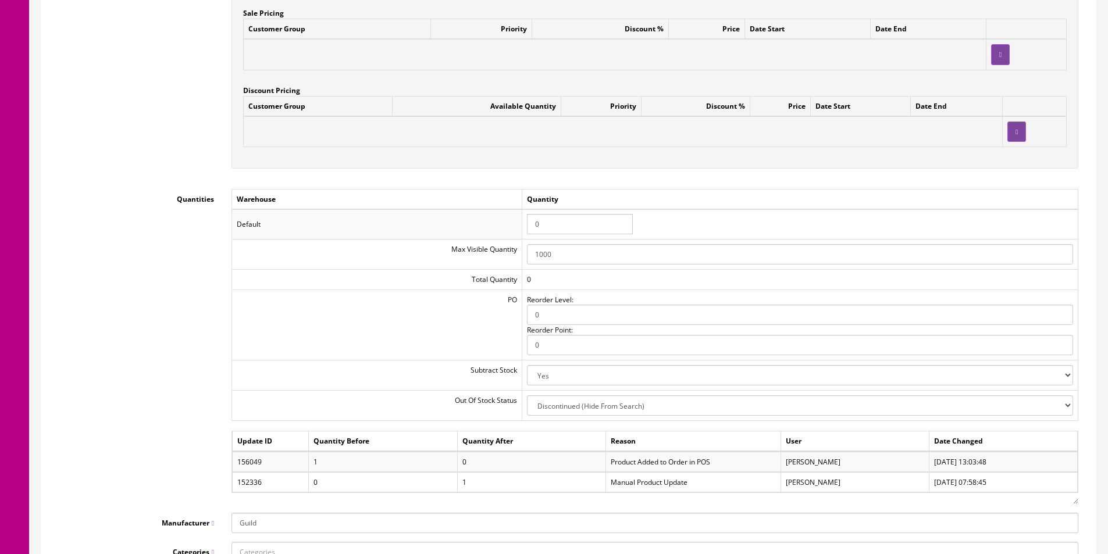
click at [539, 229] on input "0" at bounding box center [580, 224] width 106 height 20
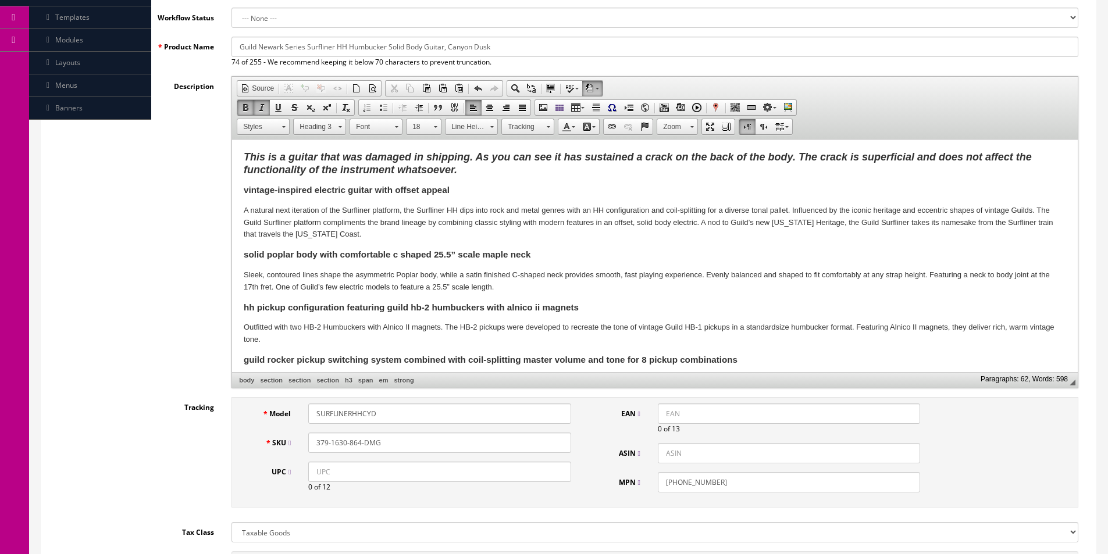
scroll to position [54, 0]
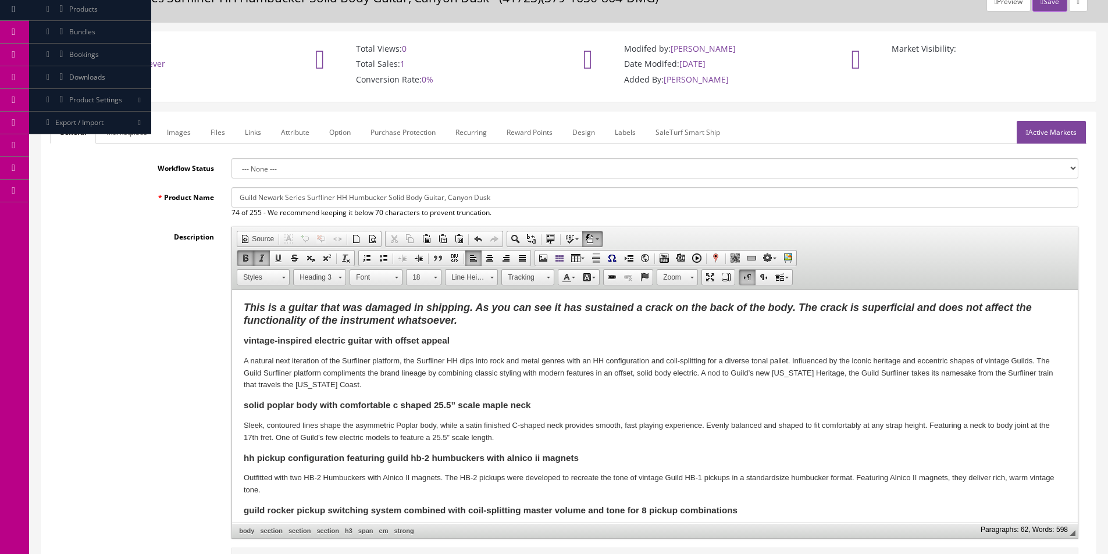
type input "1"
click at [345, 305] on strong "This is a guitar that was damaged in shipping. As you can see it has sustained …" at bounding box center [638, 314] width 788 height 24
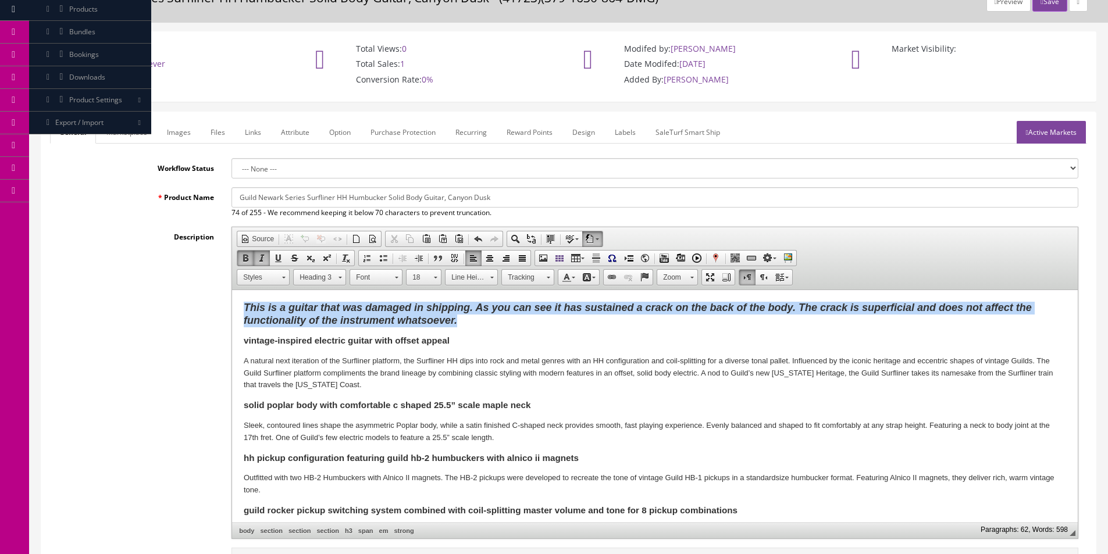
click at [345, 305] on strong "This is a guitar that was damaged in shipping. As you can see it has sustained …" at bounding box center [638, 314] width 788 height 24
copy strong "This is a guitar that was damaged in shipping. As you can see it has sustained …"
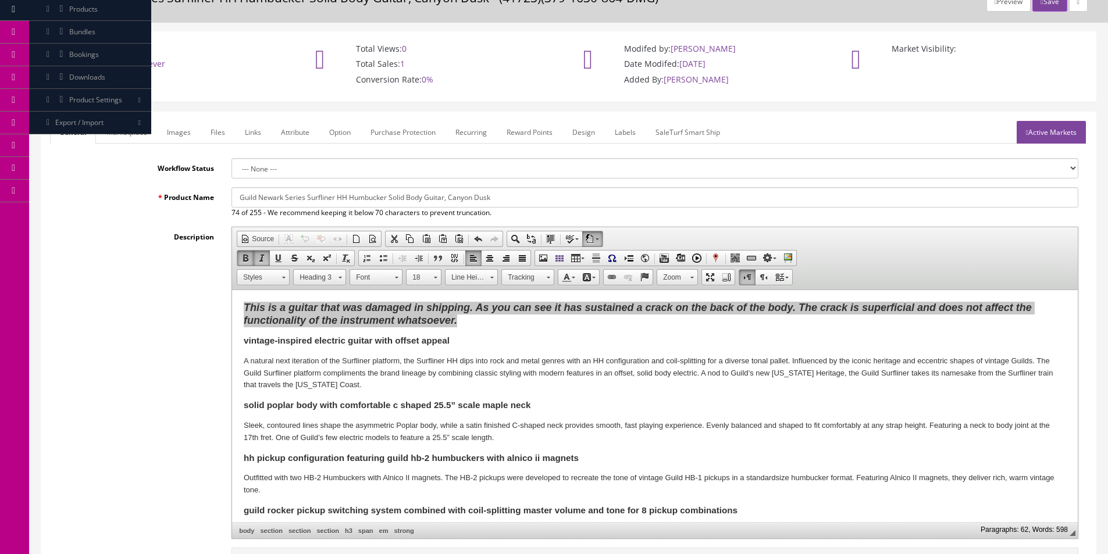
click at [117, 134] on link "Marketplace" at bounding box center [126, 132] width 59 height 23
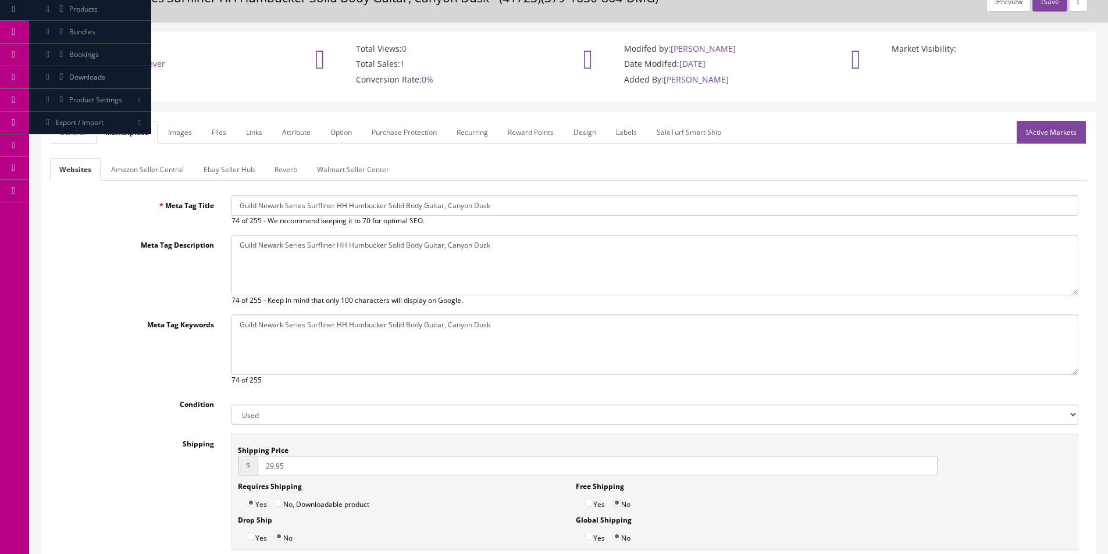
click at [136, 172] on link "Amazon Seller Central" at bounding box center [147, 169] width 91 height 23
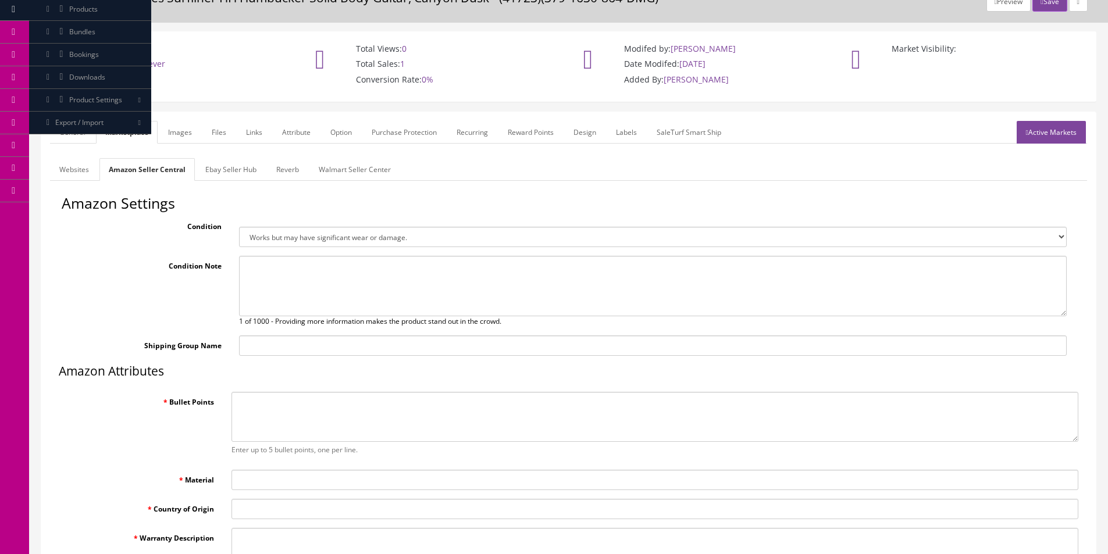
click at [363, 300] on textarea at bounding box center [653, 286] width 828 height 60
click at [215, 179] on link "Ebay Seller Hub" at bounding box center [231, 169] width 70 height 23
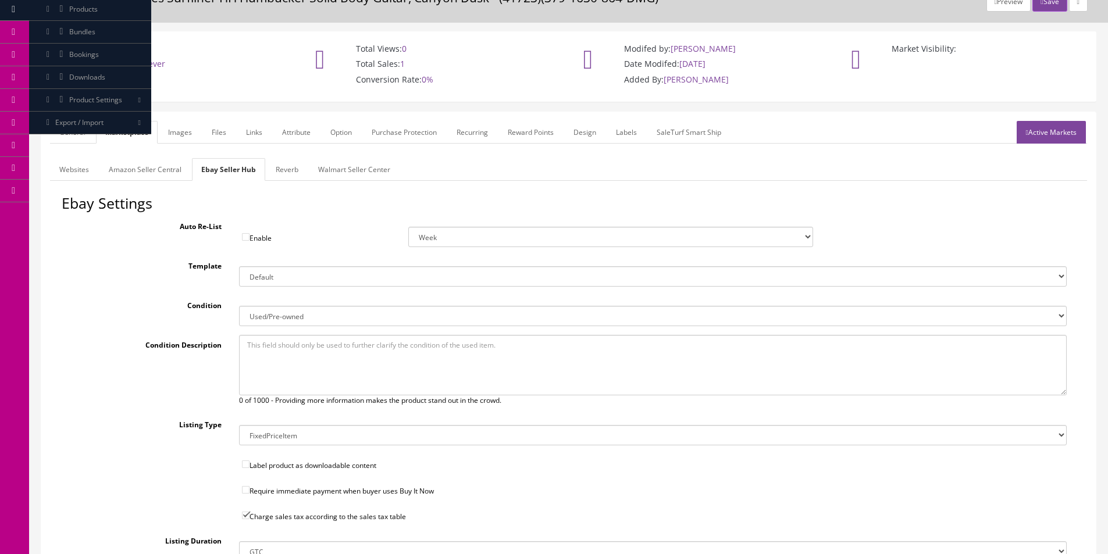
click at [321, 352] on textarea at bounding box center [653, 365] width 828 height 60
paste textarea "This is a guitar that was damaged in shipping. As you can see it has sustained …"
type textarea "This is a guitar that was damaged in shipping. As you can see it has sustained …"
click at [140, 173] on link "Amazon Seller Central" at bounding box center [144, 169] width 91 height 23
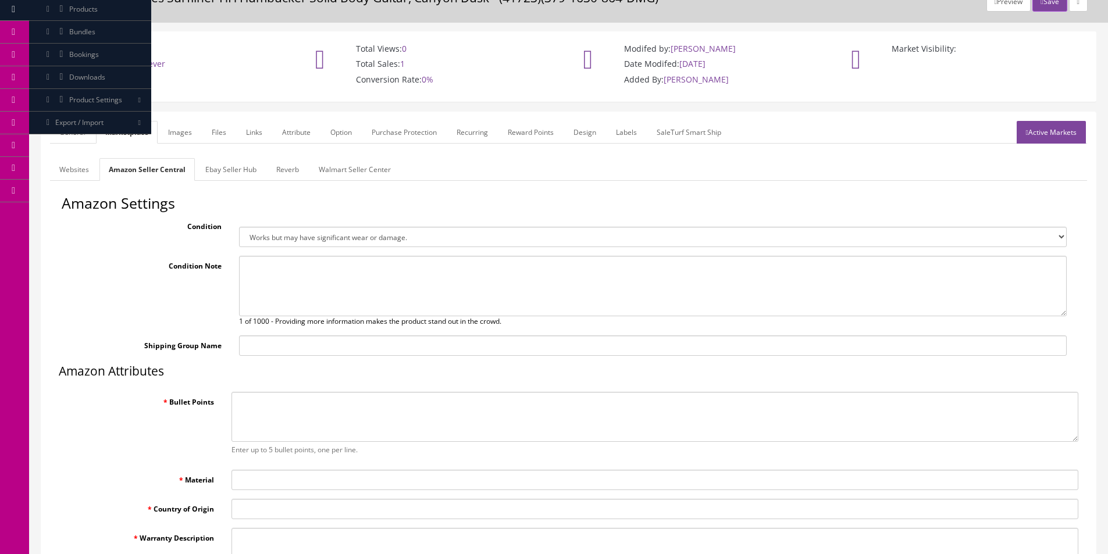
click at [72, 134] on link "General" at bounding box center [72, 132] width 45 height 23
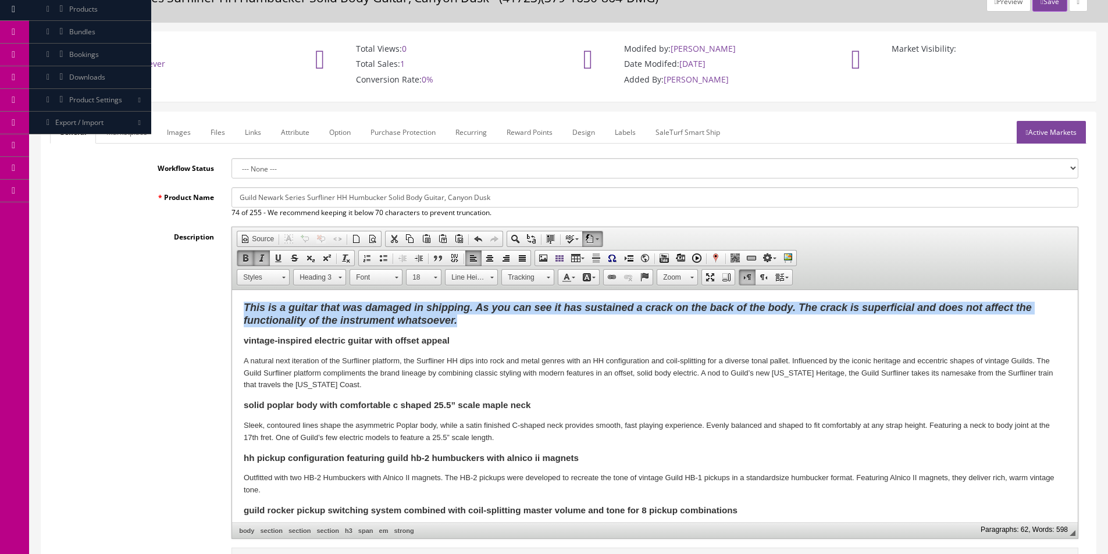
click at [350, 312] on strong "This is a guitar that was damaged in shipping. As you can see it has sustained …" at bounding box center [638, 314] width 788 height 24
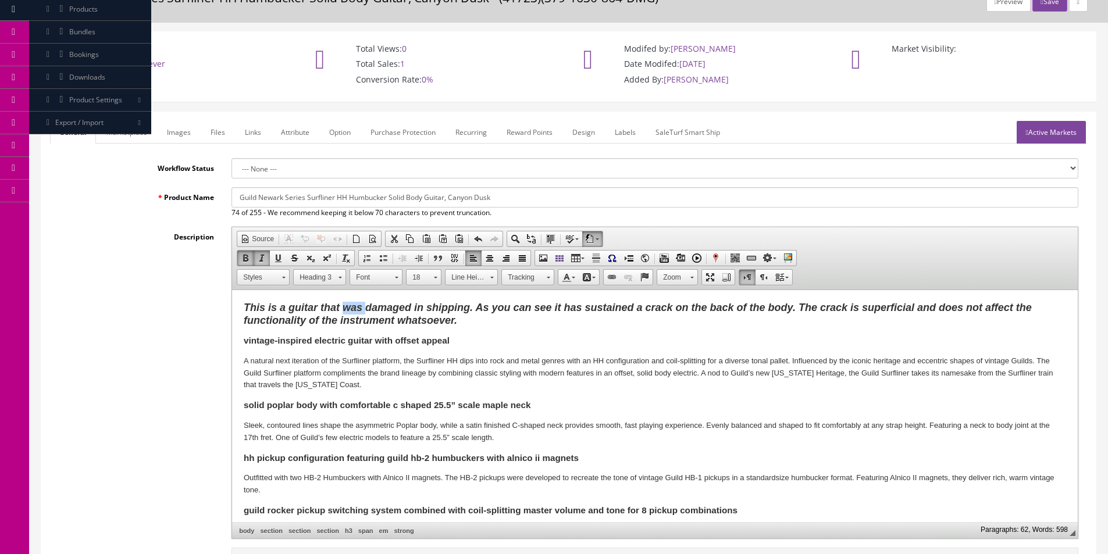
click at [350, 312] on strong "This is a guitar that was damaged in shipping. As you can see it has sustained …" at bounding box center [638, 314] width 788 height 24
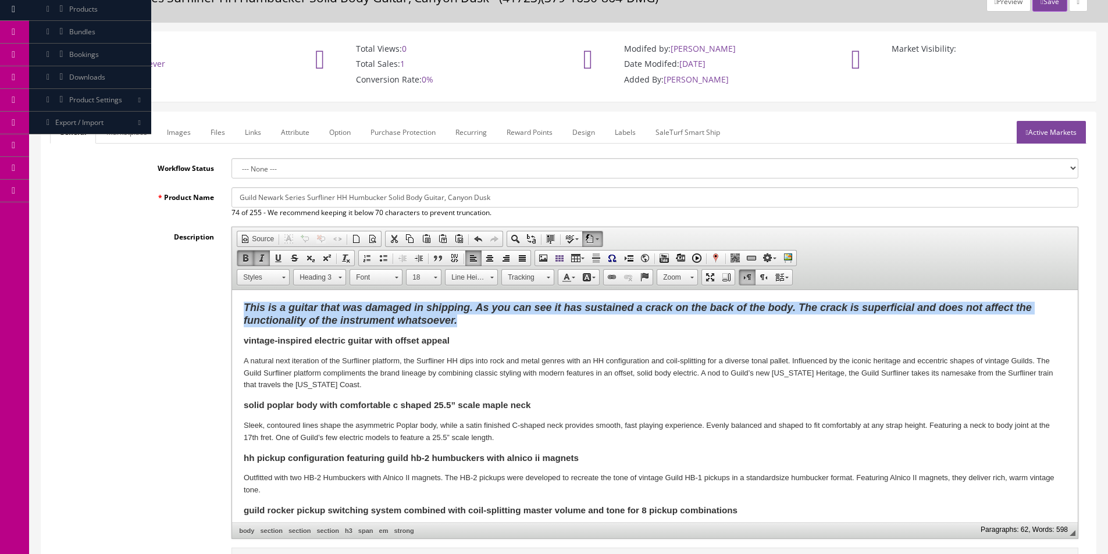
click at [350, 312] on strong "This is a guitar that was damaged in shipping. As you can see it has sustained …" at bounding box center [638, 314] width 788 height 24
copy strong "This is a guitar that was damaged in shipping. As you can see it has sustained …"
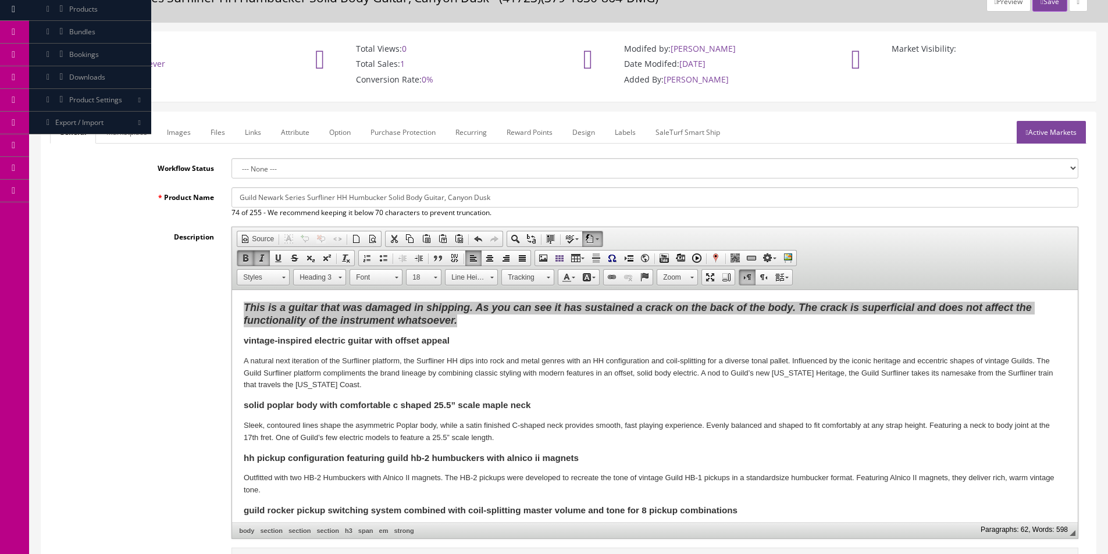
click at [142, 129] on link "Marketplace" at bounding box center [126, 132] width 59 height 23
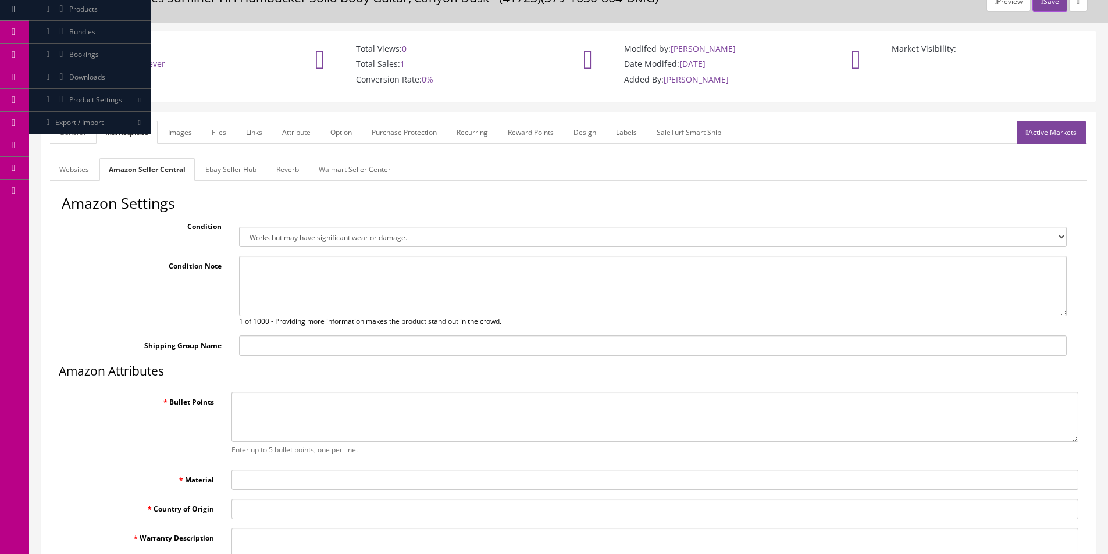
click at [300, 286] on textarea at bounding box center [653, 286] width 828 height 60
paste textarea "This is a guitar that was damaged in shipping. As you can see it has sustained …"
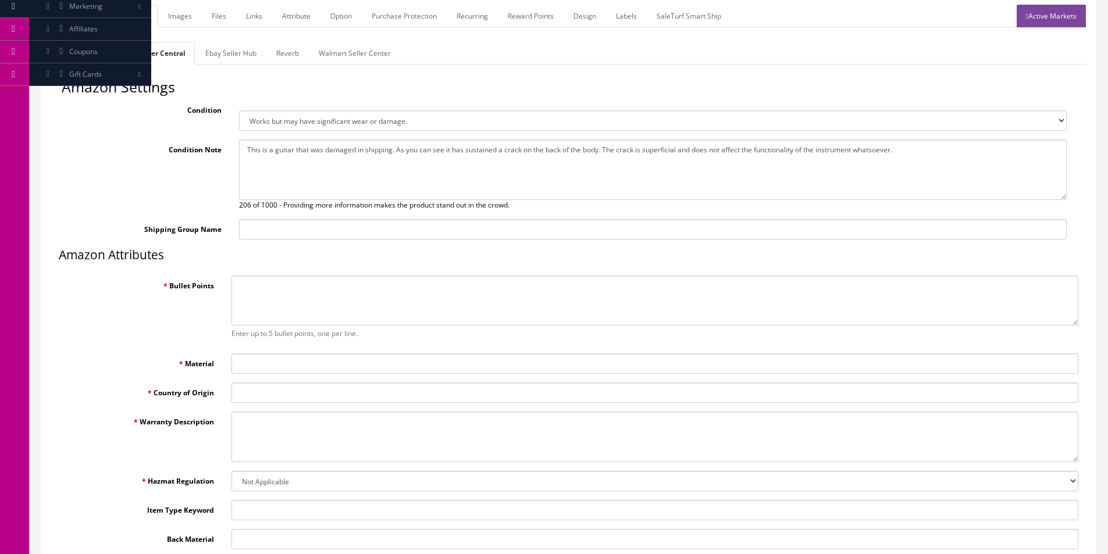
type textarea "This is a guitar that was damaged in shipping. As you can see it has sustained …"
click at [83, 58] on link "Websites" at bounding box center [74, 53] width 48 height 23
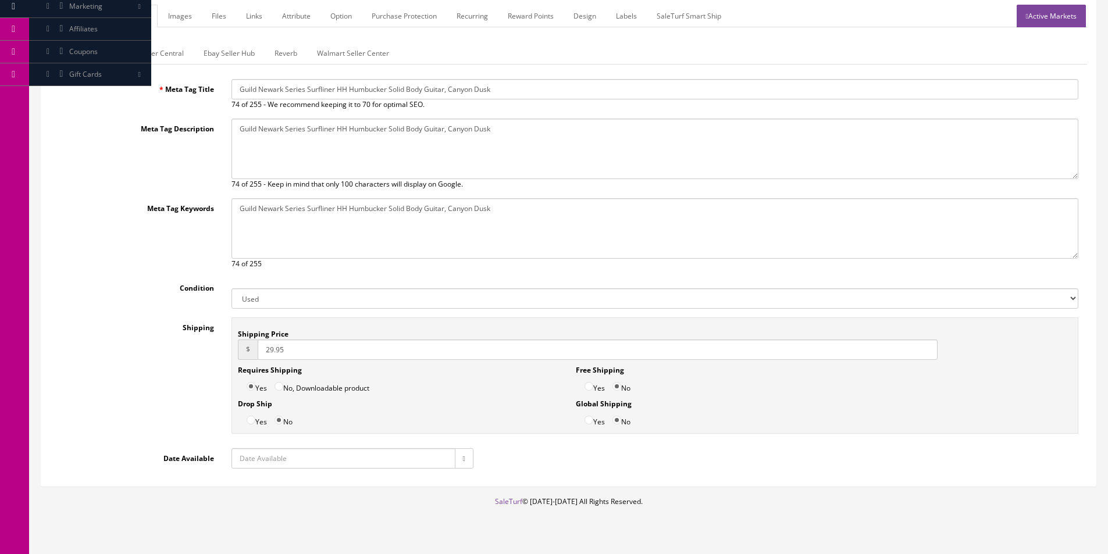
click at [115, 44] on link "Amazon Seller Central" at bounding box center [147, 53] width 91 height 23
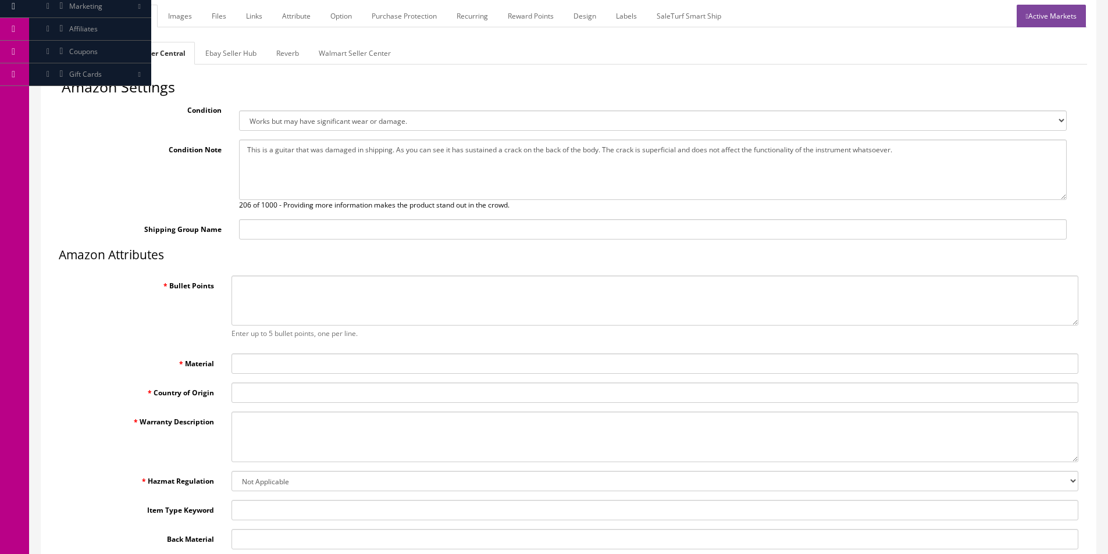
click at [78, 18] on link "General" at bounding box center [72, 16] width 45 height 23
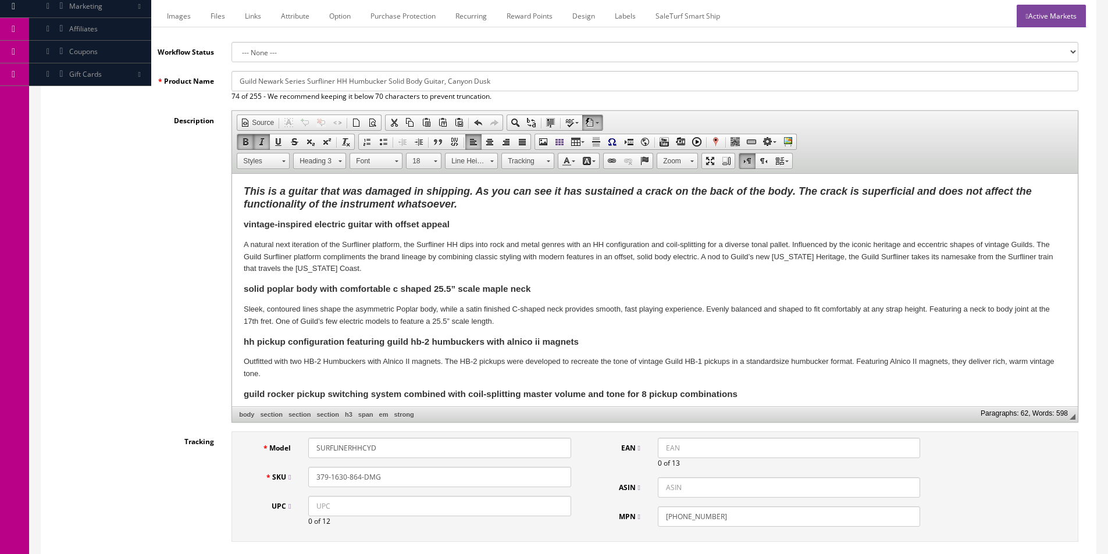
click at [276, 227] on b "vintage-inspired electric guitar with offset appeal" at bounding box center [347, 224] width 206 height 10
copy b "vintage-inspired electric guitar with offset appeal"
click at [137, 20] on link "Marketplace" at bounding box center [126, 16] width 59 height 23
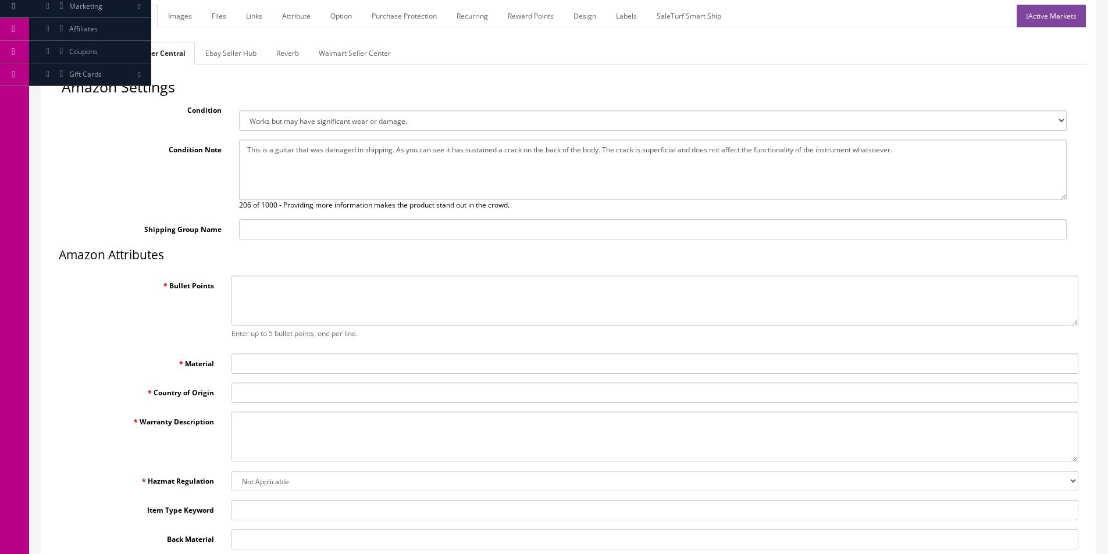
click at [293, 286] on textarea "Bullet Points" at bounding box center [654, 301] width 847 height 51
click at [79, 24] on link "General" at bounding box center [72, 16] width 45 height 23
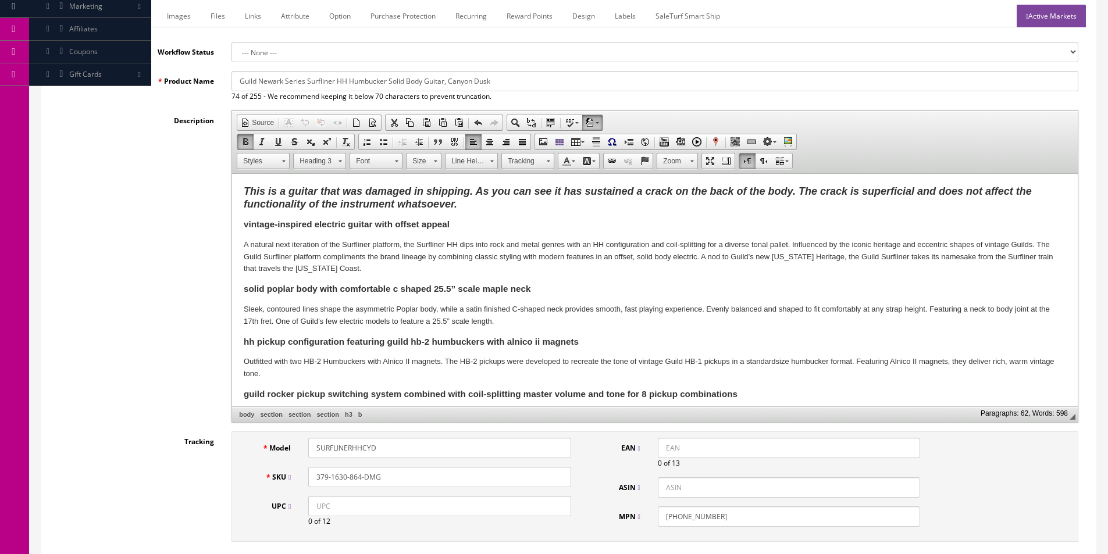
click at [390, 284] on b "solid poplar body with comfortable c shaped 25.5” scale maple neck" at bounding box center [387, 289] width 287 height 10
copy b "solid poplar body with comfortable c shaped 25.5” scale maple neck"
click at [143, 10] on link "Marketplace" at bounding box center [126, 16] width 59 height 23
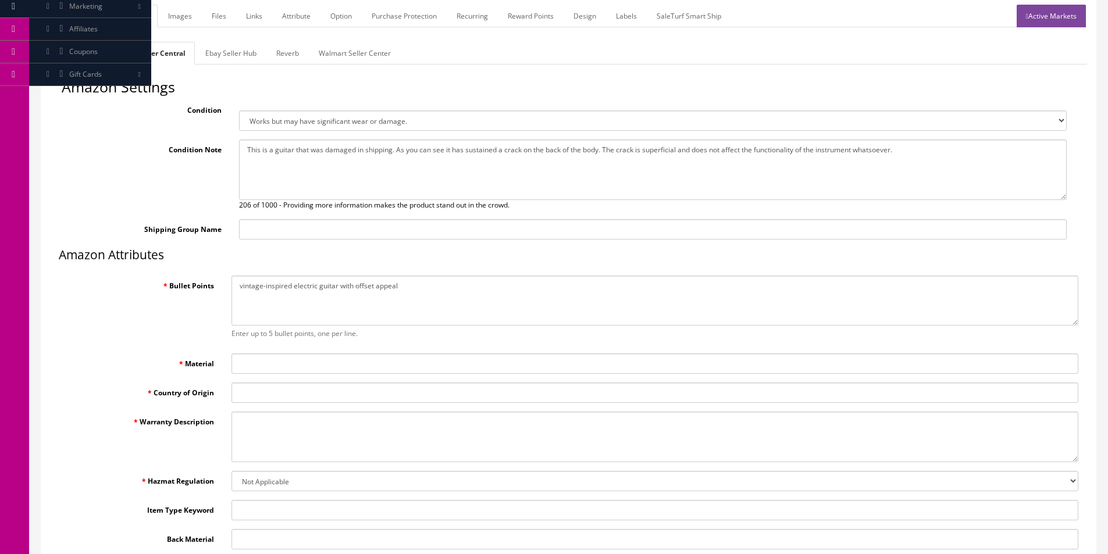
click at [418, 284] on textarea "vintage-inspired electric guitar with offset appeal" at bounding box center [654, 301] width 847 height 51
paste textarea "solid poplar body with comfortable c shaped 25.5” scale maple neck"
click at [91, 55] on link "Websites" at bounding box center [74, 53] width 48 height 23
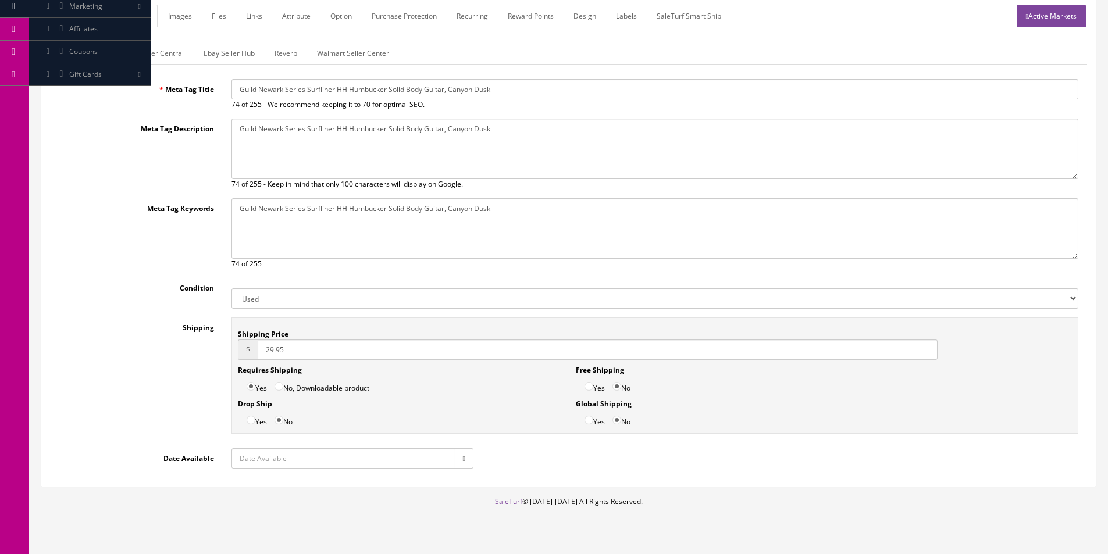
click at [129, 57] on link "Amazon Seller Central" at bounding box center [147, 53] width 91 height 23
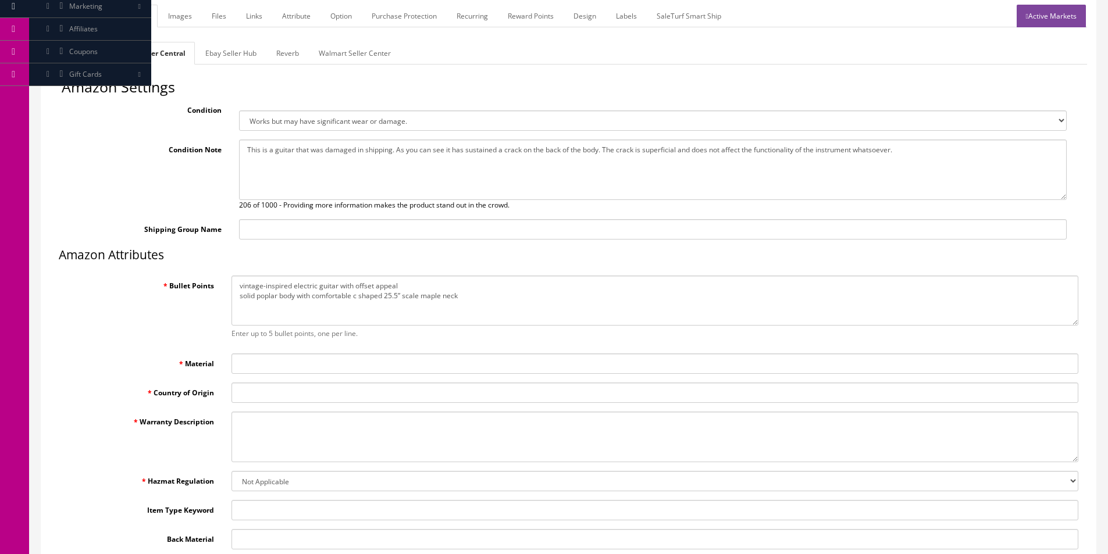
click at [63, 16] on link "General" at bounding box center [72, 16] width 45 height 23
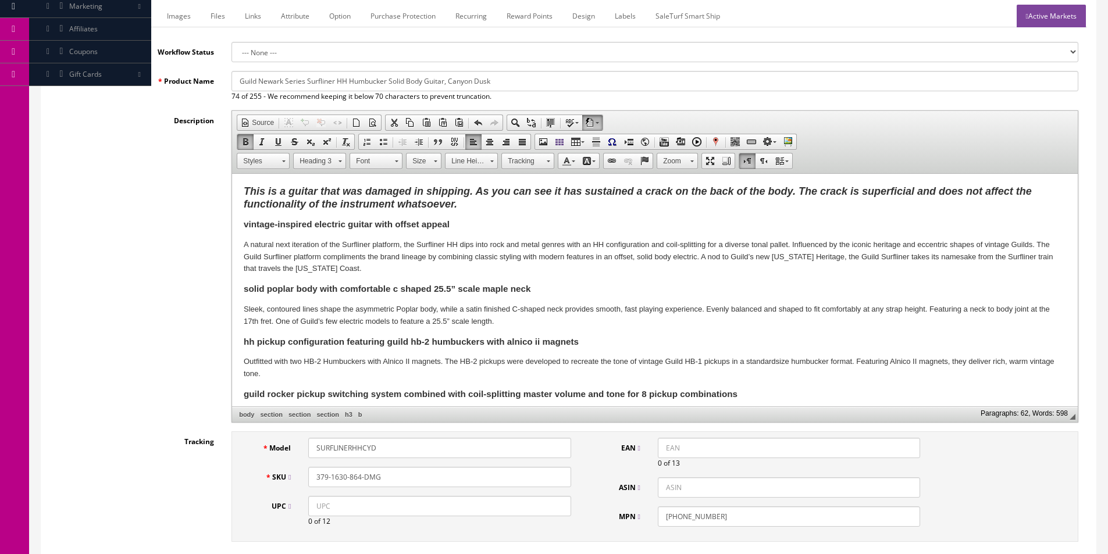
click at [314, 341] on b "hh pickup configuration featuring guild hb-2 humbuckers with alnico ii magnets" at bounding box center [411, 342] width 335 height 10
copy b "hh pickup configuration featuring guild hb-2 humbuckers with alnico ii magnets"
click at [134, 13] on link "Marketplace" at bounding box center [126, 16] width 59 height 23
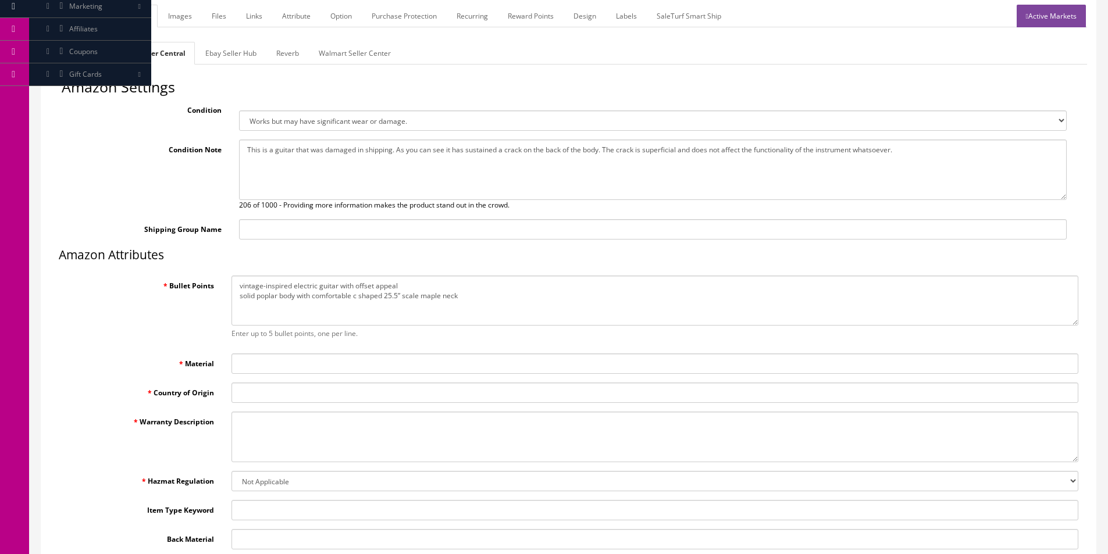
click at [467, 293] on textarea "vintage-inspired electric guitar with offset appeal solid poplar body with comf…" at bounding box center [654, 301] width 847 height 51
paste textarea "hh pickup configuration featuring guild hb-2 humbuckers with alnico ii magnets"
click at [73, 24] on link "General" at bounding box center [72, 16] width 45 height 23
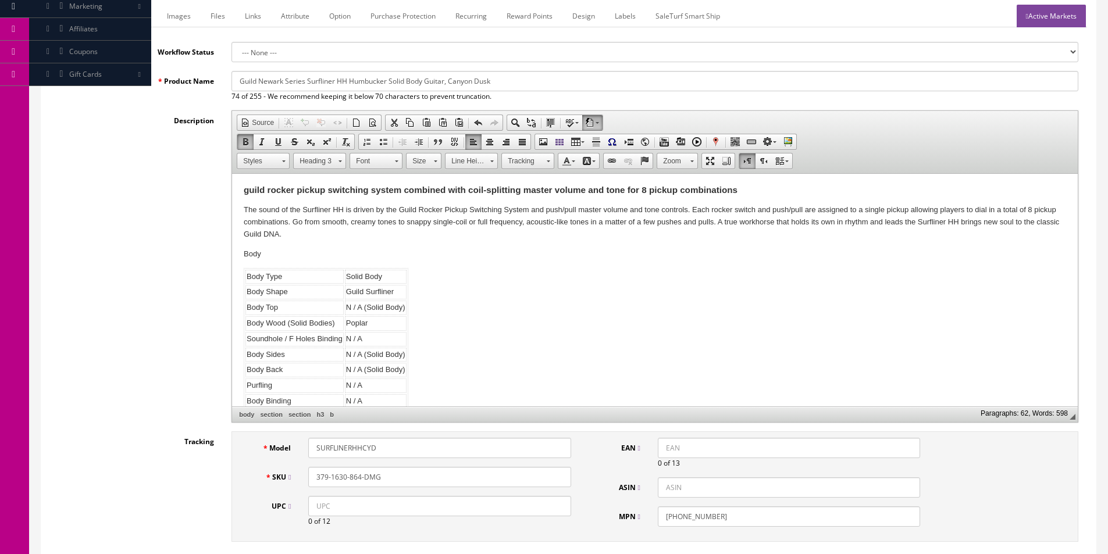
scroll to position [116, 0]
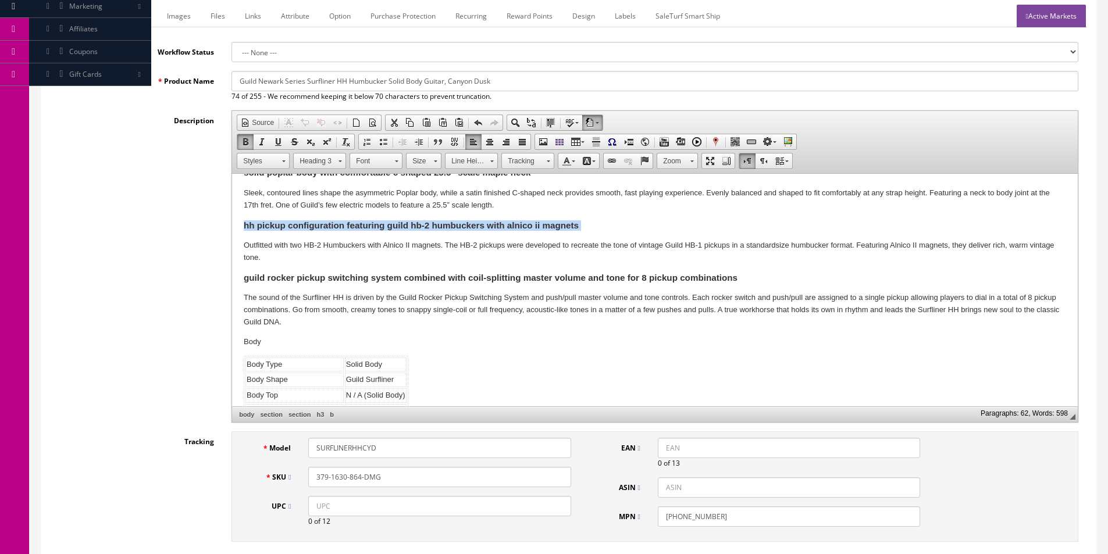
click at [363, 282] on b "guild rocker pickup switching system combined with coil-splitting master volume…" at bounding box center [491, 278] width 494 height 10
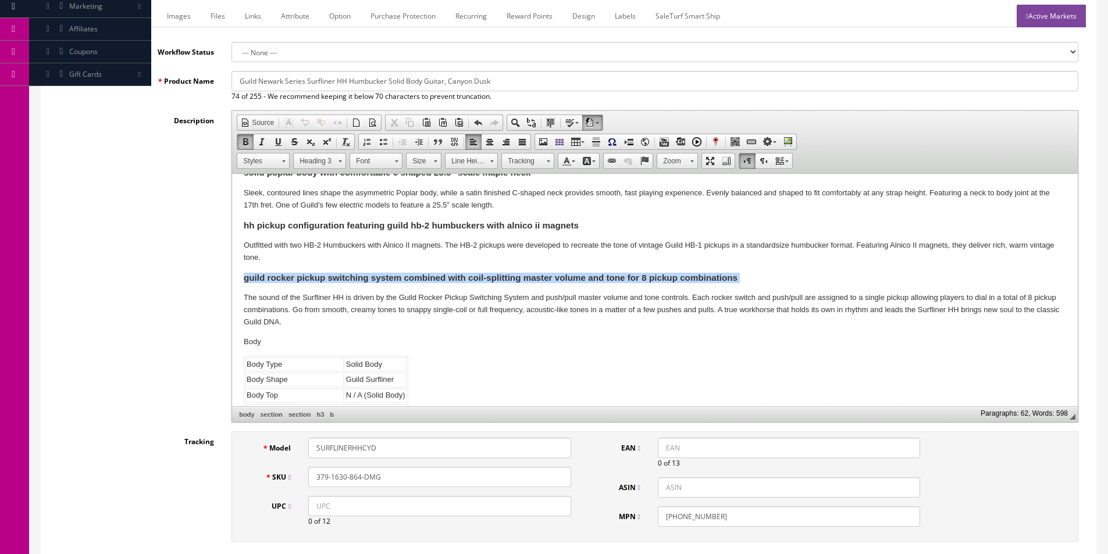
click at [363, 282] on b "guild rocker pickup switching system combined with coil-splitting master volume…" at bounding box center [491, 278] width 494 height 10
copy b "guild rocker pickup switching system combined with coil-splitting master volume…"
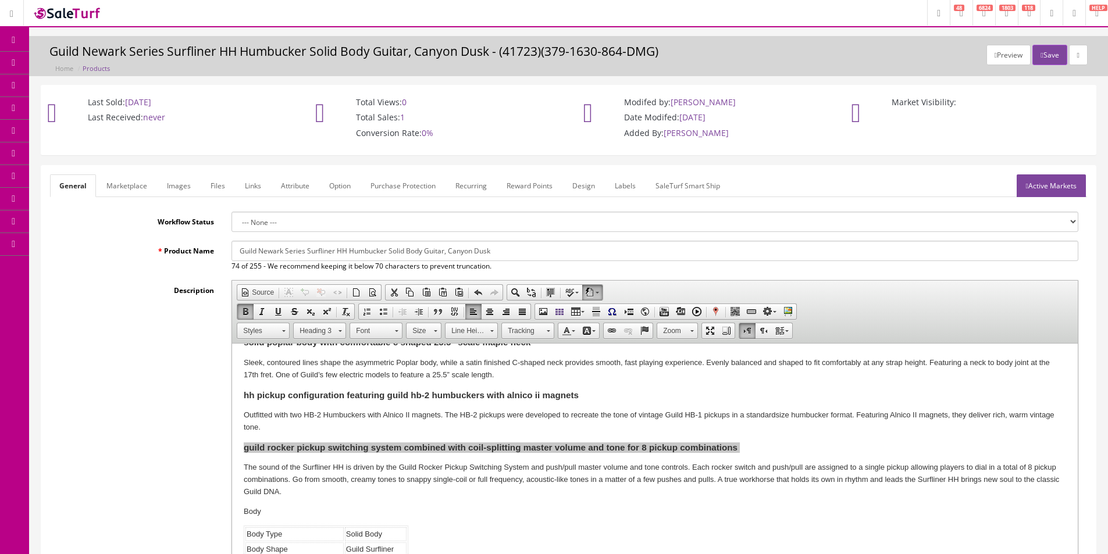
click at [124, 178] on link "Marketplace" at bounding box center [126, 185] width 59 height 23
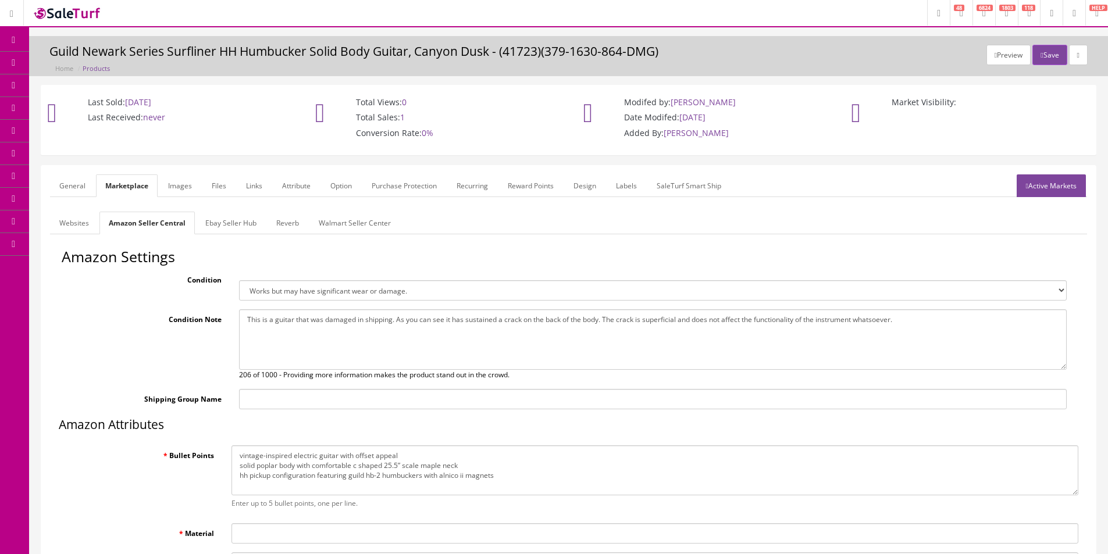
click at [502, 474] on textarea "vintage-inspired electric guitar with offset appeal solid poplar body with comf…" at bounding box center [654, 471] width 847 height 51
paste textarea "guild rocker pickup switching system combined with coil-splitting master volume…"
type textarea "vintage-inspired electric guitar with offset appeal solid poplar body with comf…"
click at [95, 375] on div "Condition Note 206 of 1000 - Providing more information makes the product stand…" at bounding box center [569, 344] width 1014 height 71
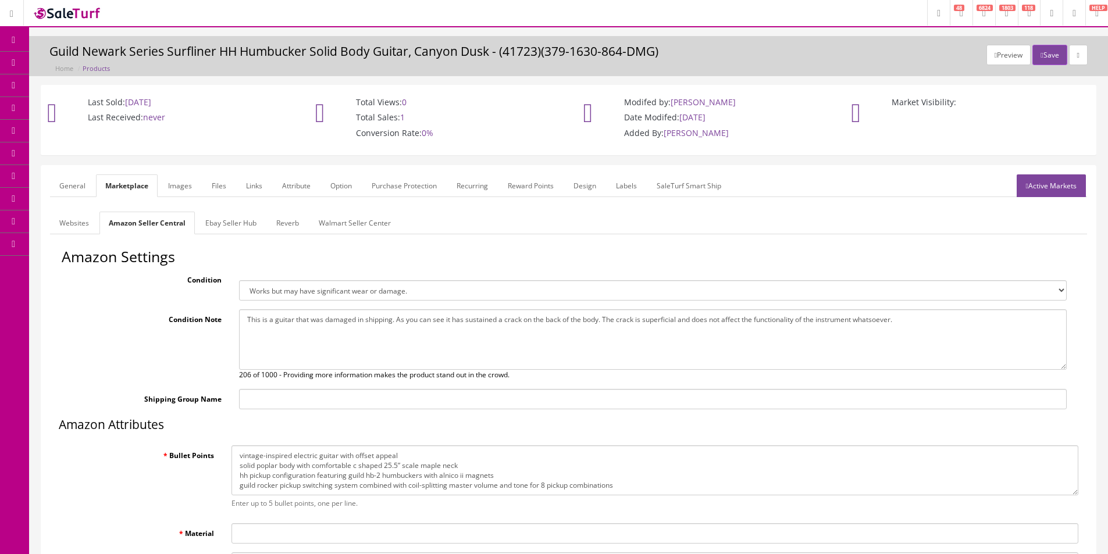
click at [874, 218] on ul "Websites Amazon Seller Central Ebay Seller Hub Reverb Walmart Seller Center" at bounding box center [568, 223] width 1037 height 23
click at [200, 37] on div "Preview Save Guild Newark Series Surfliner HH Humbucker Solid Body Guitar, Cany…" at bounding box center [568, 56] width 1079 height 40
click at [202, 60] on div "Preview Save Guild Newark Series Surfliner HH Humbucker Solid Body Guitar, Cany…" at bounding box center [569, 59] width 1062 height 29
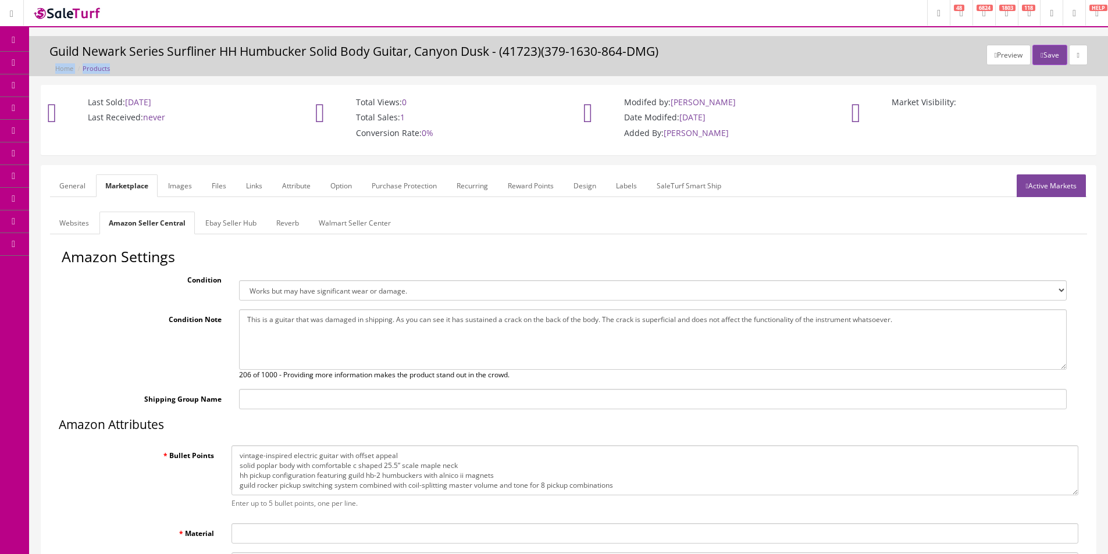
click at [202, 60] on div "Preview Save Guild Newark Series Surfliner HH Humbucker Solid Body Guitar, Cany…" at bounding box center [569, 59] width 1062 height 29
click at [204, 56] on h3 "Guild Newark Series Surfliner HH Humbucker Solid Body Guitar, Canyon Dusk - (41…" at bounding box center [568, 51] width 1038 height 13
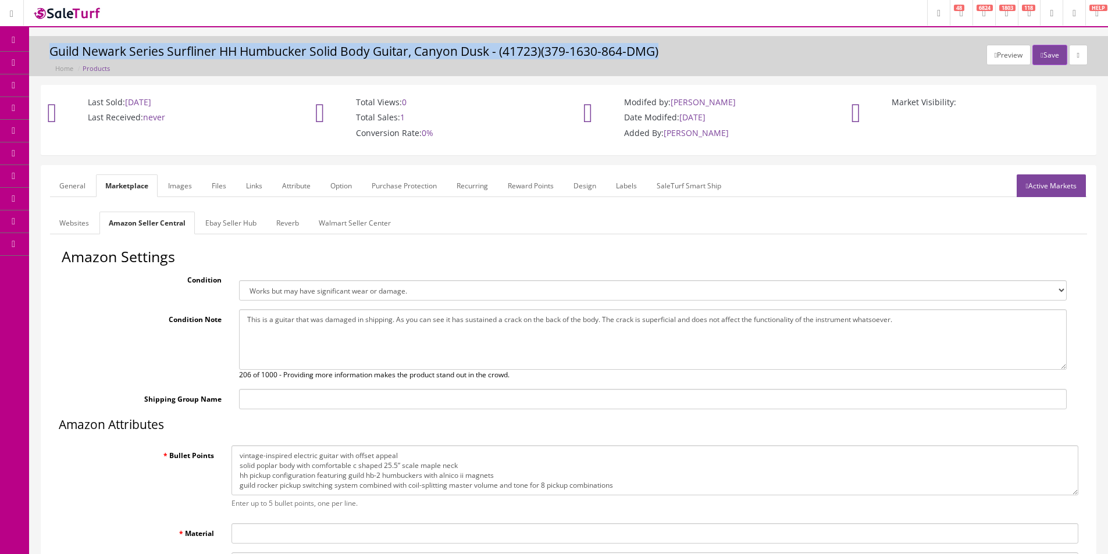
click at [204, 56] on h3 "Guild Newark Series Surfliner HH Humbucker Solid Body Guitar, Canyon Dusk - (41…" at bounding box center [568, 51] width 1038 height 13
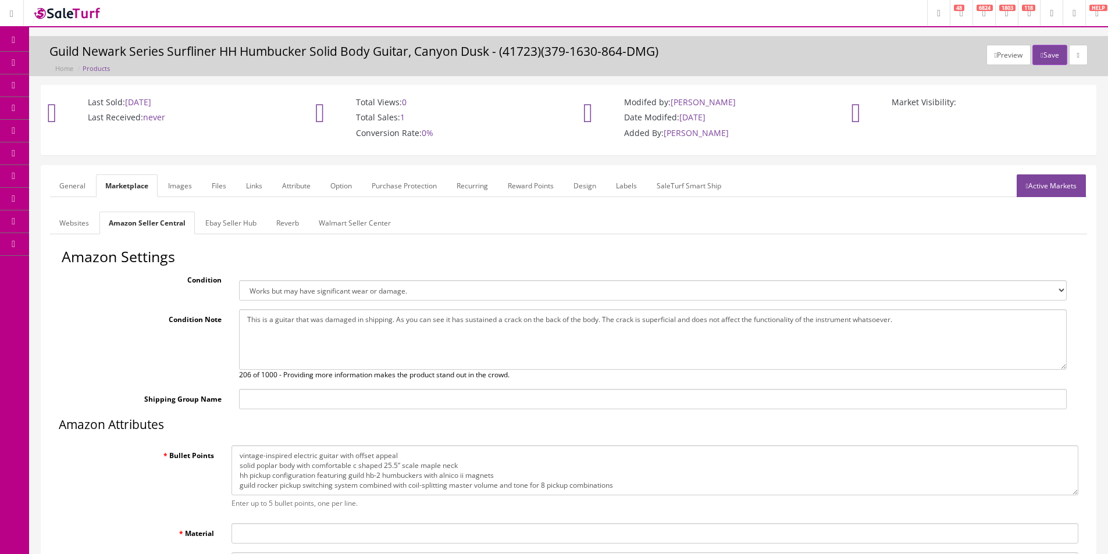
click at [204, 56] on h3 "Guild Newark Series Surfliner HH Humbucker Solid Body Guitar, Canyon Dusk - (41…" at bounding box center [568, 51] width 1038 height 13
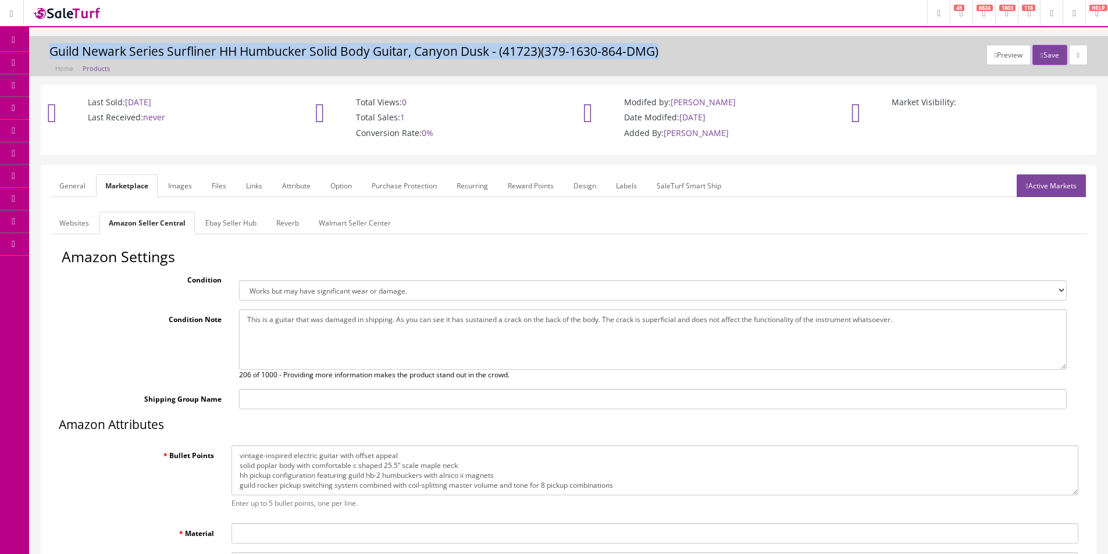
click at [204, 56] on h3 "Guild Newark Series Surfliner HH Humbucker Solid Body Guitar, Canyon Dusk - (41…" at bounding box center [568, 51] width 1038 height 13
click at [204, 55] on h3 "Guild Newark Series Surfliner HH Humbucker Solid Body Guitar, Canyon Dusk - (41…" at bounding box center [568, 51] width 1038 height 13
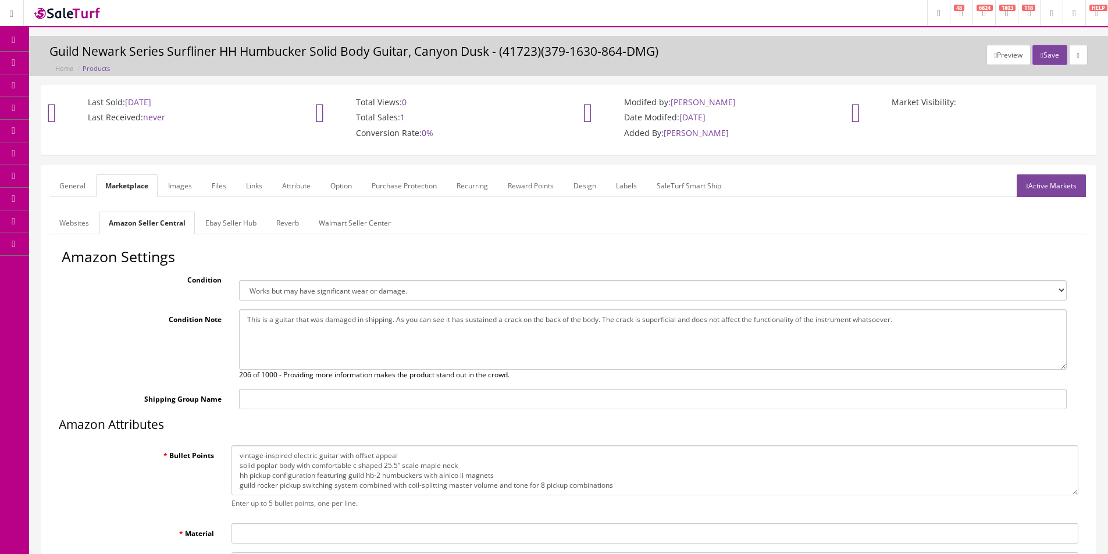
click at [461, 313] on textarea at bounding box center [653, 339] width 828 height 60
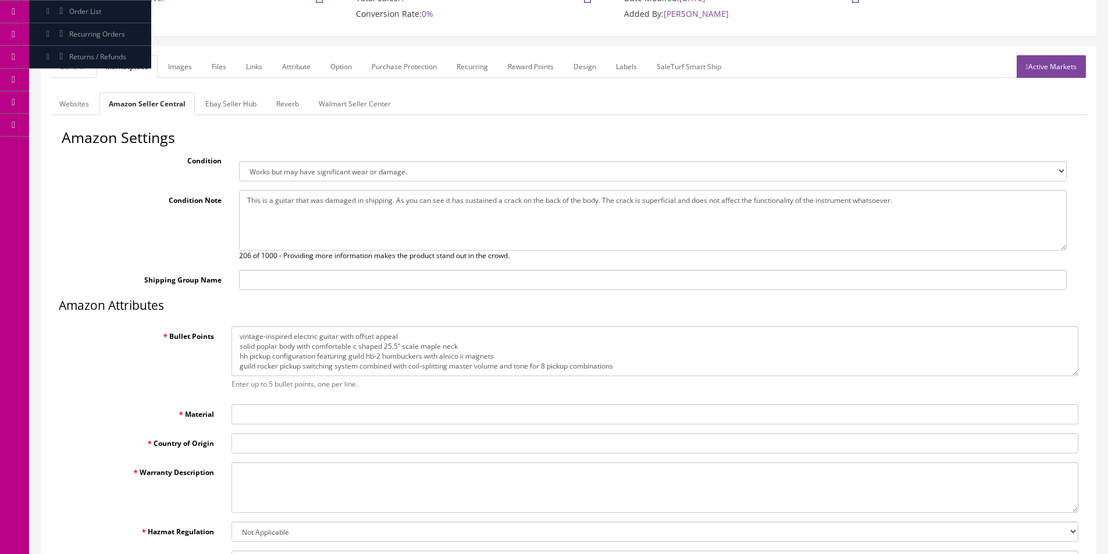
scroll to position [233, 0]
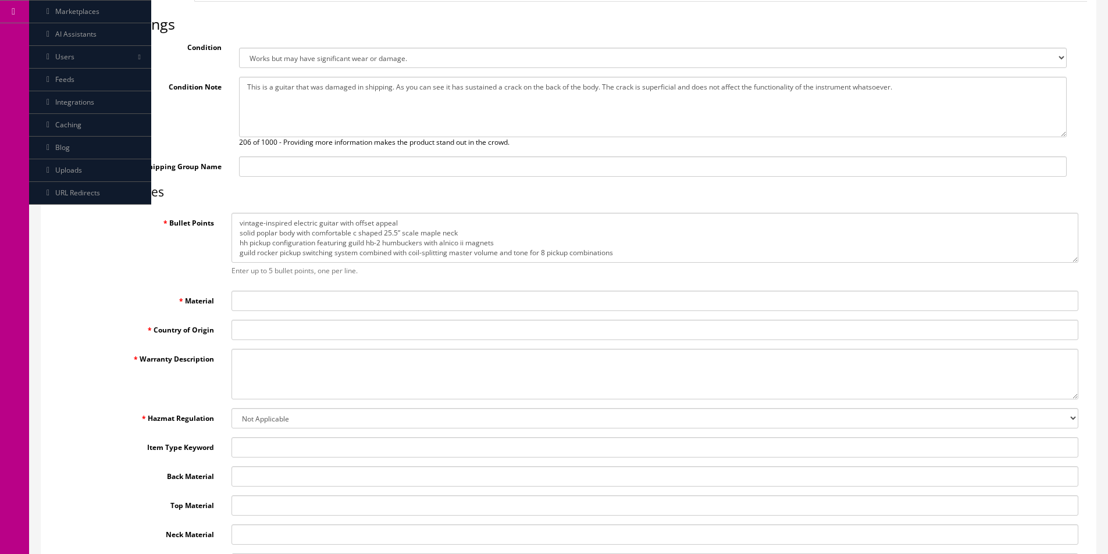
click at [312, 303] on input "Material" at bounding box center [654, 301] width 847 height 20
type input "p"
type input "Poplar"
type input "China"
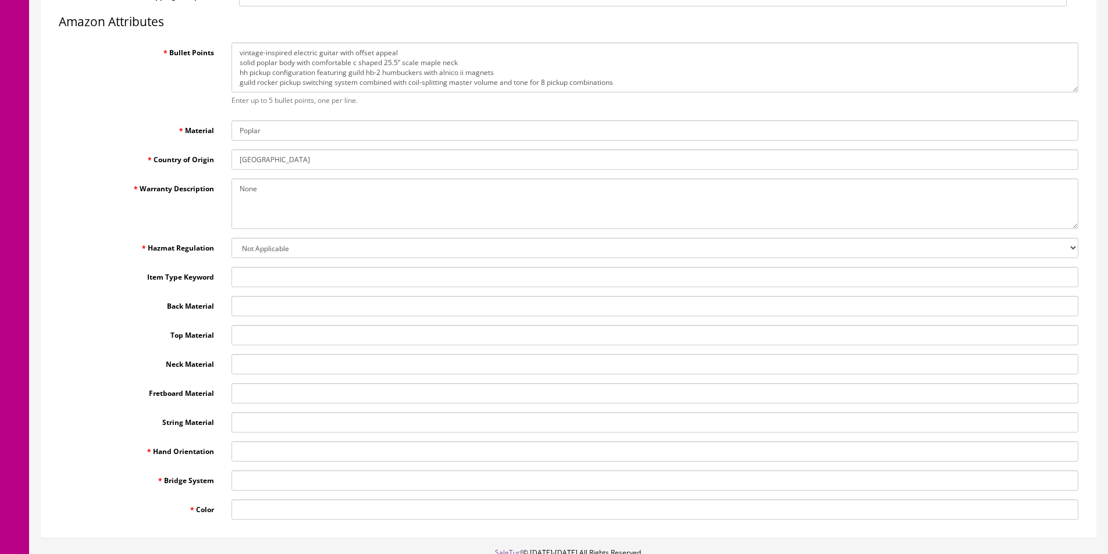
scroll to position [478, 0]
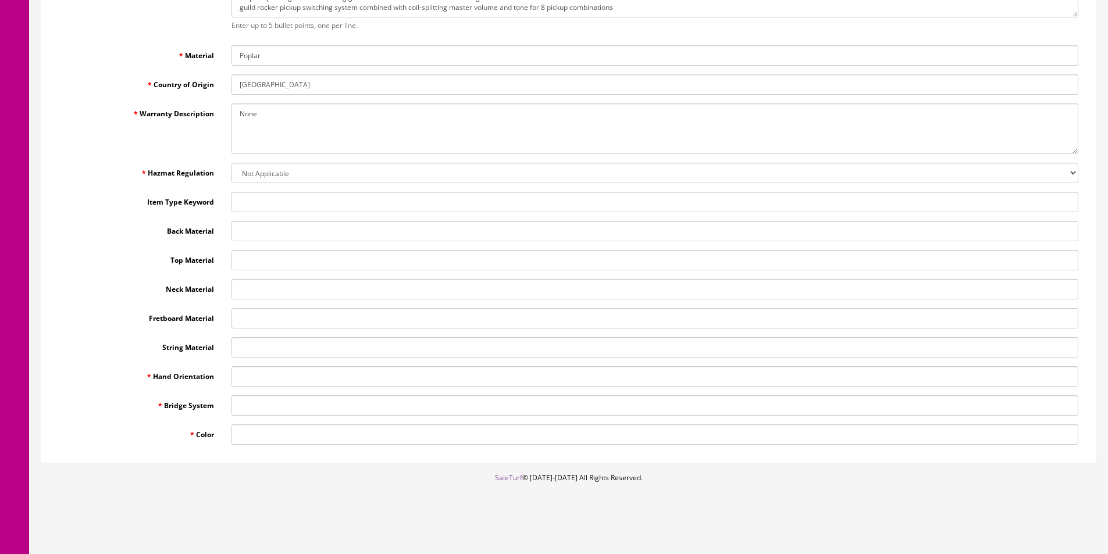
type textarea "None"
click at [263, 371] on input "Hand Orientation" at bounding box center [654, 376] width 847 height 20
type input "Right"
type input "Fixed"
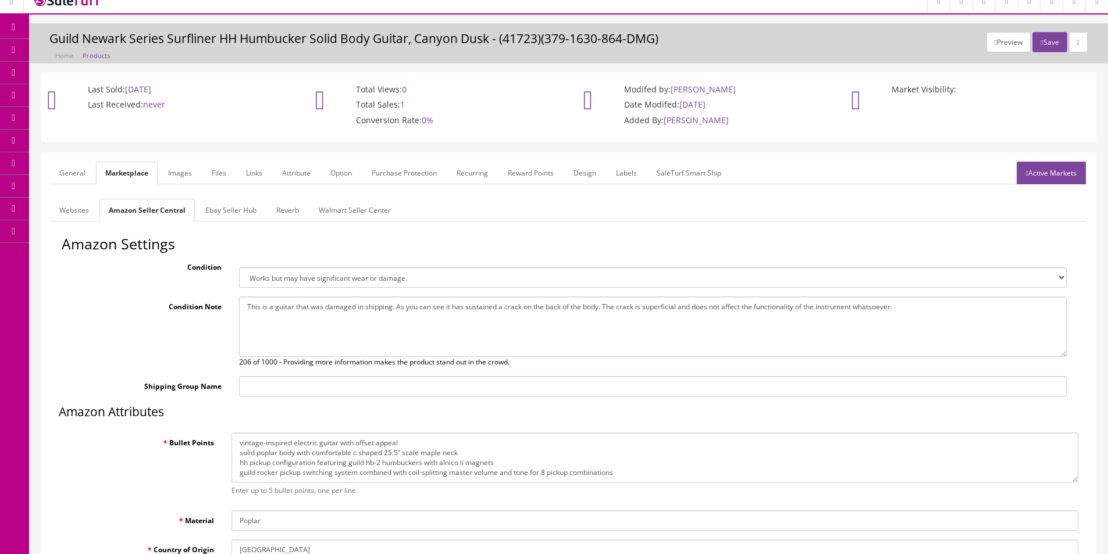
type input "Dusk"
click at [242, 212] on link "Ebay Seller Hub" at bounding box center [231, 210] width 70 height 23
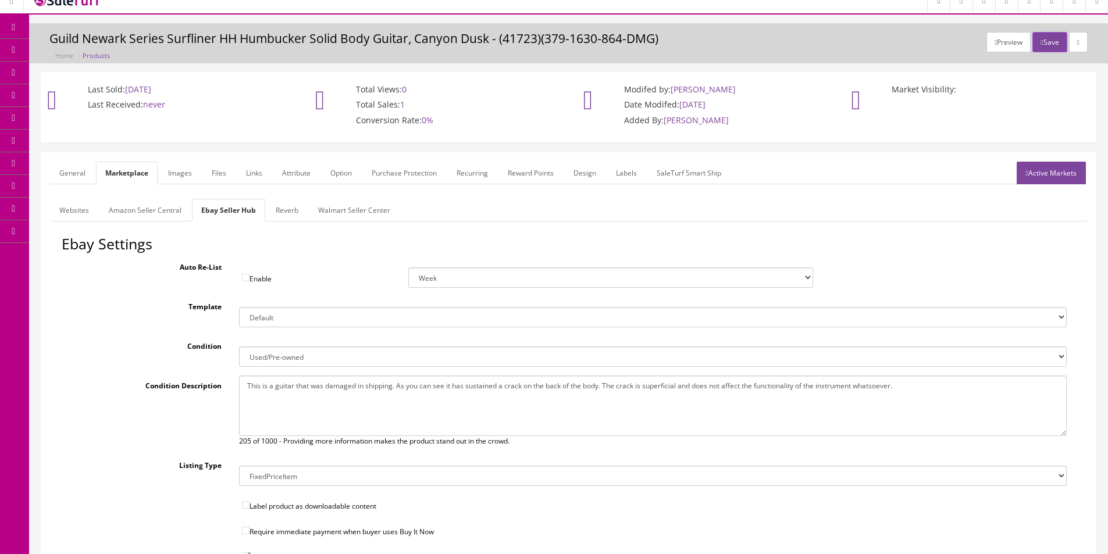
click at [307, 393] on textarea "This is a guitar that was damaged in shipping. As you can see it has sustained …" at bounding box center [653, 406] width 828 height 60
paste textarea
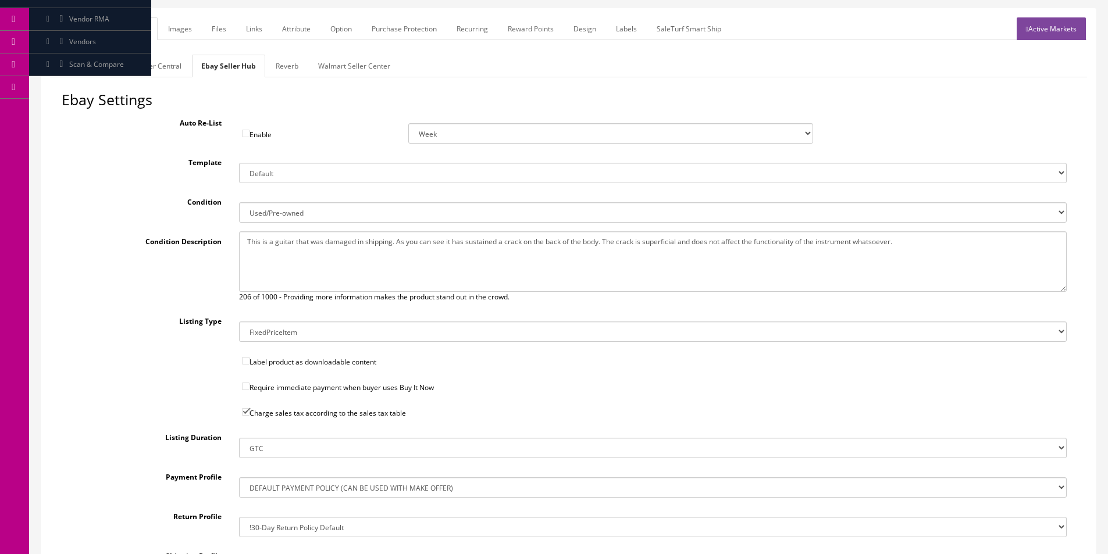
scroll to position [0, 0]
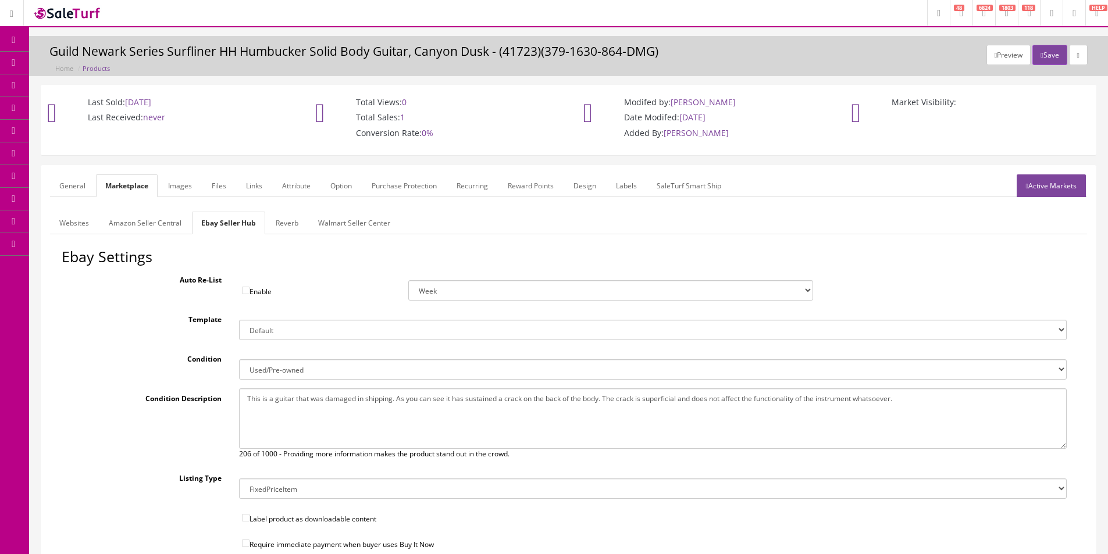
type textarea "This is a guitar that was damaged in shipping. As you can see it has sustained …"
click at [279, 216] on link "Reverb" at bounding box center [286, 223] width 41 height 23
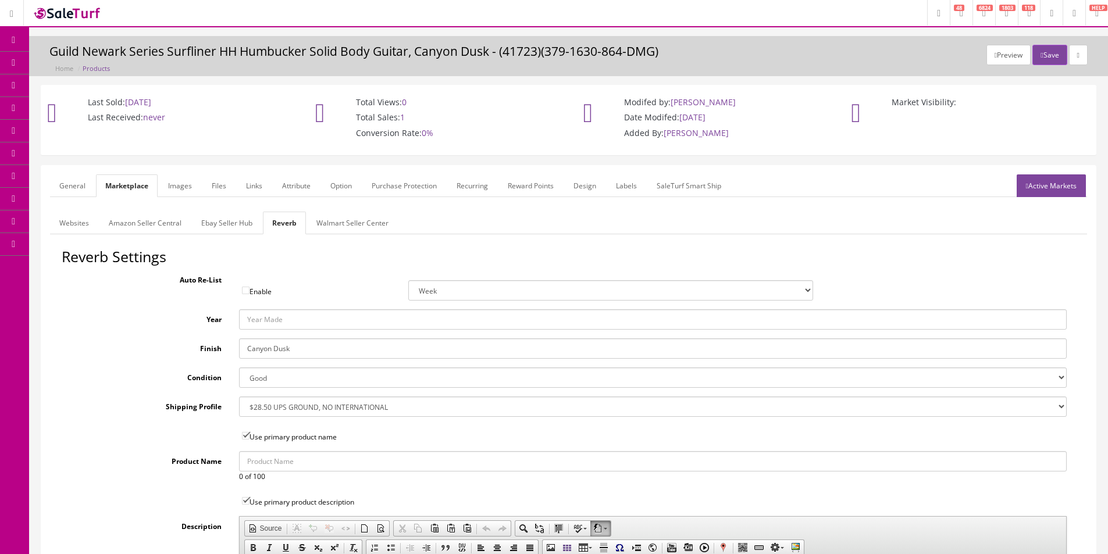
click at [177, 191] on link "Images" at bounding box center [180, 185] width 42 height 23
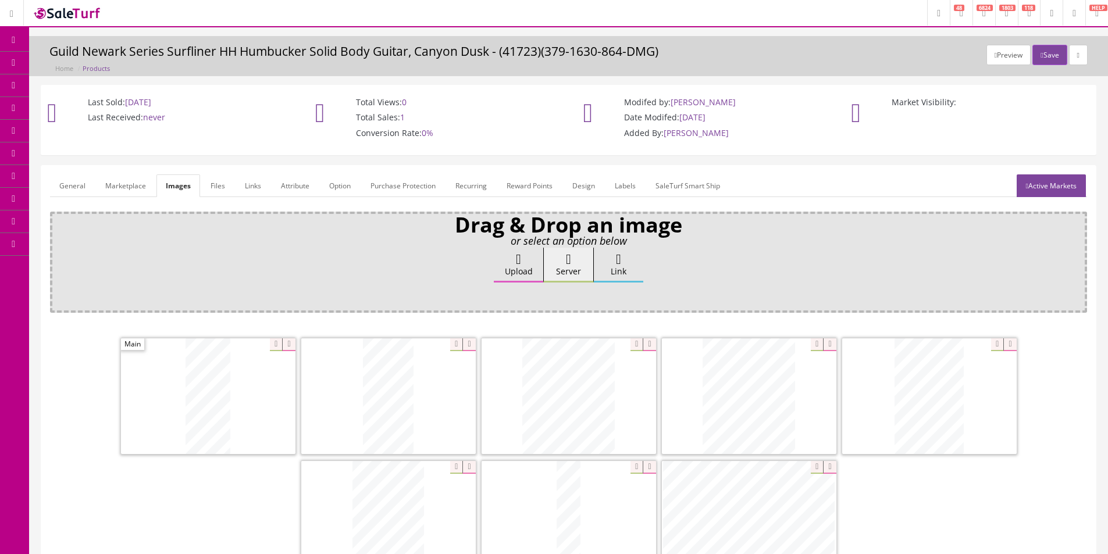
click at [298, 186] on link "Attribute" at bounding box center [295, 185] width 47 height 23
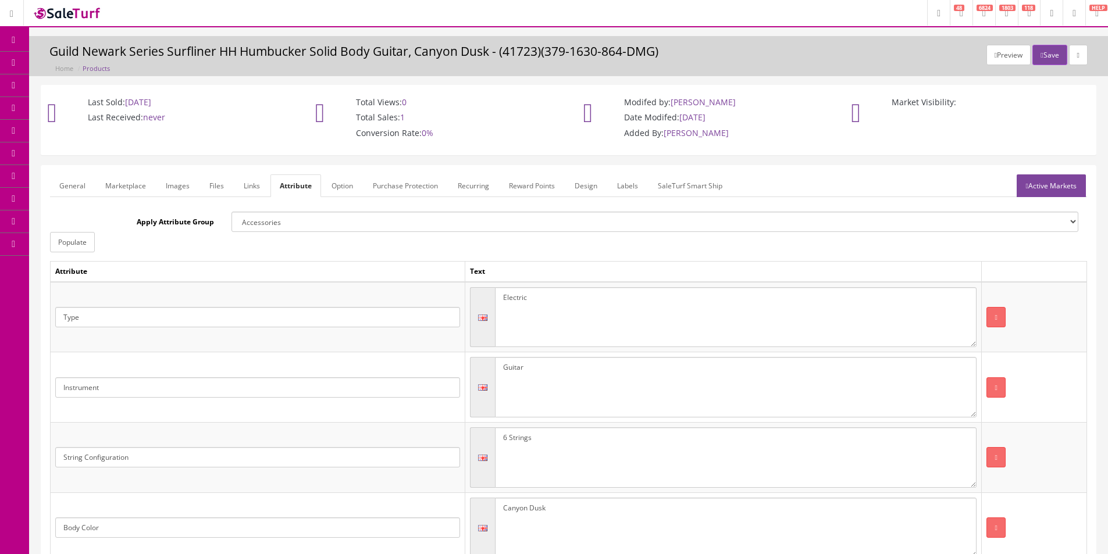
click at [1083, 177] on link "Active Markets" at bounding box center [1051, 185] width 69 height 23
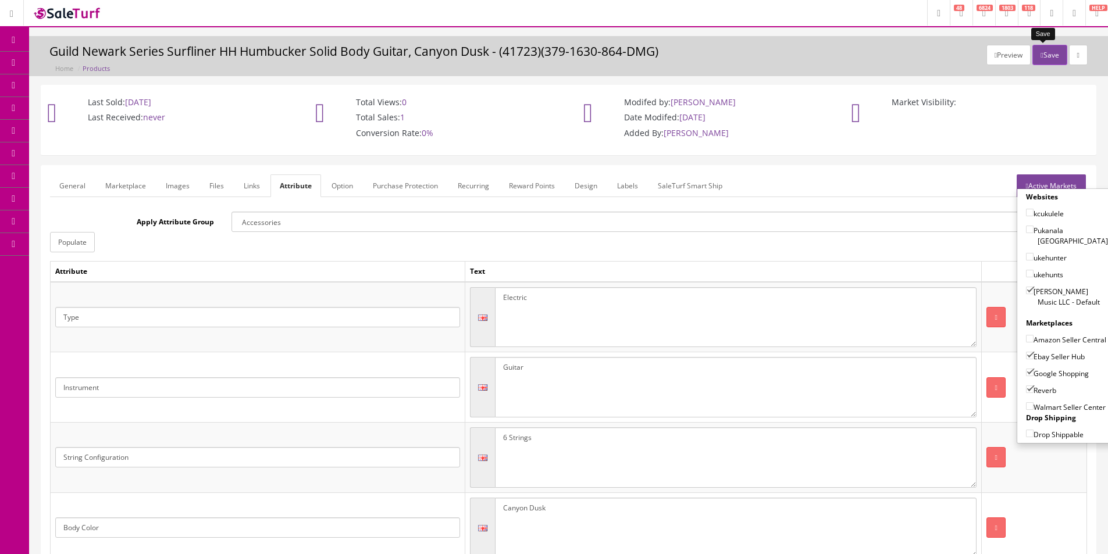
click at [1050, 58] on button "Save" at bounding box center [1049, 55] width 34 height 20
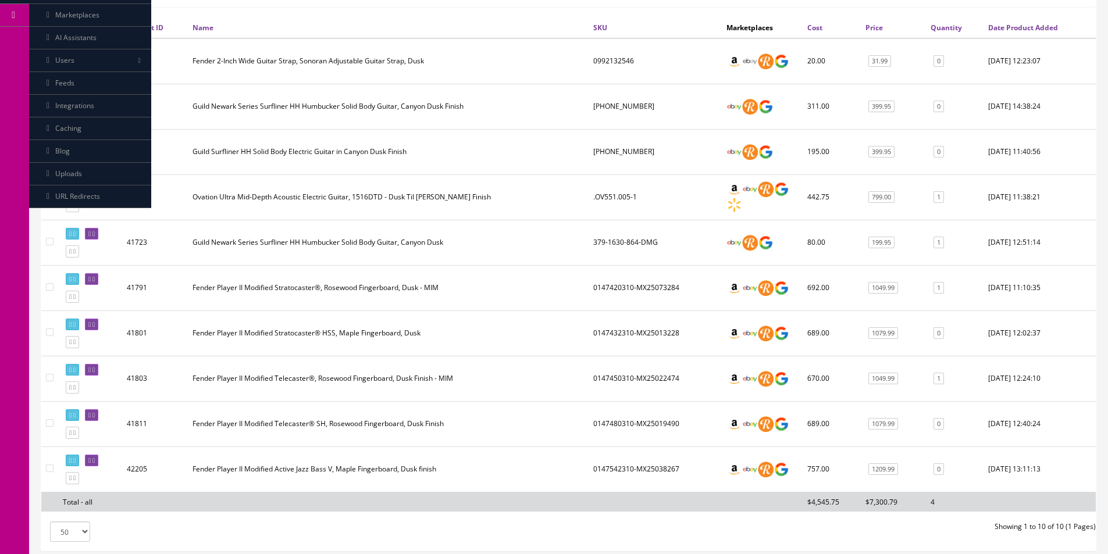
scroll to position [201, 0]
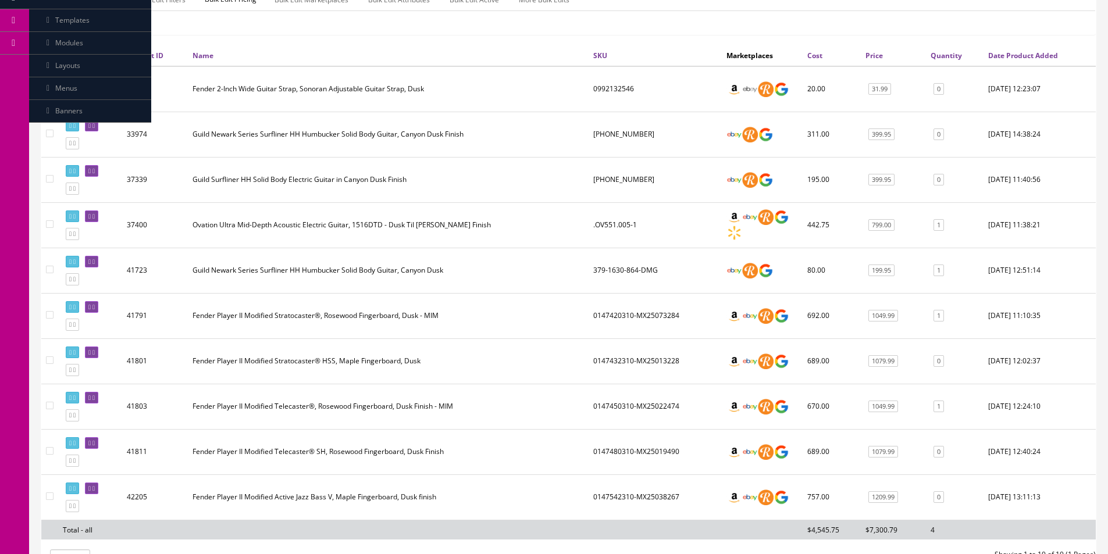
click at [98, 263] on link at bounding box center [91, 262] width 13 height 12
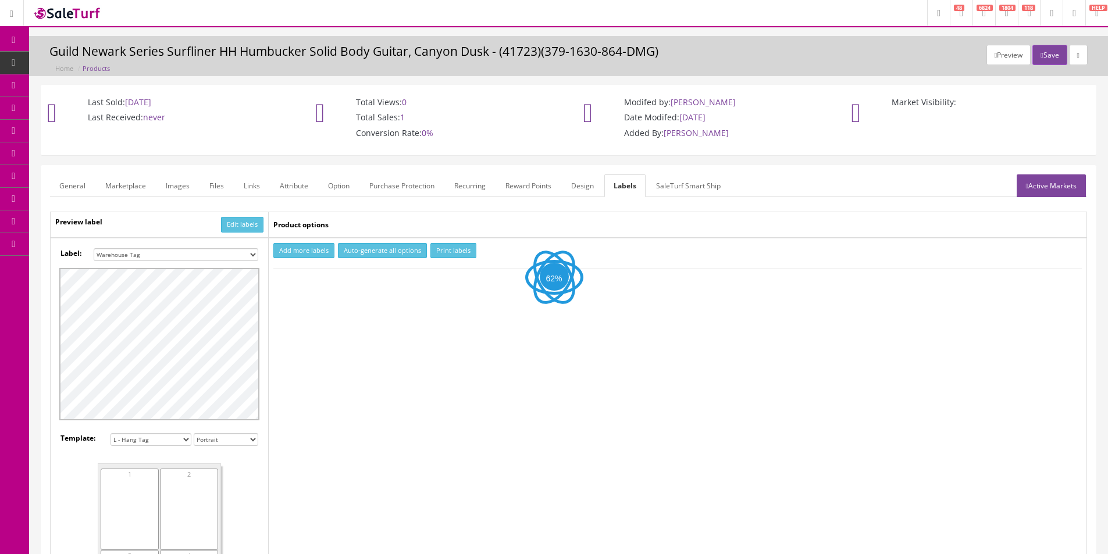
click at [198, 255] on select "Small Label 2 x 1 Label Shoe label 100 barcodes Dymo Label 2 X 1 Sticker Labels…" at bounding box center [176, 254] width 165 height 13
select select "16"
click at [94, 248] on select "Small Label 2 x 1 Label Shoe label 100 barcodes Dymo Label 2 X 1 Sticker Labels…" at bounding box center [176, 254] width 165 height 13
click at [319, 248] on button "Add more labels" at bounding box center [303, 251] width 61 height 16
click at [300, 283] on input "number" at bounding box center [304, 286] width 59 height 13
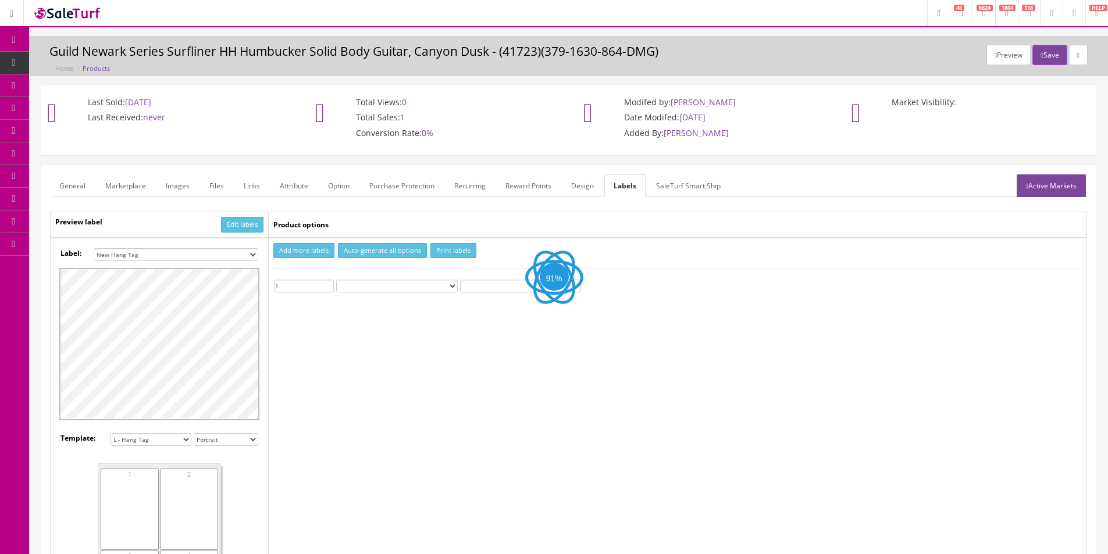
type input "1"
click at [452, 247] on button "Print labels" at bounding box center [453, 251] width 46 height 16
click at [106, 61] on link "Products" at bounding box center [90, 63] width 122 height 23
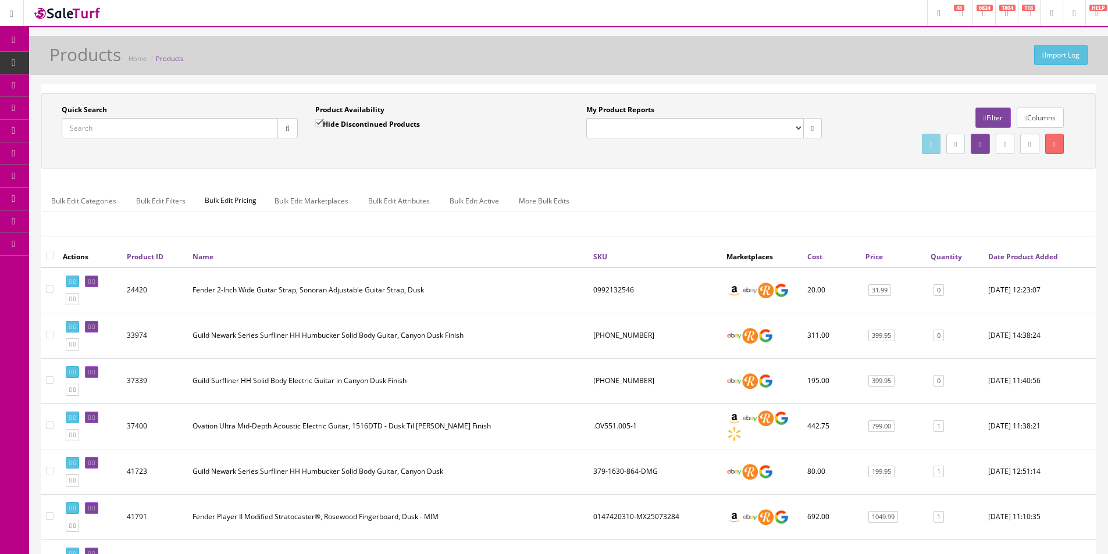
click at [140, 140] on div "Quick Search Date From" at bounding box center [180, 126] width 254 height 42
click at [141, 133] on input "Quick Search" at bounding box center [170, 128] width 216 height 20
paste input "PSCN55CEMYMY"
type input "PSCN55CEMYMY"
click at [286, 130] on icon "button" at bounding box center [288, 128] width 4 height 7
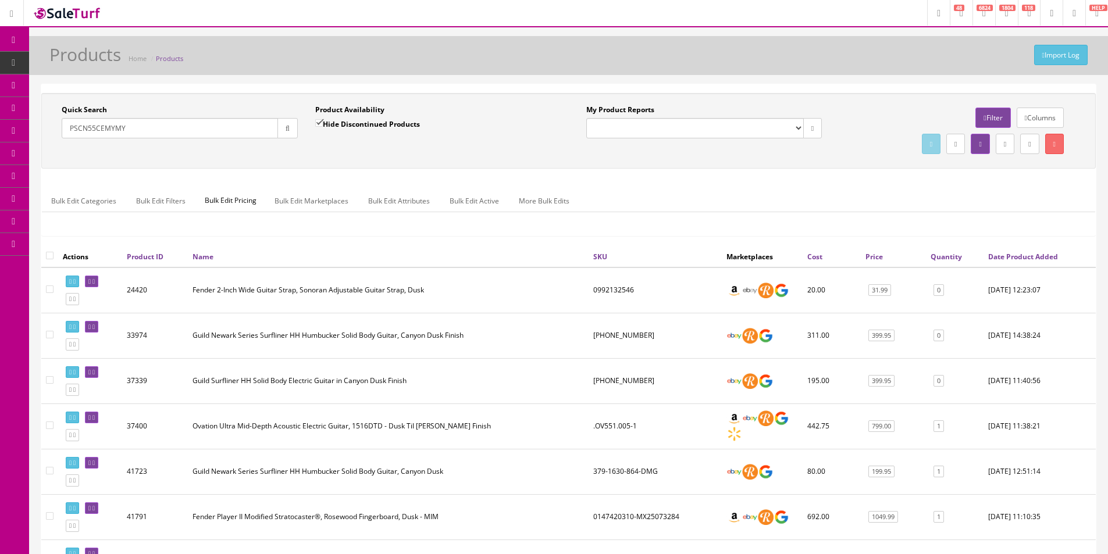
click at [323, 152] on div "Quick Search PSCN55CEMYMY Date From Product Availability Hide Discontinued Prod…" at bounding box center [568, 131] width 1049 height 52
